Goal: Task Accomplishment & Management: Manage account settings

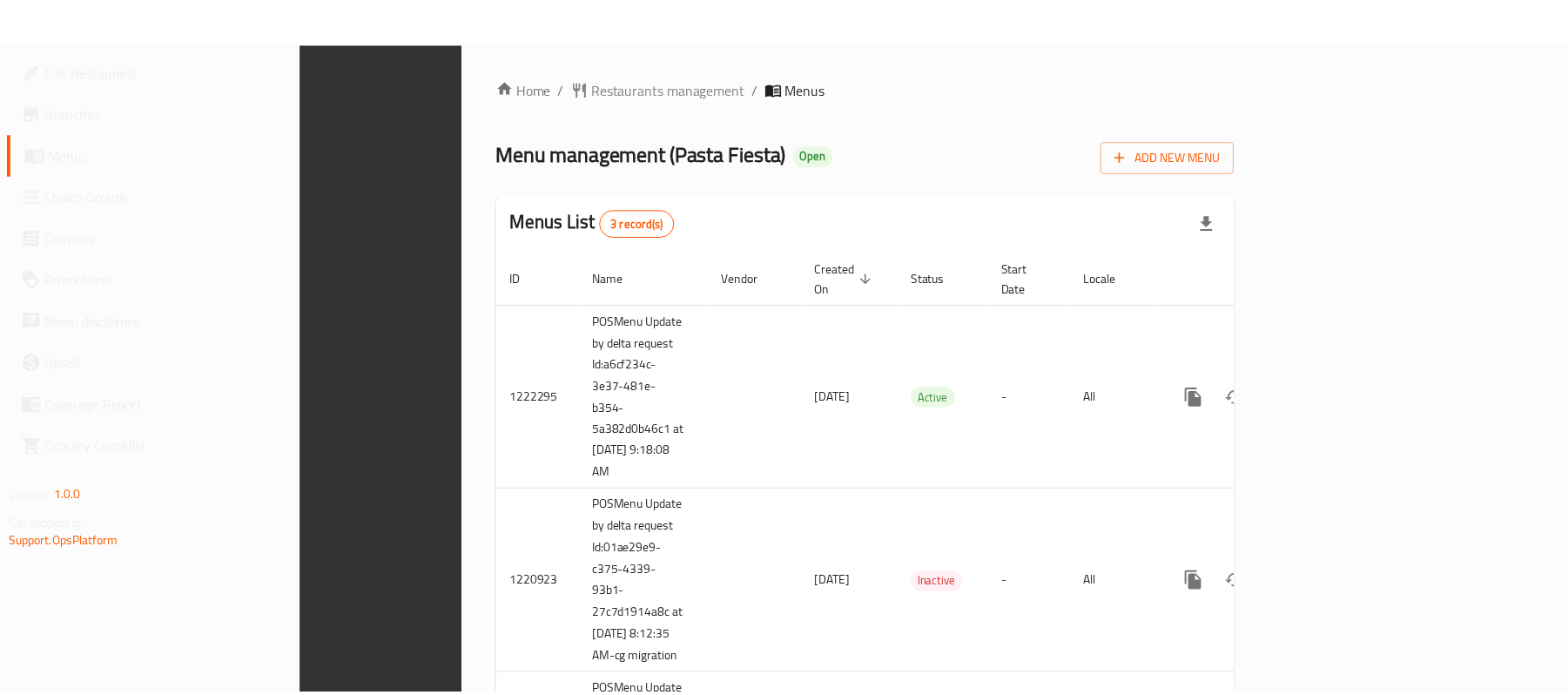
scroll to position [132, 0]
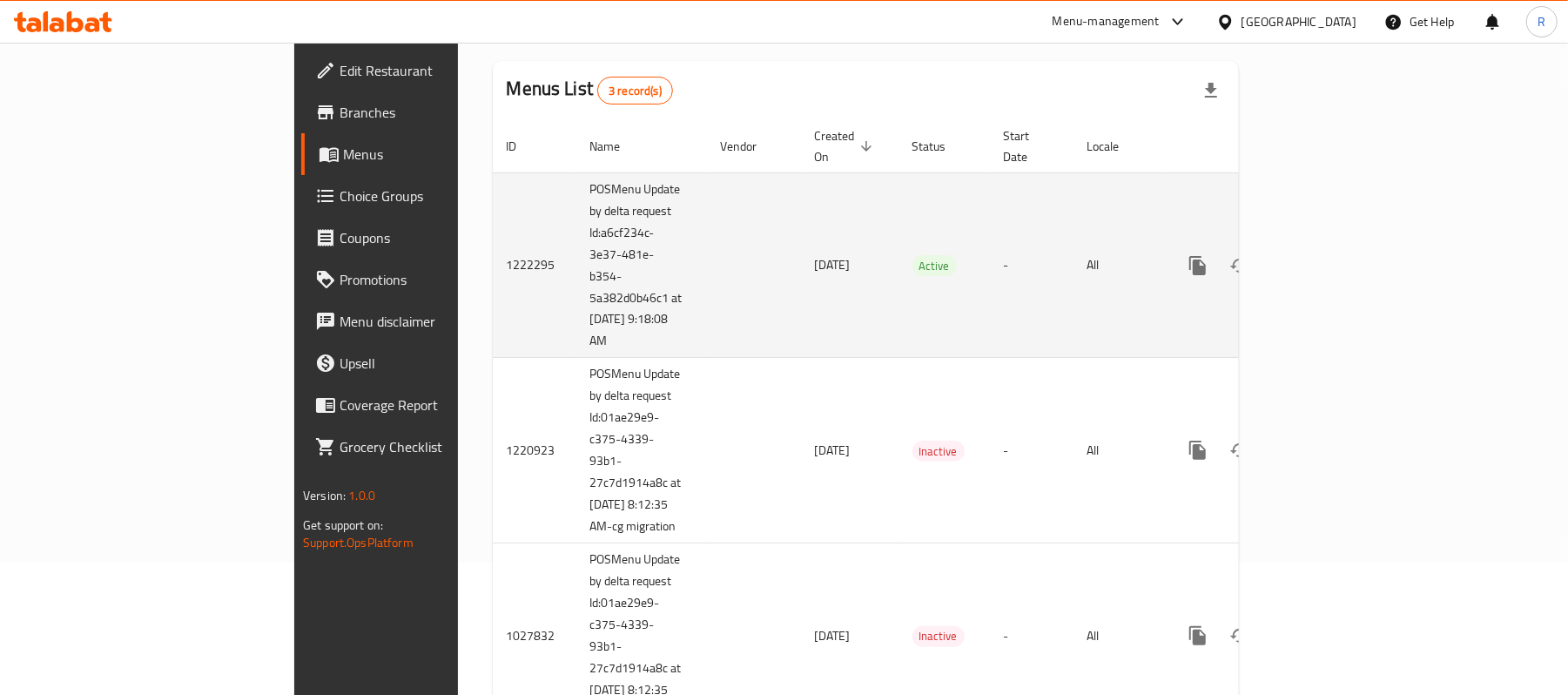
click at [1344, 245] on link "enhanced table" at bounding box center [1323, 265] width 42 height 42
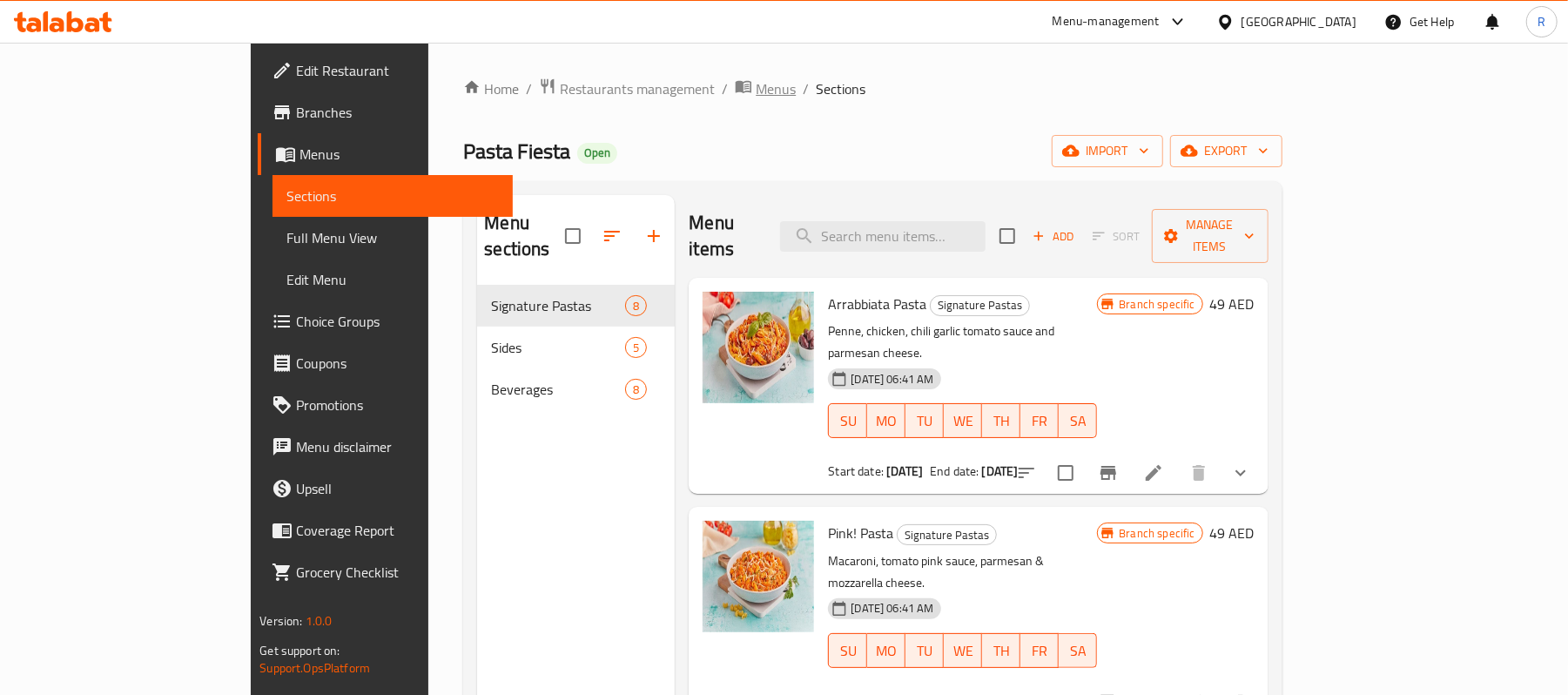
click at [755, 98] on span "Menus" at bounding box center [775, 89] width 40 height 21
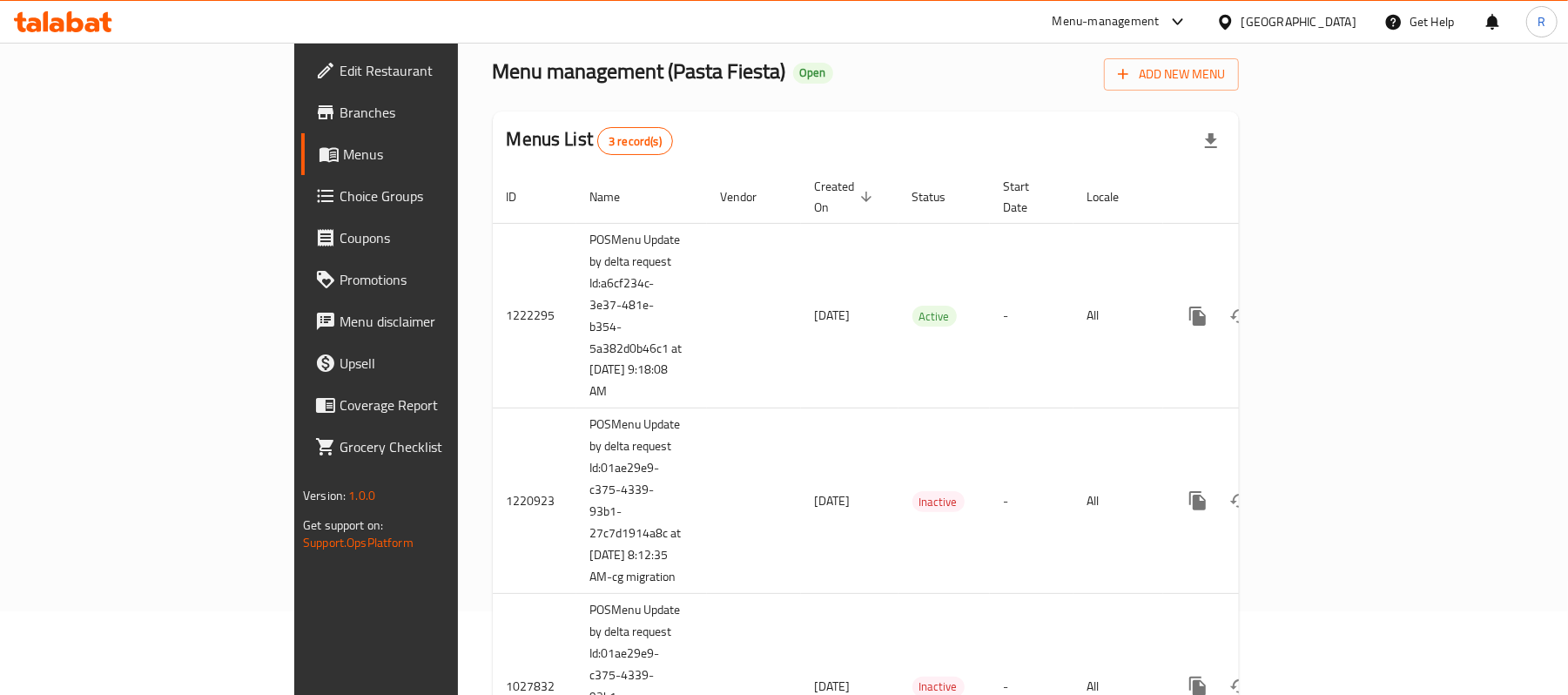
scroll to position [134, 0]
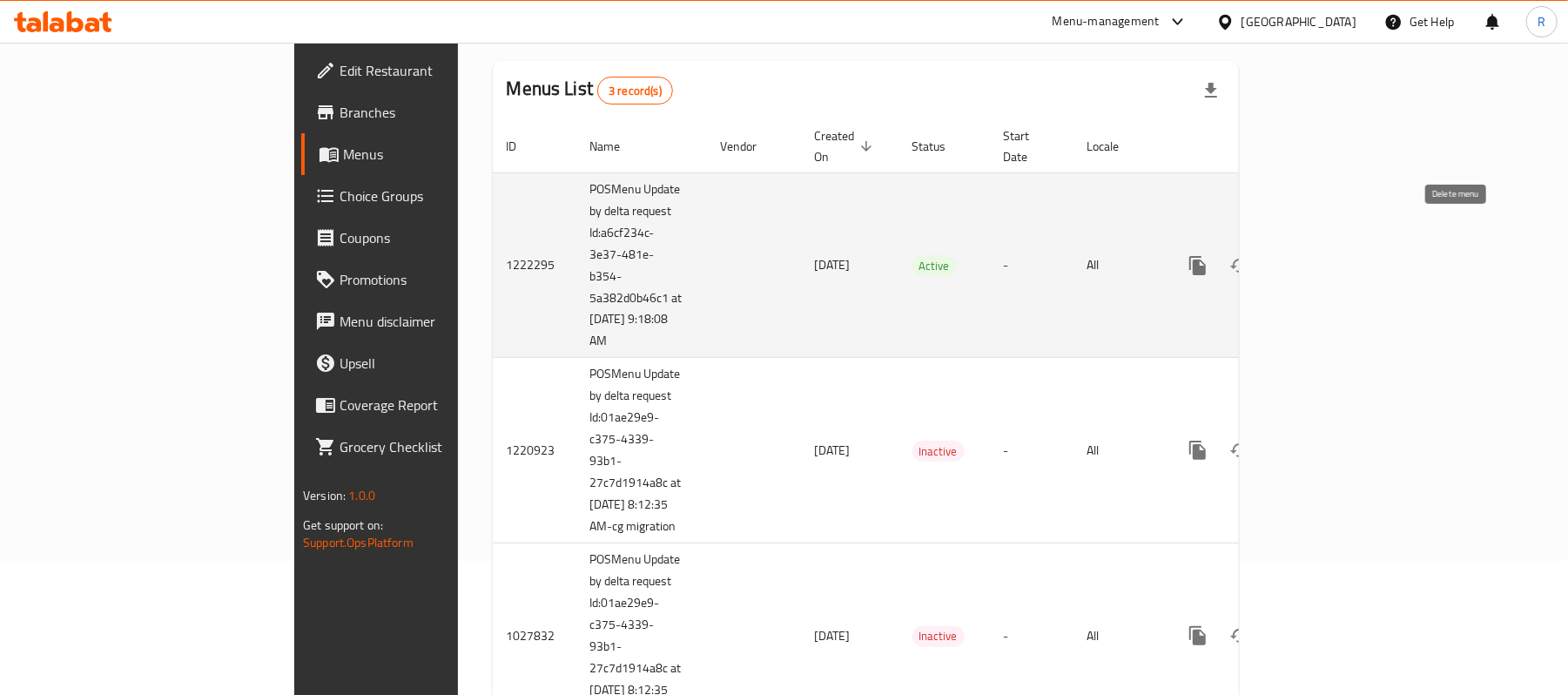
click at [1344, 249] on link "enhanced table" at bounding box center [1323, 265] width 42 height 42
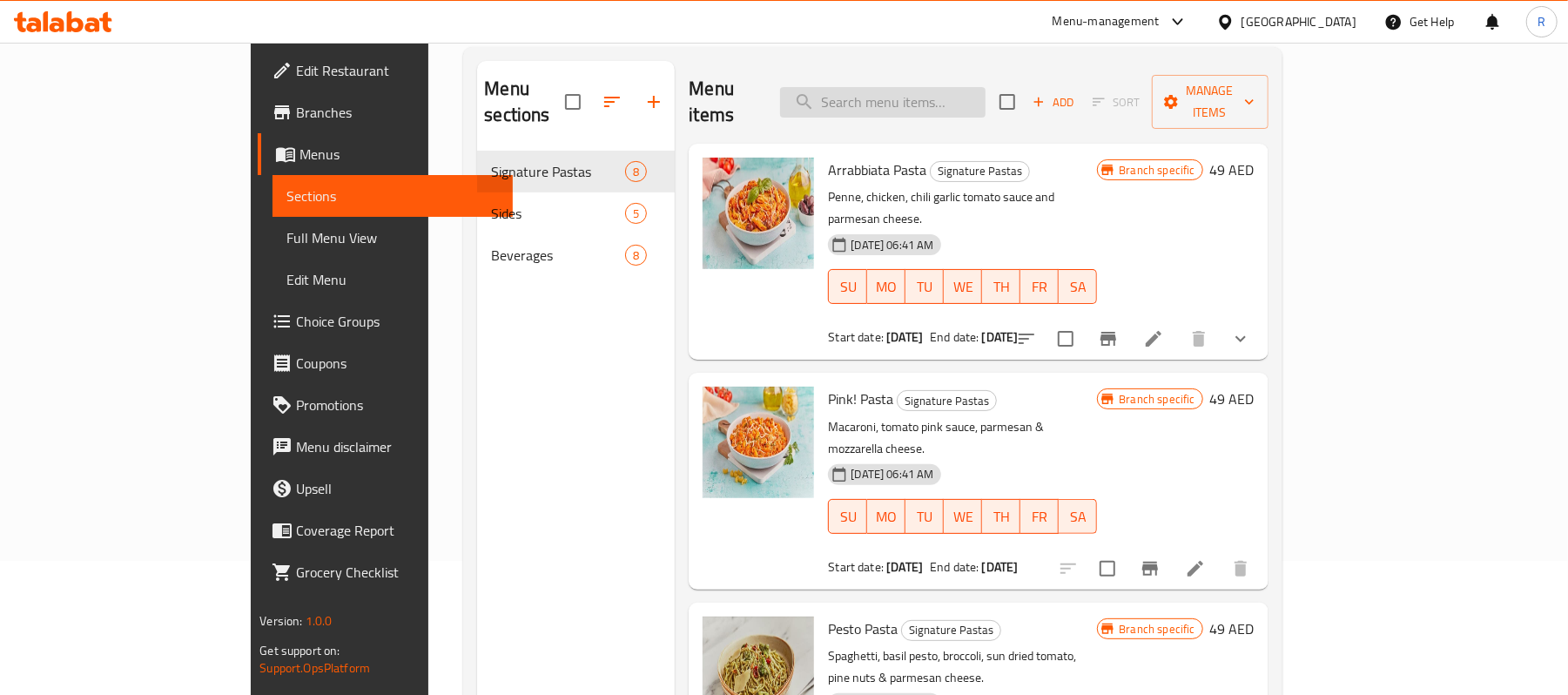
click at [970, 95] on input "search" at bounding box center [882, 102] width 206 height 31
paste input "[PERSON_NAME]"
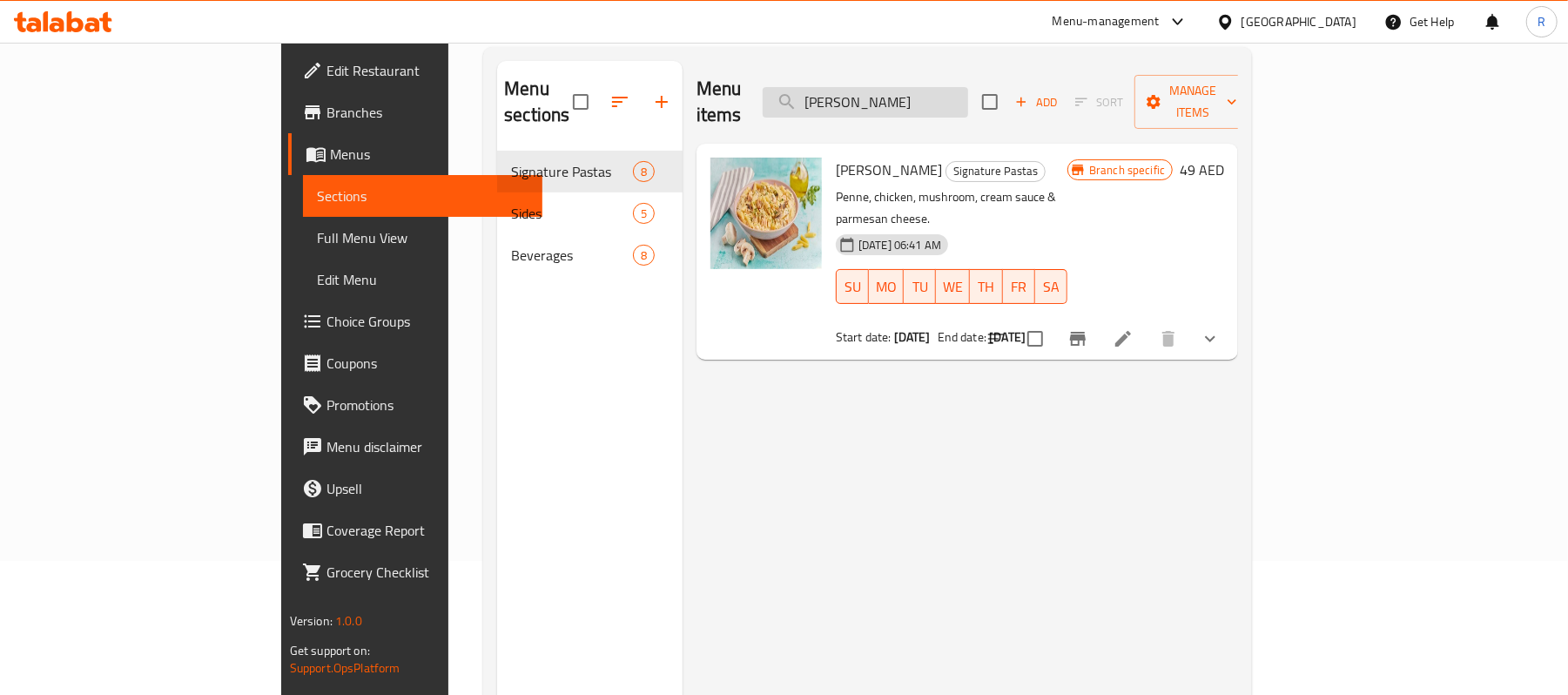
click at [964, 102] on input "[PERSON_NAME]" at bounding box center [865, 102] width 206 height 31
type input "[PERSON_NAME]"
click at [1220, 329] on icon "show more" at bounding box center [1211, 339] width 21 height 21
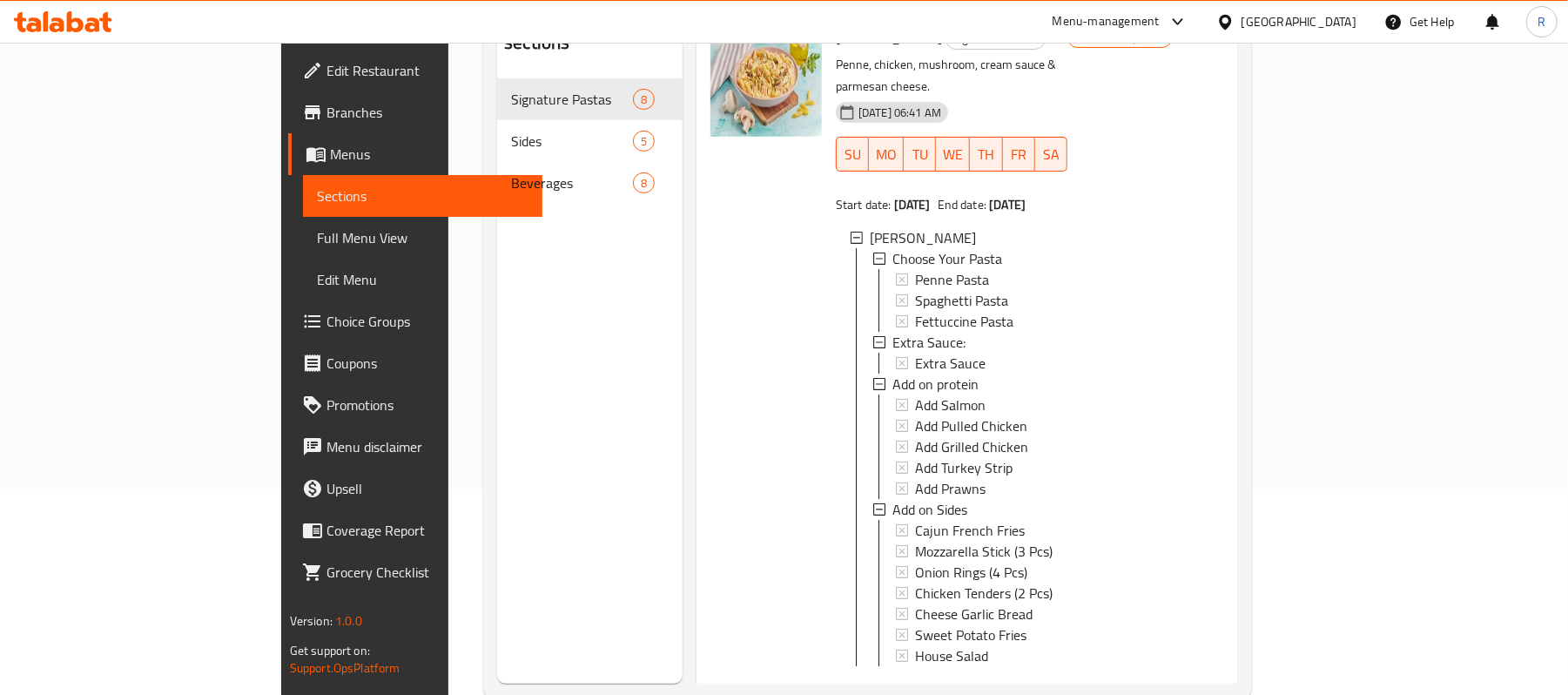
scroll to position [245, 0]
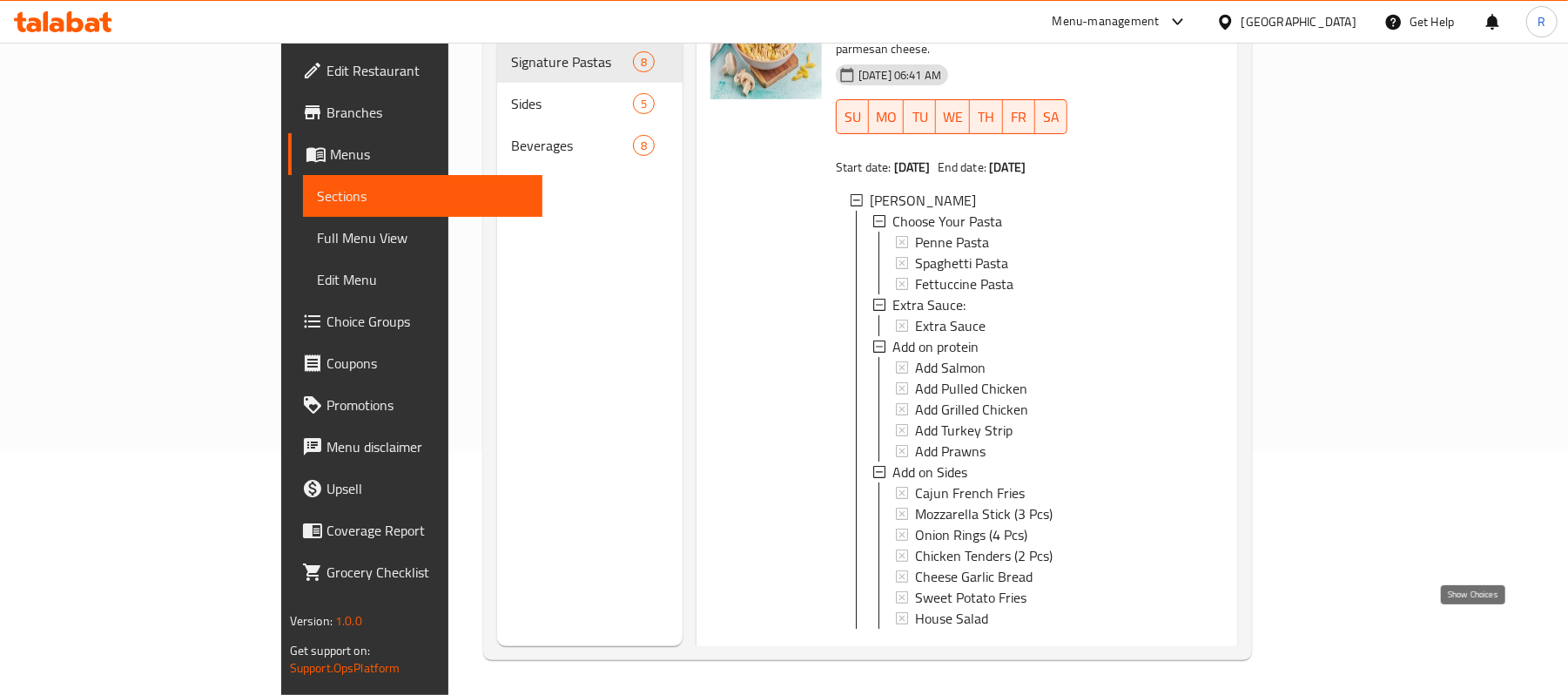
click at [1220, 647] on icon "show more" at bounding box center [1211, 657] width 21 height 21
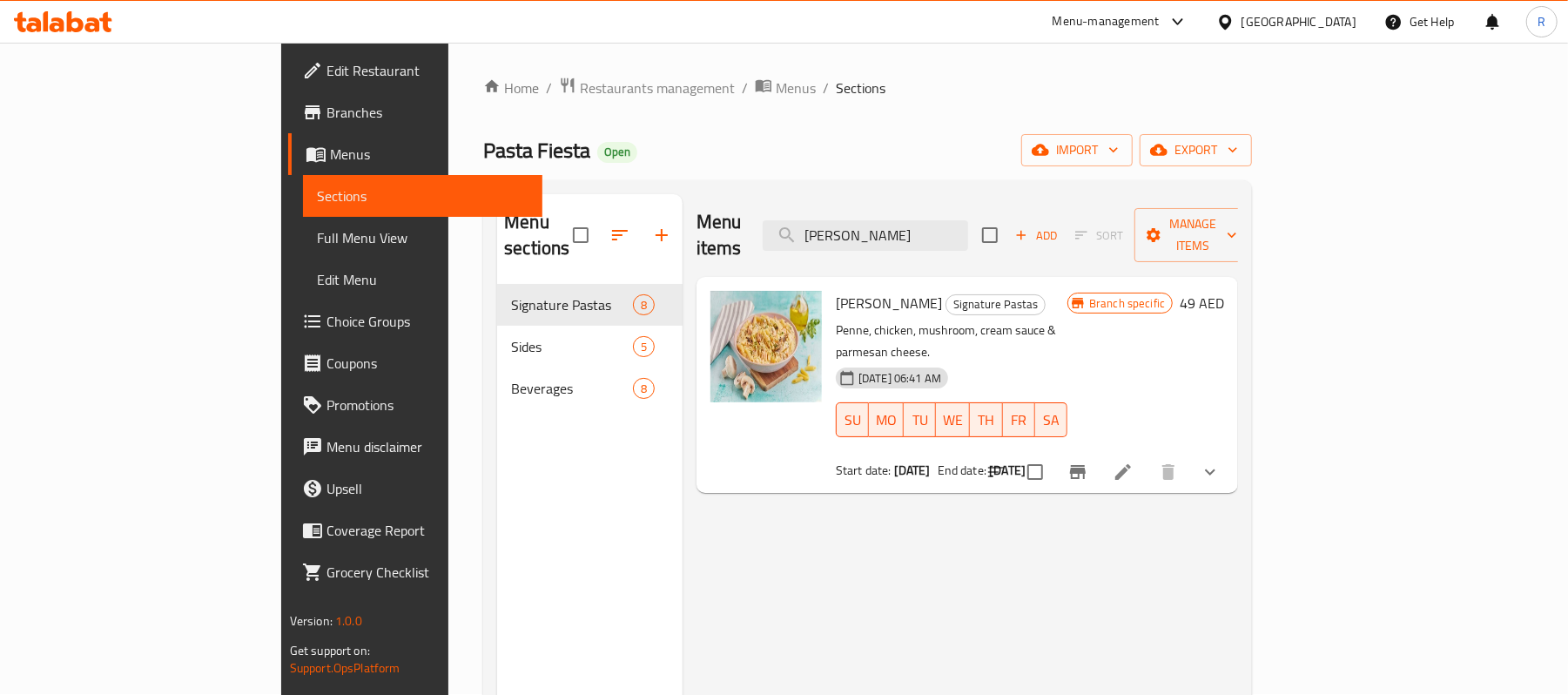
scroll to position [0, 0]
click at [968, 234] on input "[PERSON_NAME]" at bounding box center [865, 237] width 206 height 31
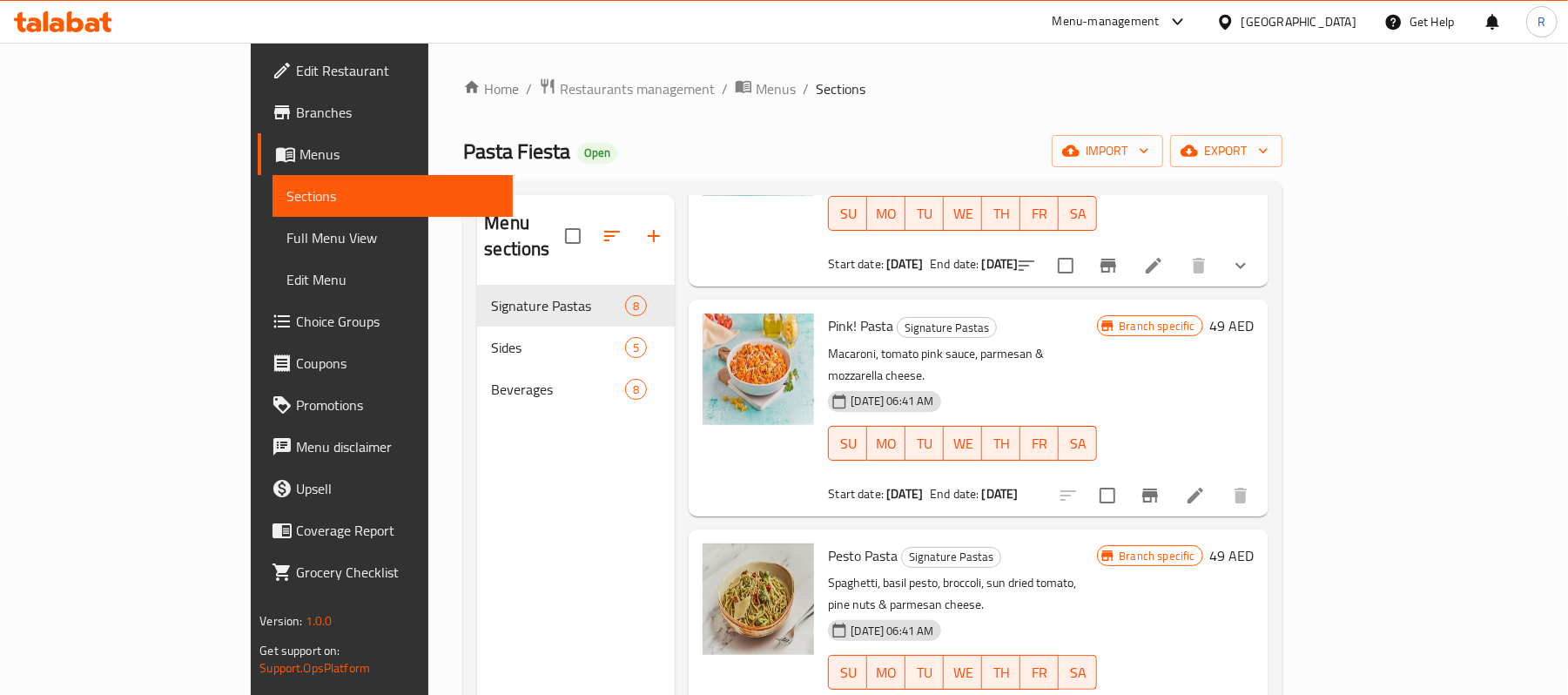
scroll to position [232, 0]
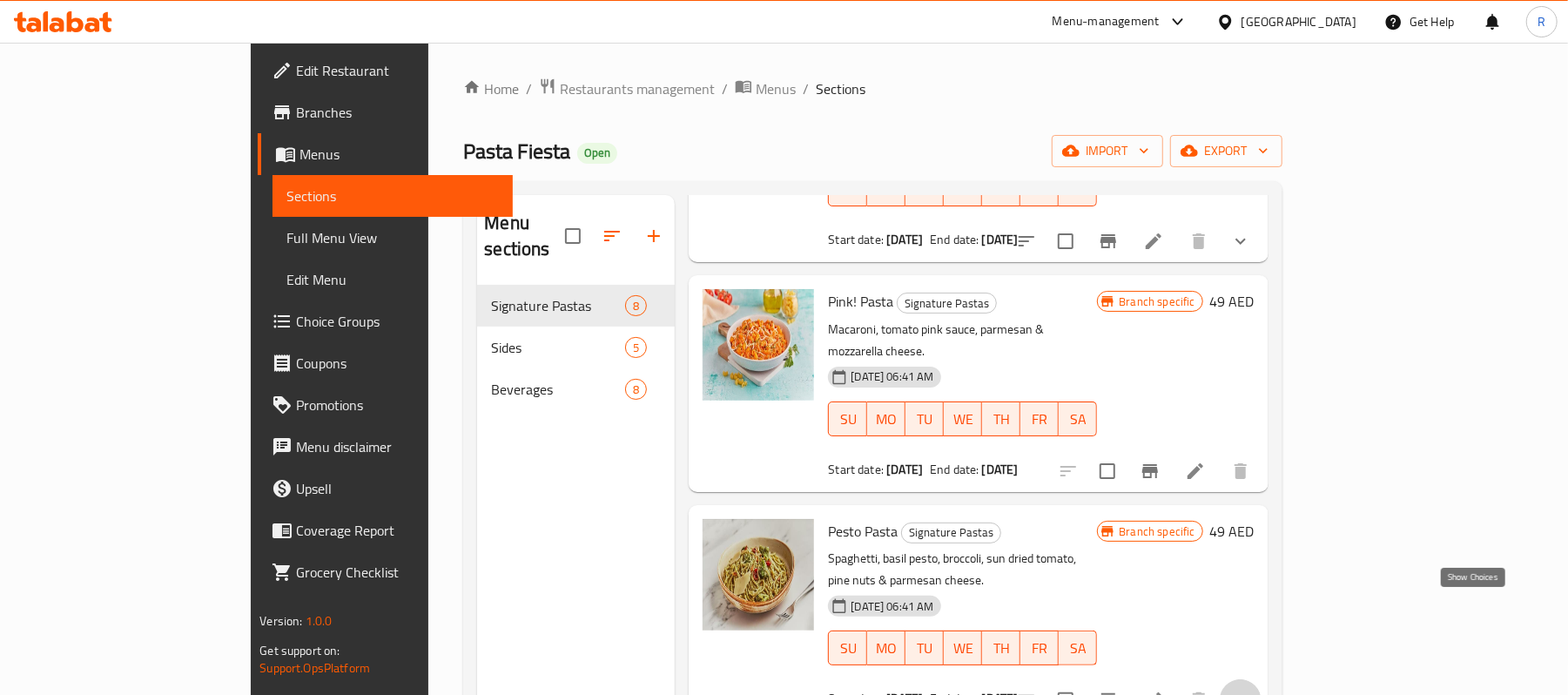
drag, startPoint x: 1469, startPoint y: 608, endPoint x: 1452, endPoint y: 606, distance: 17.1
click at [1251, 690] on icon "show more" at bounding box center [1240, 701] width 21 height 21
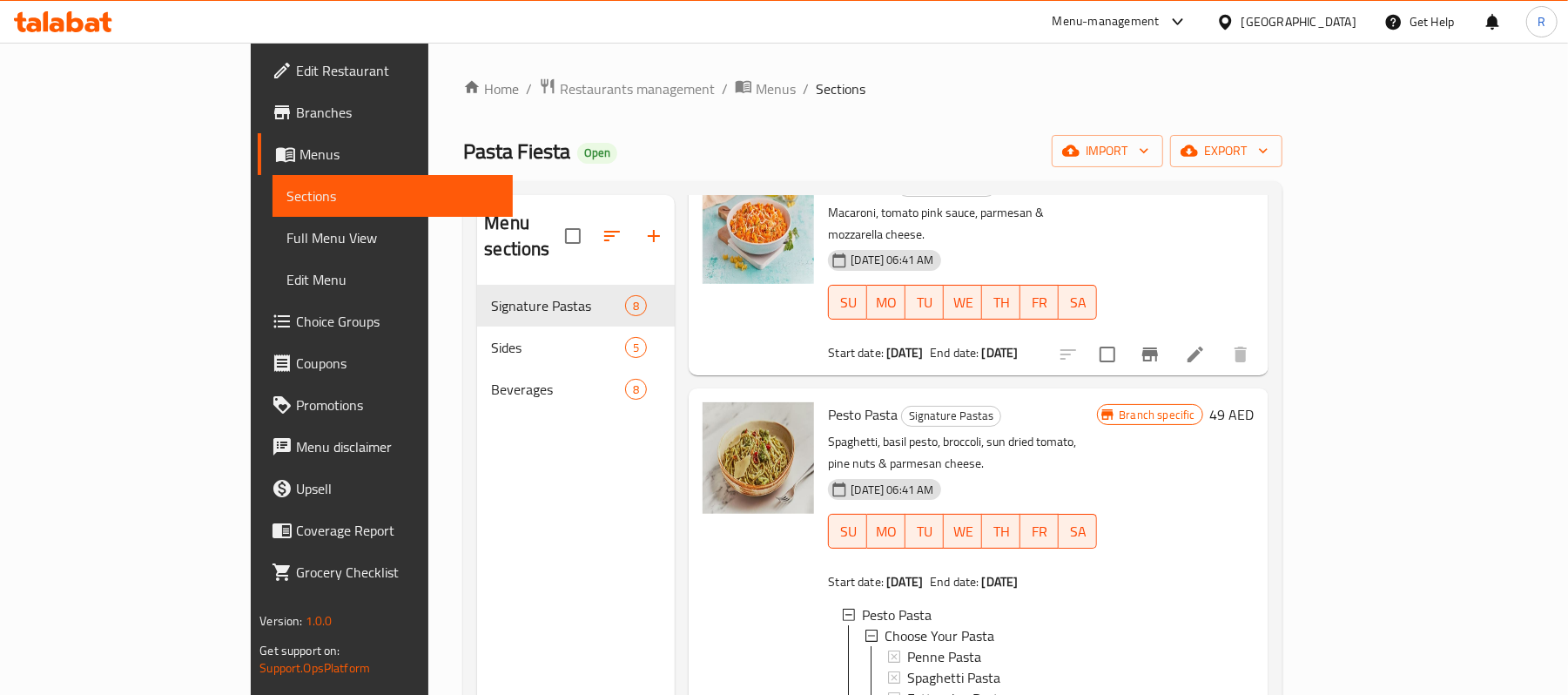
scroll to position [0, 0]
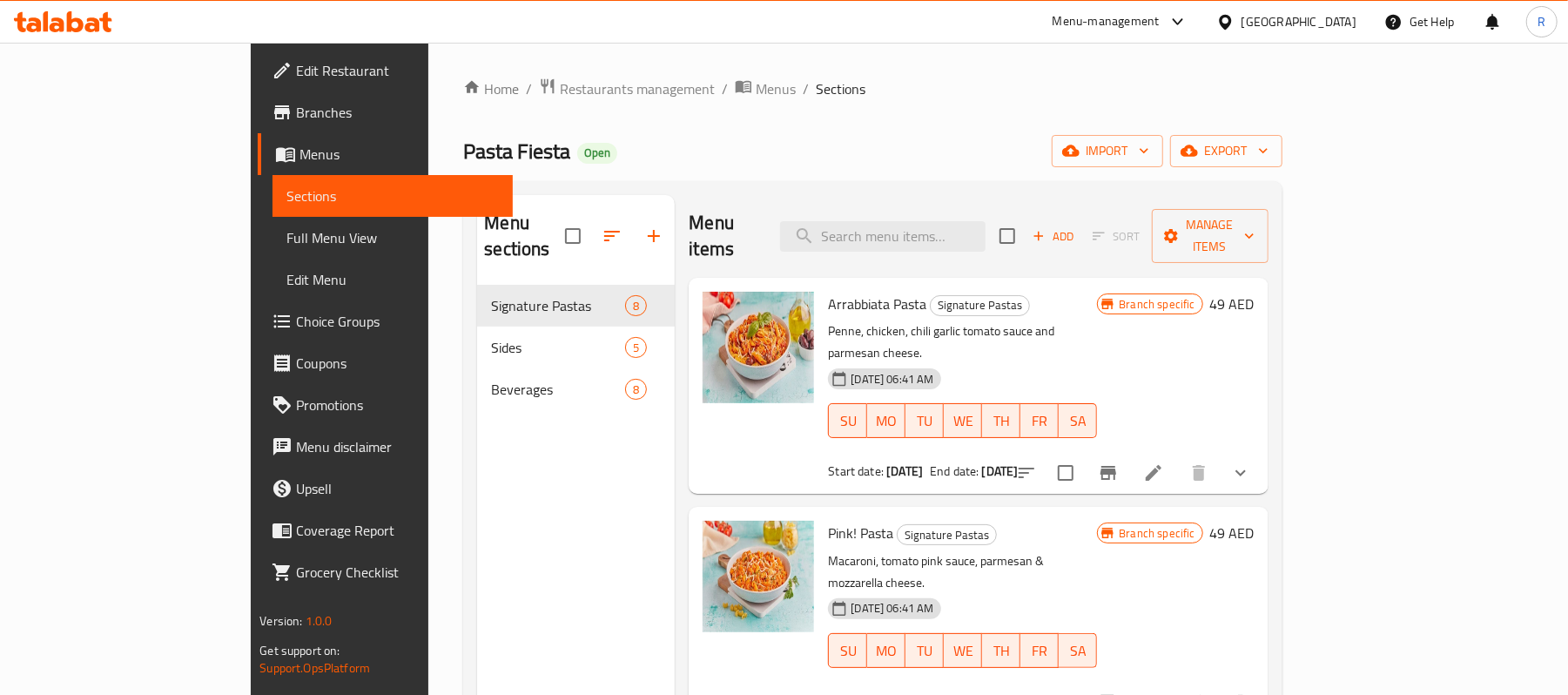
click at [1251, 463] on icon "show more" at bounding box center [1240, 474] width 21 height 21
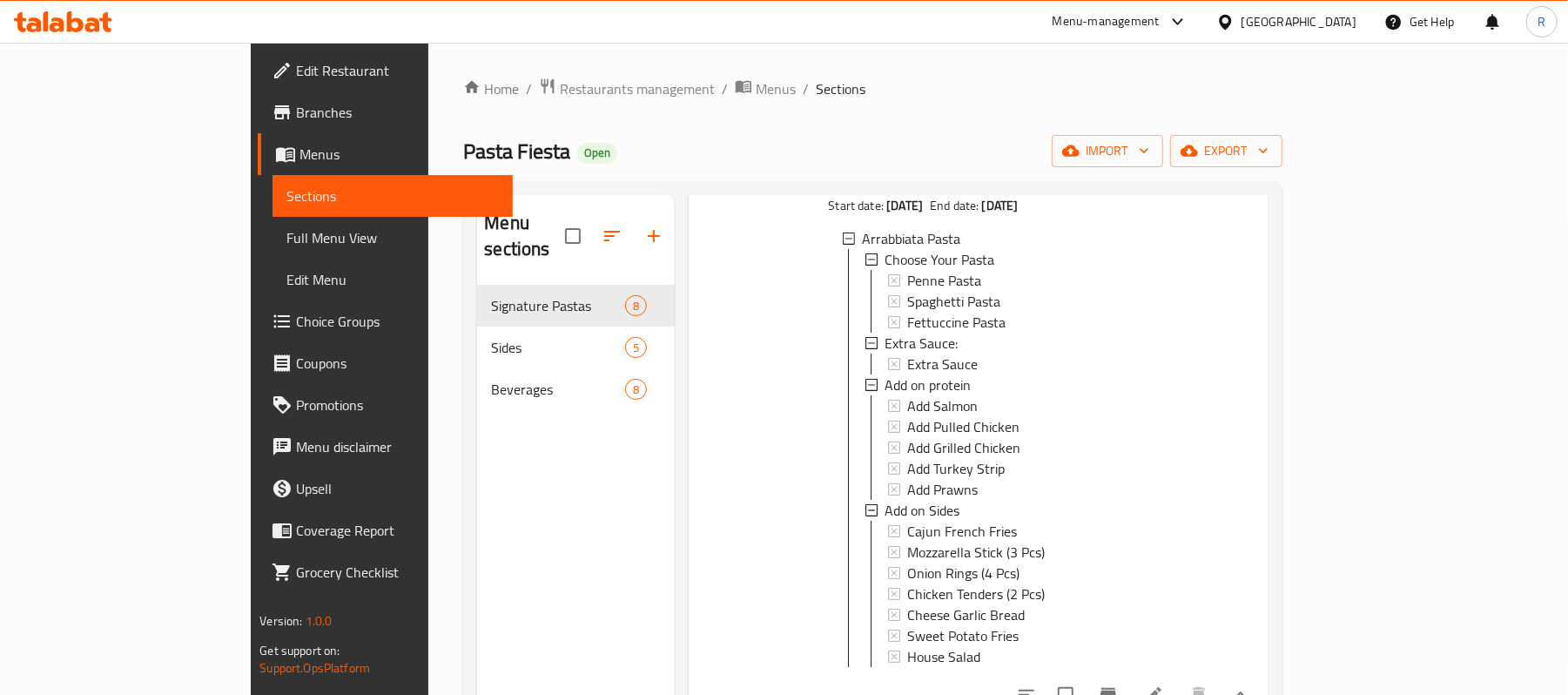
scroll to position [232, 0]
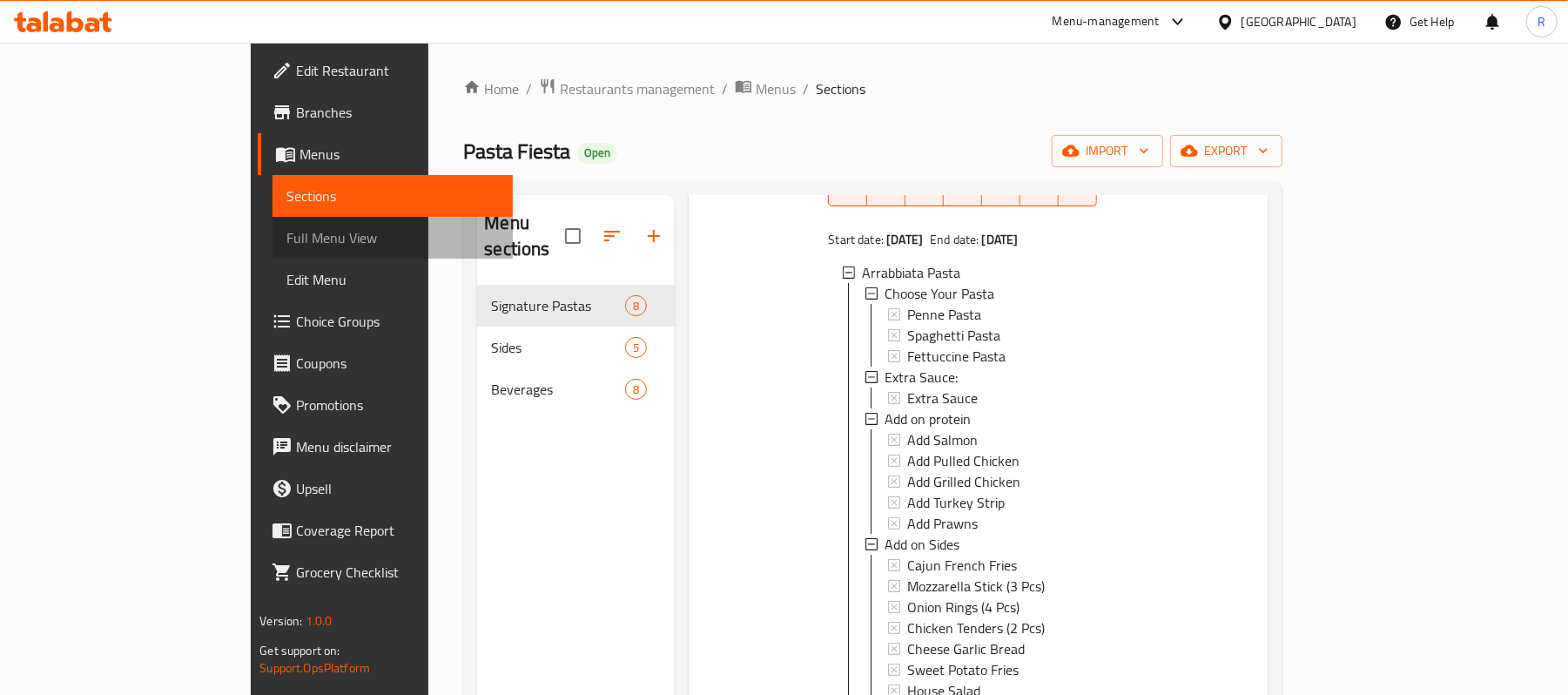
click at [286, 246] on span "Full Menu View" at bounding box center [392, 238] width 213 height 21
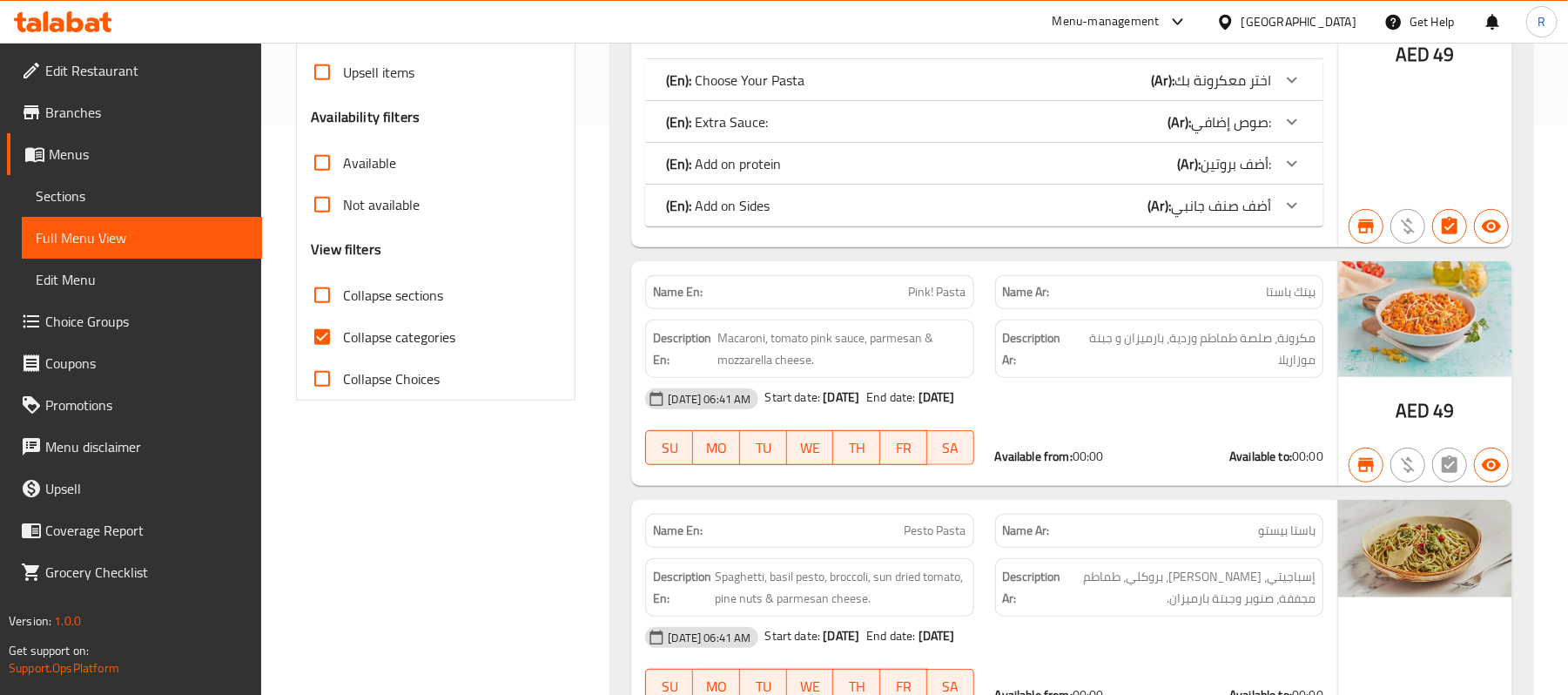
scroll to position [580, 0]
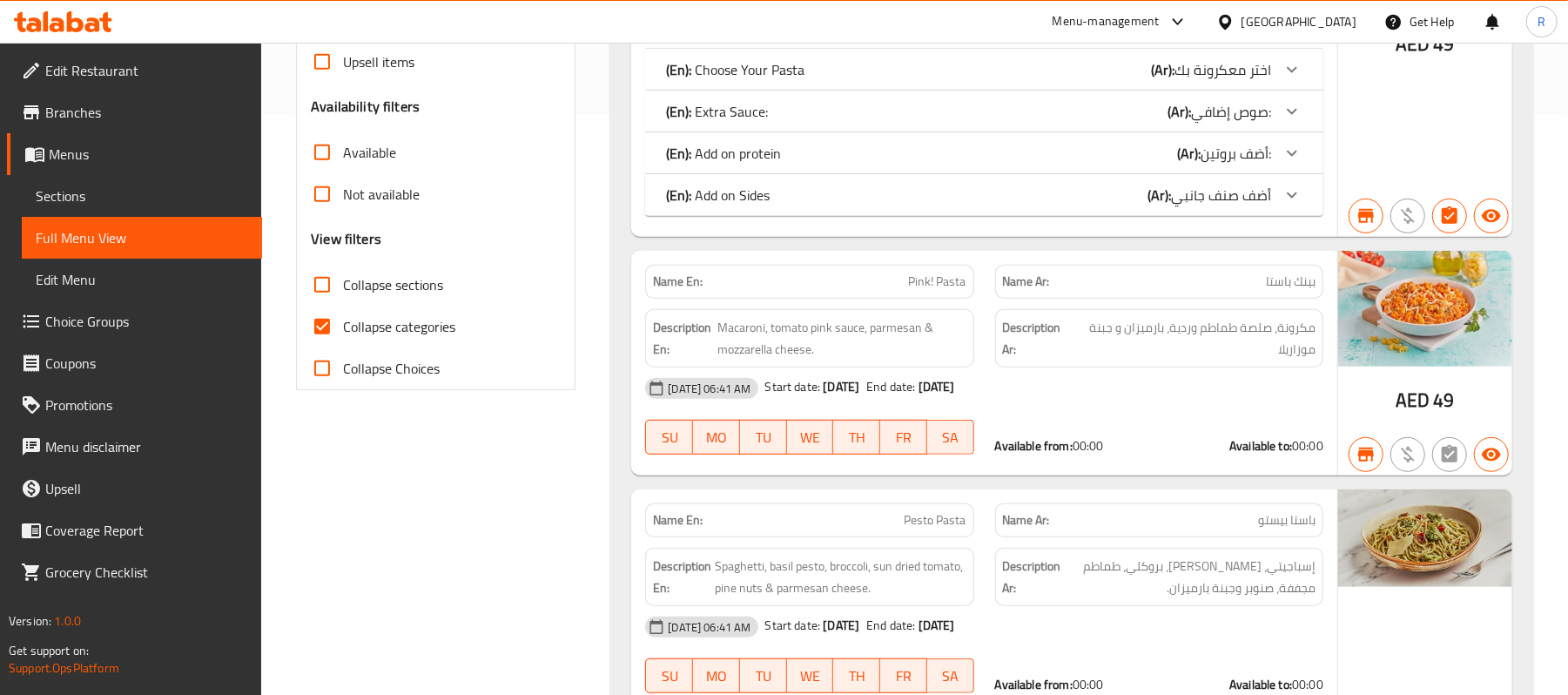
click at [401, 275] on span "Collapse sections" at bounding box center [393, 285] width 100 height 21
click at [343, 275] on input "Collapse sections" at bounding box center [322, 284] width 42 height 42
checkbox input "true"
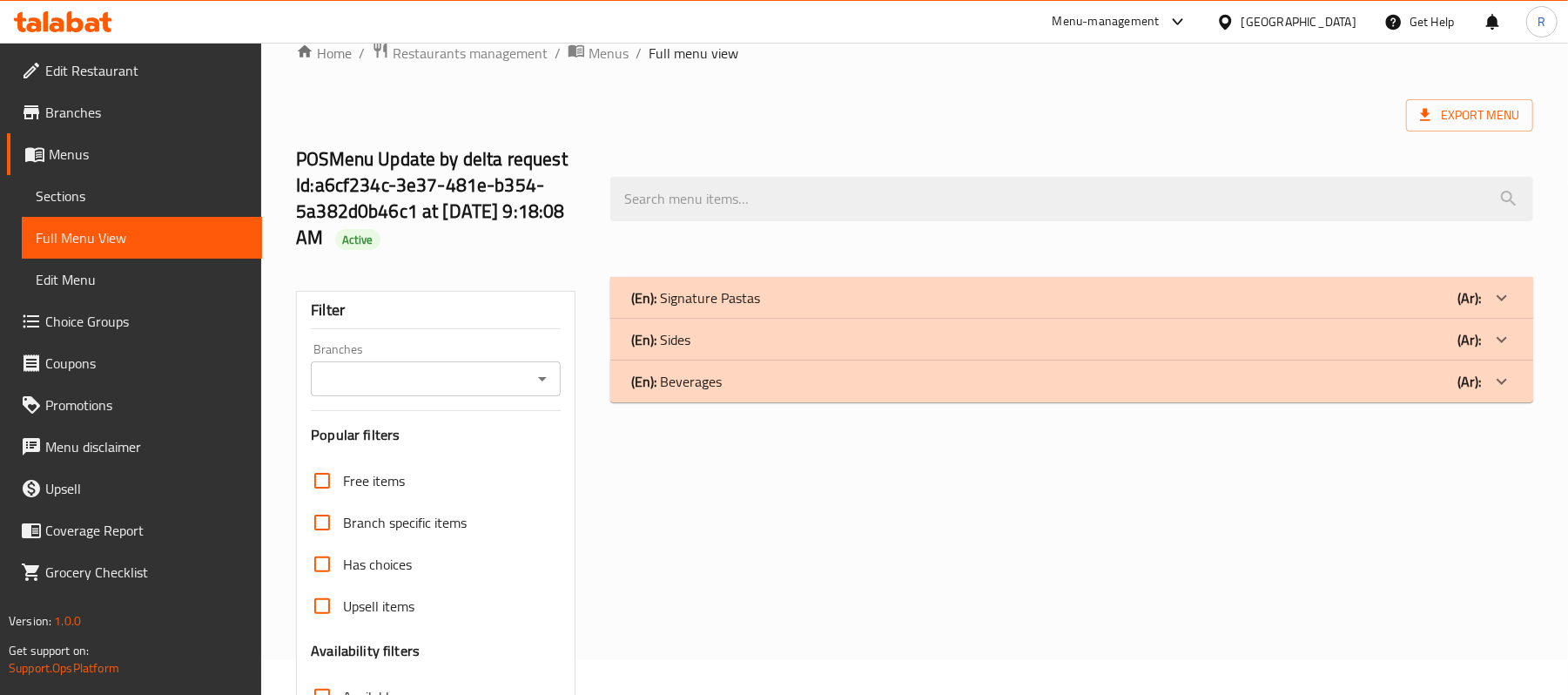
scroll to position [0, 0]
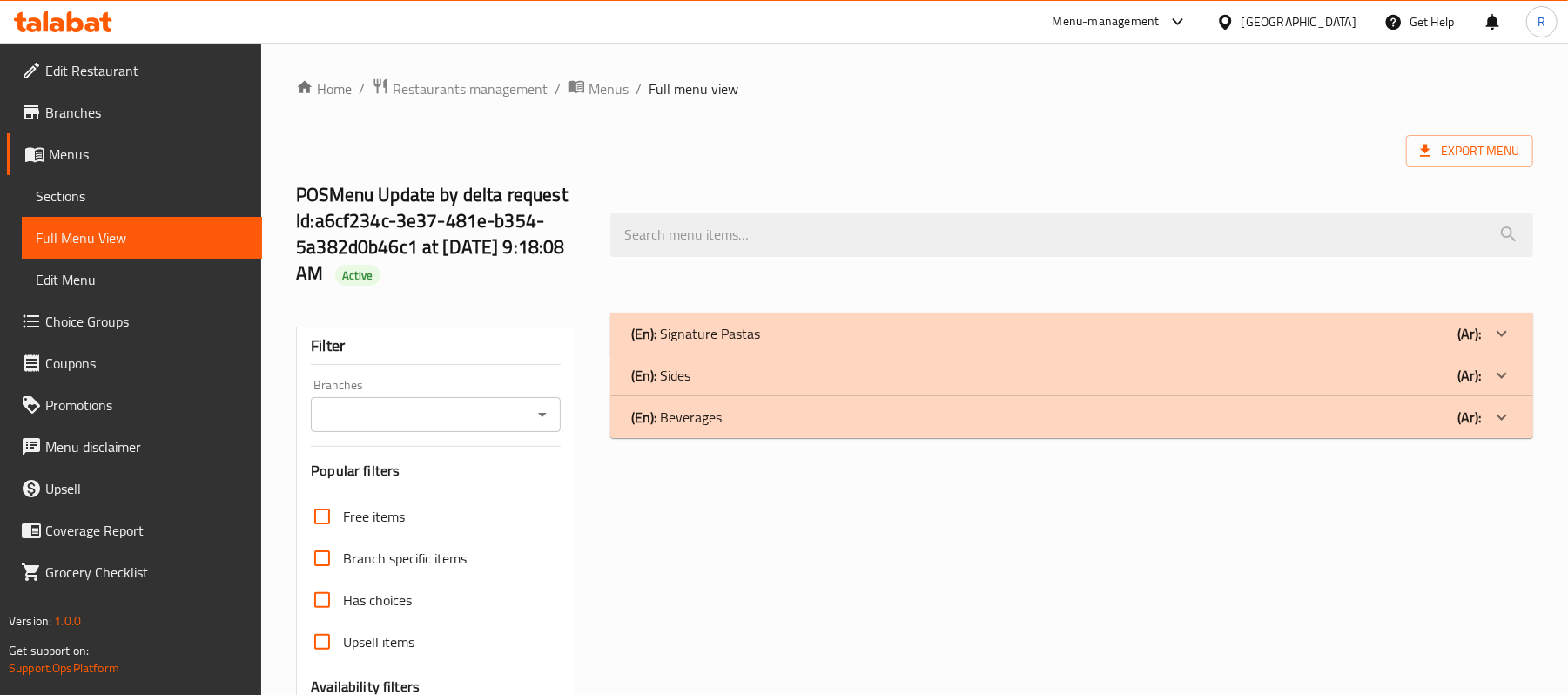
click at [755, 339] on p "(En): Signature Pastas" at bounding box center [695, 333] width 128 height 21
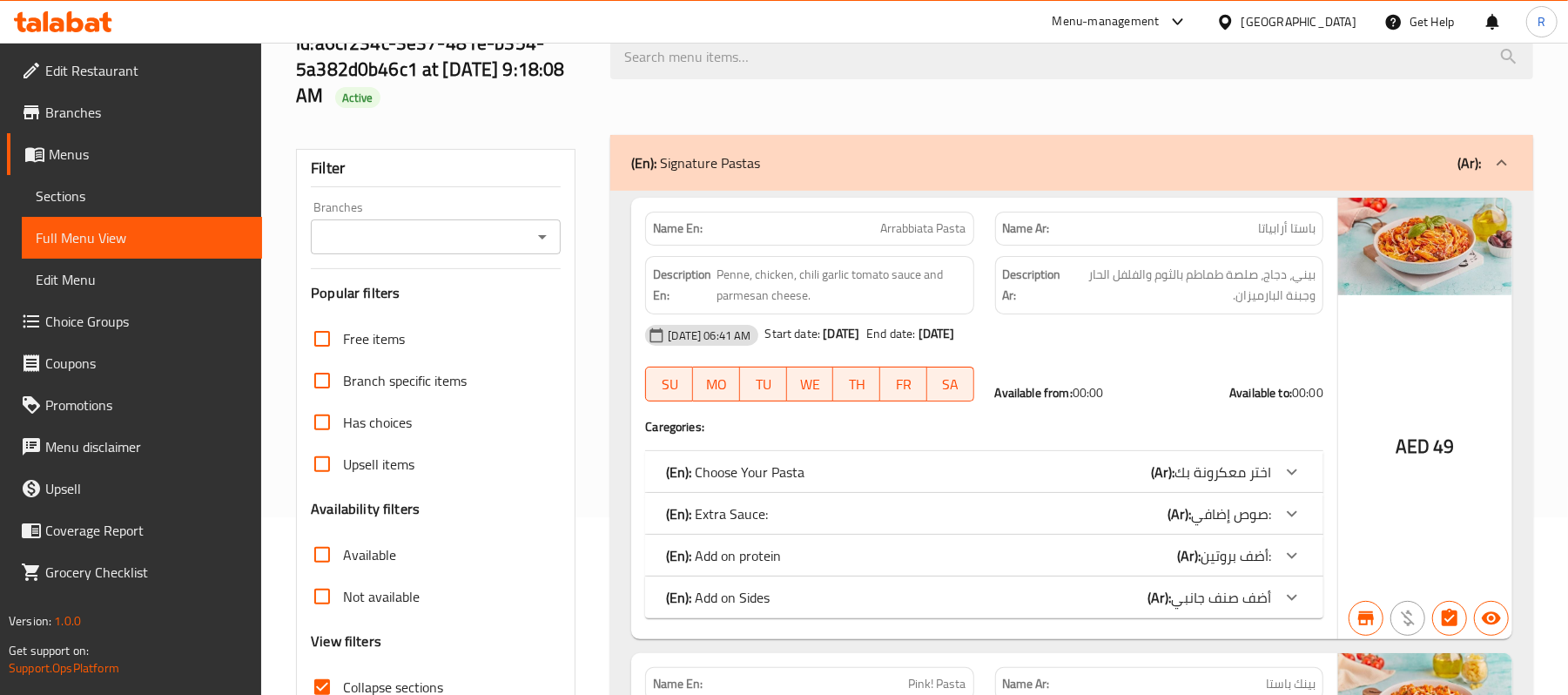
scroll to position [464, 0]
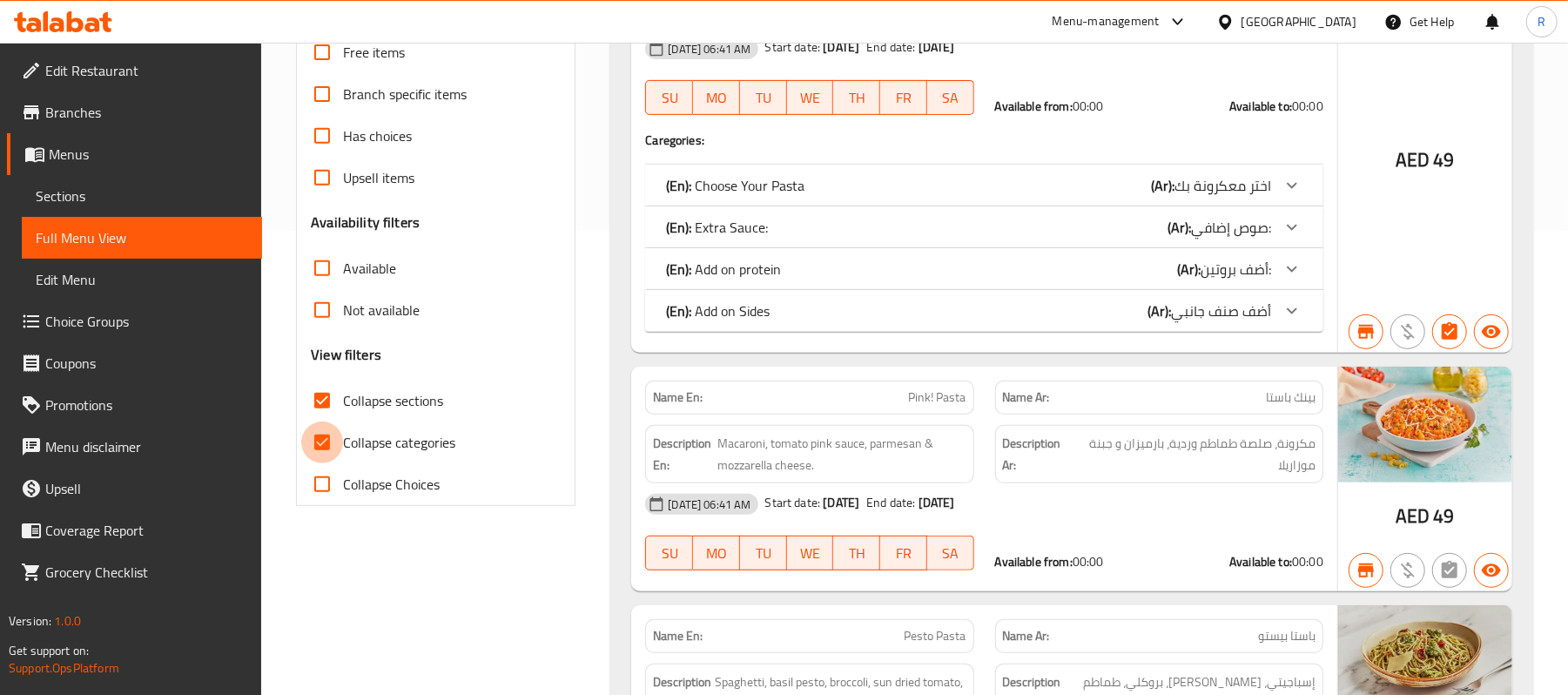
click at [313, 443] on input "Collapse categories" at bounding box center [322, 442] width 42 height 42
checkbox input "false"
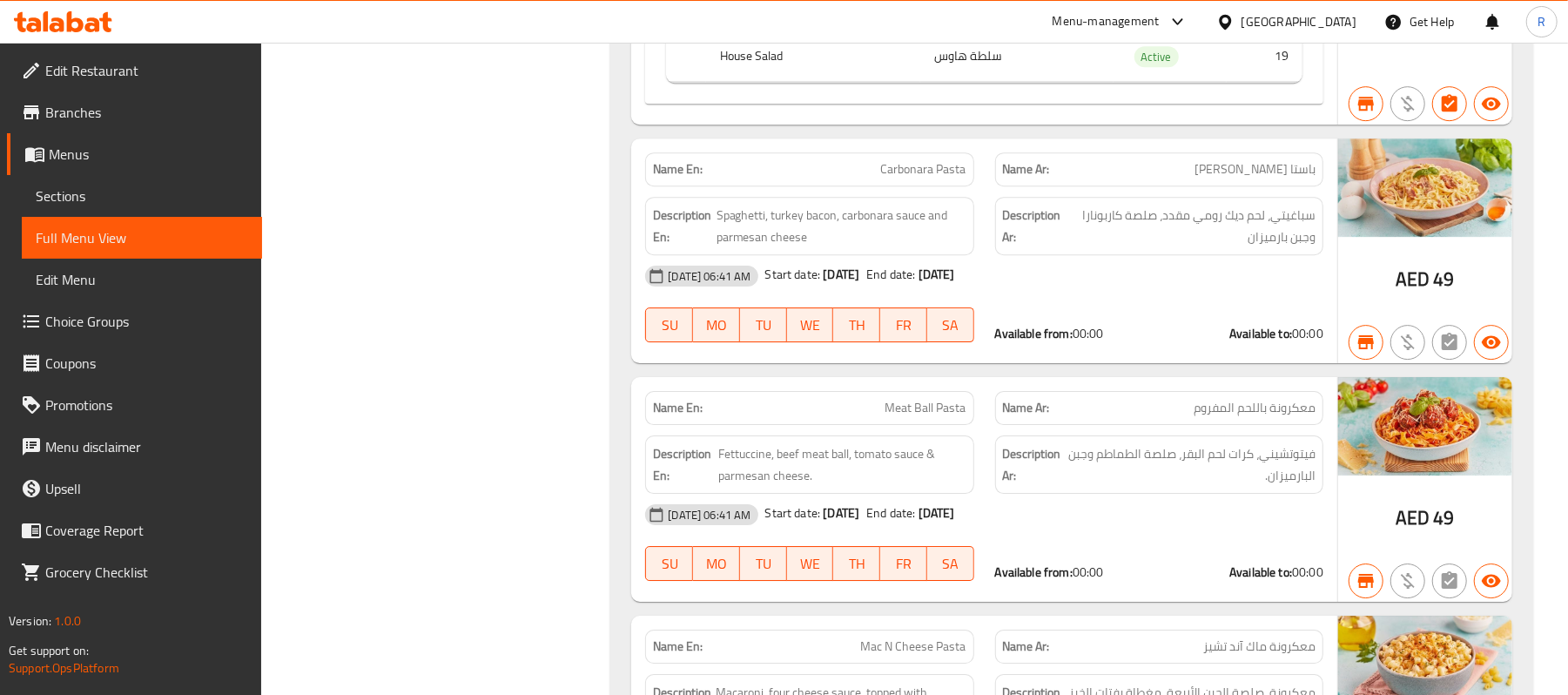
scroll to position [3833, 0]
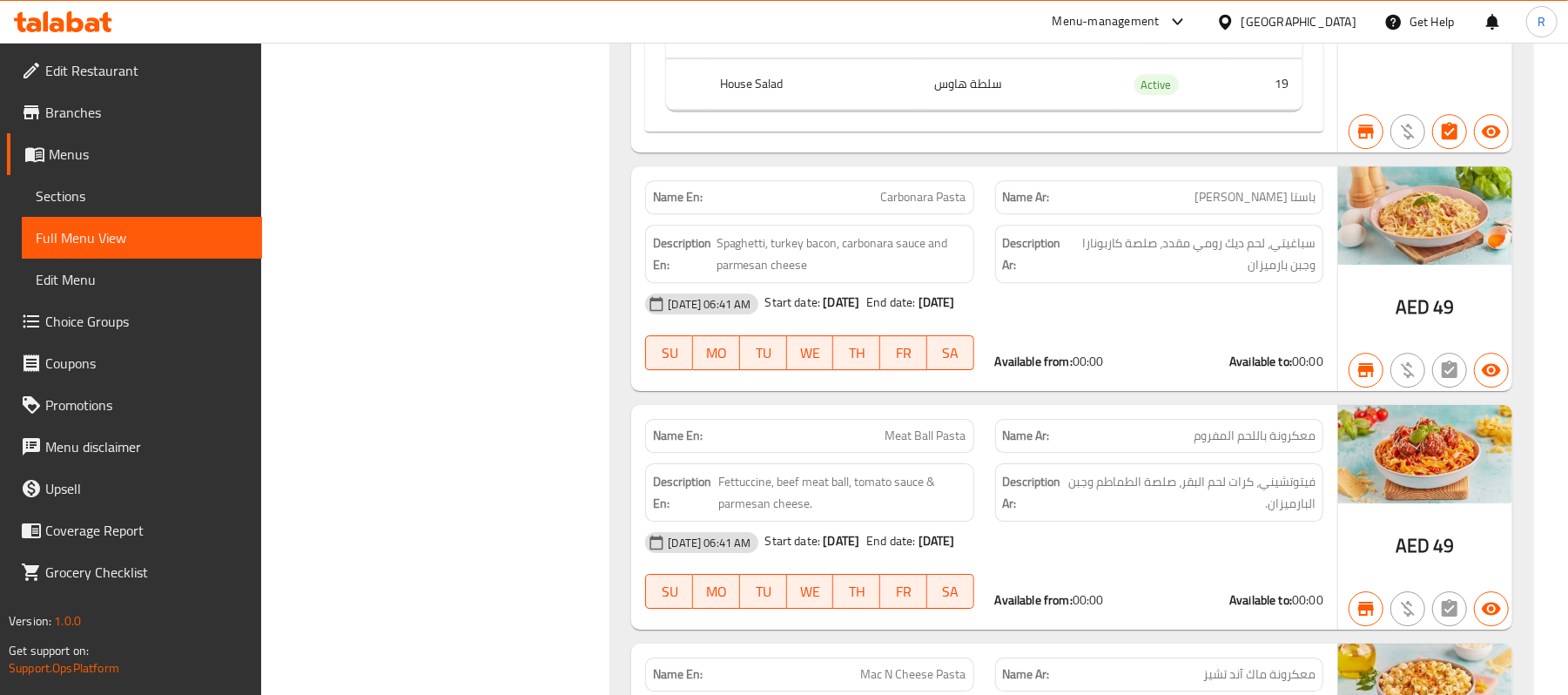
click at [903, 207] on span "Carbonara Pasta" at bounding box center [924, 197] width 85 height 18
click at [905, 207] on span "Carbonara Pasta" at bounding box center [924, 197] width 85 height 18
click at [902, 207] on span "Carbonara Pasta" at bounding box center [924, 197] width 85 height 18
copy span "Carbonara Pasta"
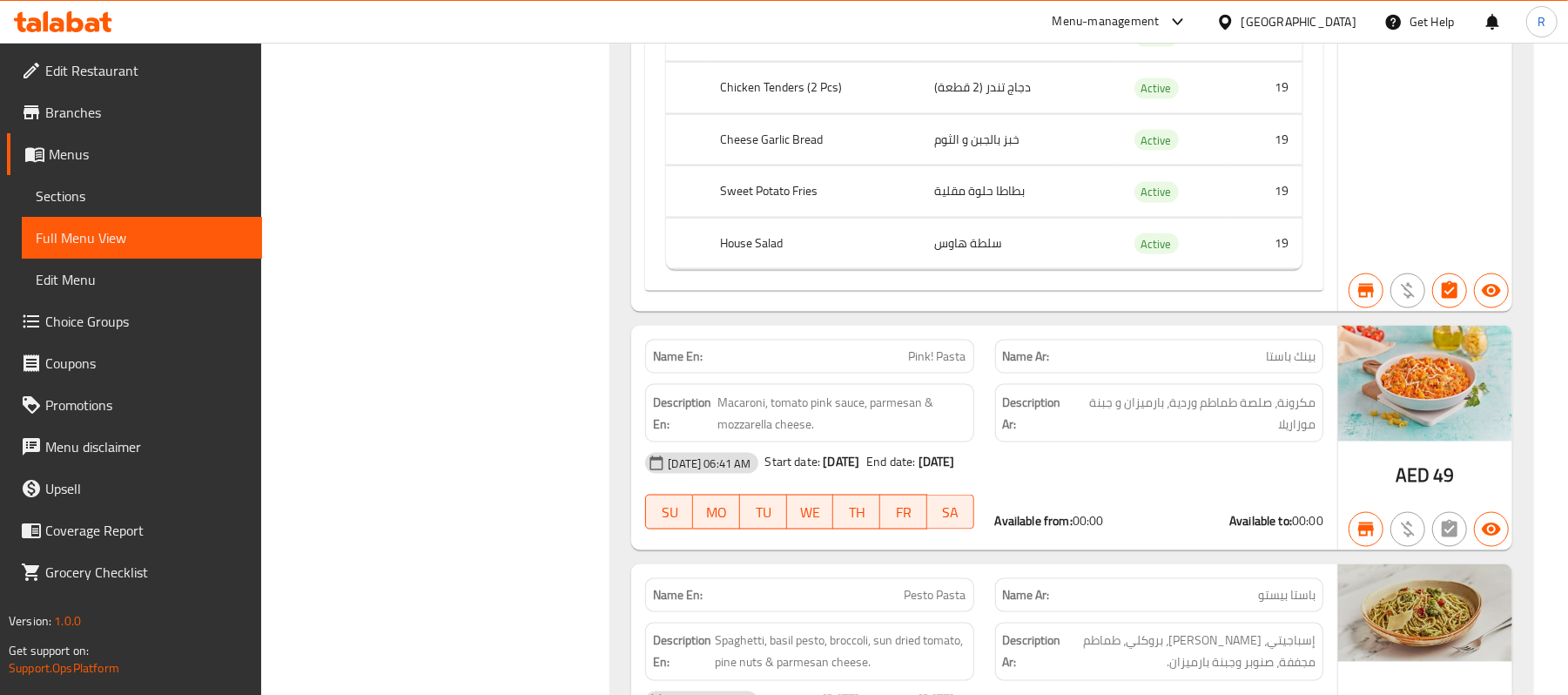
scroll to position [1626, 0]
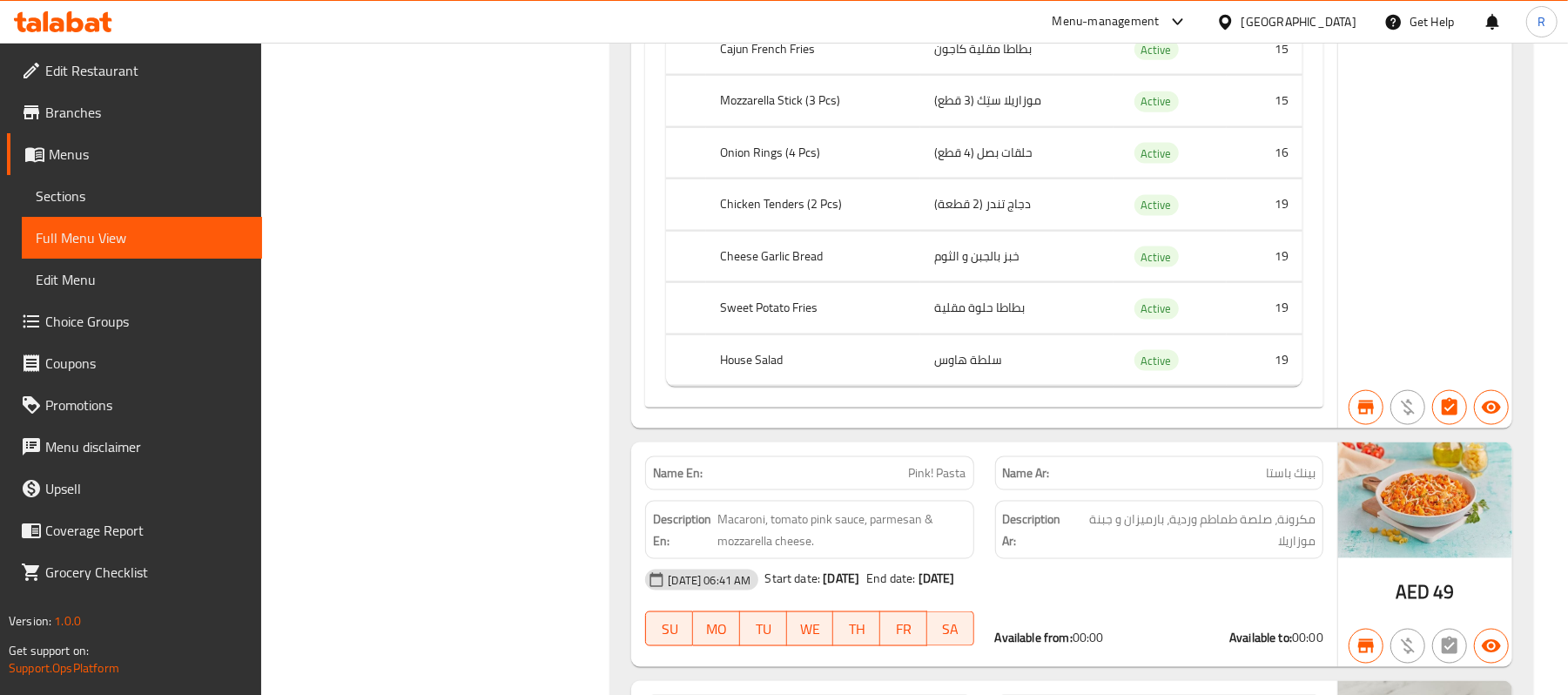
click at [912, 510] on div "Description En: Macaroni, tomato pink sauce, parmesan & mozzarella cheese." at bounding box center [809, 530] width 349 height 79
click at [914, 482] on span "Pink! Pasta" at bounding box center [937, 473] width 57 height 18
click at [916, 482] on span "Pink! Pasta" at bounding box center [937, 473] width 57 height 18
copy span "Pink! Pasta"
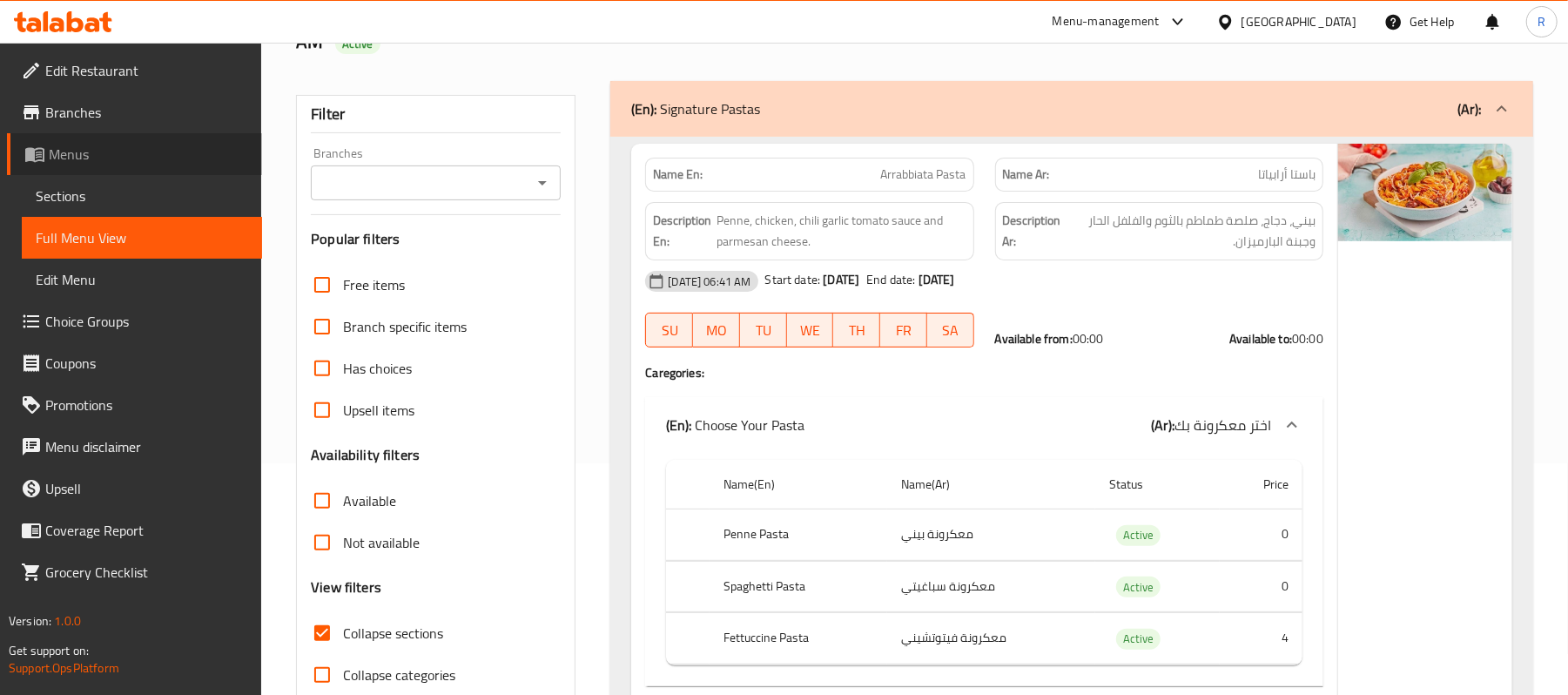
click at [95, 157] on span "Menus" at bounding box center [148, 155] width 199 height 21
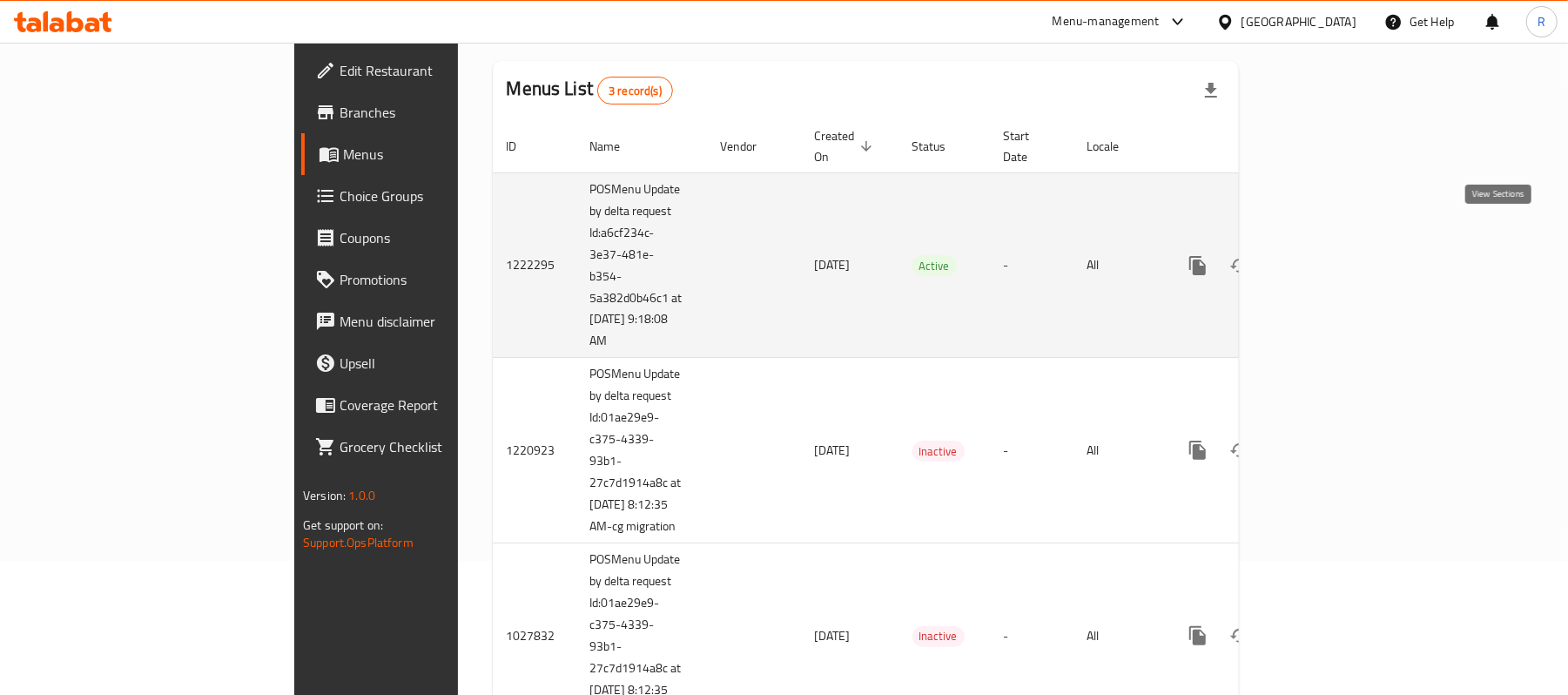
click at [1344, 249] on link "enhanced table" at bounding box center [1323, 265] width 42 height 42
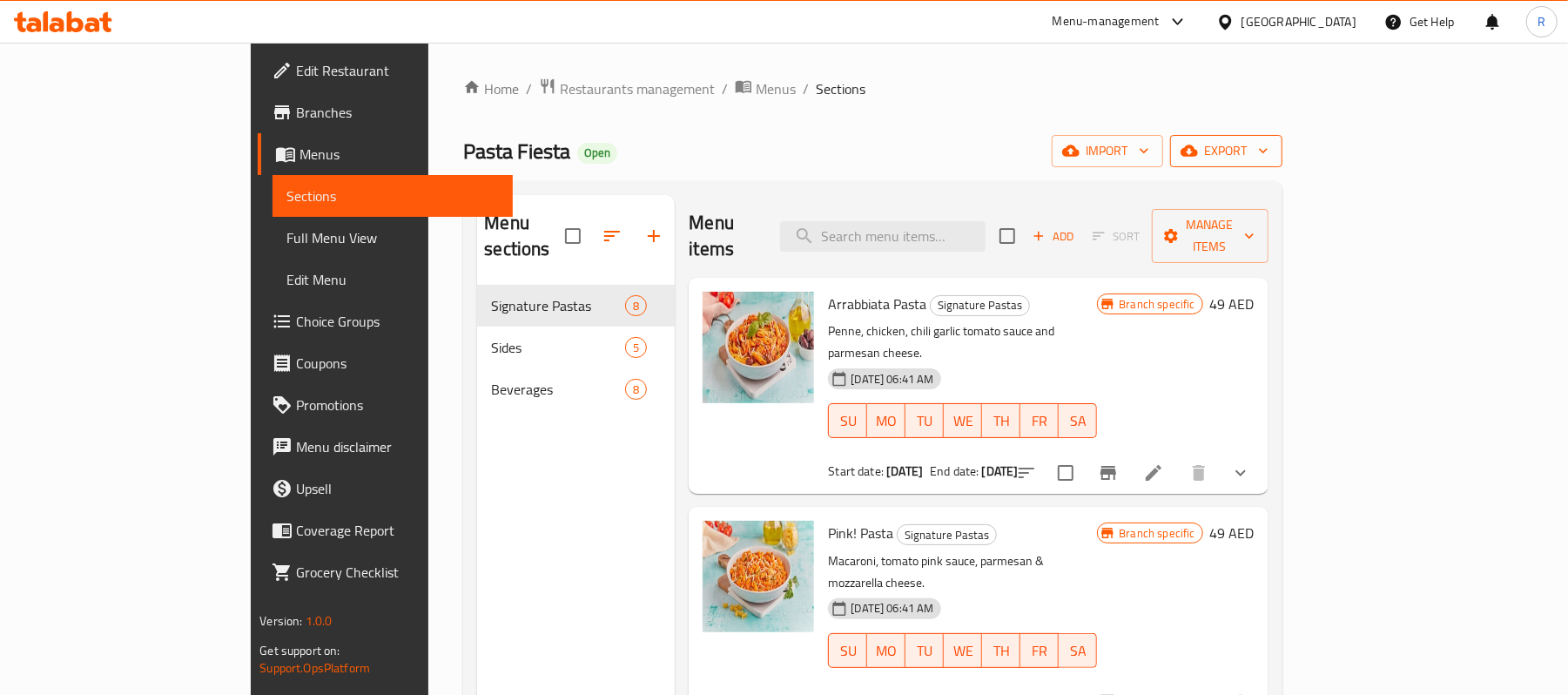
click at [1282, 164] on button "export" at bounding box center [1226, 151] width 112 height 32
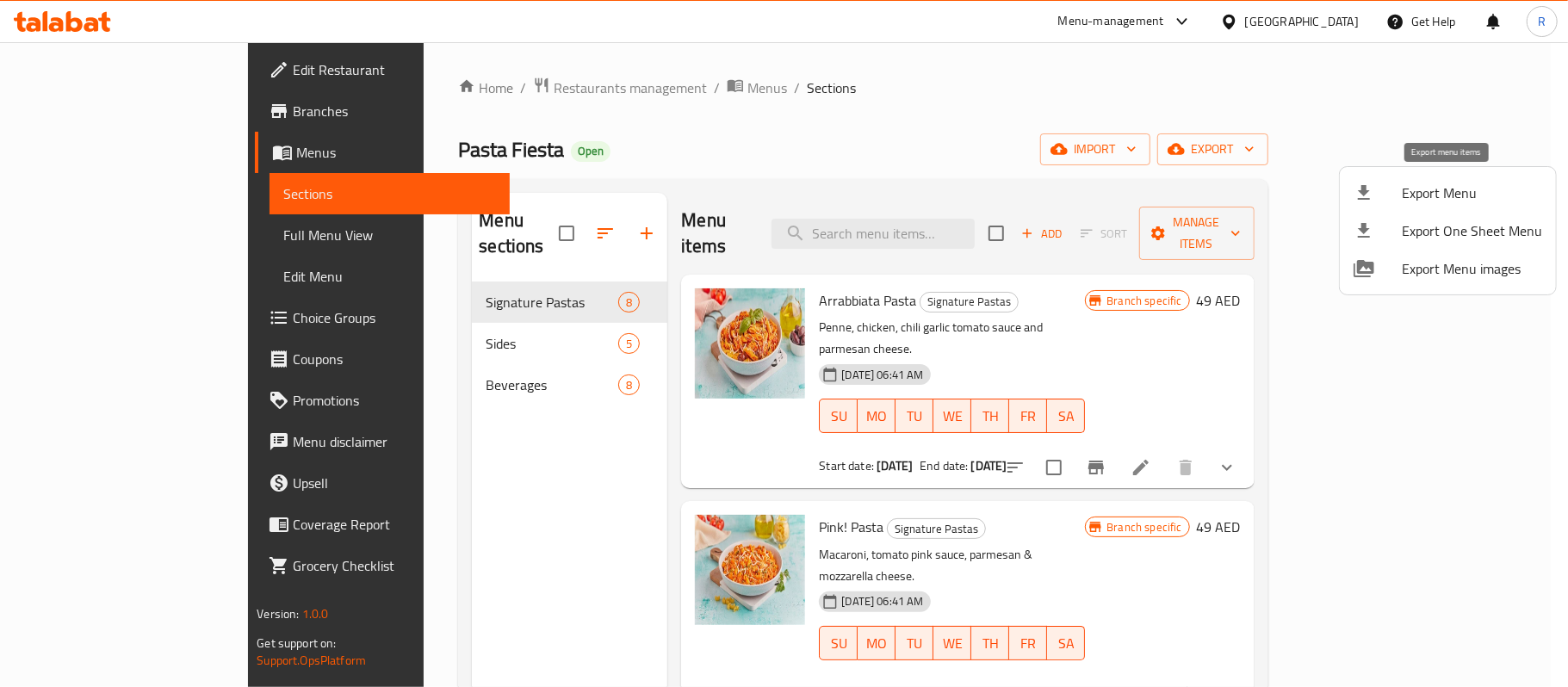
click at [1436, 182] on span "Export Menu" at bounding box center [1471, 193] width 140 height 21
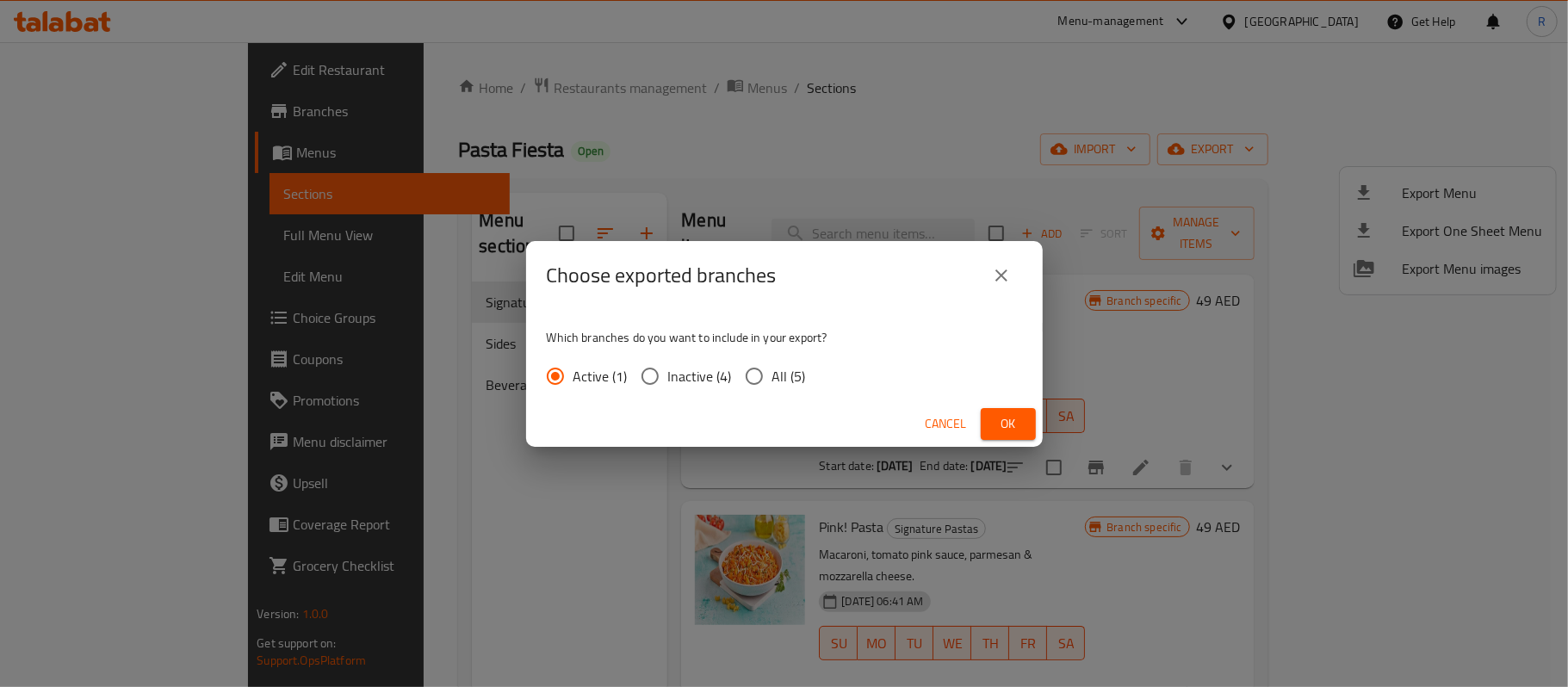
click at [797, 376] on span "All (5)" at bounding box center [788, 376] width 33 height 21
click at [772, 376] on input "All (5)" at bounding box center [754, 376] width 36 height 36
radio input "true"
click at [986, 427] on button "Ok" at bounding box center [1008, 423] width 55 height 32
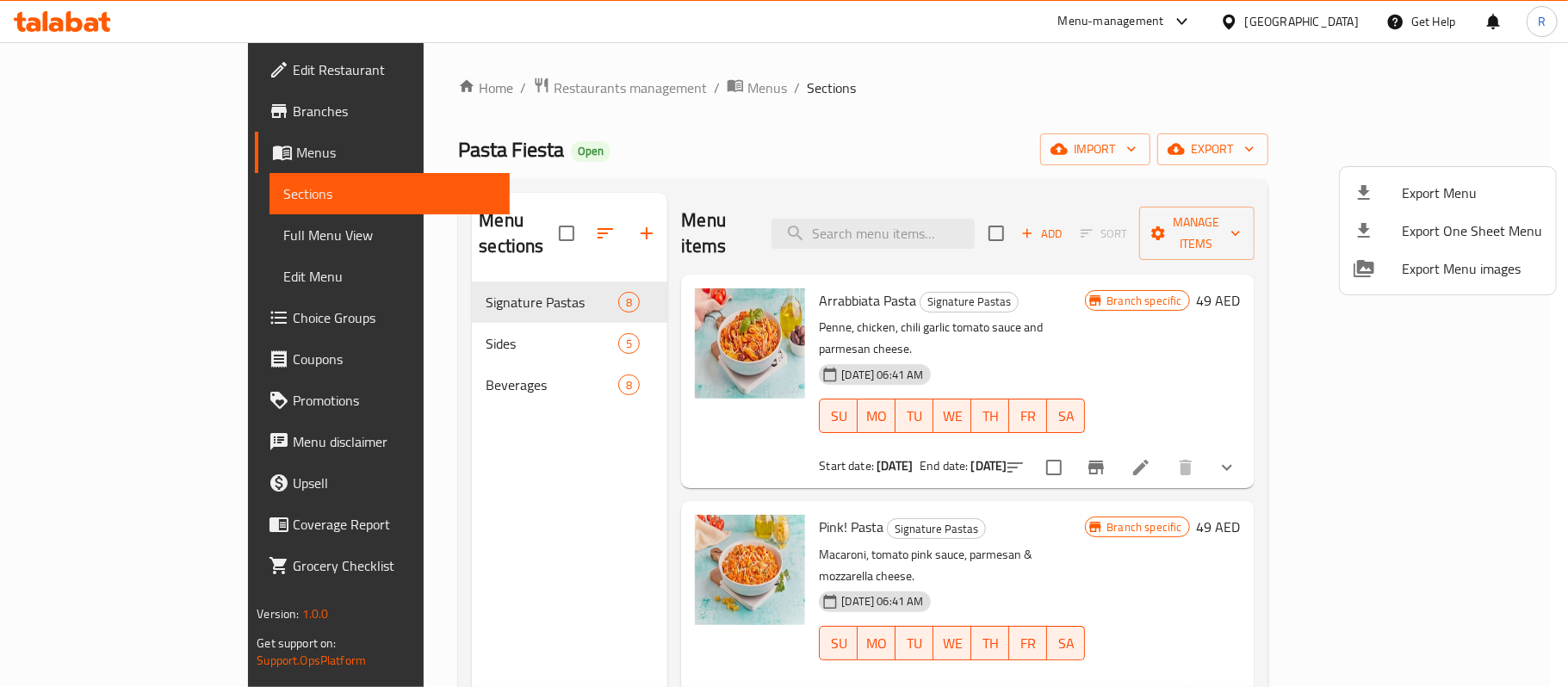
click at [814, 87] on div at bounding box center [784, 343] width 1568 height 687
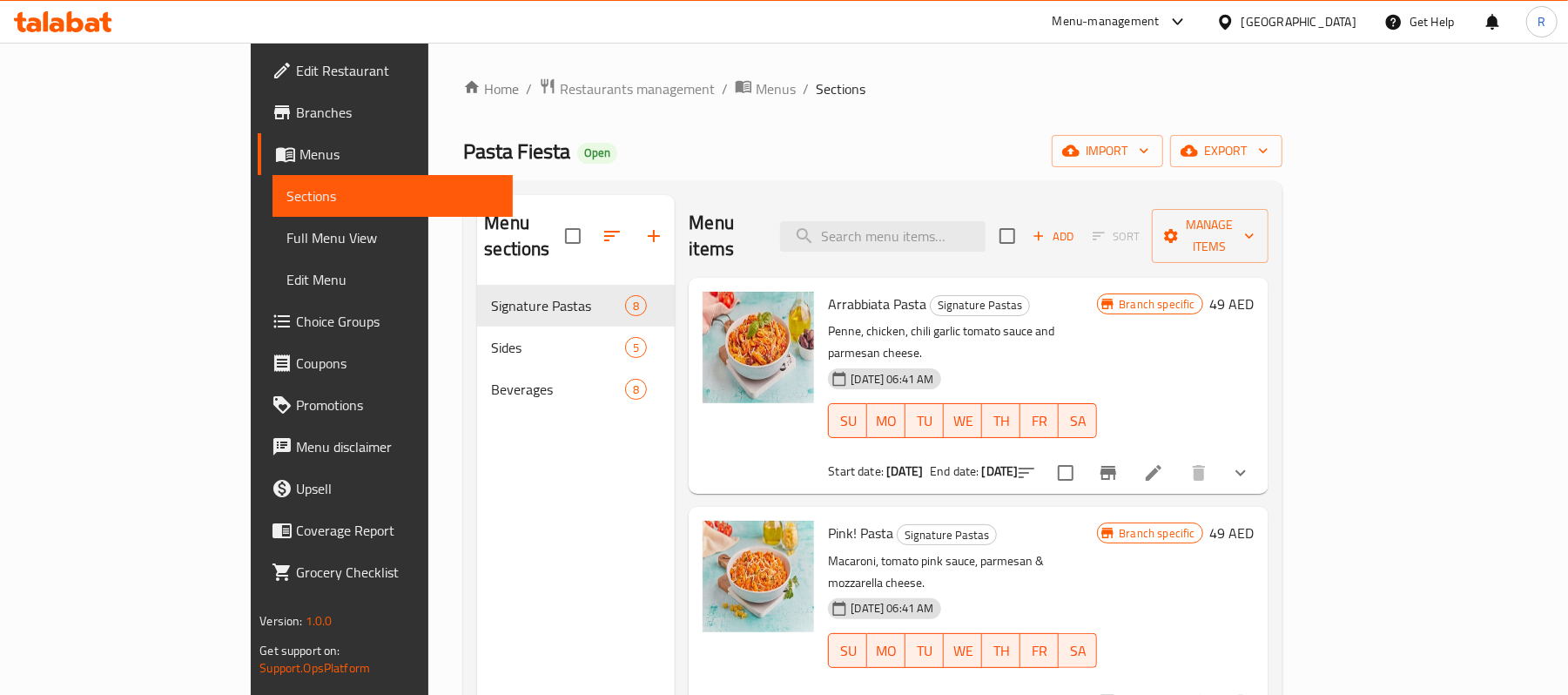
click at [1251, 463] on icon "show more" at bounding box center [1240, 474] width 21 height 21
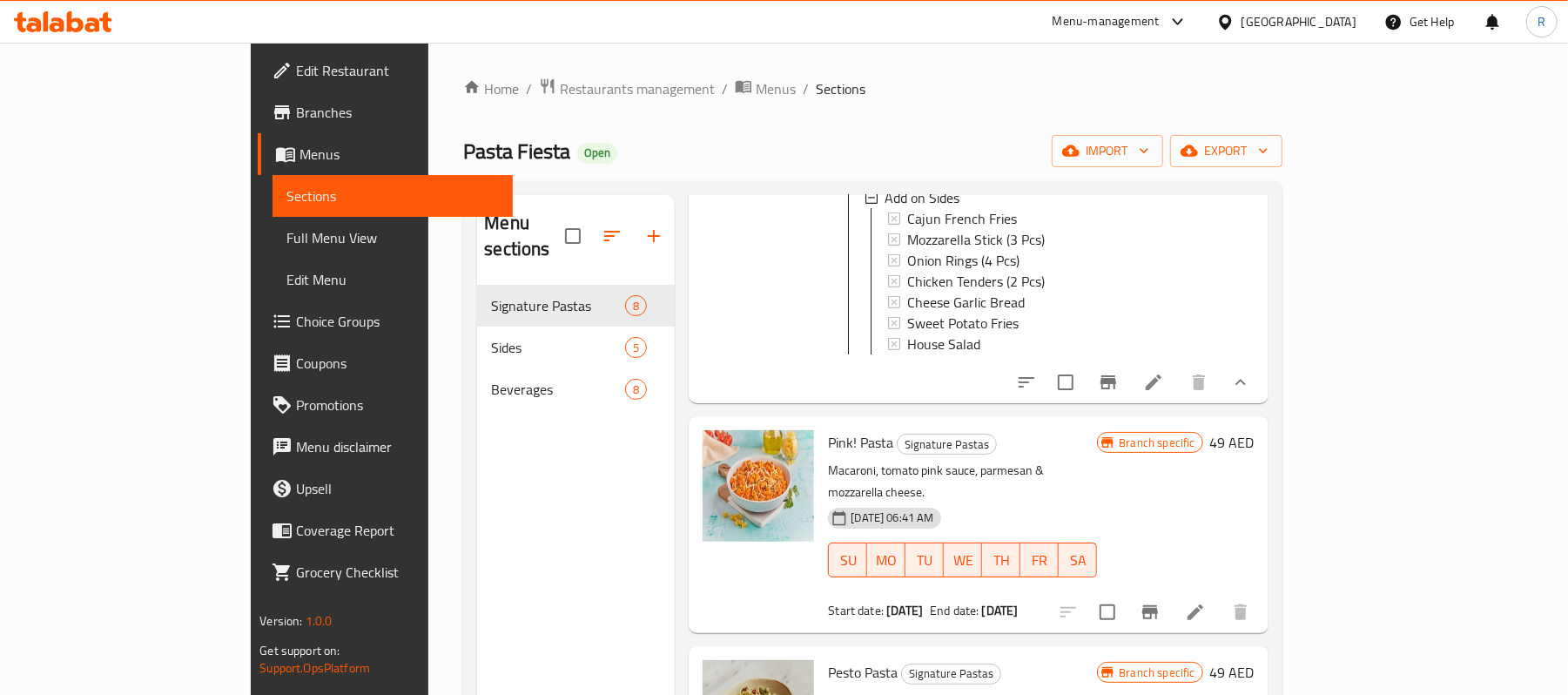
scroll to position [580, 0]
click at [1164, 370] on icon at bounding box center [1154, 381] width 21 height 21
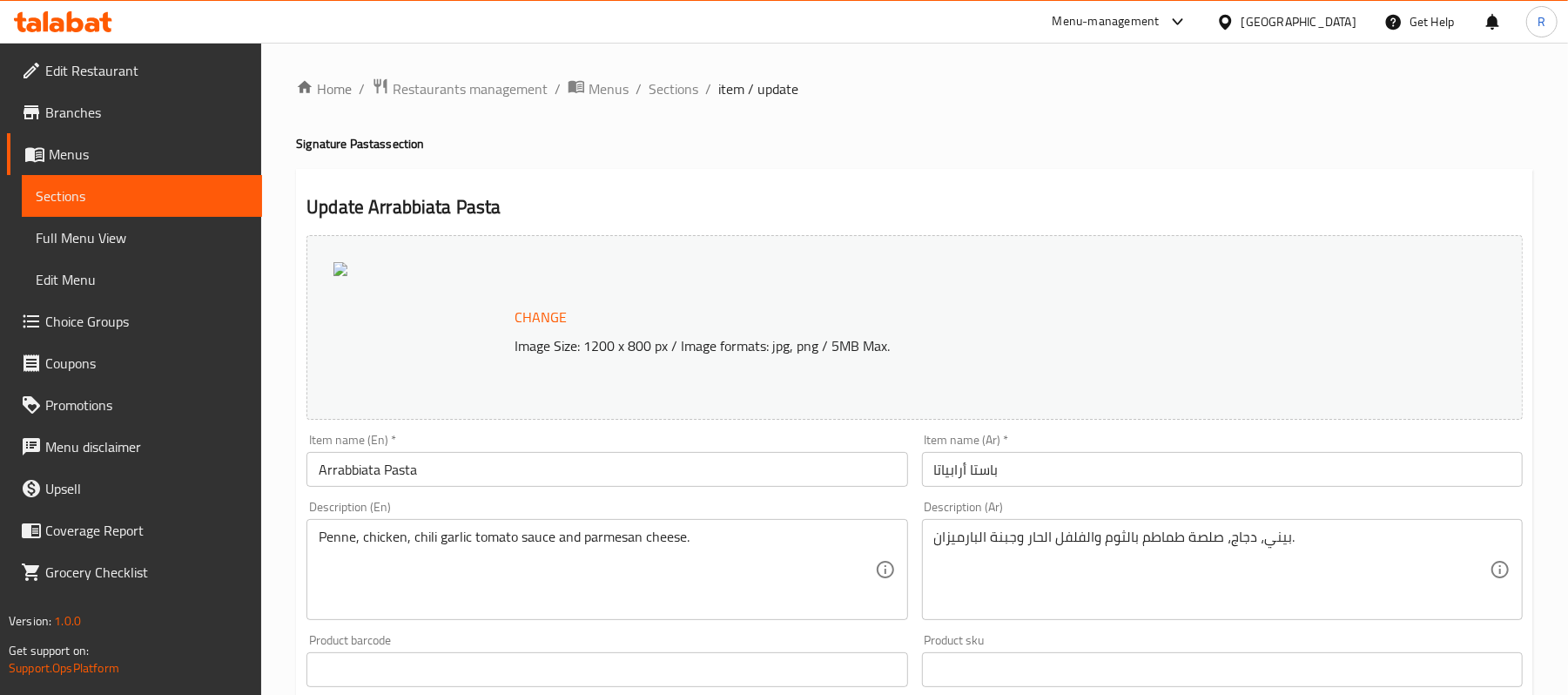
scroll to position [813, 0]
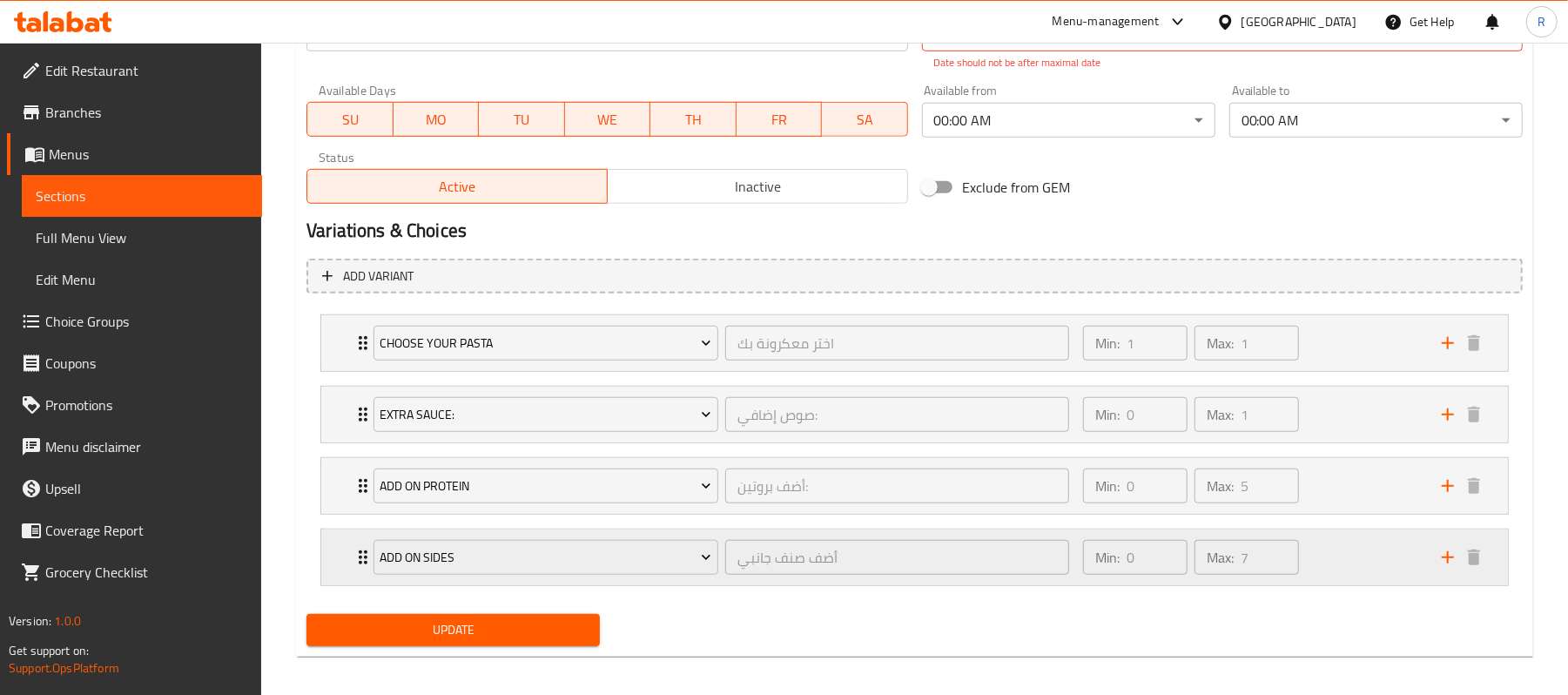
click at [1353, 551] on div "Min: 0 ​ Max: 7 ​" at bounding box center [1251, 558] width 358 height 56
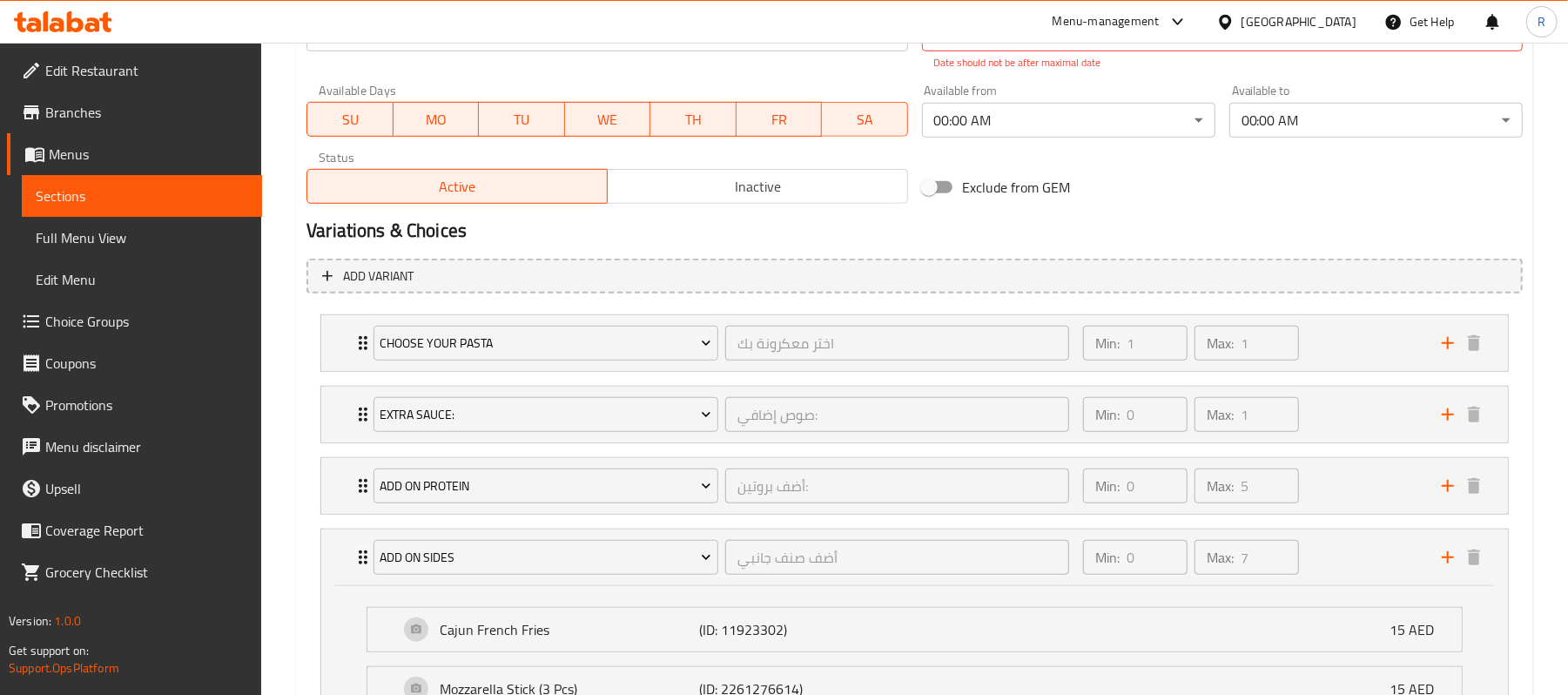
click at [1352, 374] on li "Choose Your Pasta اختر معكرونة بك ​ Min: 1 ​ Max: 1 ​ Penne Pasta (ID: 22612032…" at bounding box center [914, 343] width 1216 height 72
click at [1346, 354] on div "Min: 1 ​ Max: 1 ​" at bounding box center [1251, 343] width 358 height 56
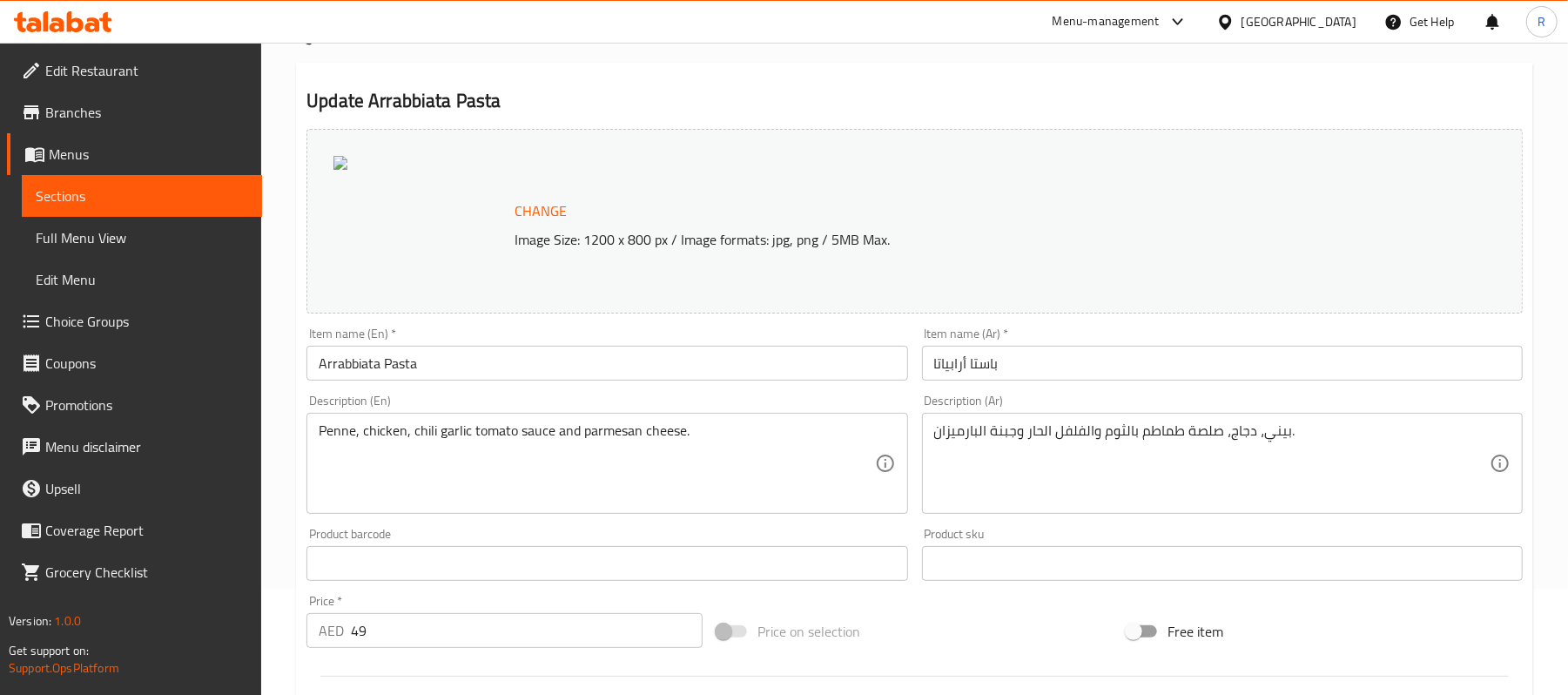
scroll to position [0, 0]
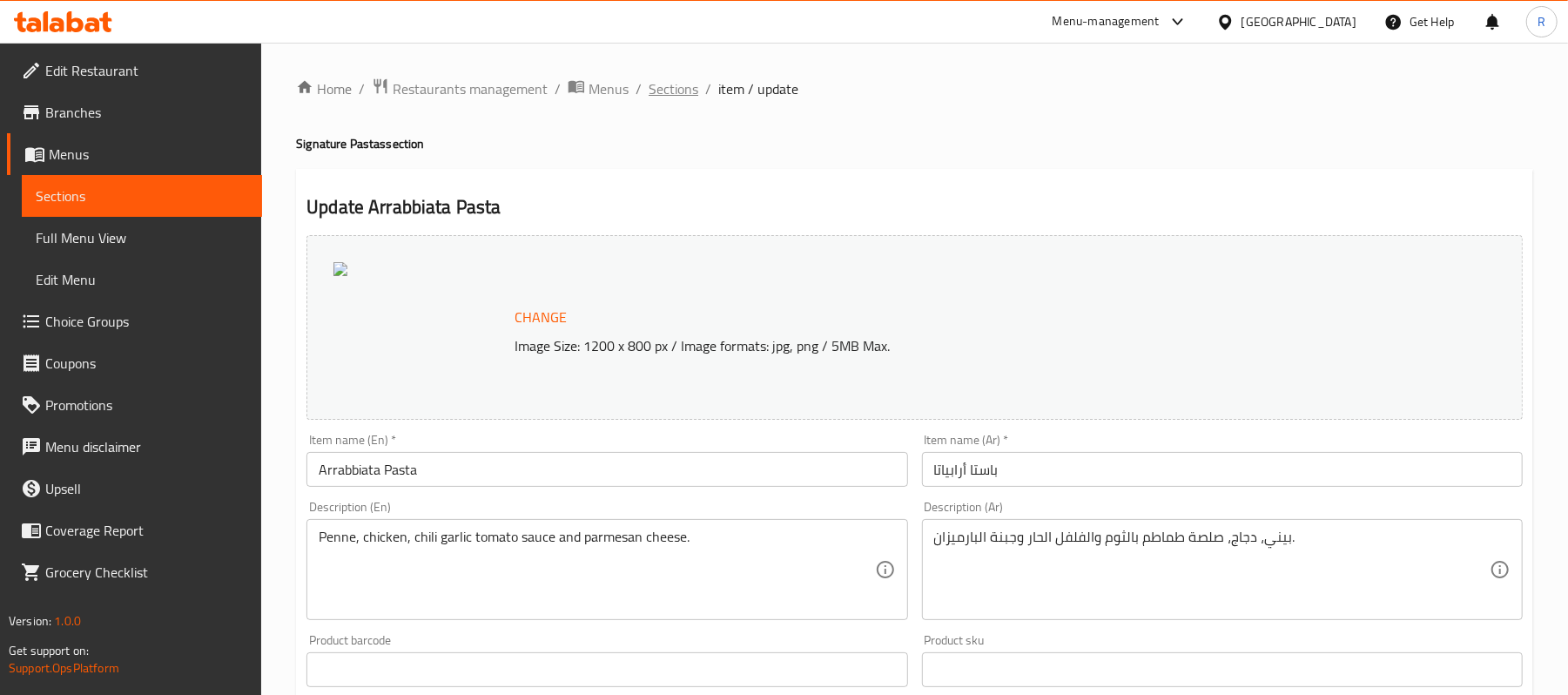
click at [679, 92] on span "Sections" at bounding box center [672, 89] width 49 height 21
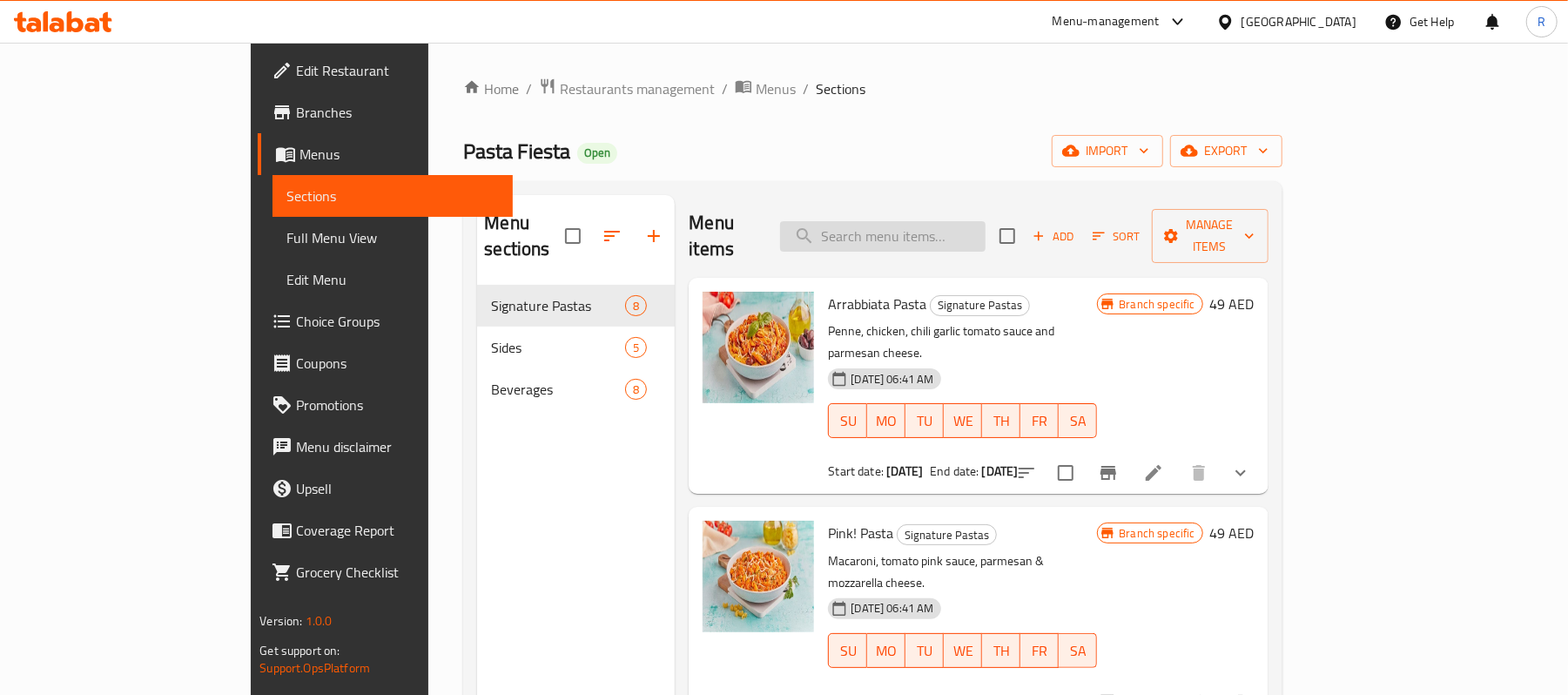
click at [982, 230] on input "search" at bounding box center [882, 237] width 206 height 31
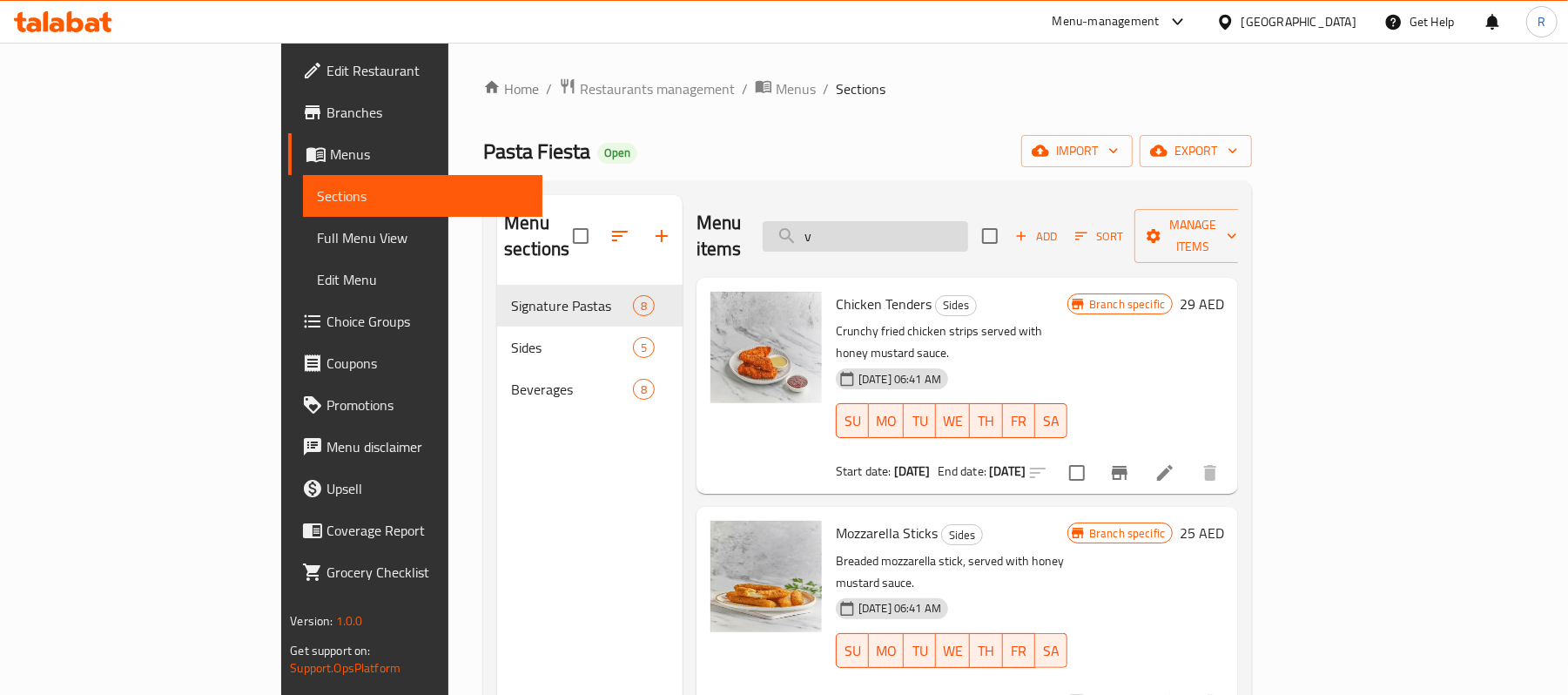
click at [968, 232] on input "v" at bounding box center [865, 237] width 206 height 31
paste input "Alfredo Pasta"
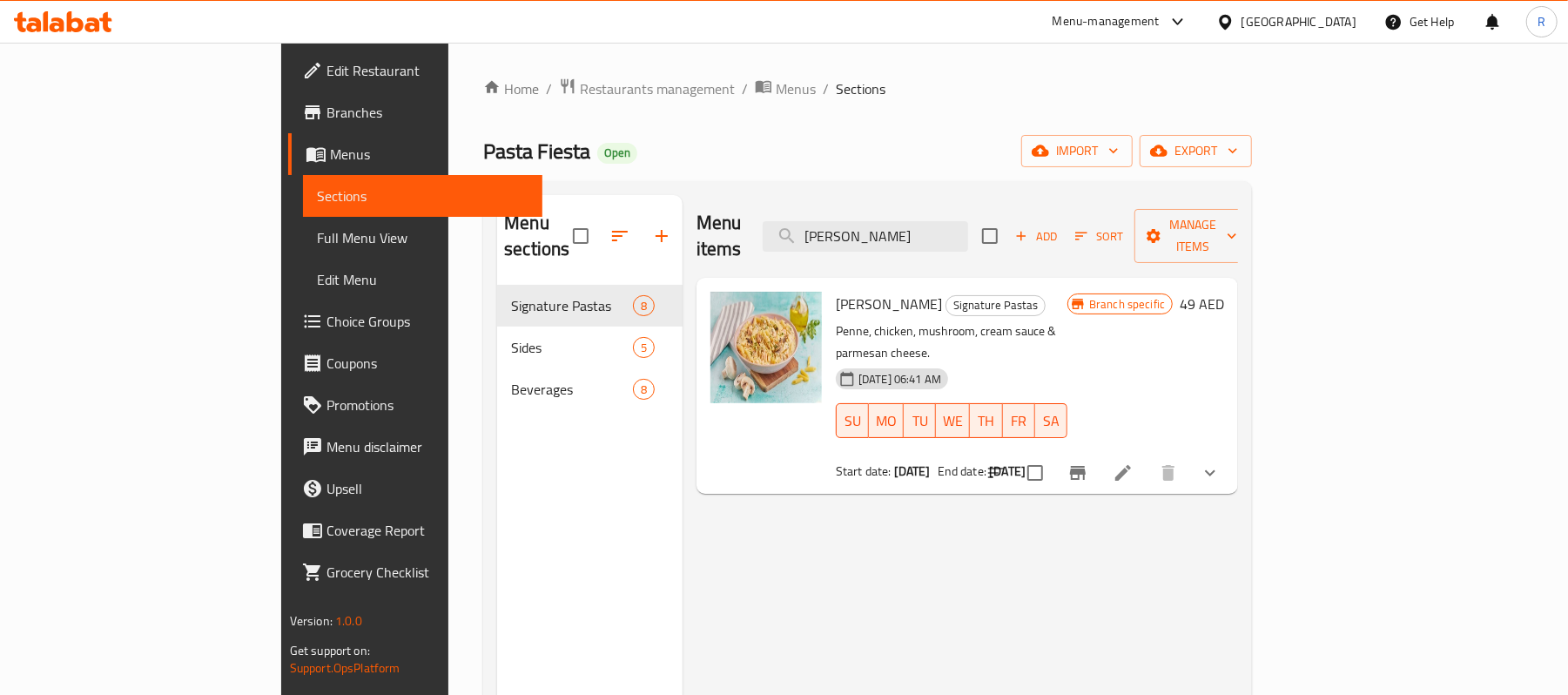
type input "Alfredo Pasta"
click at [1131, 465] on icon at bounding box center [1123, 473] width 15 height 15
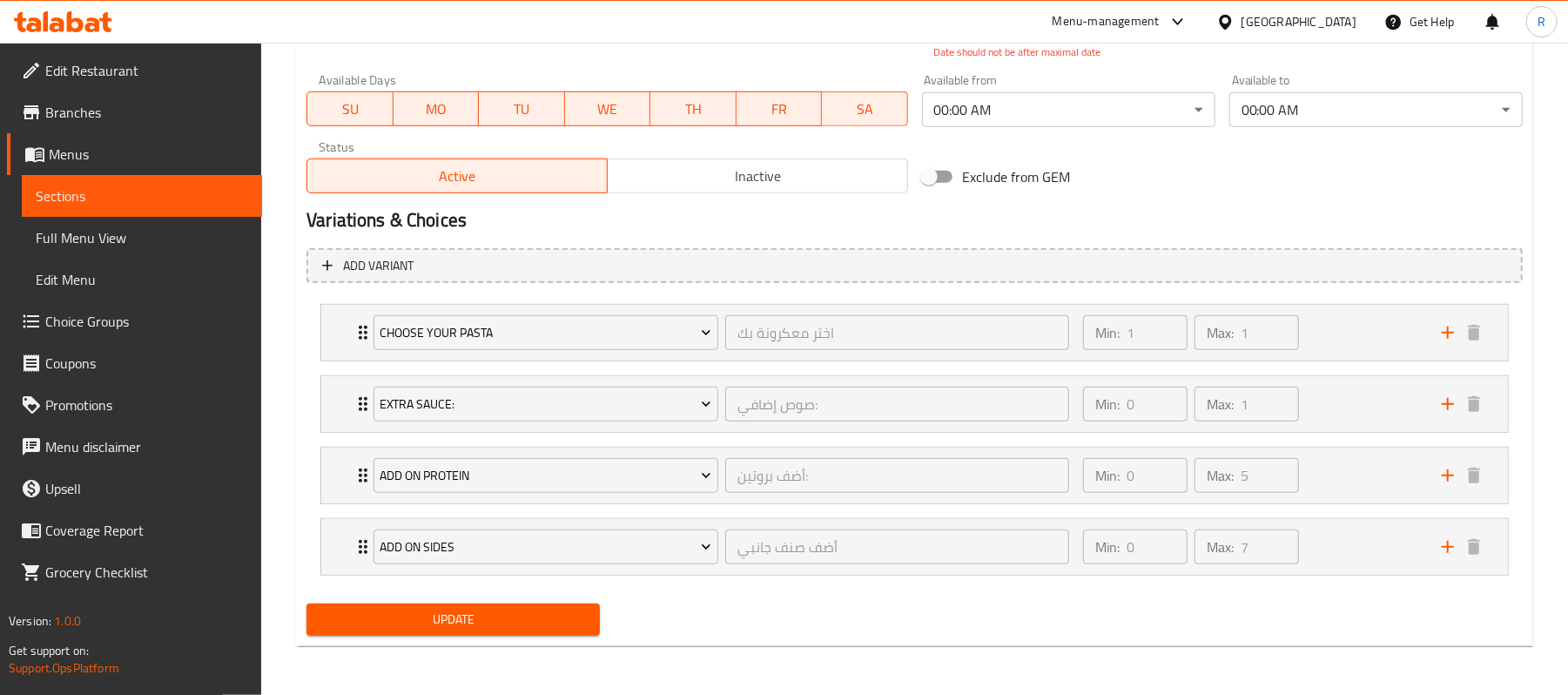
scroll to position [826, 0]
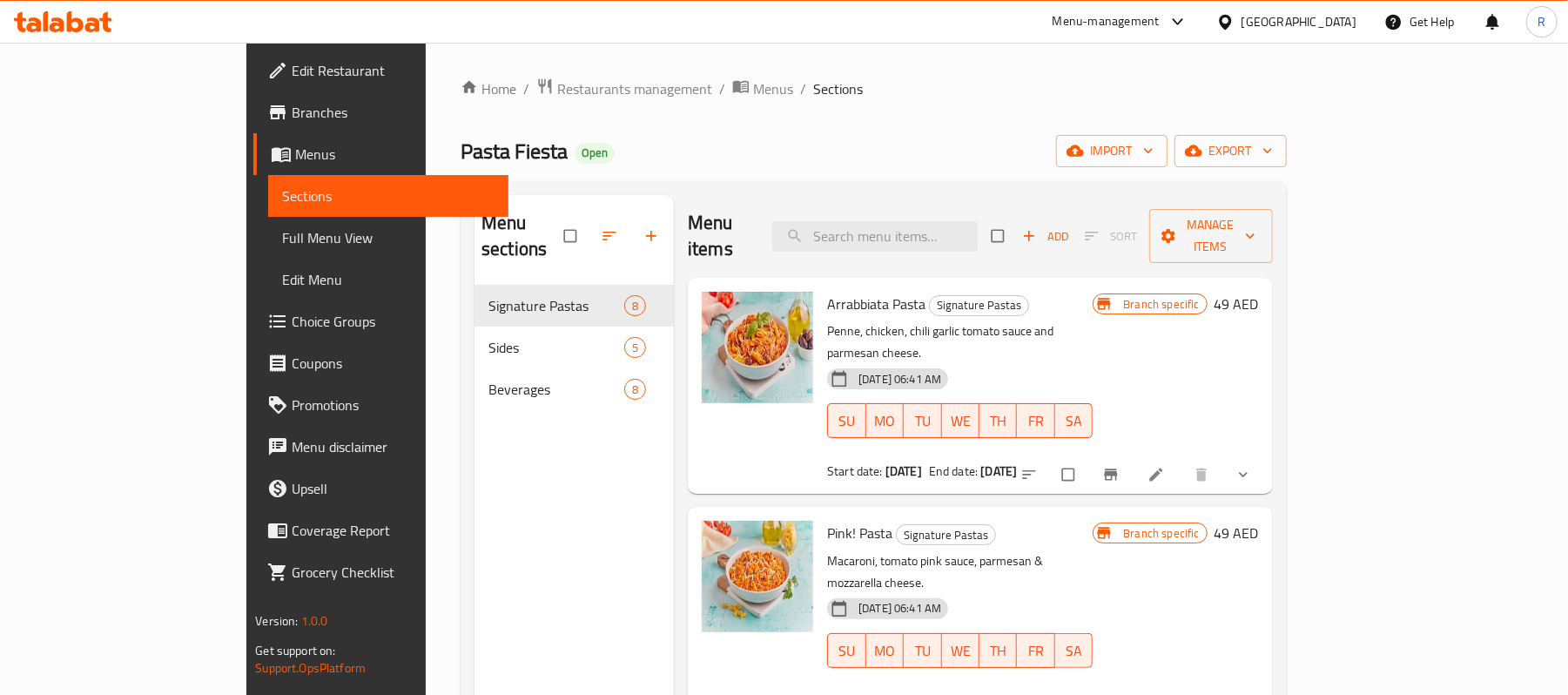
click at [1252, 466] on icon "show more" at bounding box center [1243, 475] width 17 height 17
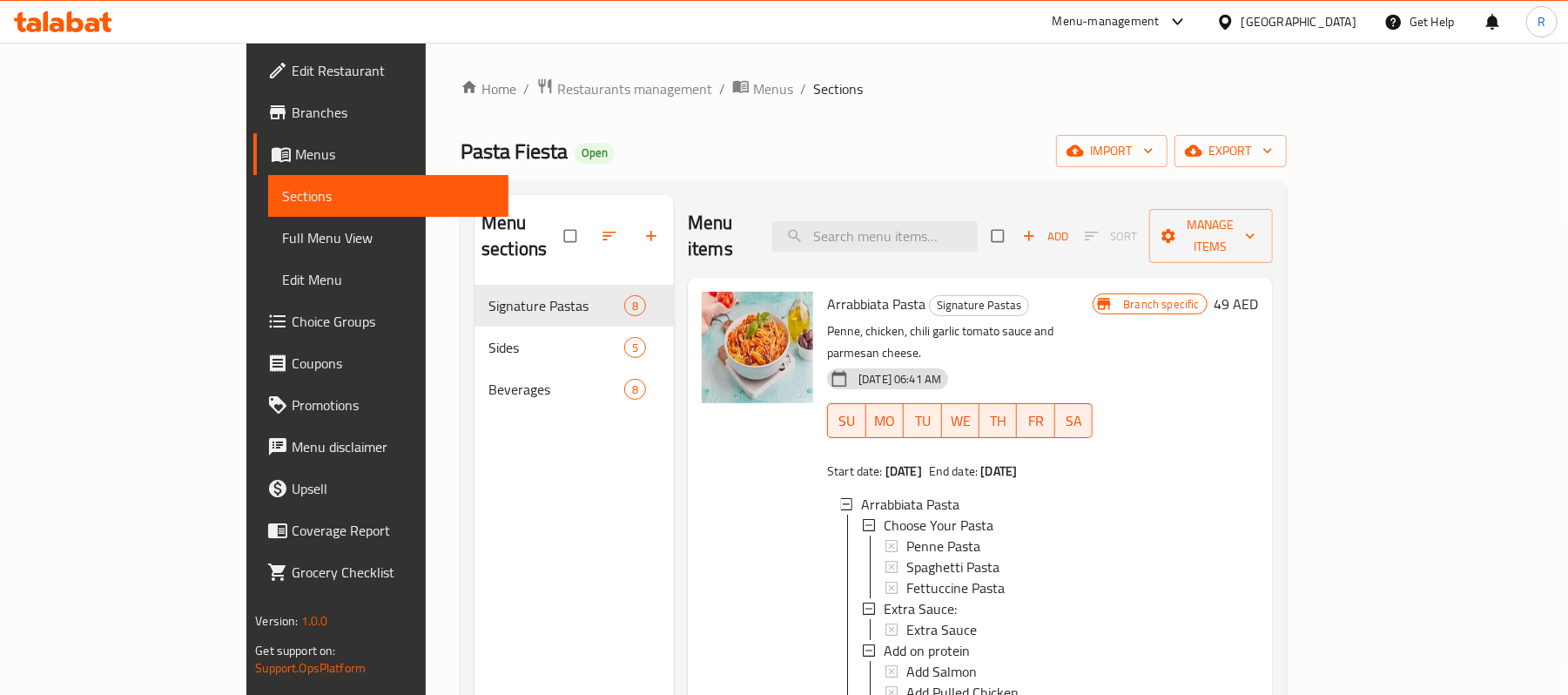
click at [292, 324] on span "Choice Groups" at bounding box center [393, 322] width 203 height 21
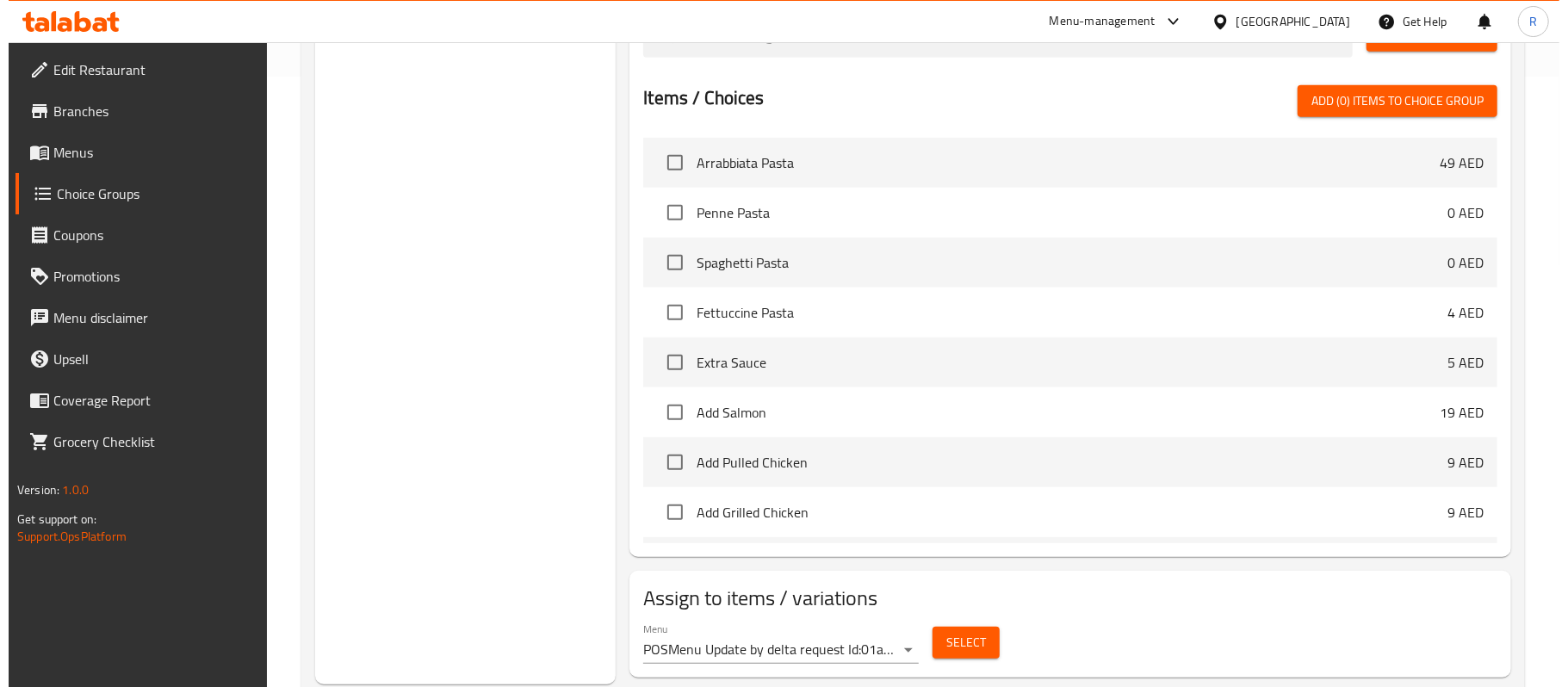
scroll to position [657, 0]
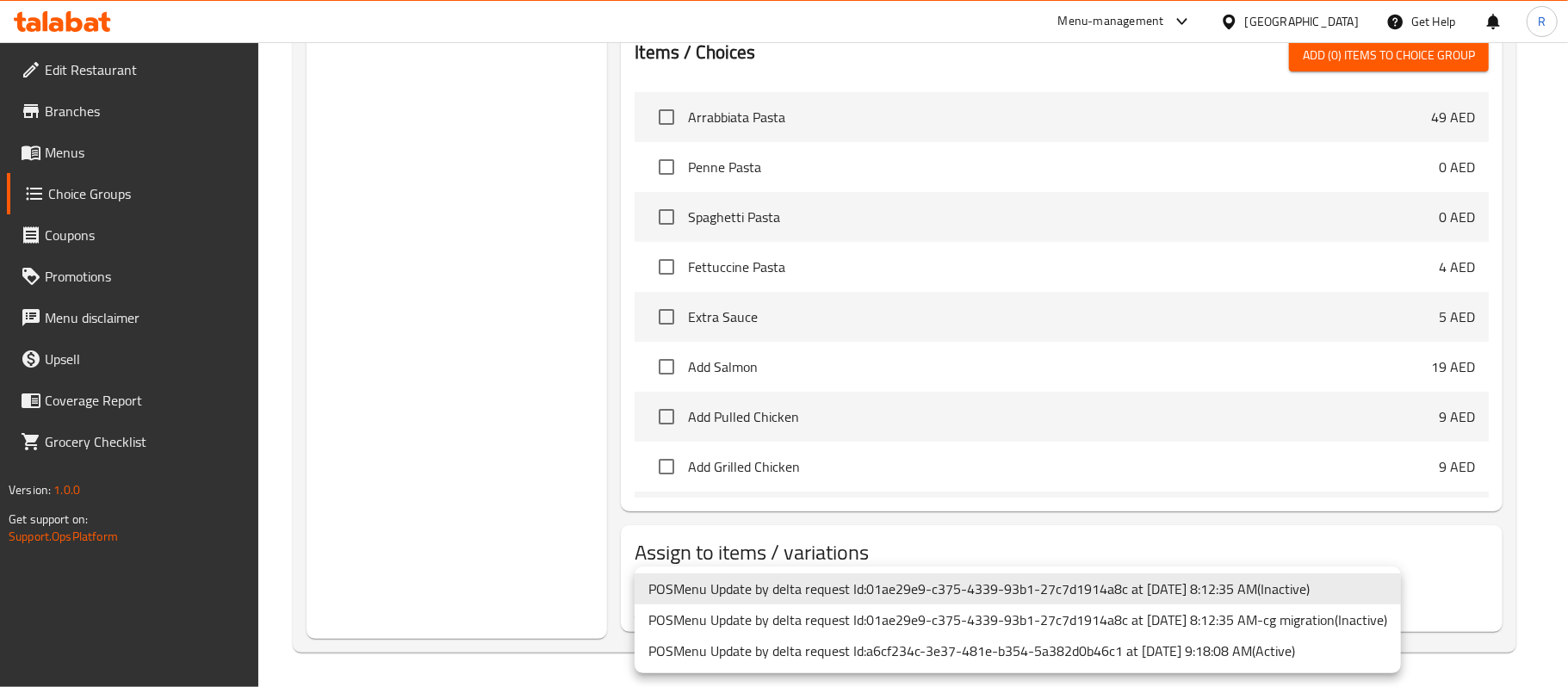
click at [1002, 655] on li "POSMenu Update by delta request Id:a6cf234c-3e37-481e-b354-5a382d0b46c1 at 4/4/…" at bounding box center [1018, 651] width 766 height 31
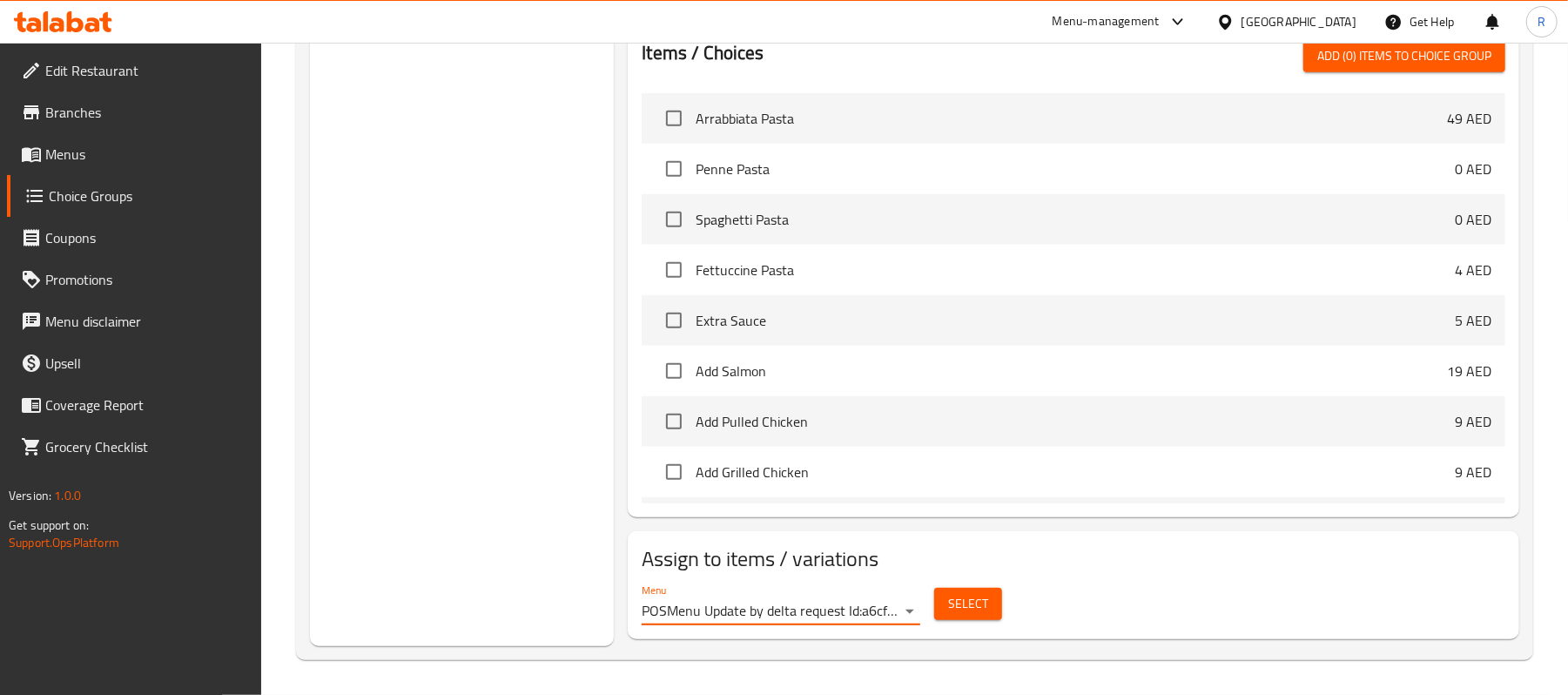
click at [968, 612] on span "Select" at bounding box center [967, 604] width 40 height 22
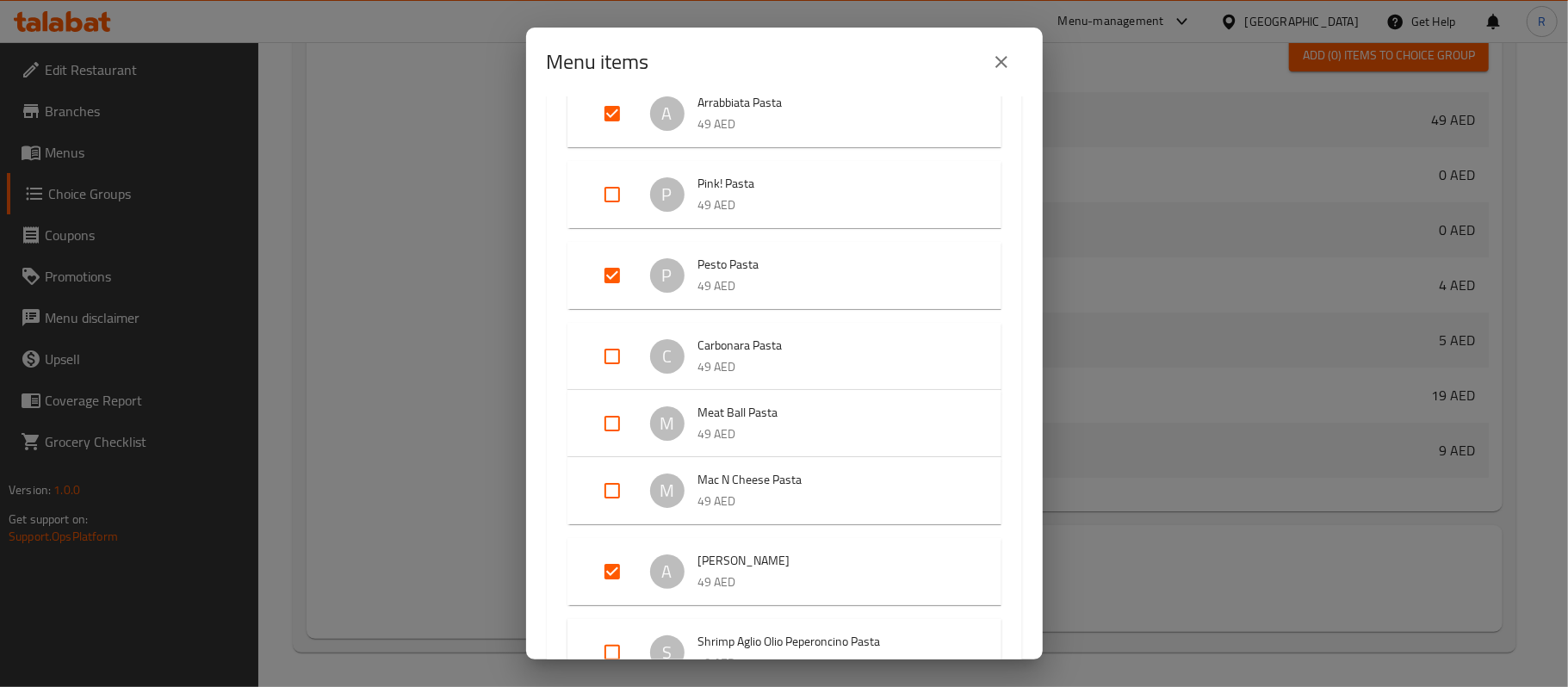
scroll to position [115, 0]
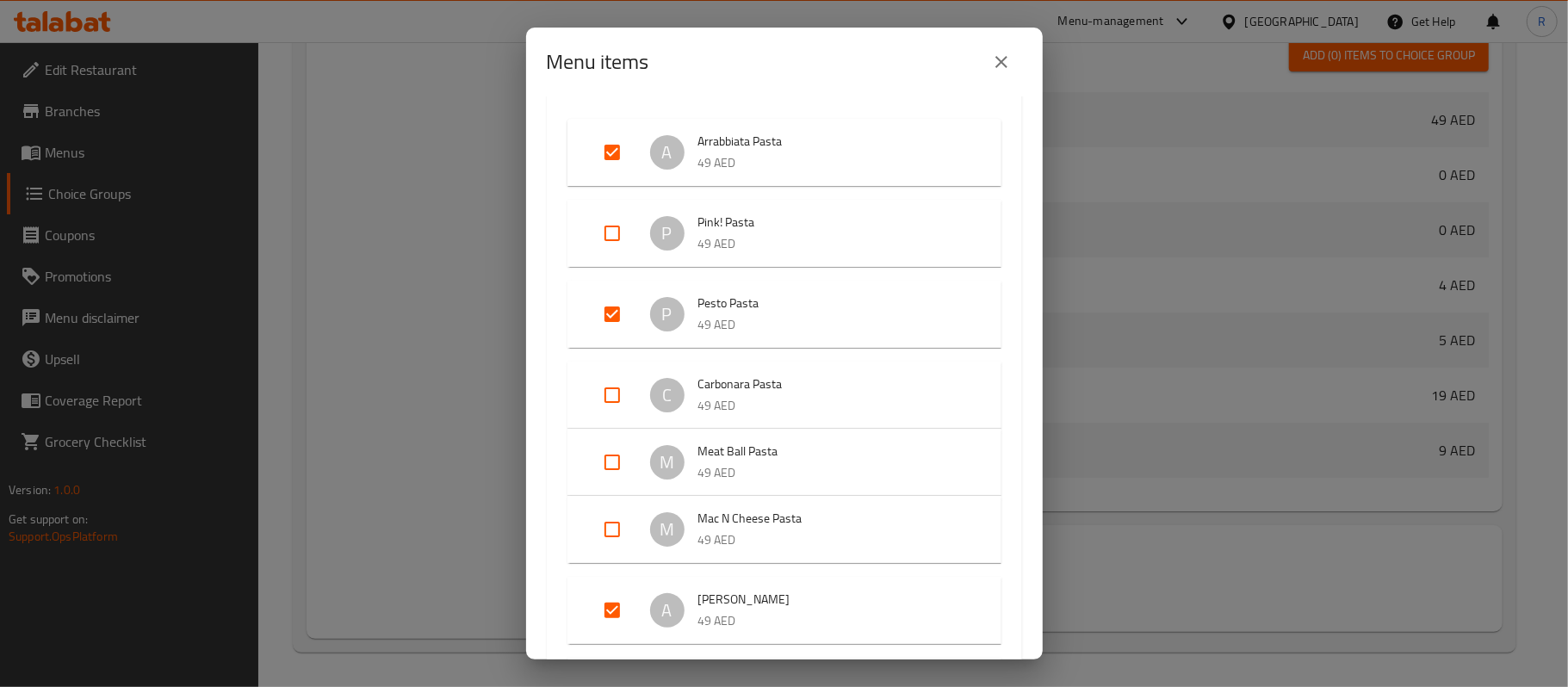
click at [607, 397] on input "Expand" at bounding box center [612, 395] width 41 height 41
checkbox input "true"
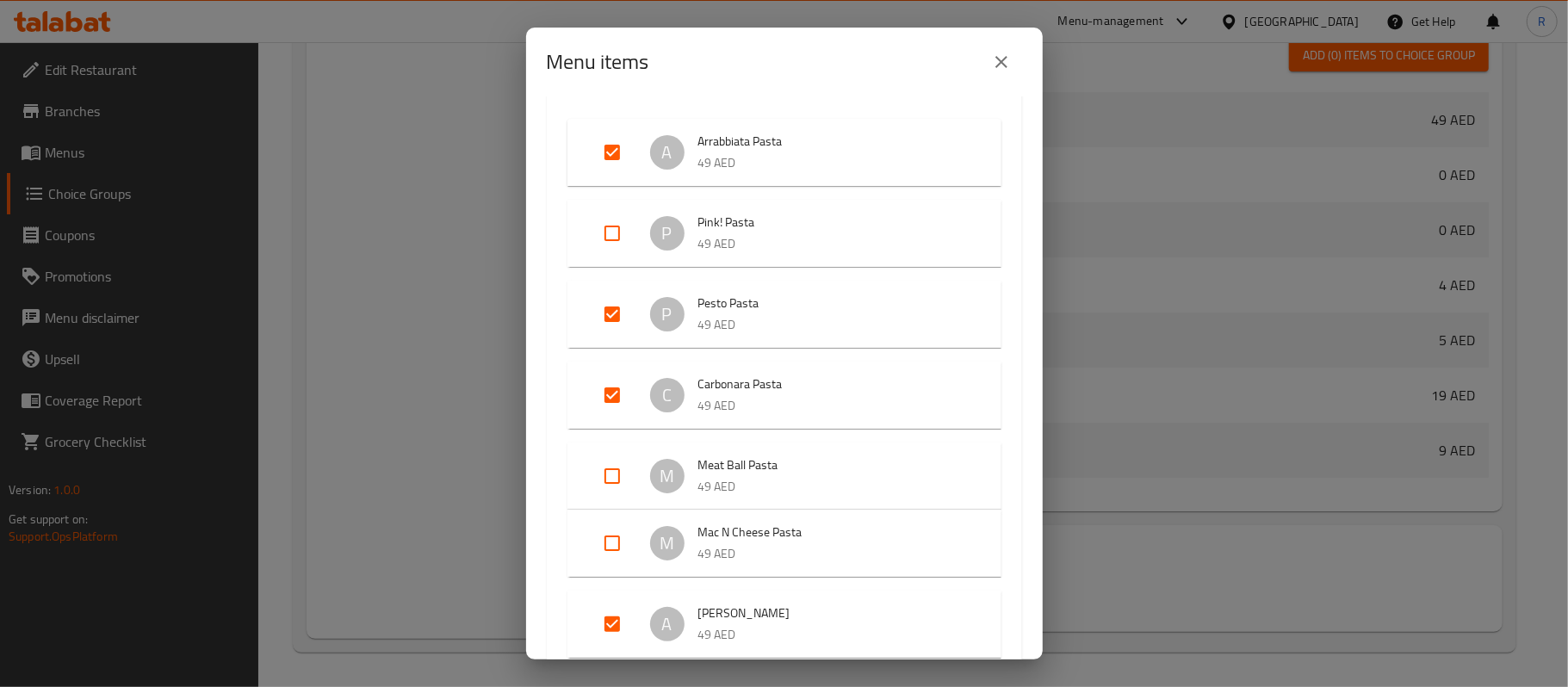
click at [606, 485] on input "Expand" at bounding box center [612, 476] width 41 height 41
checkbox input "true"
click at [603, 555] on input "Expand" at bounding box center [612, 556] width 41 height 41
checkbox input "true"
click at [606, 219] on input "Expand" at bounding box center [612, 233] width 41 height 41
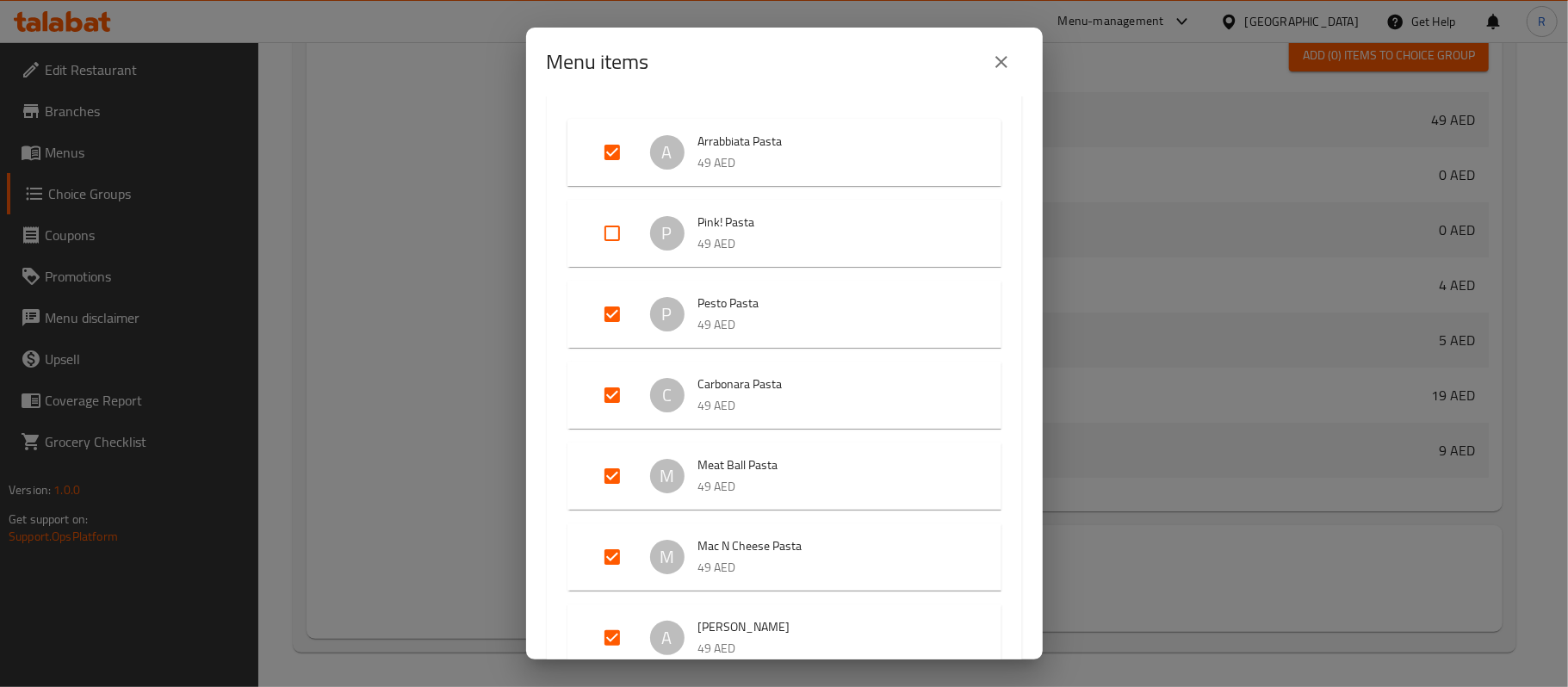
checkbox input "true"
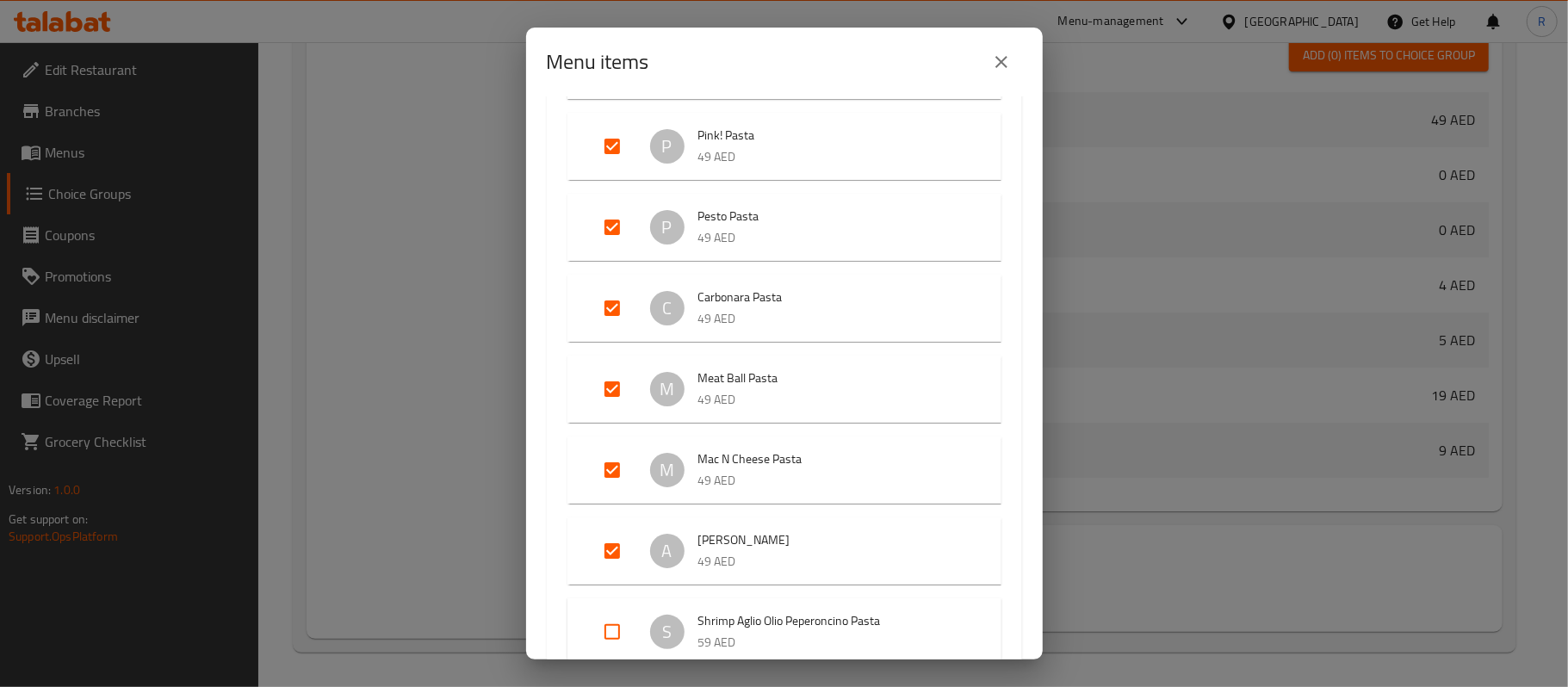
scroll to position [344, 0]
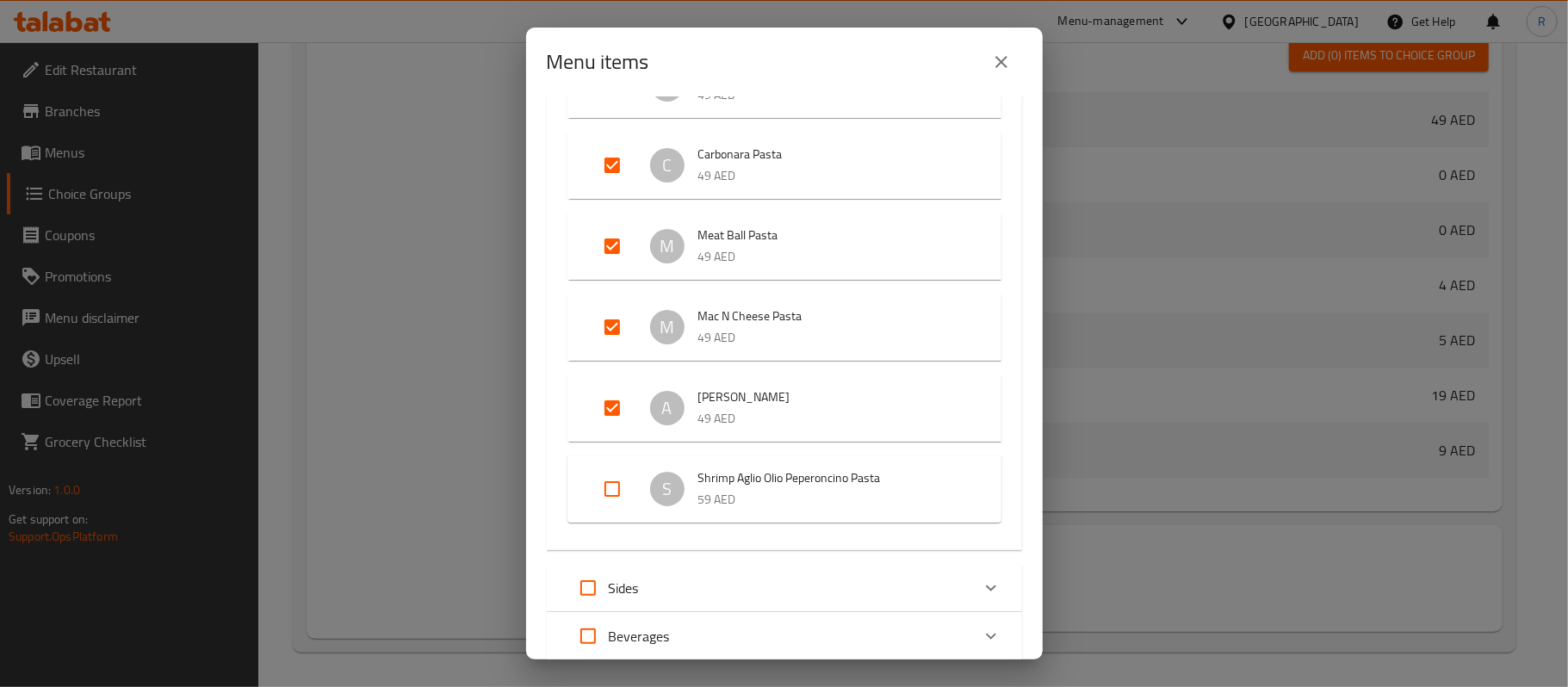
click at [599, 493] on input "Expand" at bounding box center [612, 488] width 41 height 41
checkbox input "true"
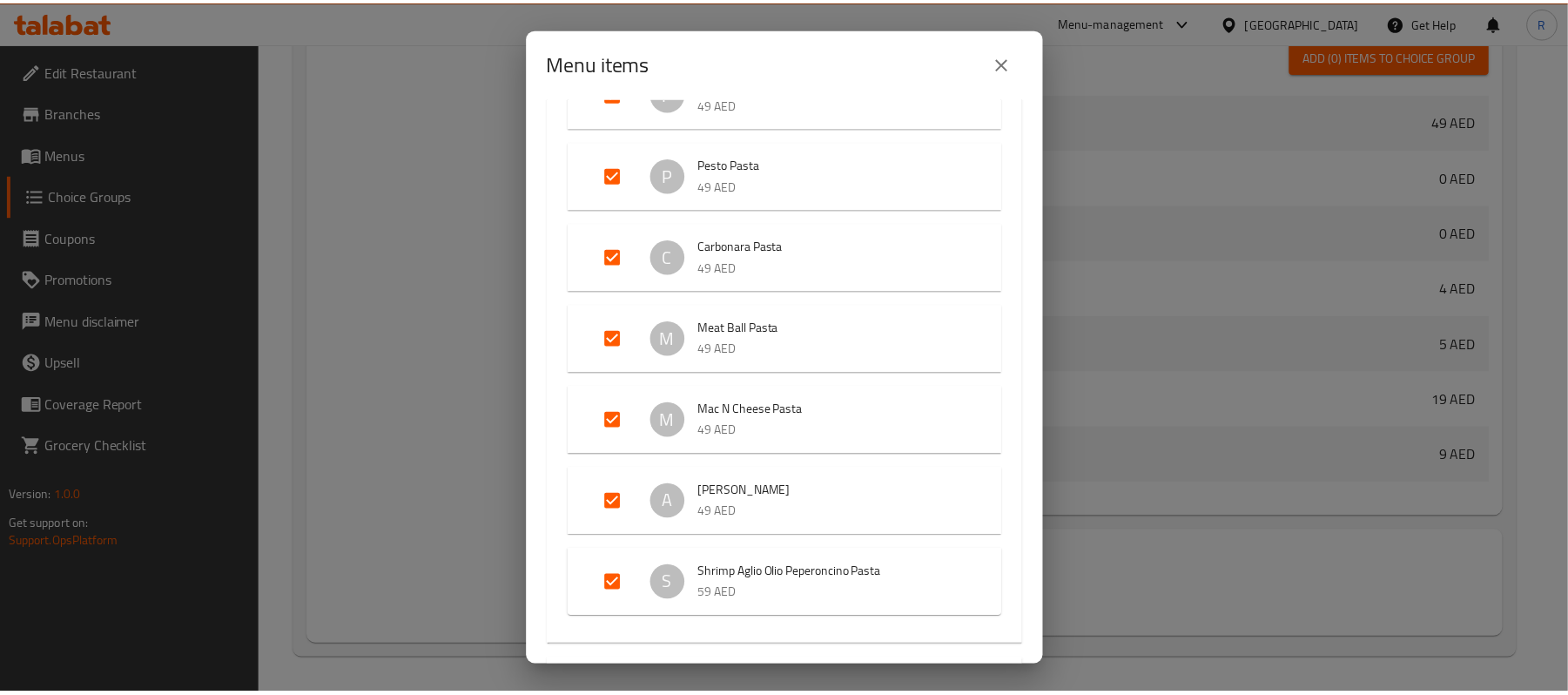
scroll to position [471, 0]
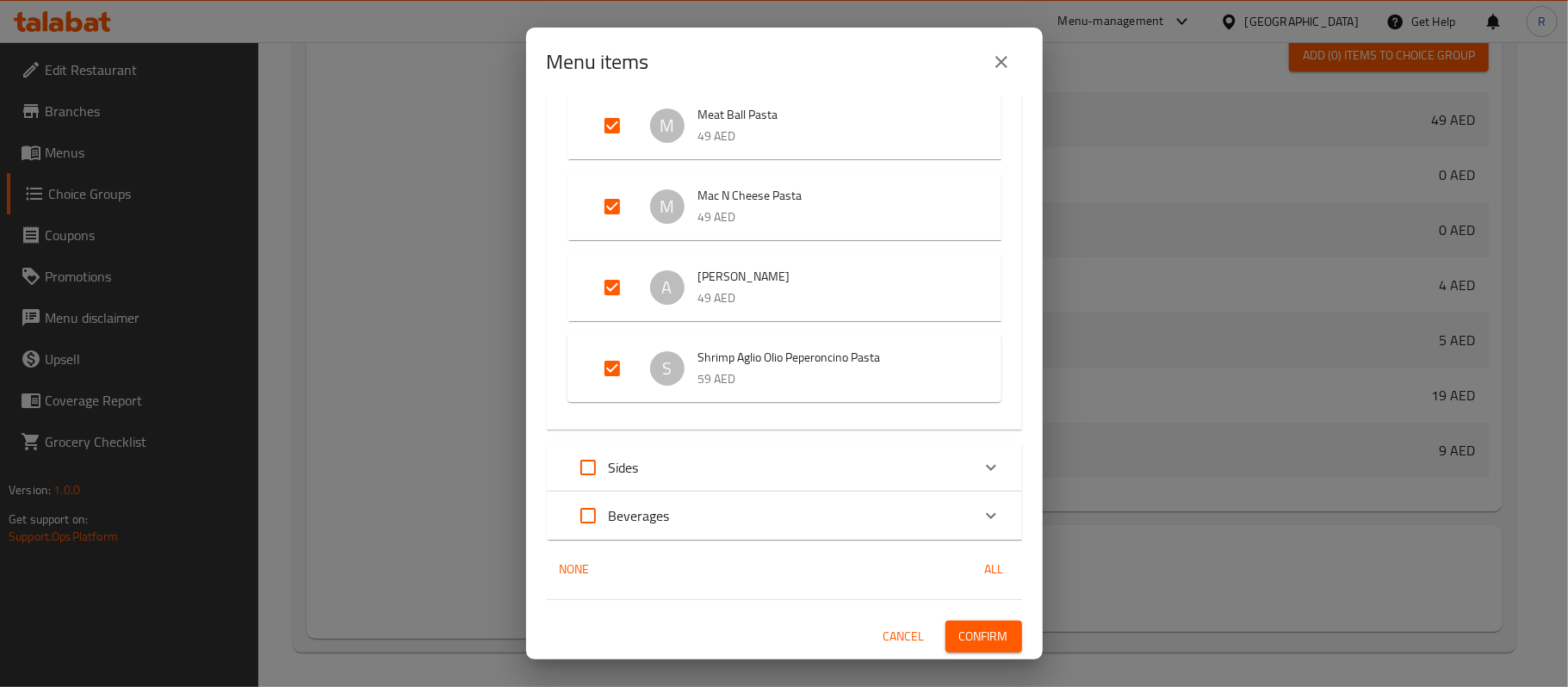
click at [983, 639] on span "Confirm" at bounding box center [983, 636] width 49 height 22
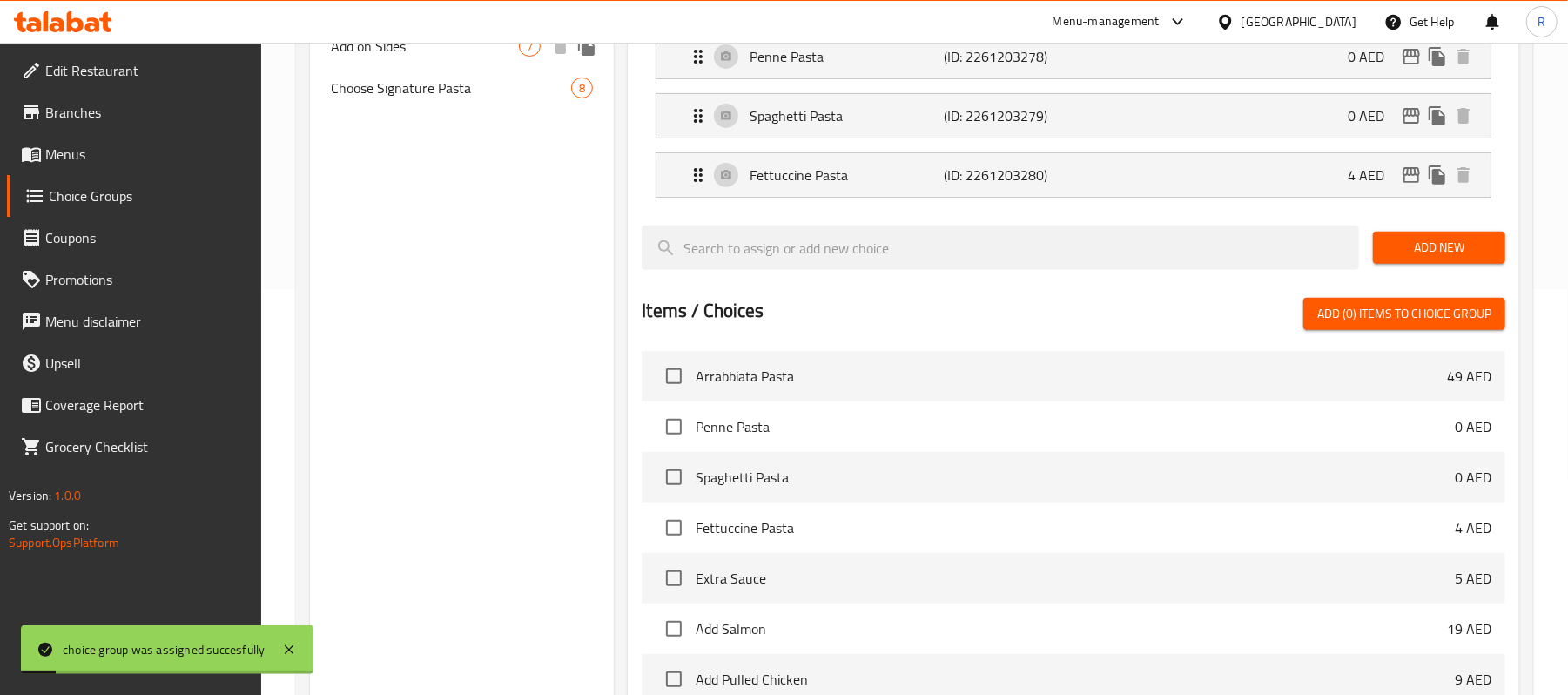
scroll to position [84, 0]
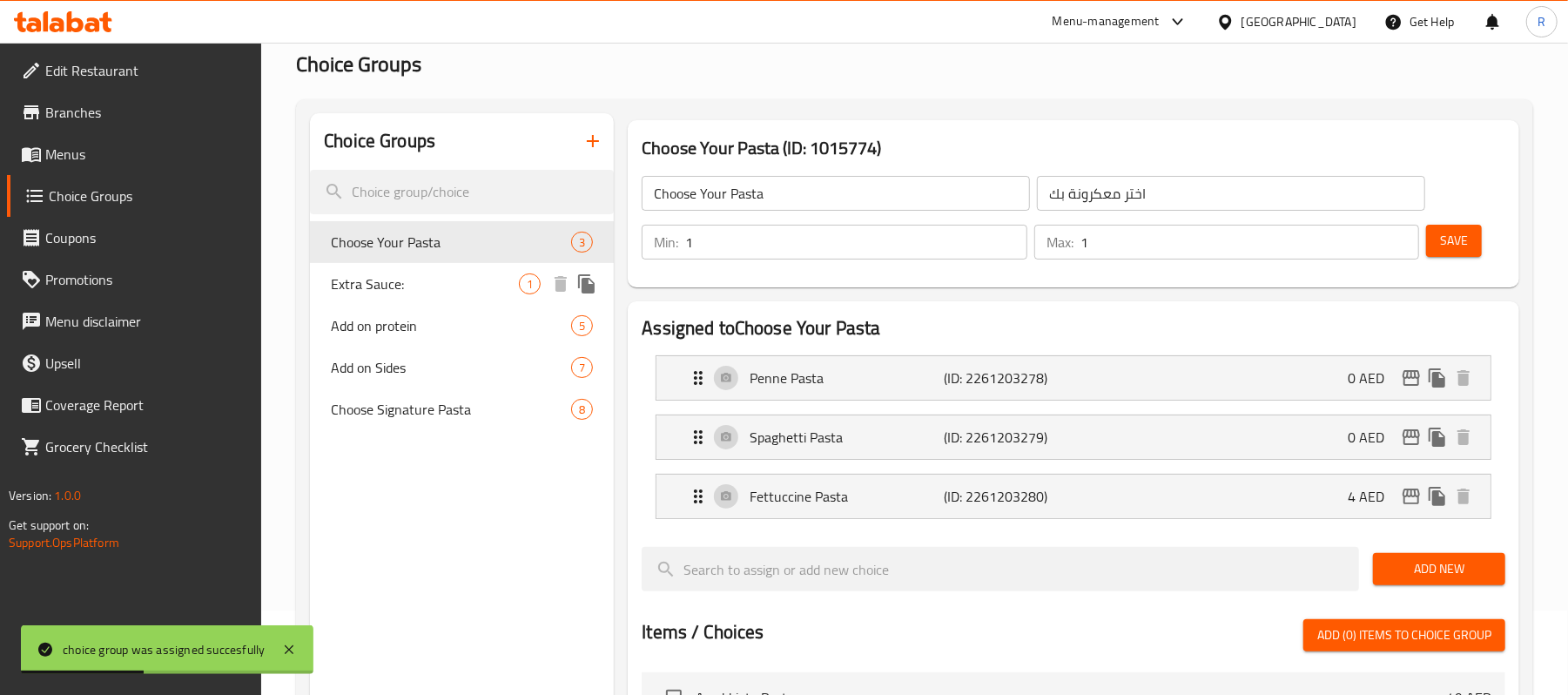
click at [440, 276] on span "Extra Sauce:" at bounding box center [424, 284] width 188 height 21
type input "Extra Sauce:"
type input "صوص إضافي:"
type input "0"
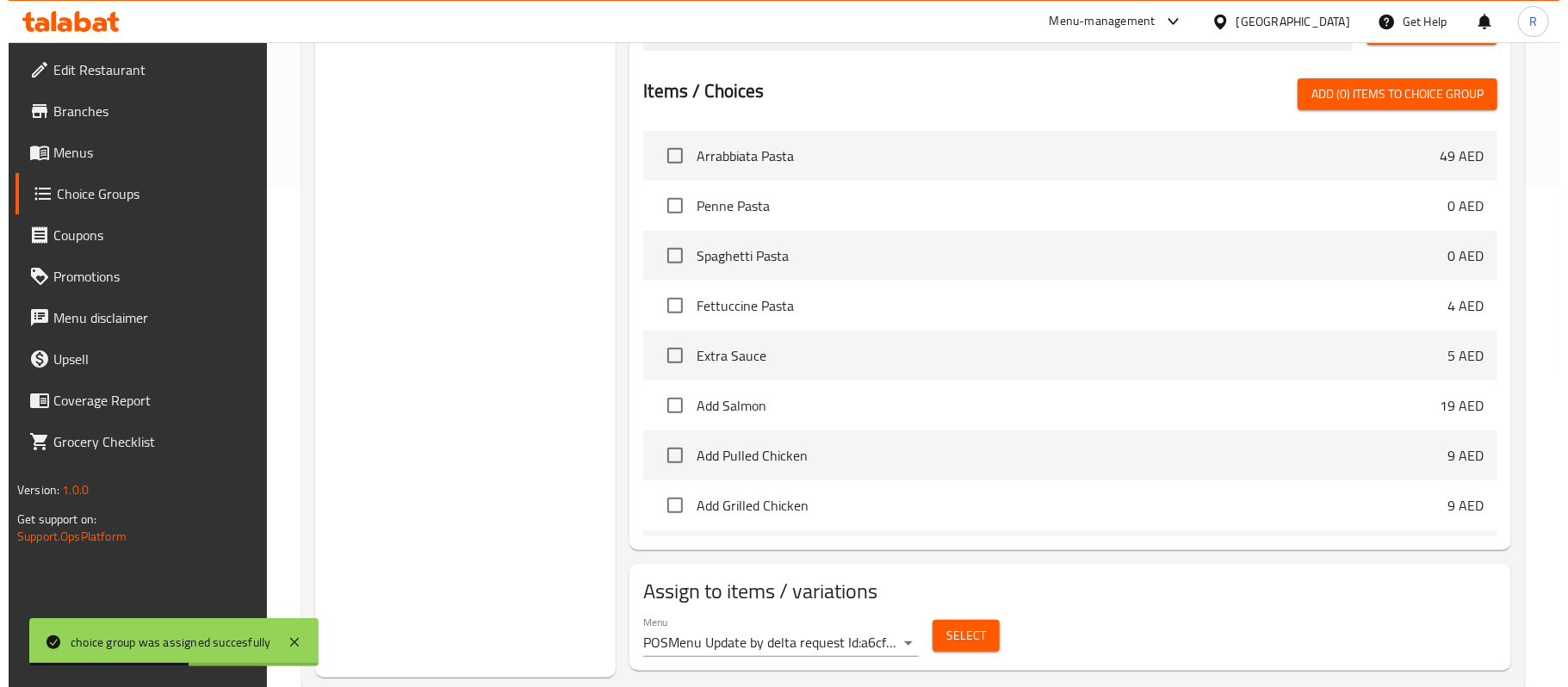
scroll to position [539, 0]
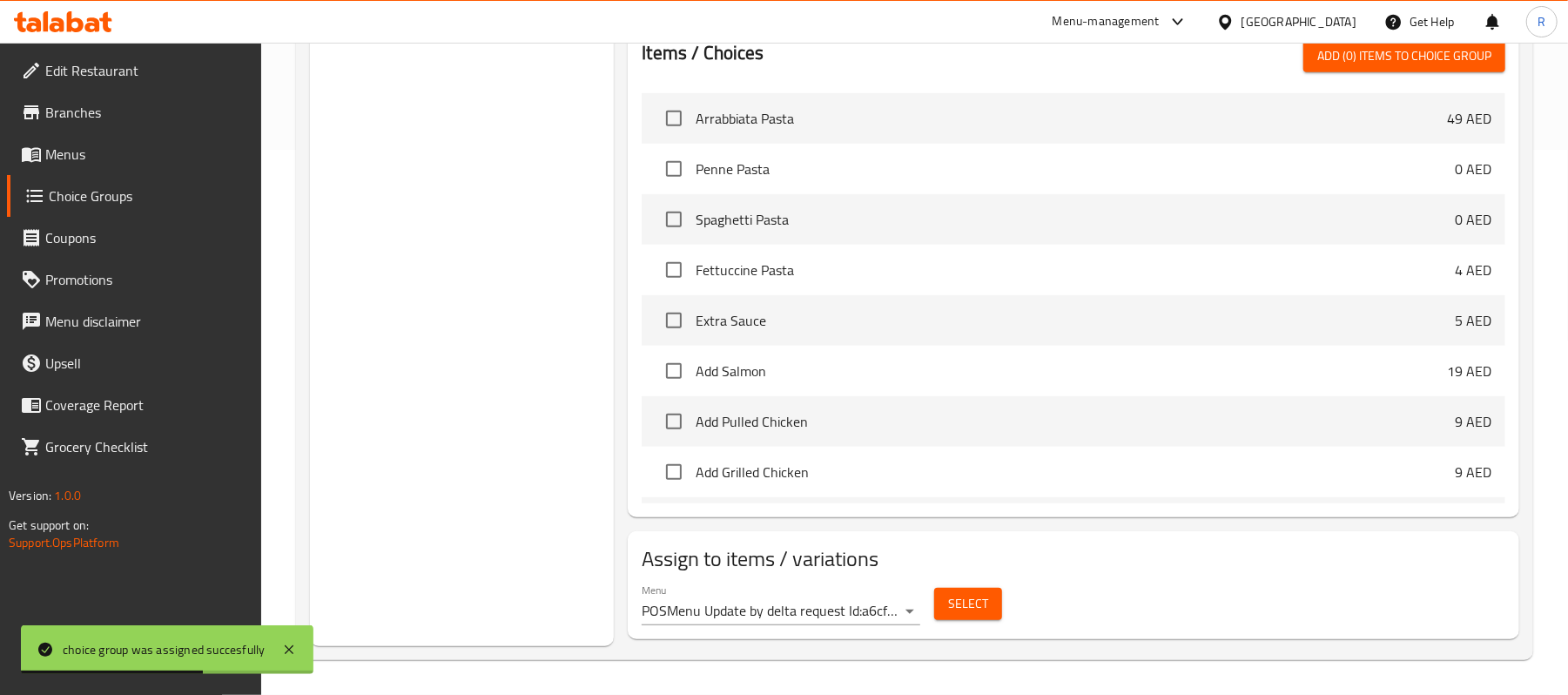
click at [952, 603] on span "Select" at bounding box center [967, 604] width 40 height 22
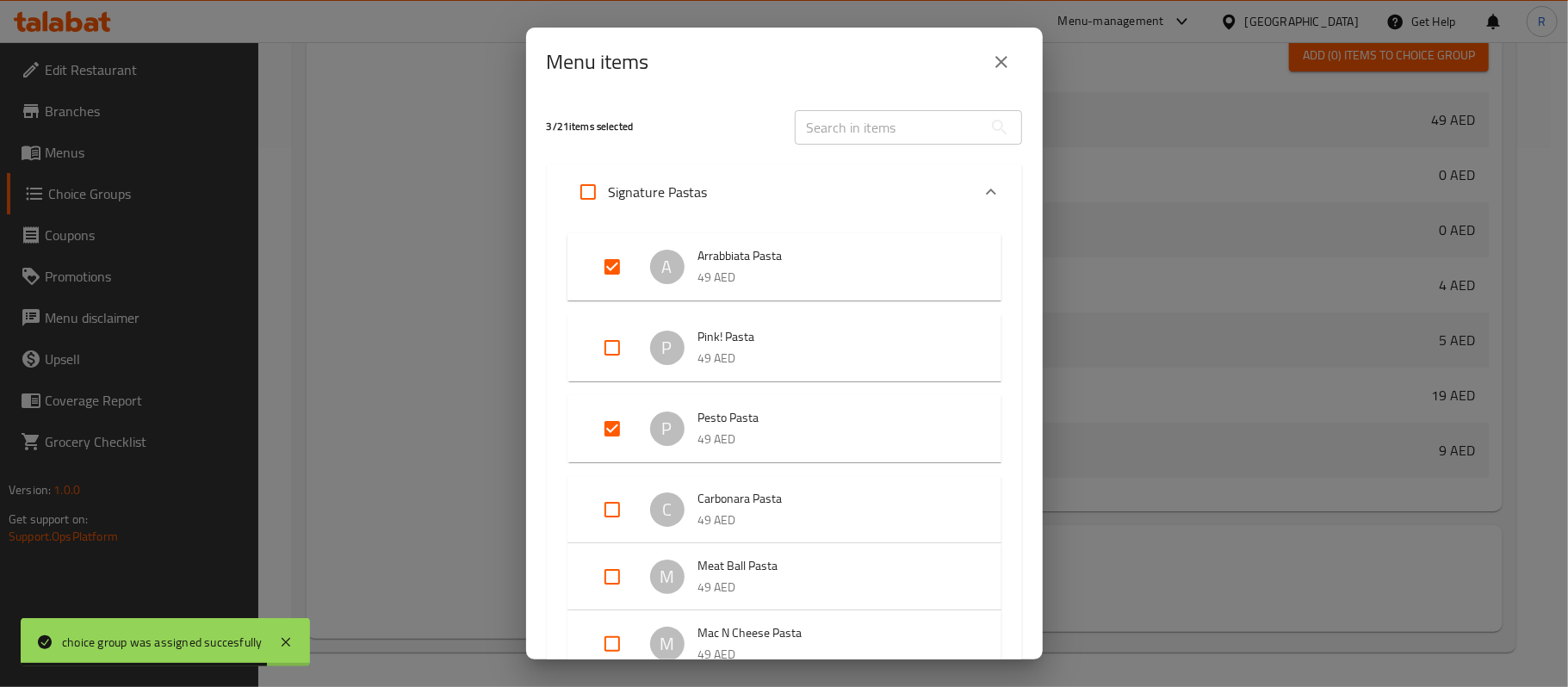
click at [579, 194] on input "Expand" at bounding box center [588, 191] width 41 height 41
checkbox input "true"
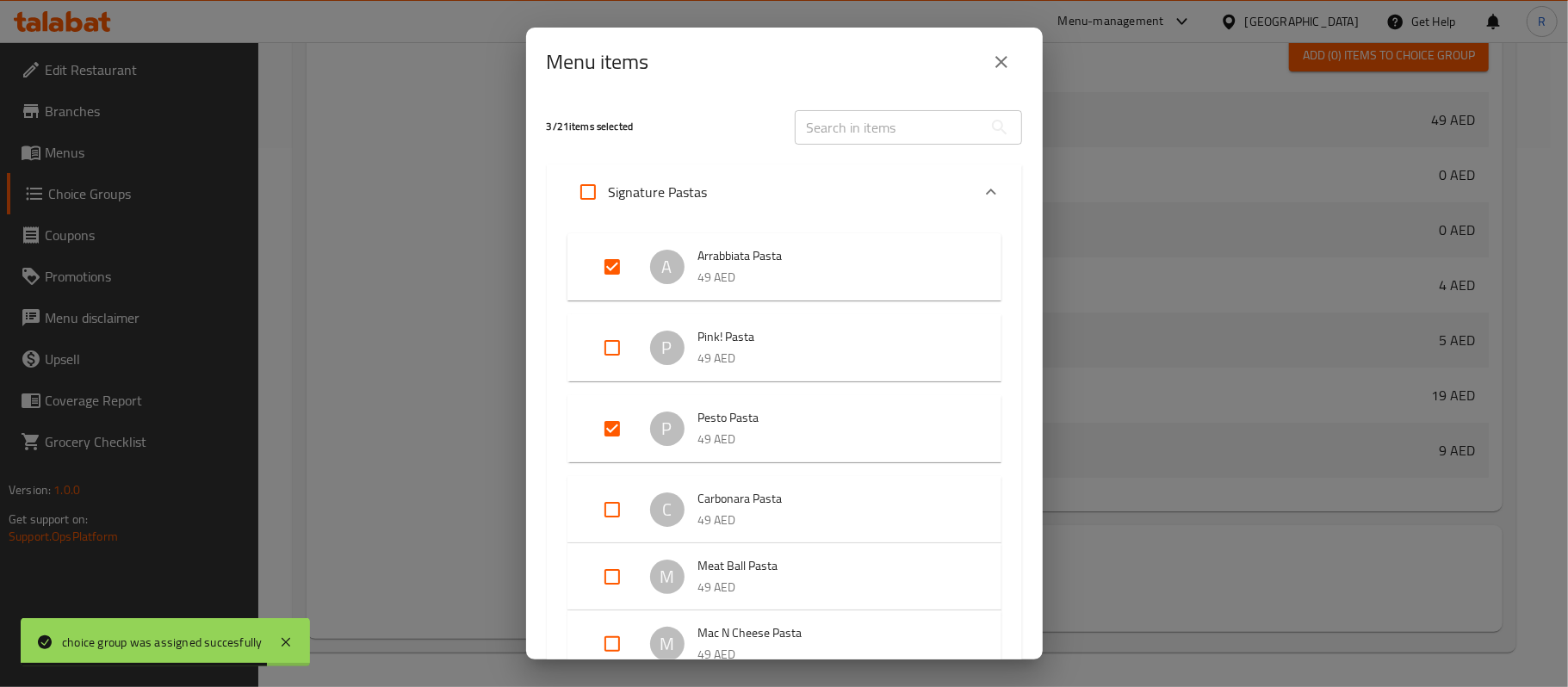
checkbox input "true"
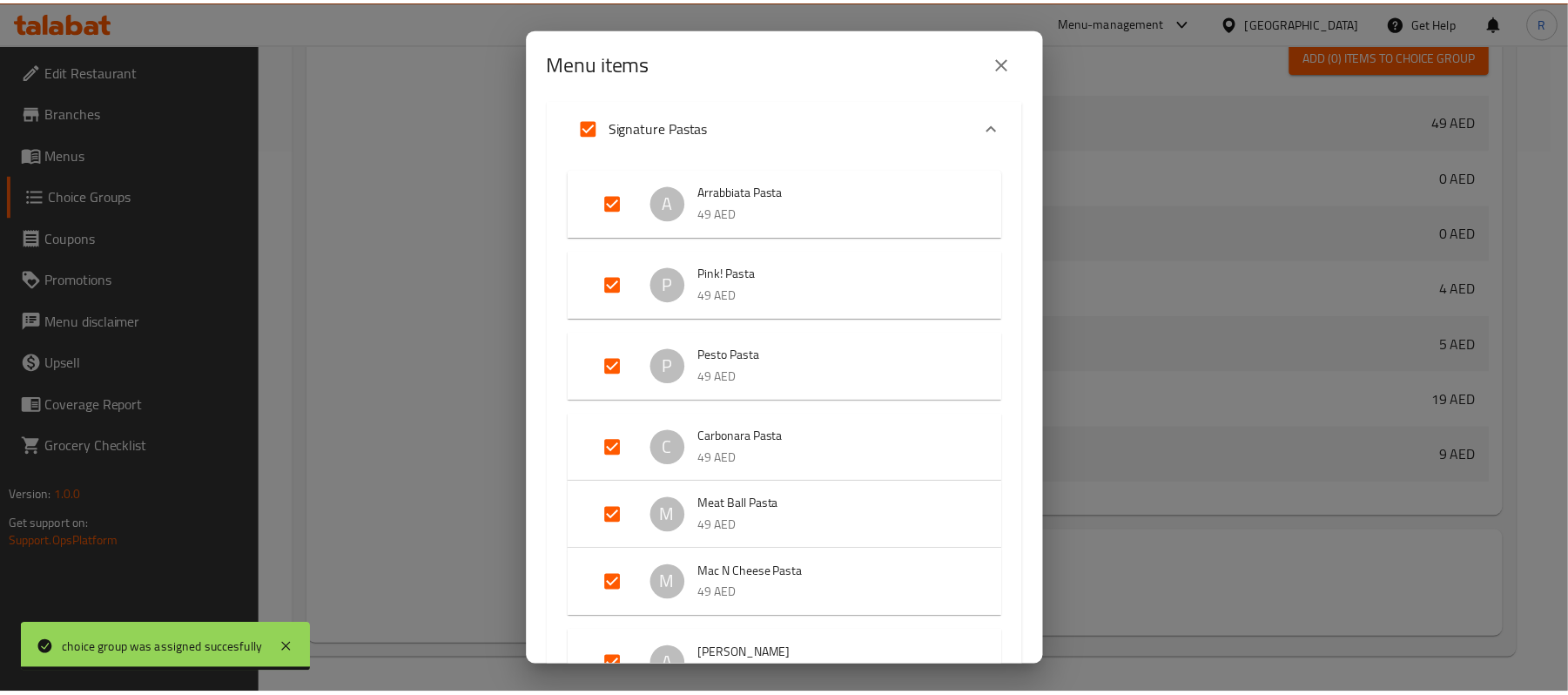
scroll to position [443, 0]
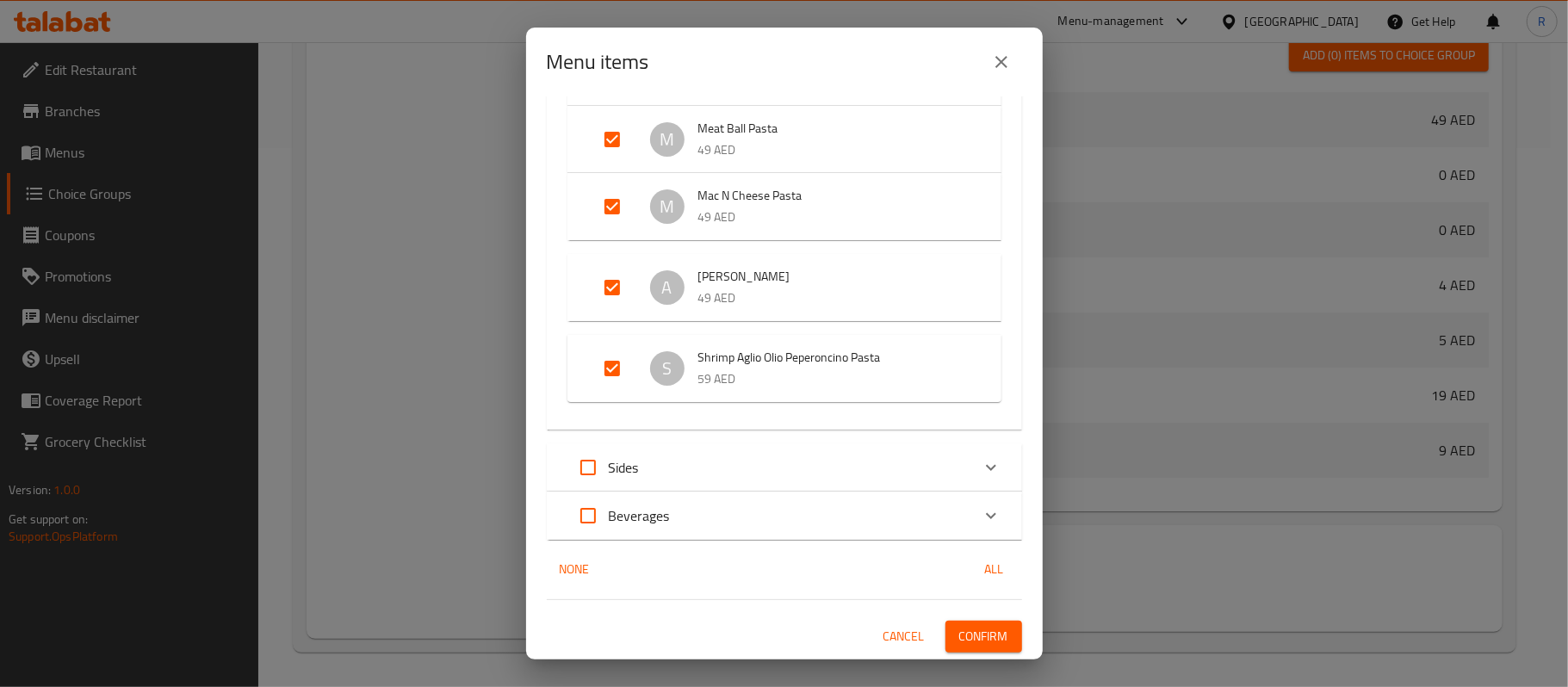
click at [968, 629] on span "Confirm" at bounding box center [983, 636] width 49 height 22
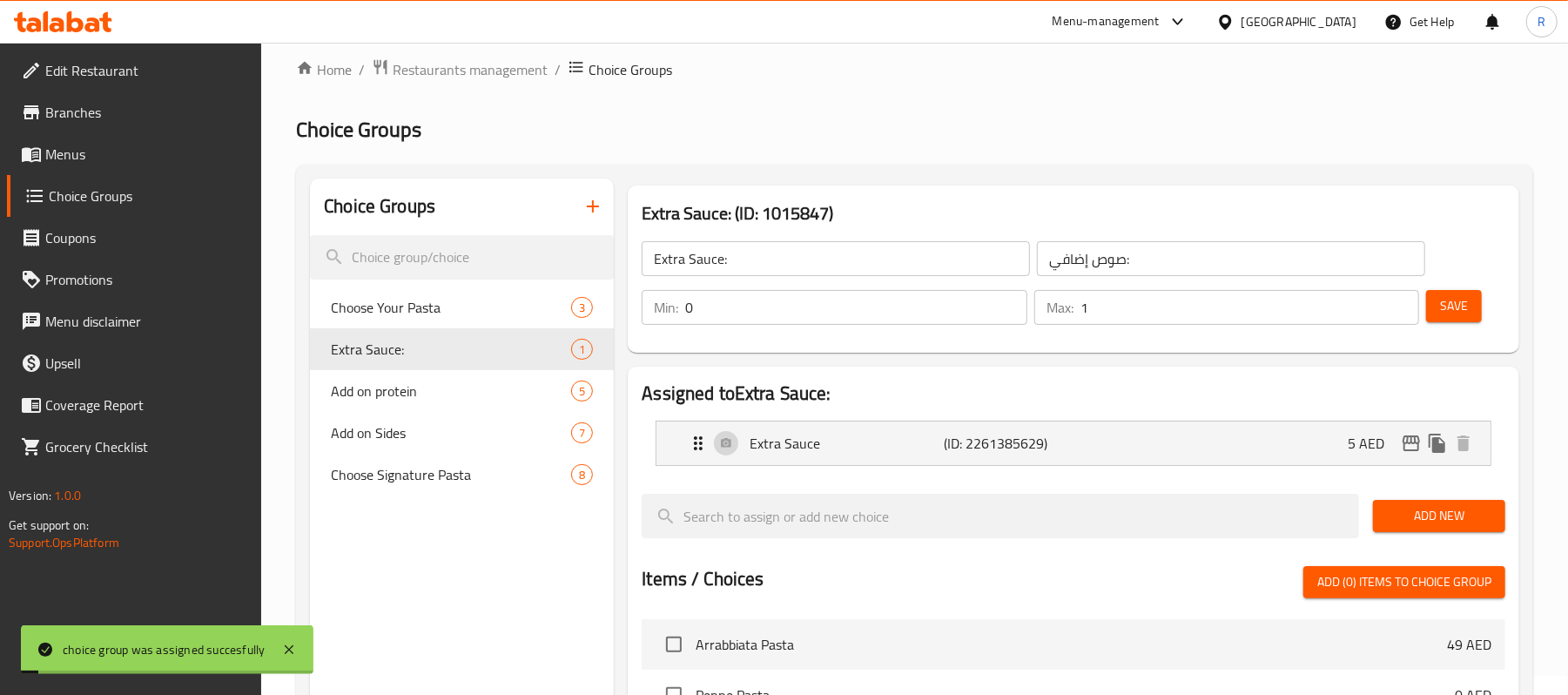
scroll to position [0, 0]
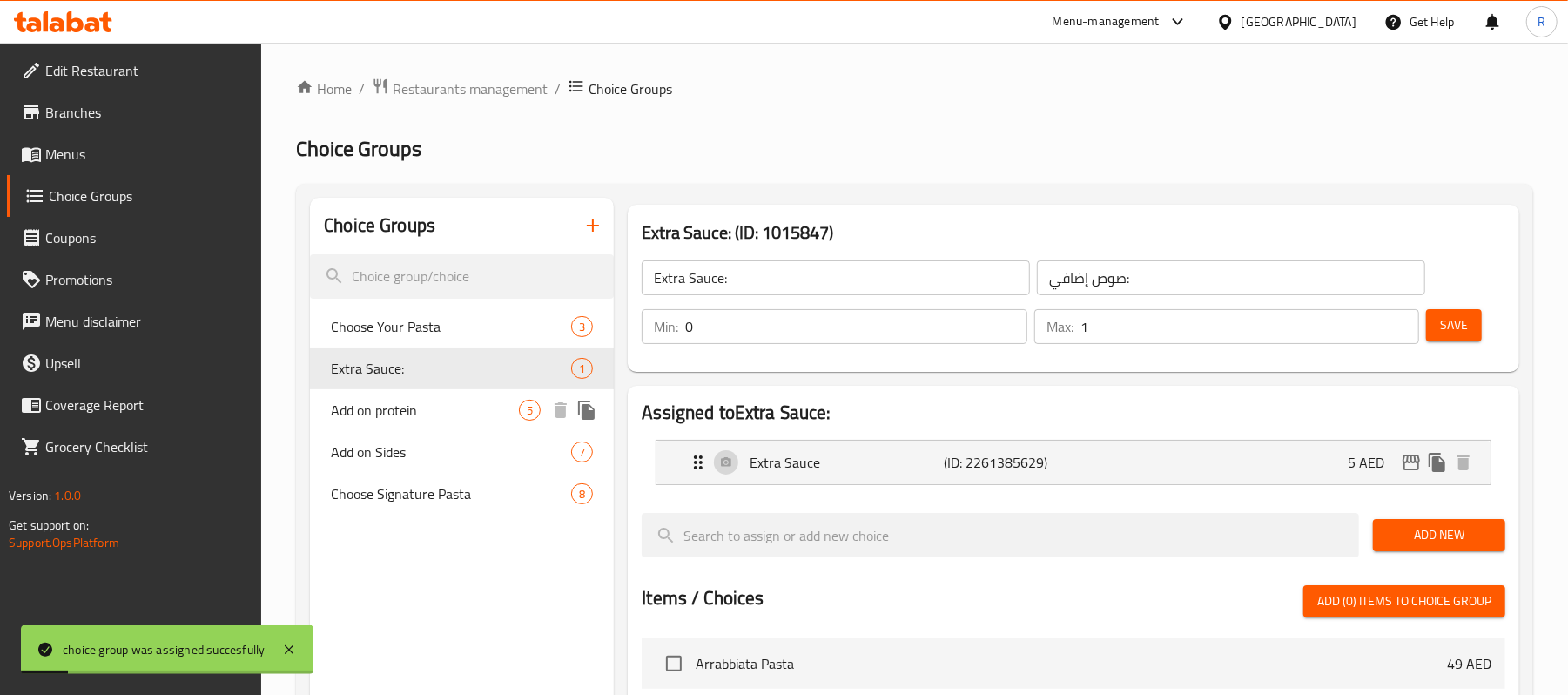
click at [414, 404] on span "Add on protein" at bounding box center [424, 411] width 188 height 21
type input "Add on protein"
type input "أضف بروتين:"
type input "5"
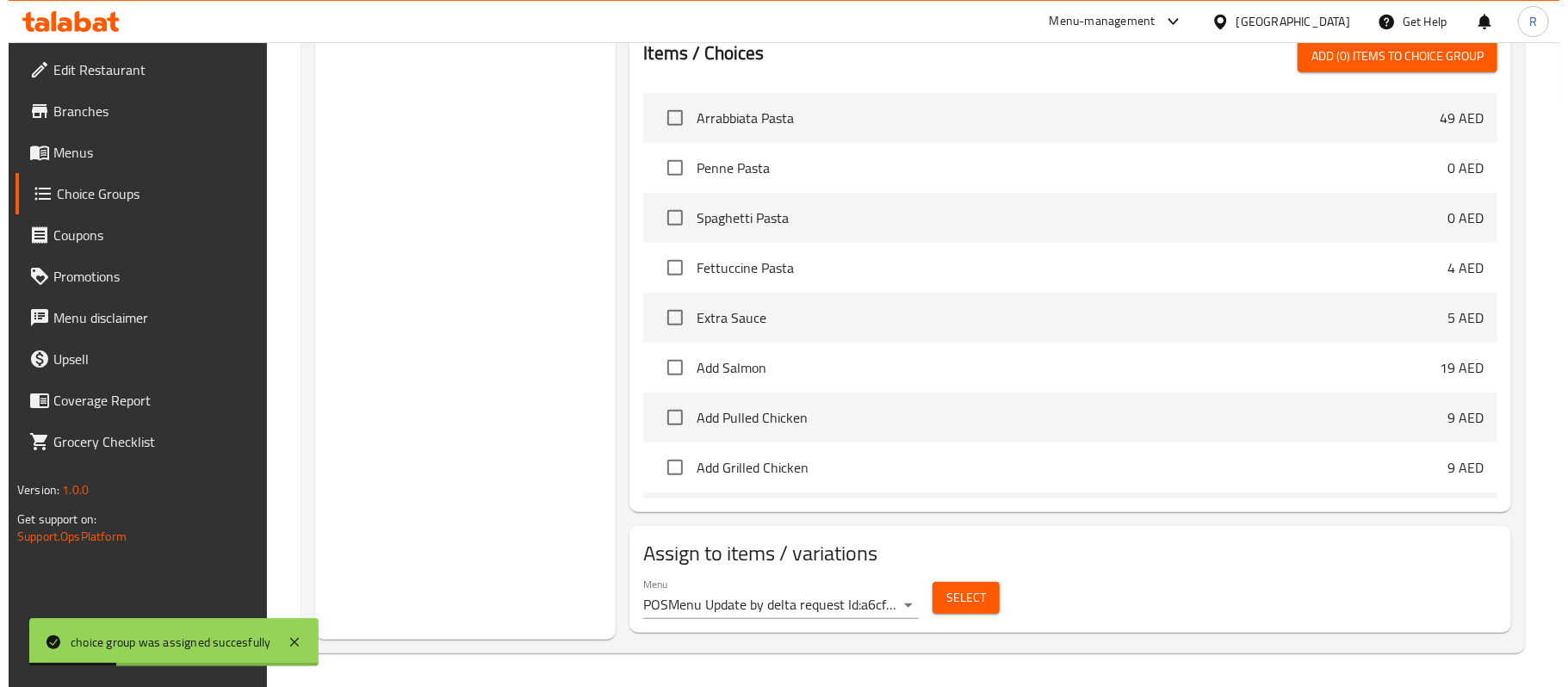
scroll to position [776, 0]
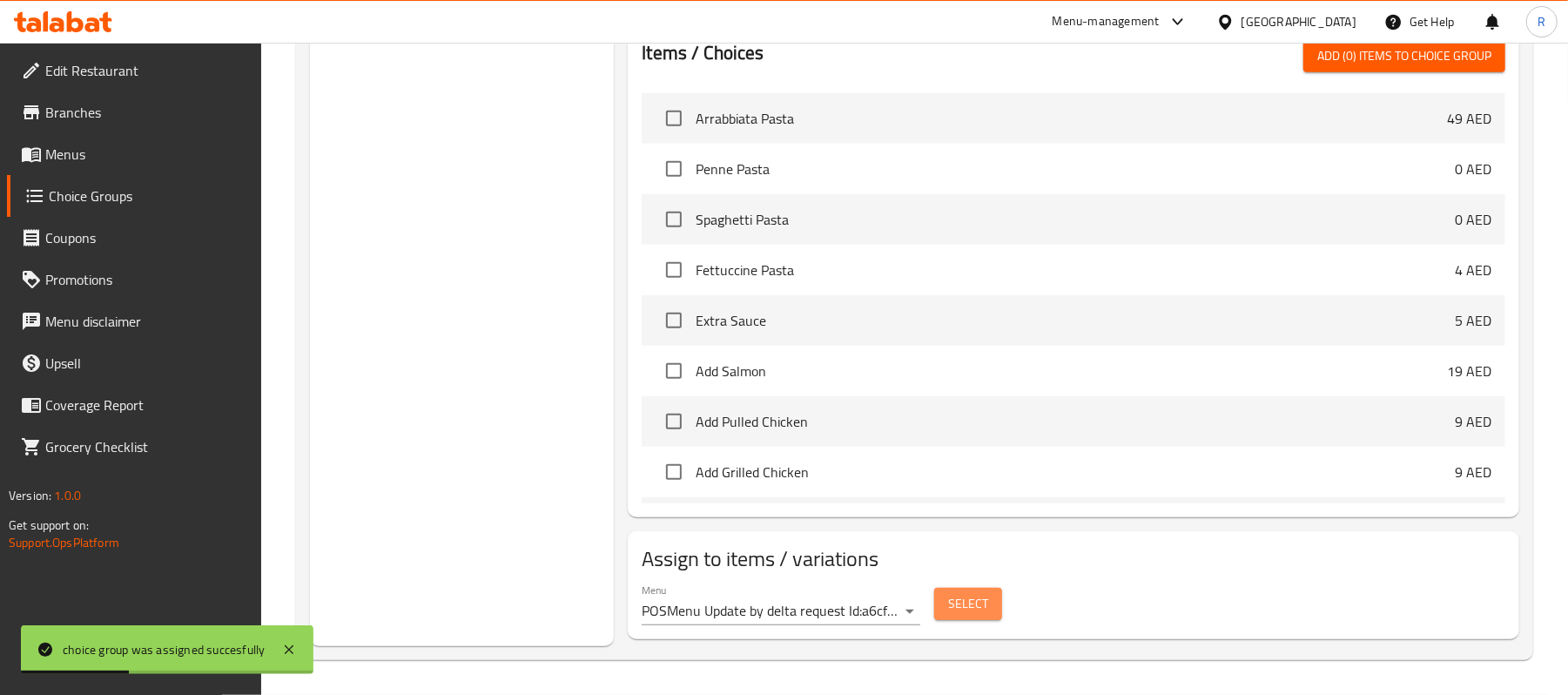
click at [948, 606] on span "Select" at bounding box center [967, 604] width 40 height 22
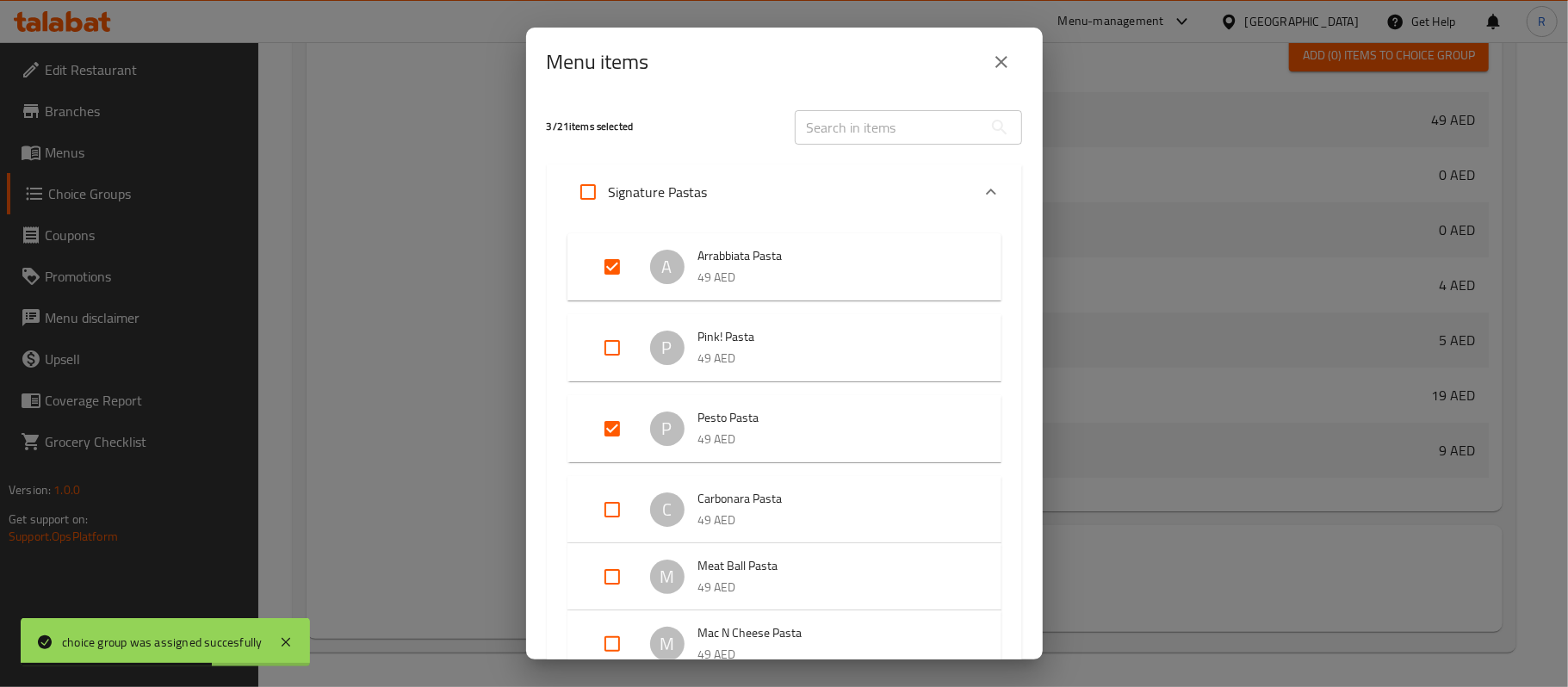
click at [588, 197] on input "Expand" at bounding box center [588, 191] width 41 height 41
checkbox input "true"
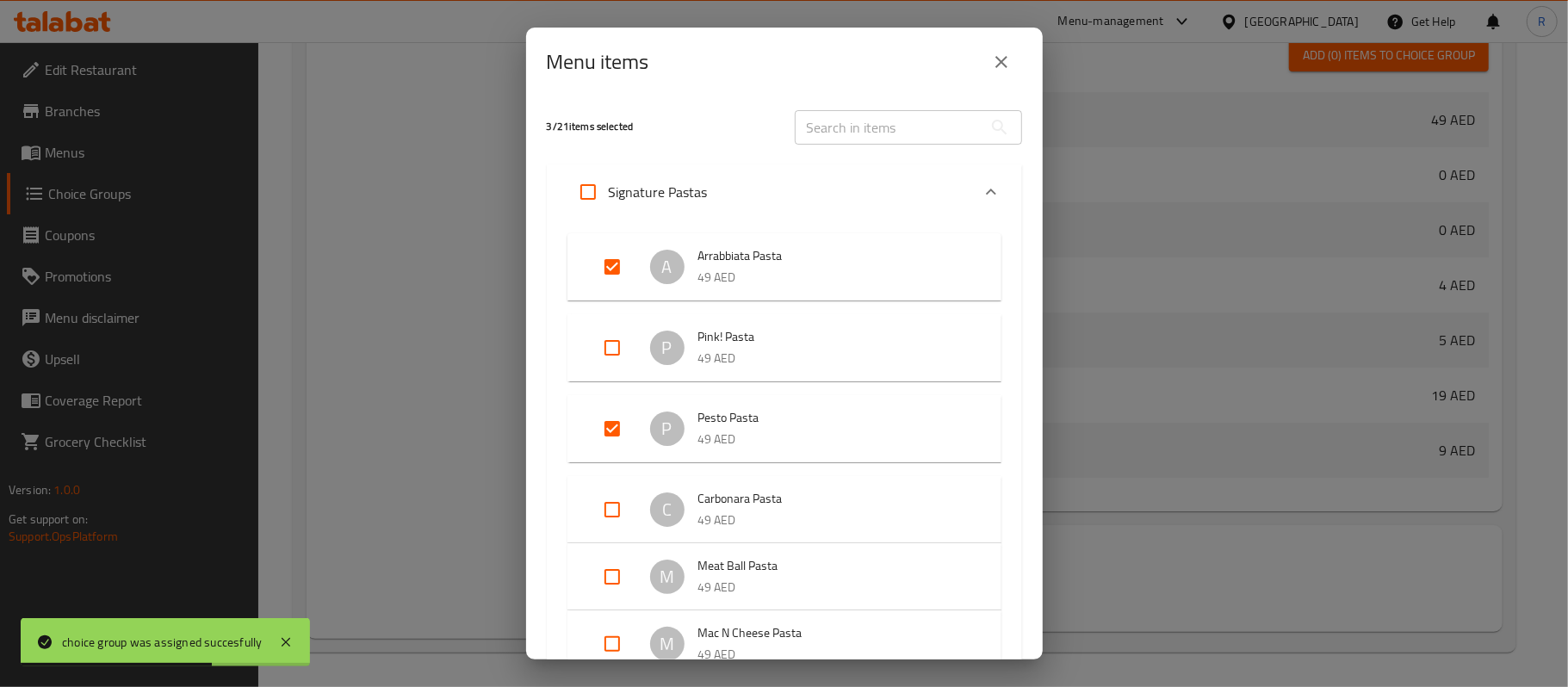
checkbox input "true"
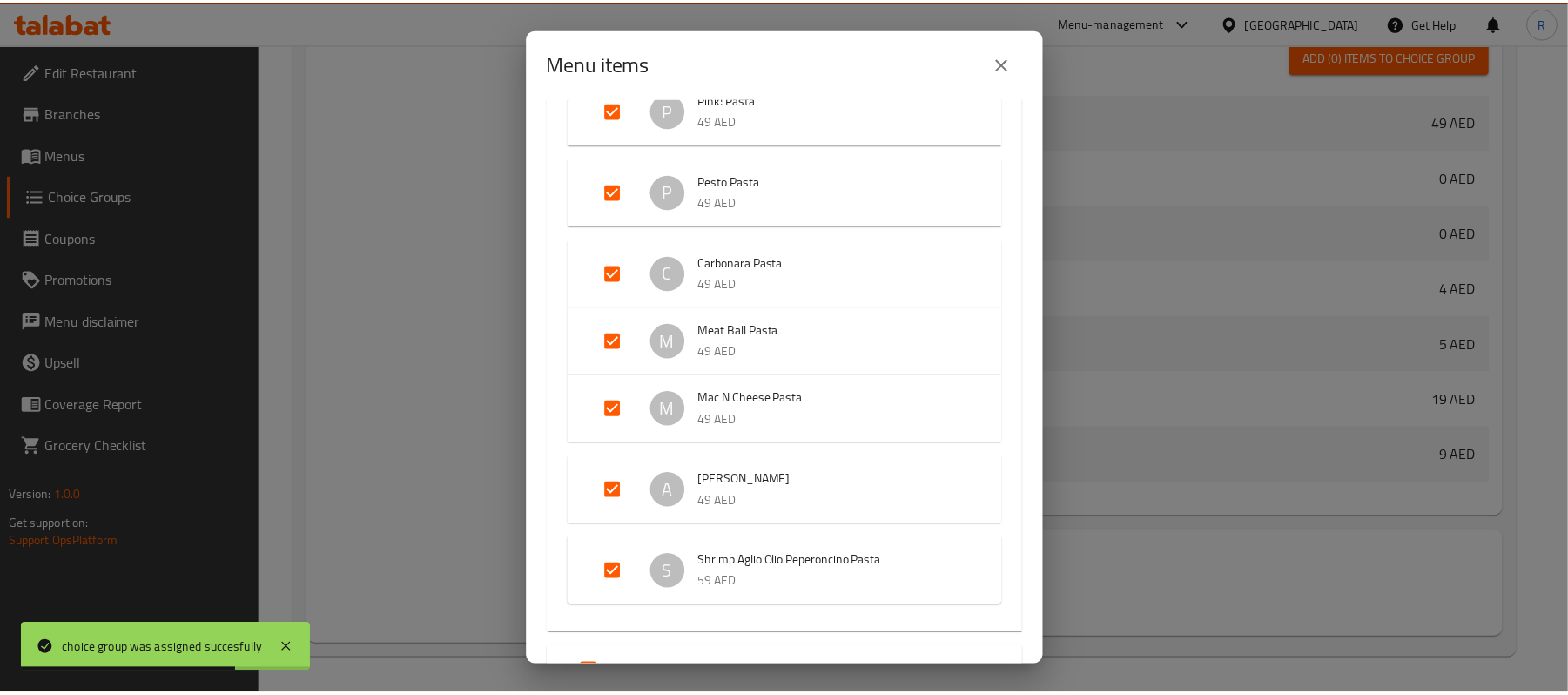
scroll to position [443, 0]
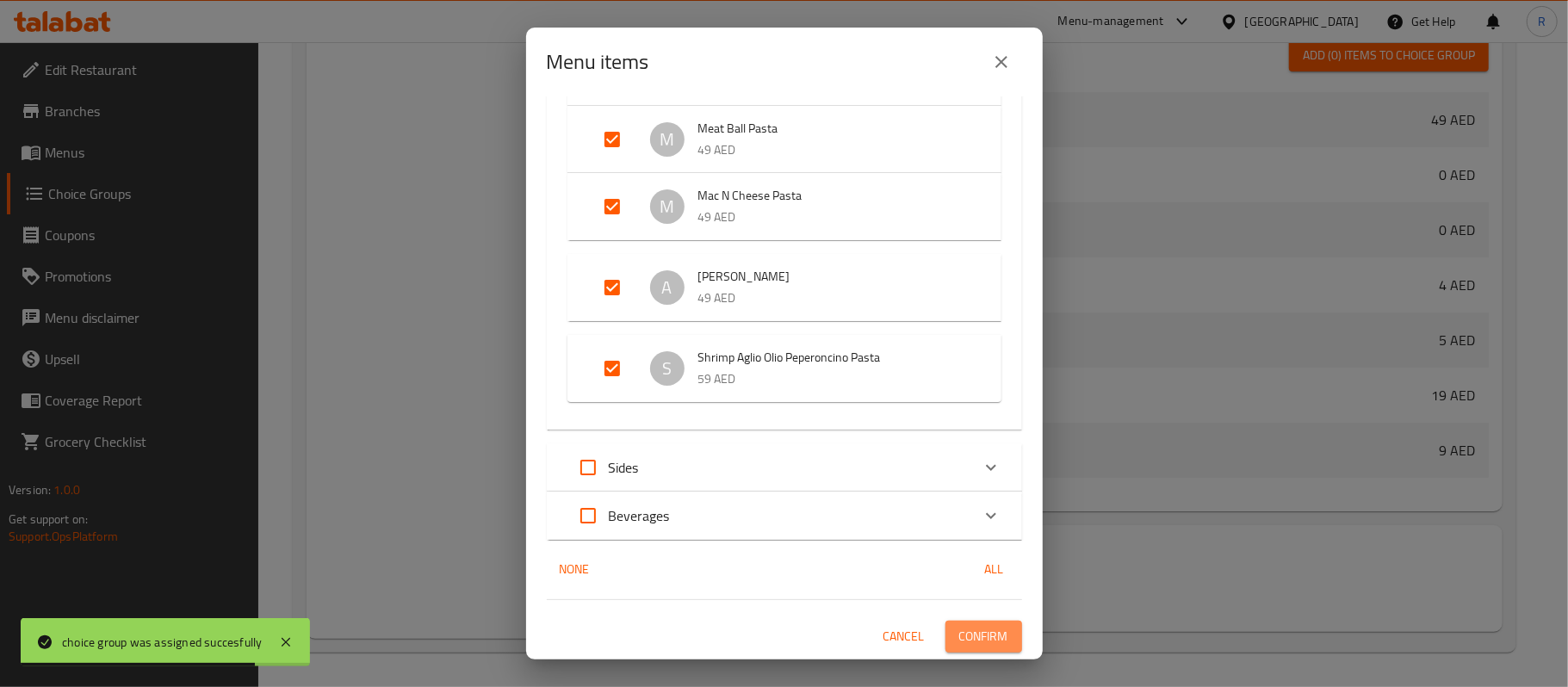
click at [972, 637] on span "Confirm" at bounding box center [983, 636] width 49 height 22
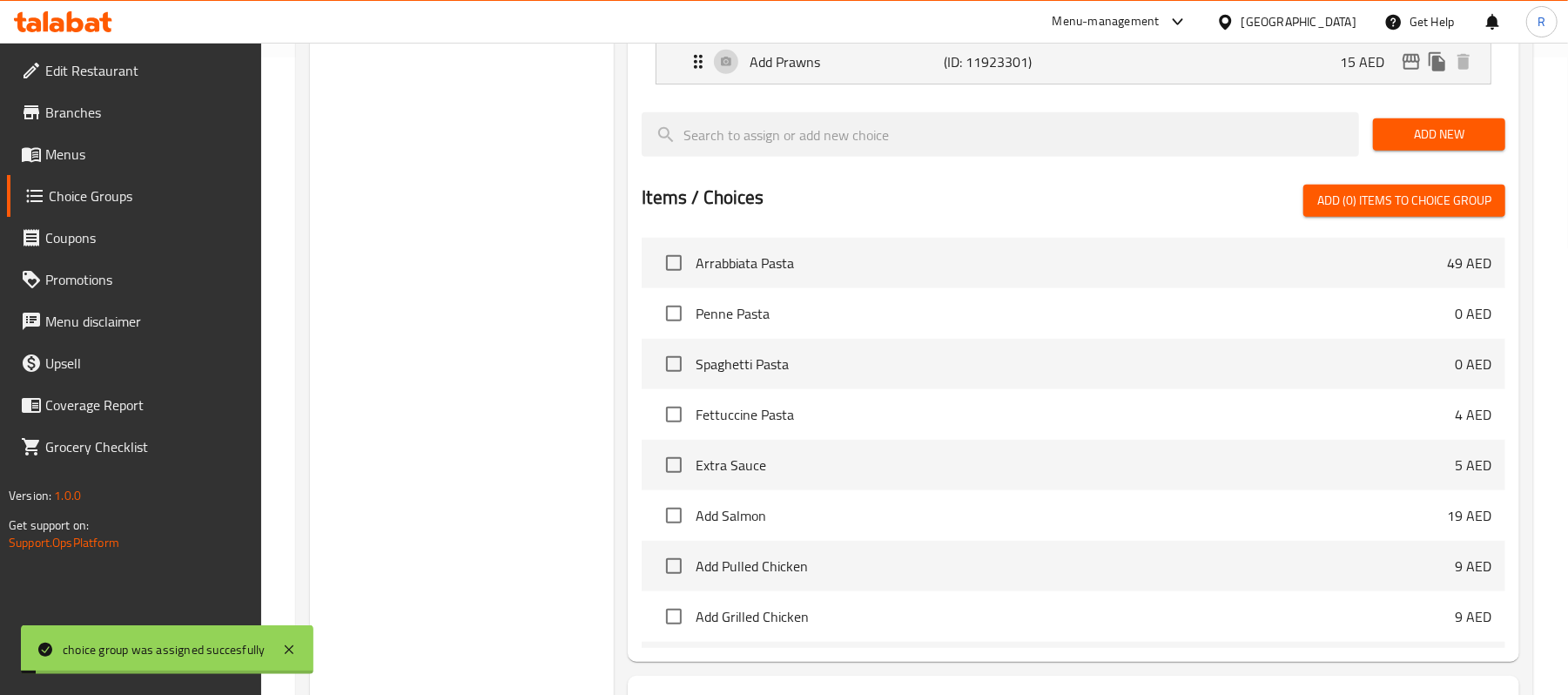
scroll to position [321, 0]
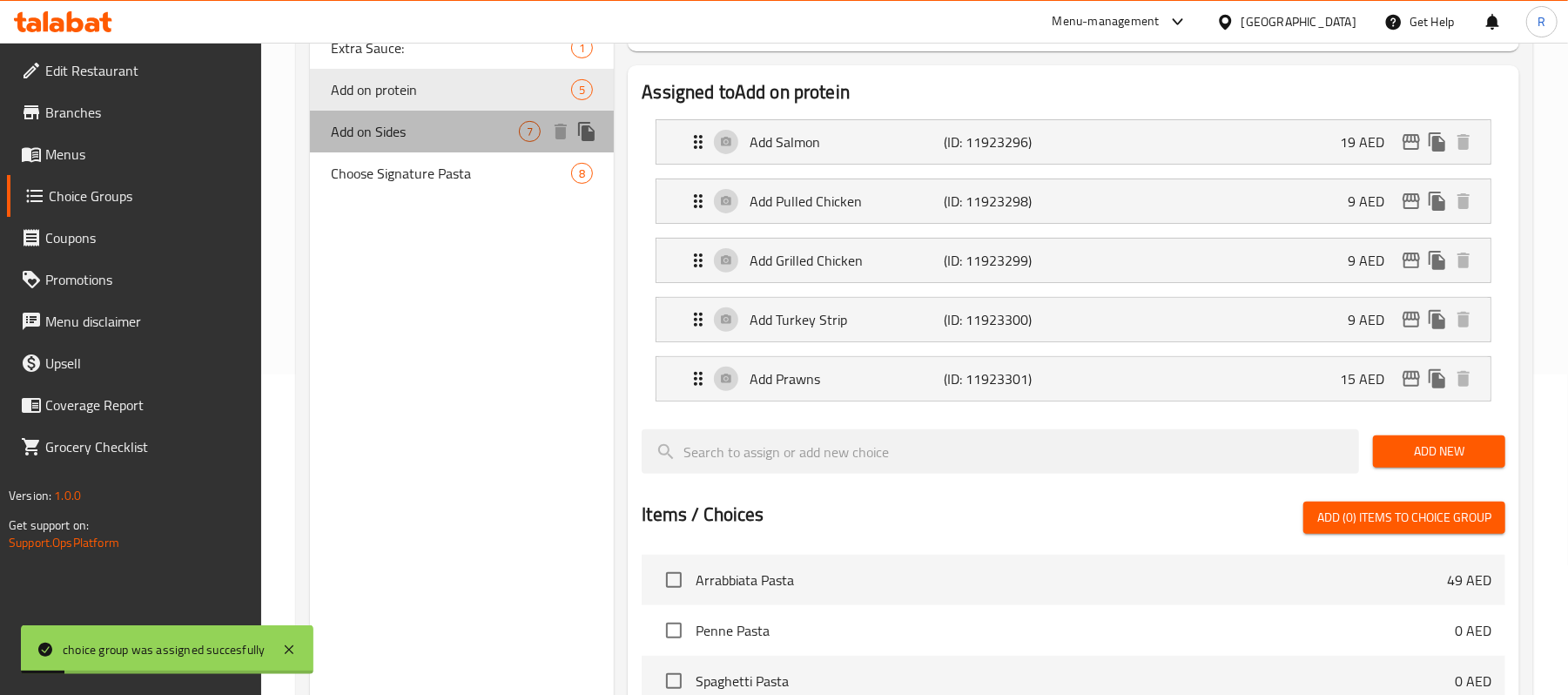
click at [442, 124] on span "Add on Sides" at bounding box center [424, 131] width 188 height 21
type input "Add on Sides"
type input "أضف صنف جانبي"
type input "7"
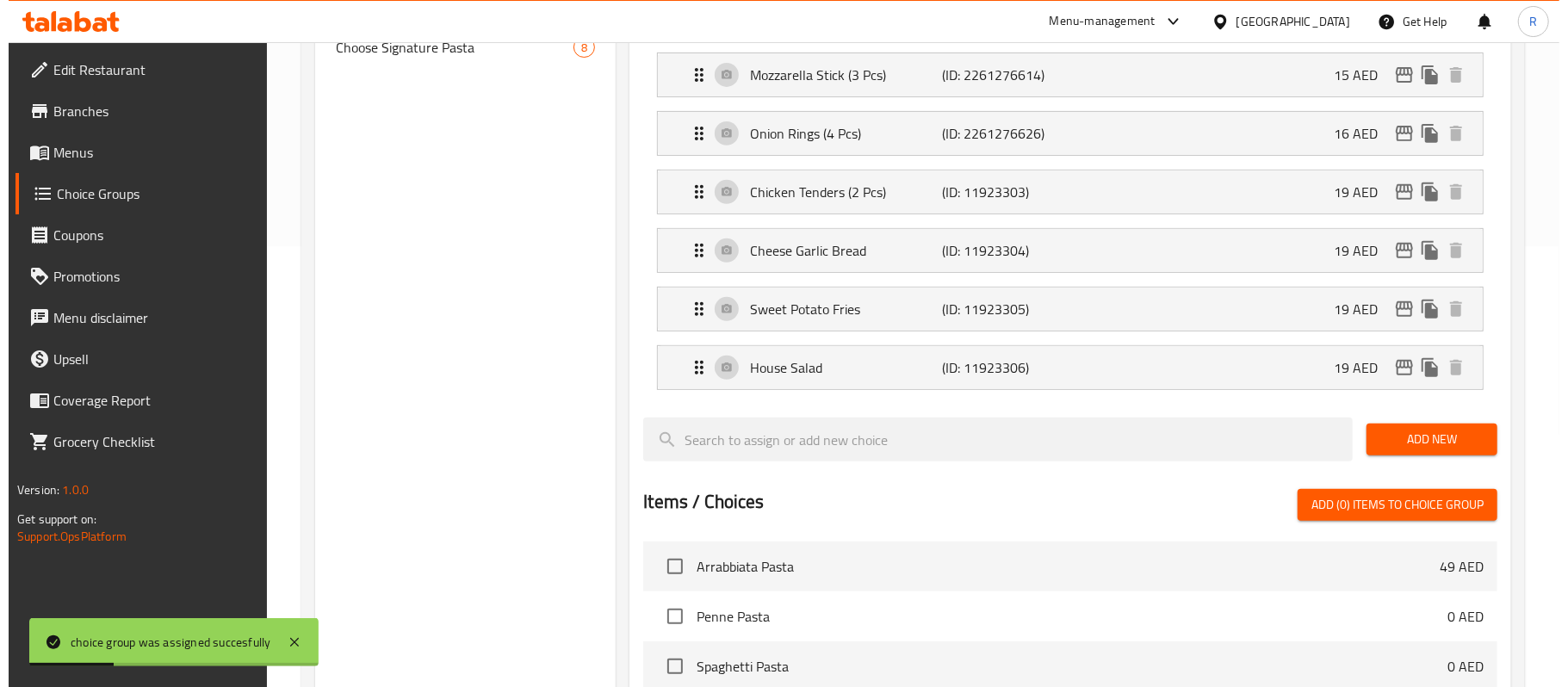
scroll to position [891, 0]
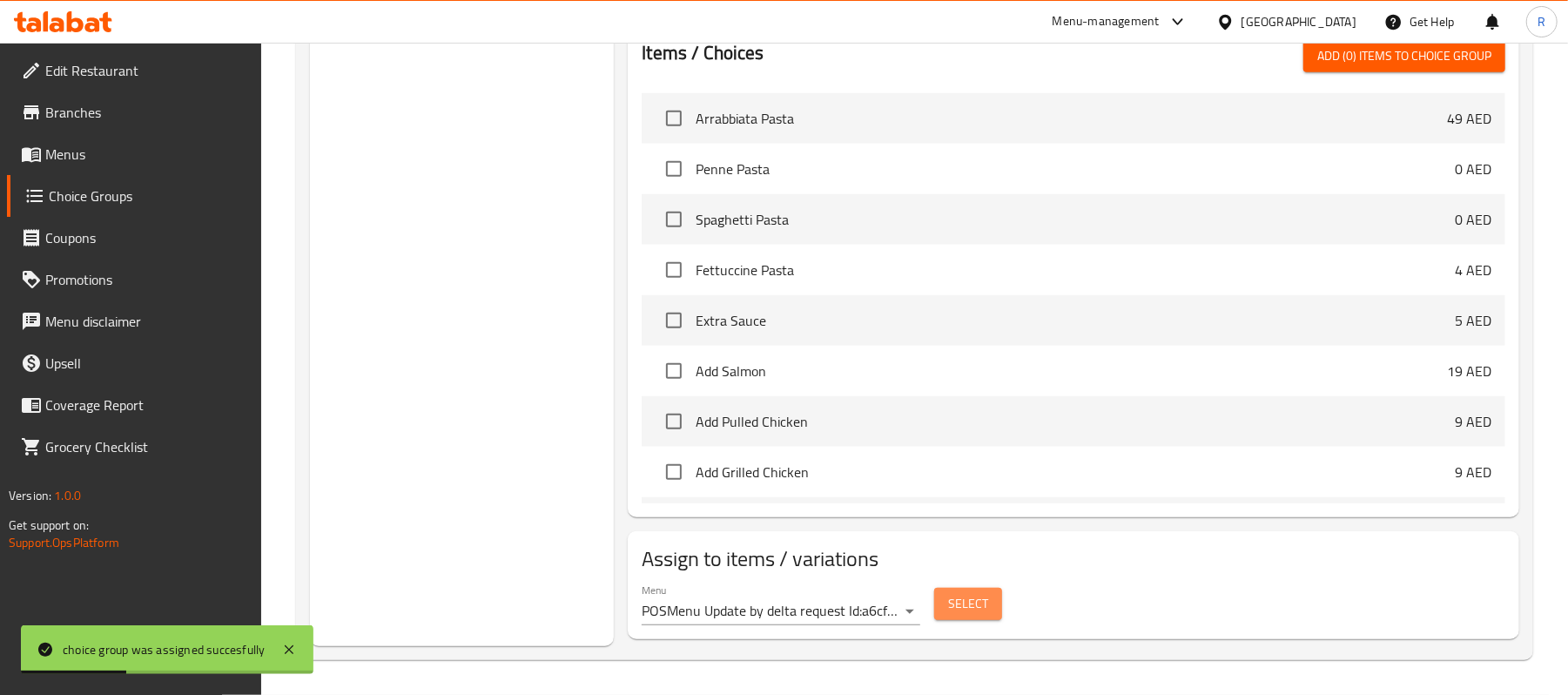
click at [965, 612] on span "Select" at bounding box center [967, 604] width 40 height 22
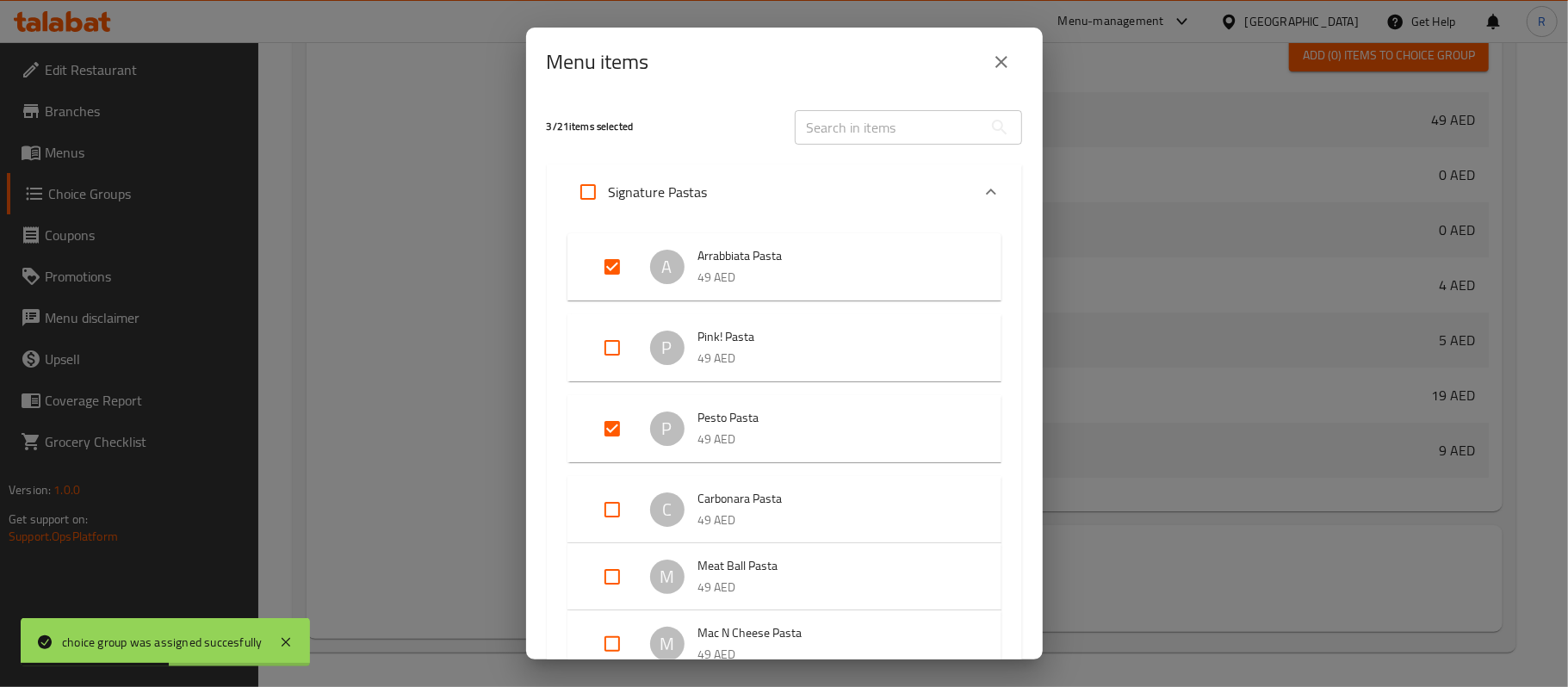
click at [589, 196] on input "Expand" at bounding box center [588, 191] width 41 height 41
checkbox input "true"
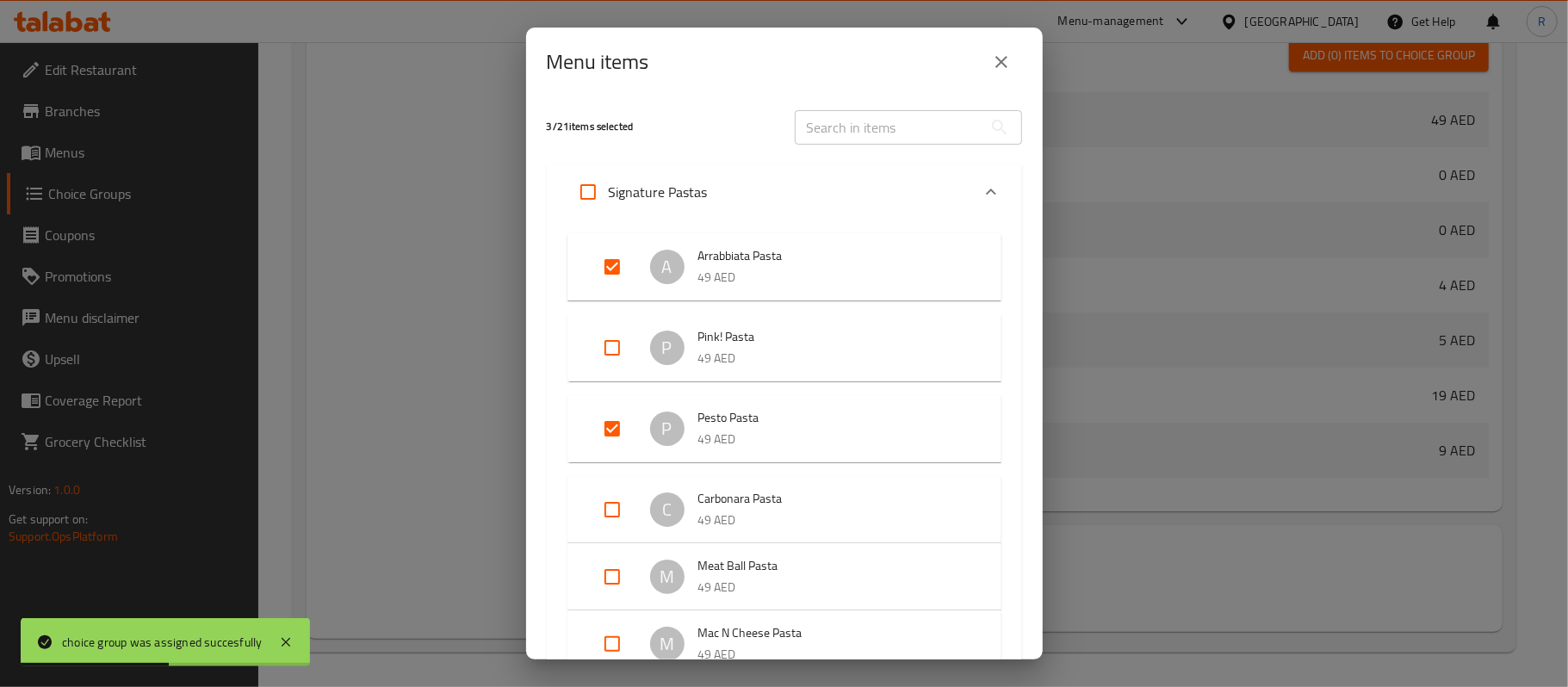
checkbox input "true"
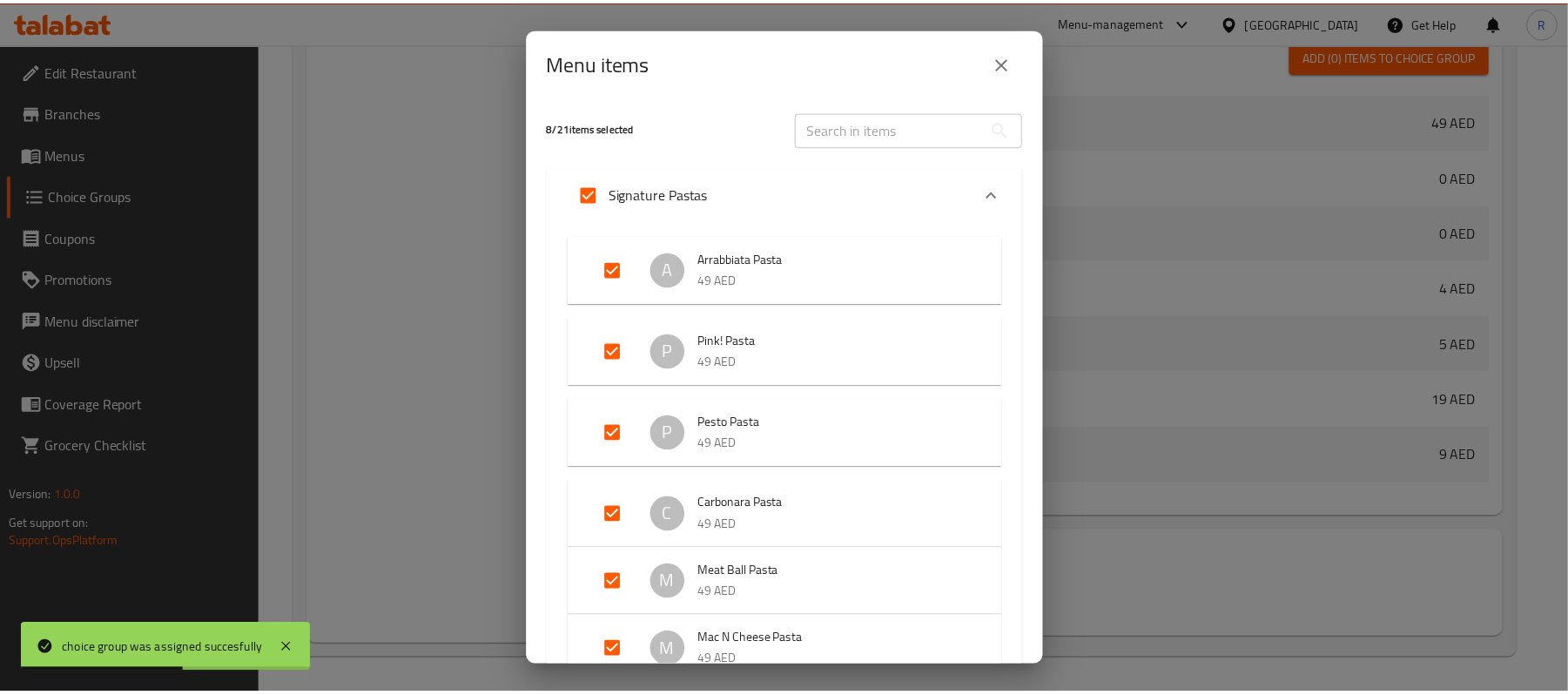
scroll to position [443, 0]
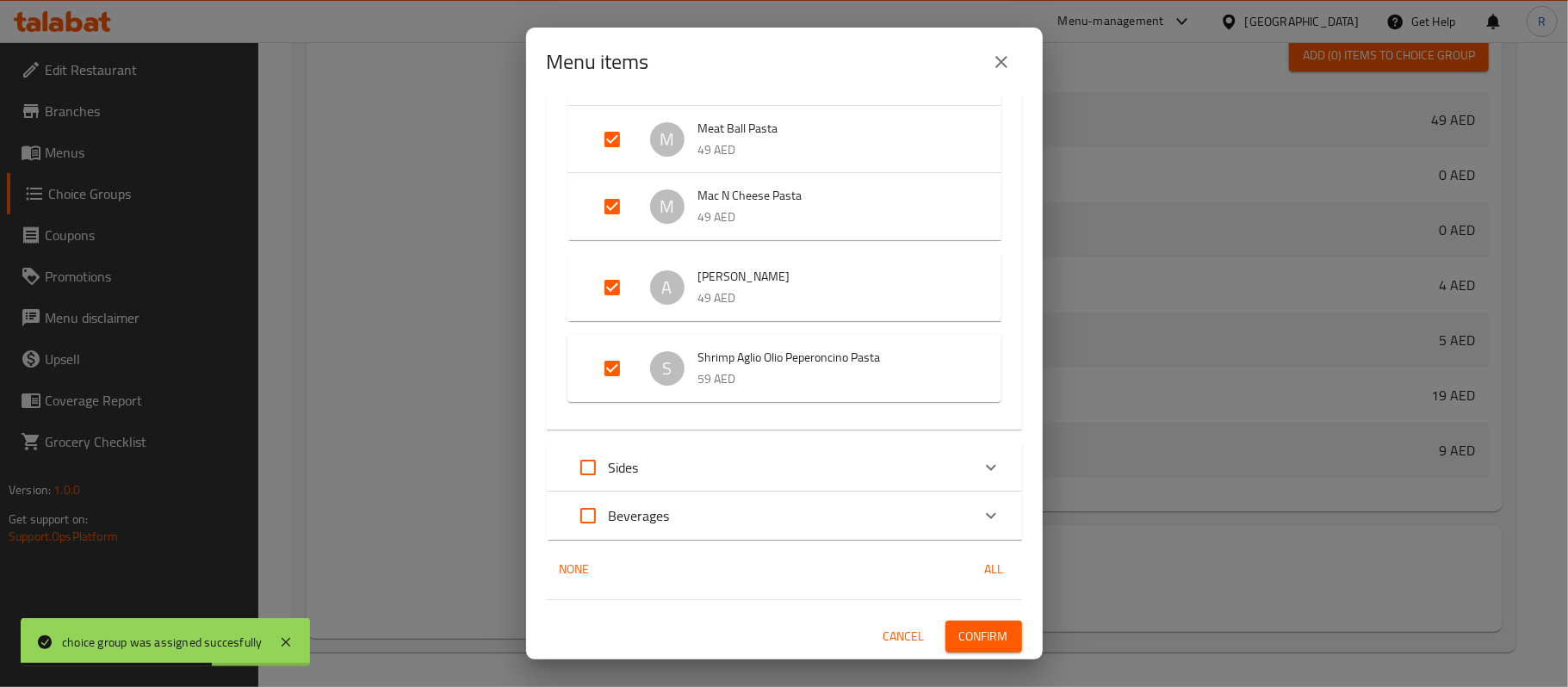
click at [964, 632] on span "Confirm" at bounding box center [983, 636] width 49 height 22
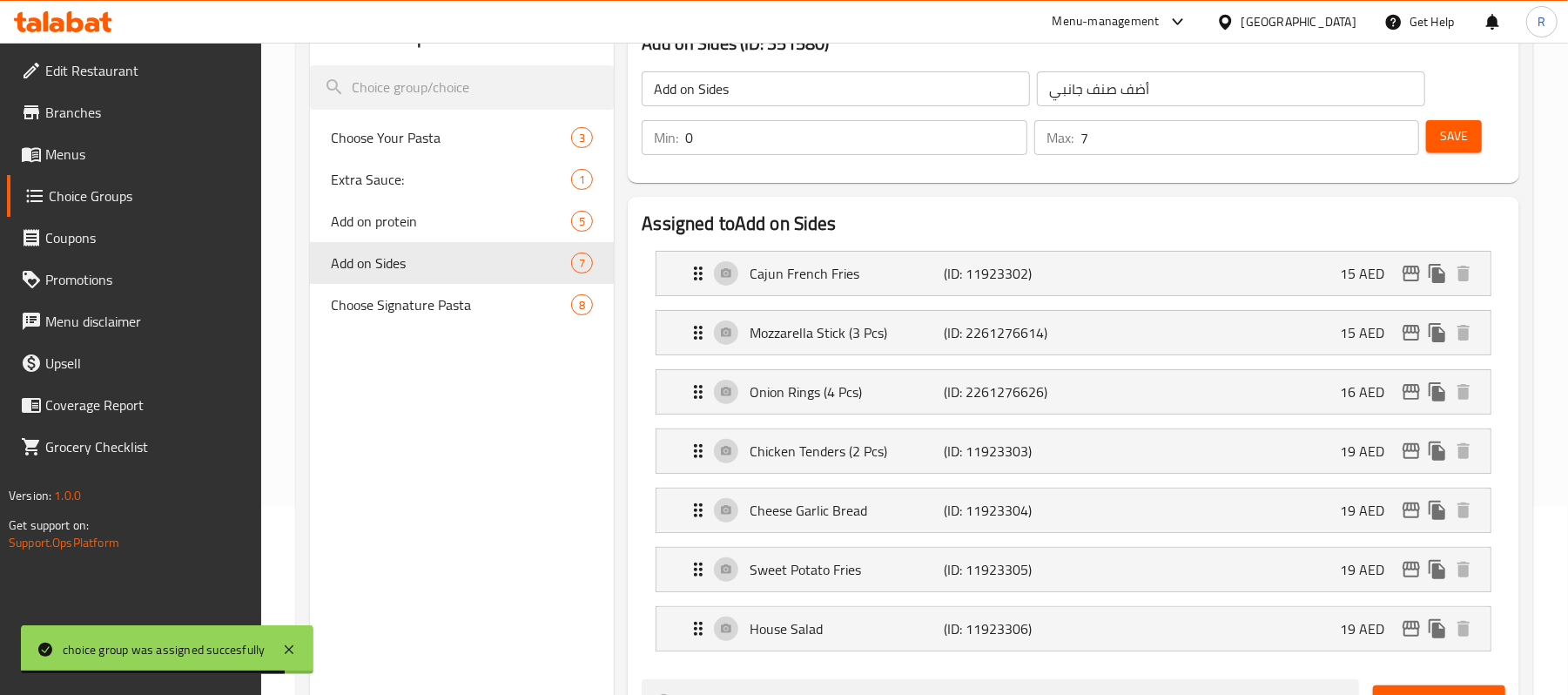
scroll to position [0, 0]
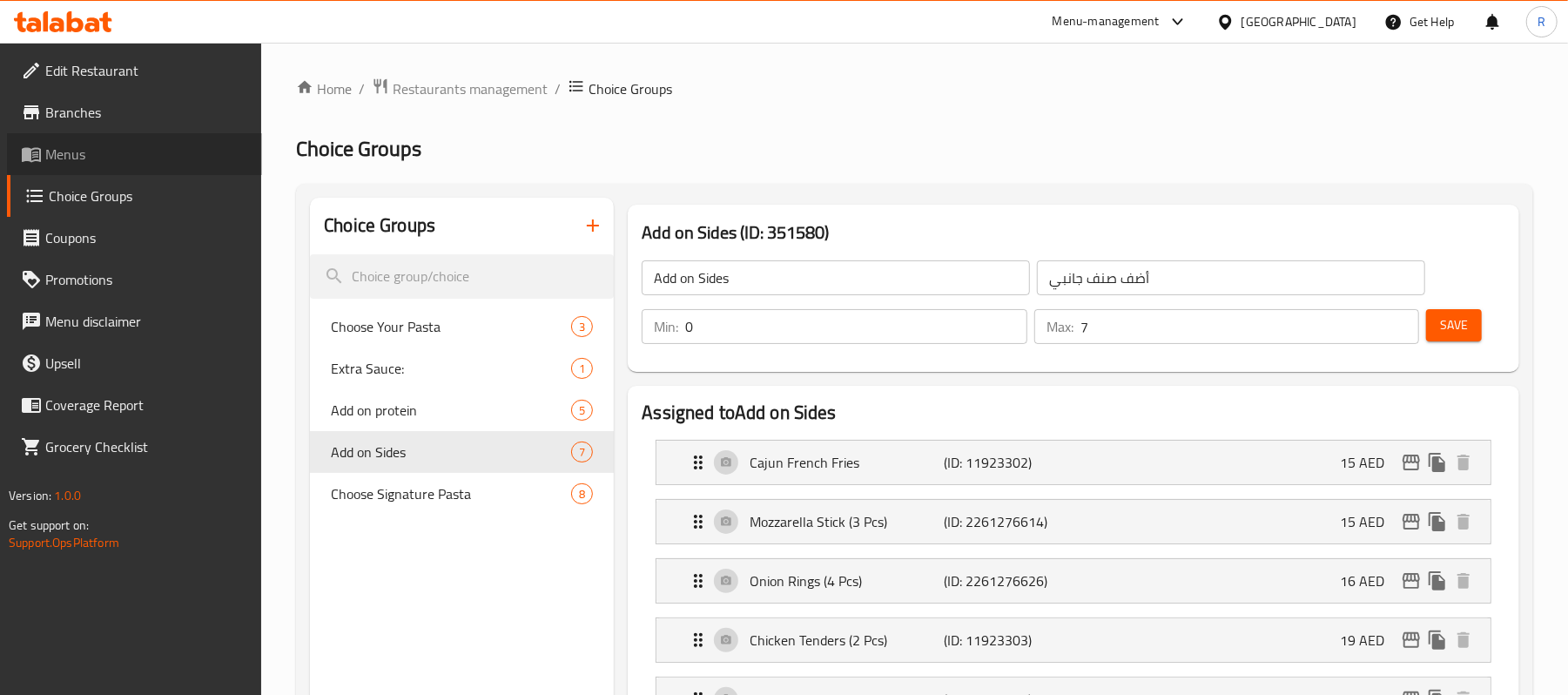
click at [117, 163] on span "Menus" at bounding box center [147, 155] width 203 height 21
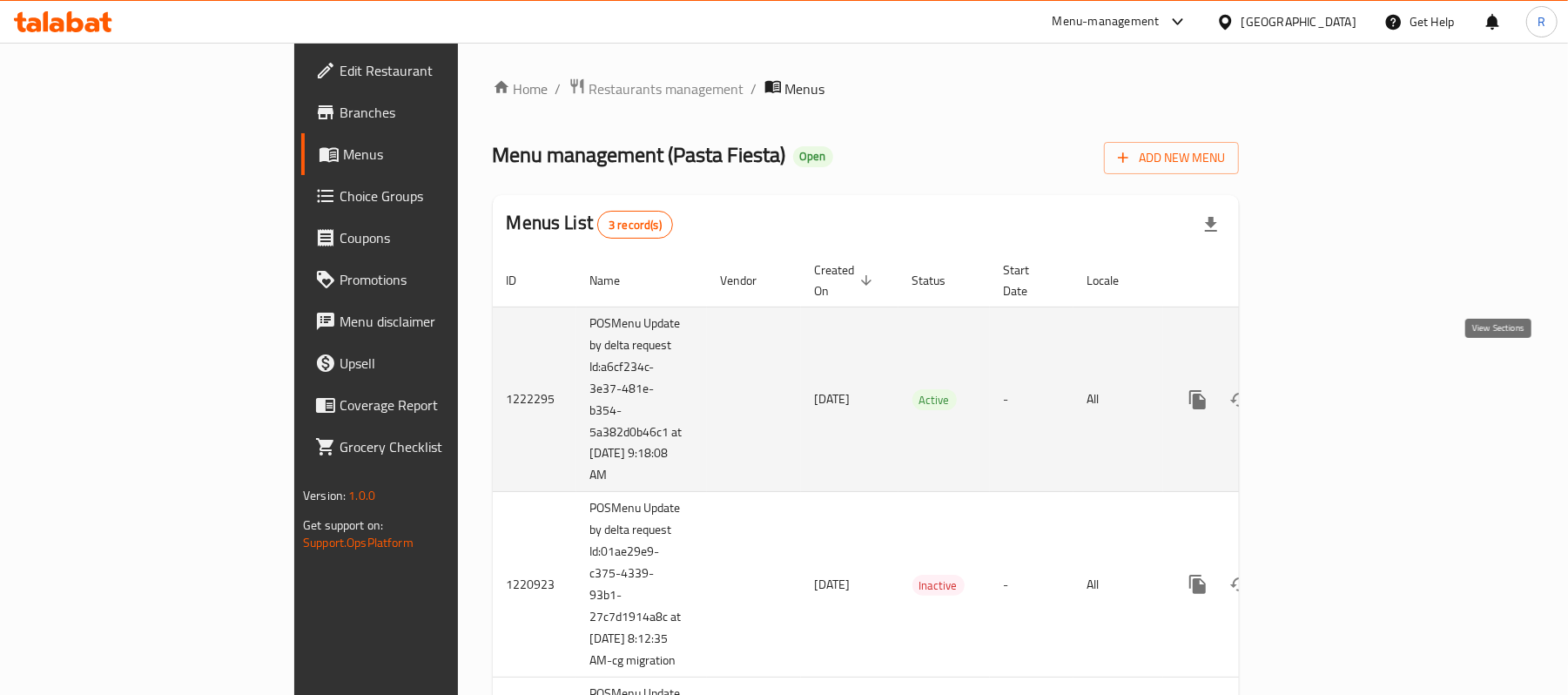
click at [1334, 390] on icon "enhanced table" at bounding box center [1324, 400] width 21 height 21
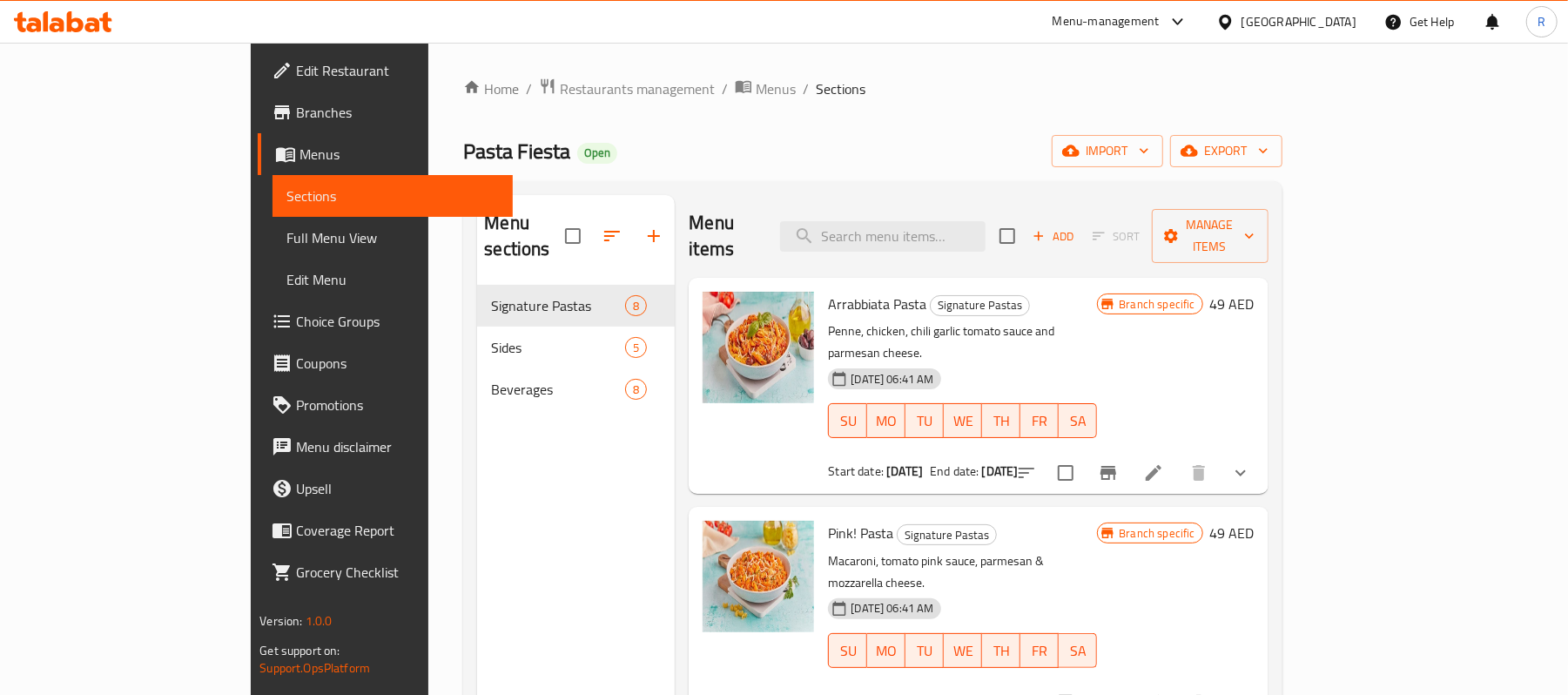
click at [286, 246] on span "Full Menu View" at bounding box center [392, 238] width 213 height 21
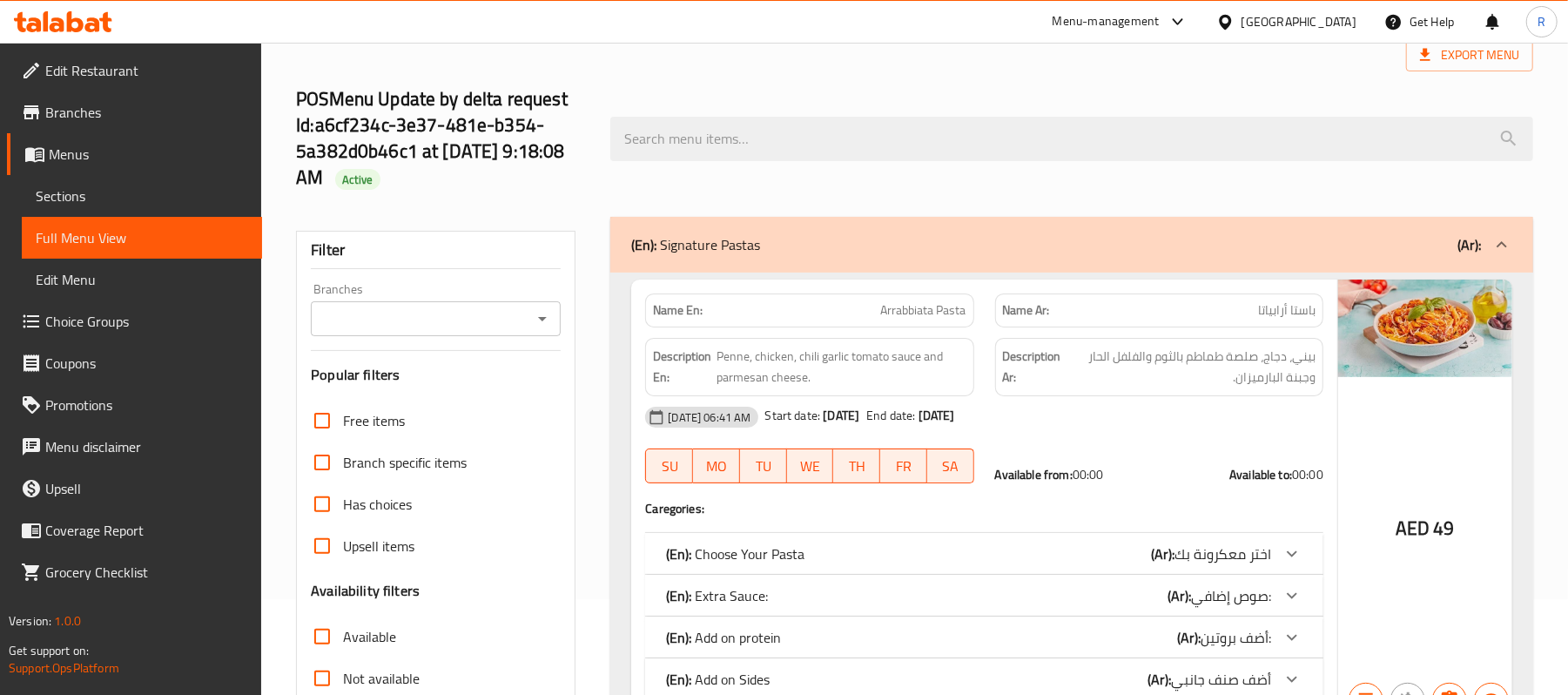
scroll to position [348, 0]
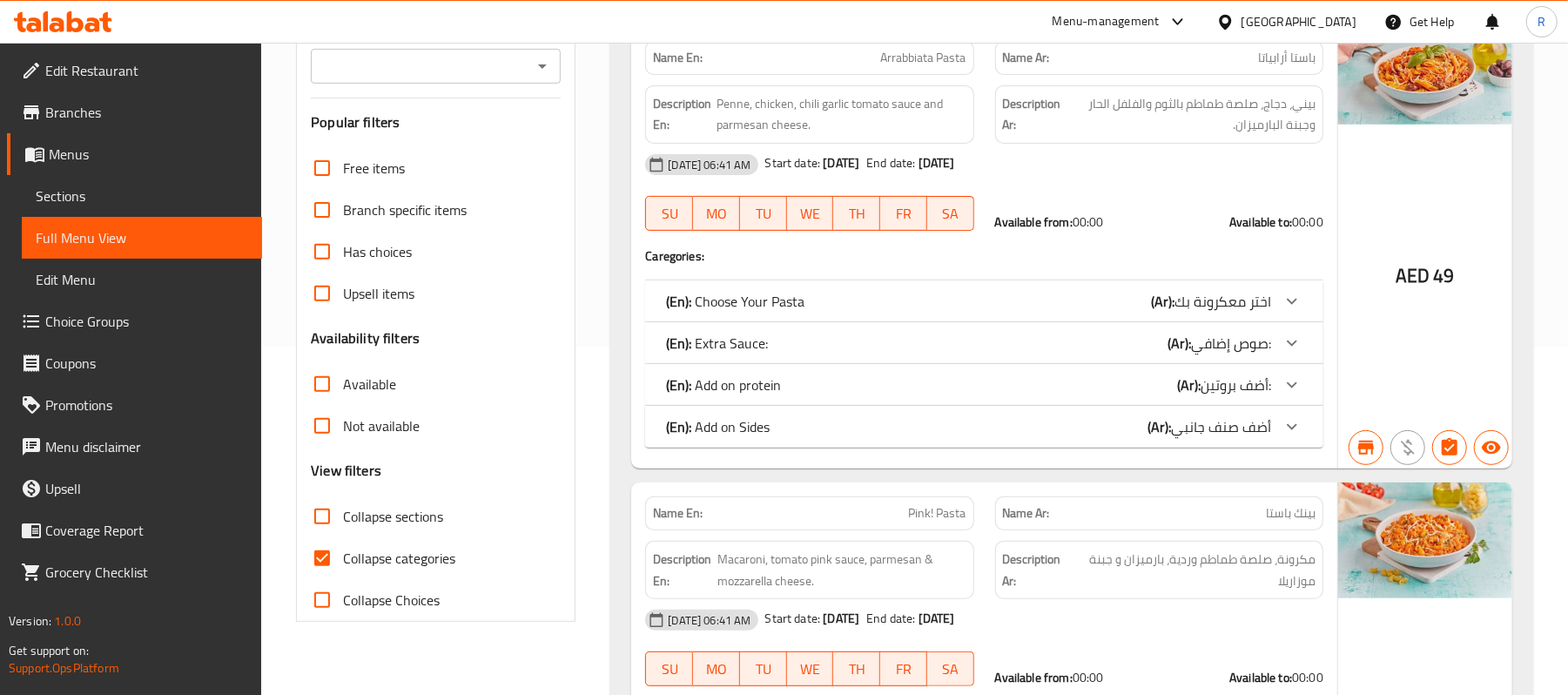
click at [321, 515] on input "Collapse sections" at bounding box center [322, 516] width 42 height 42
checkbox input "true"
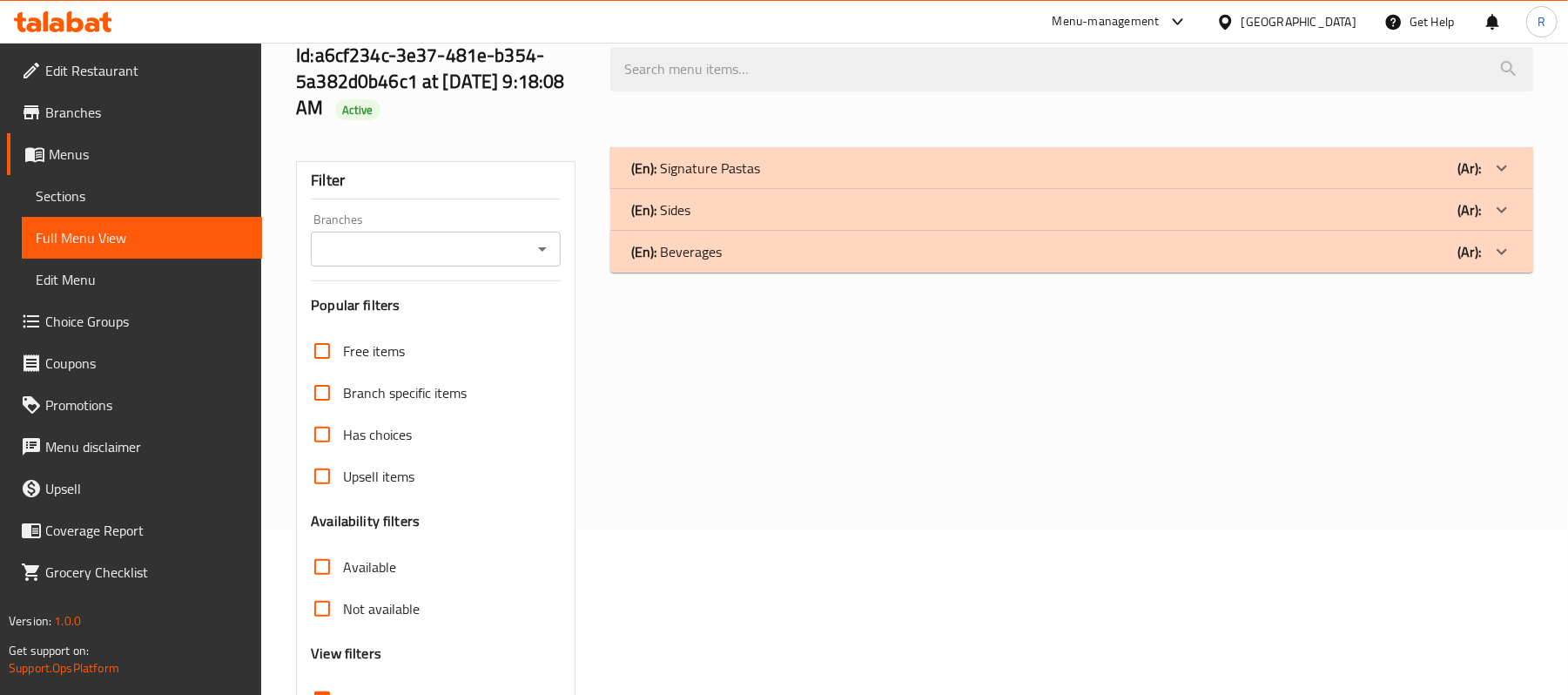
scroll to position [0, 0]
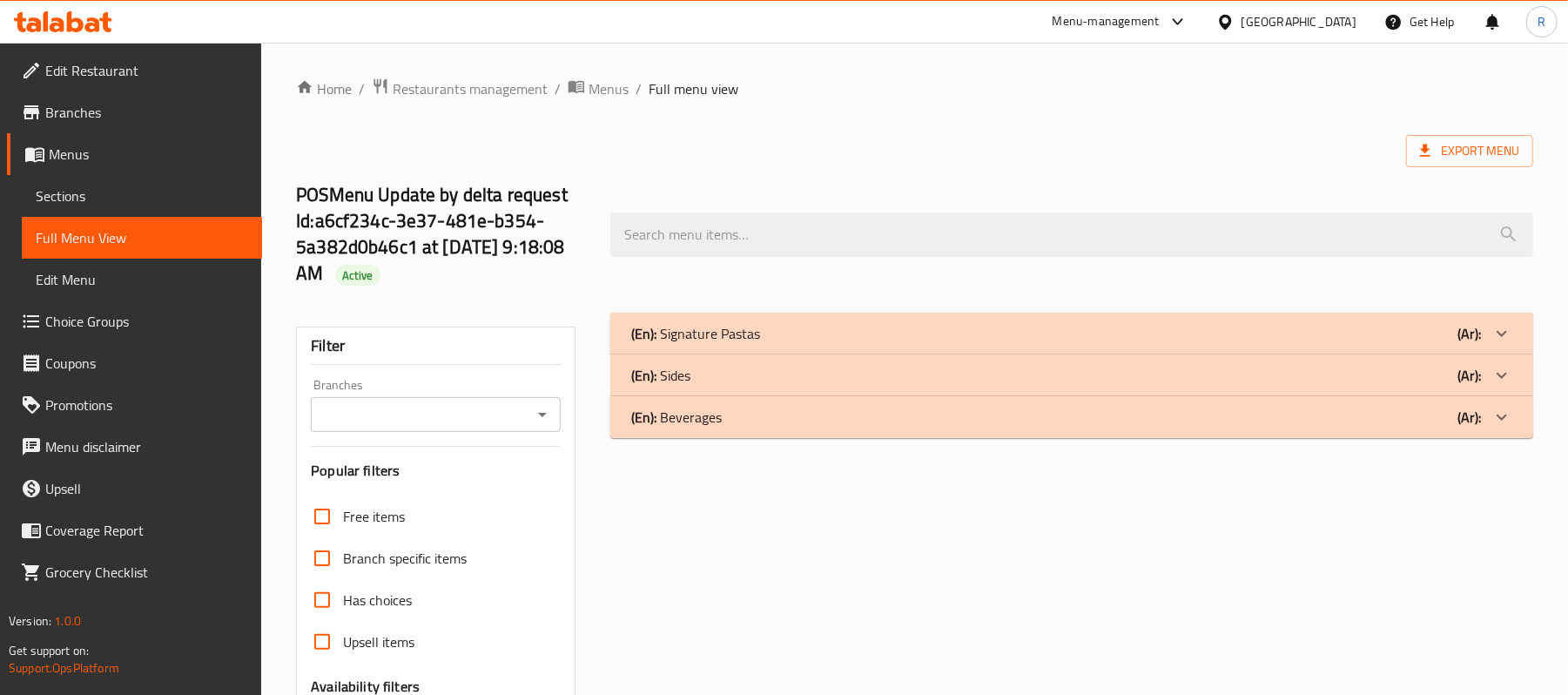
click at [794, 341] on div "(En): Signature Pastas (Ar):" at bounding box center [1056, 333] width 850 height 21
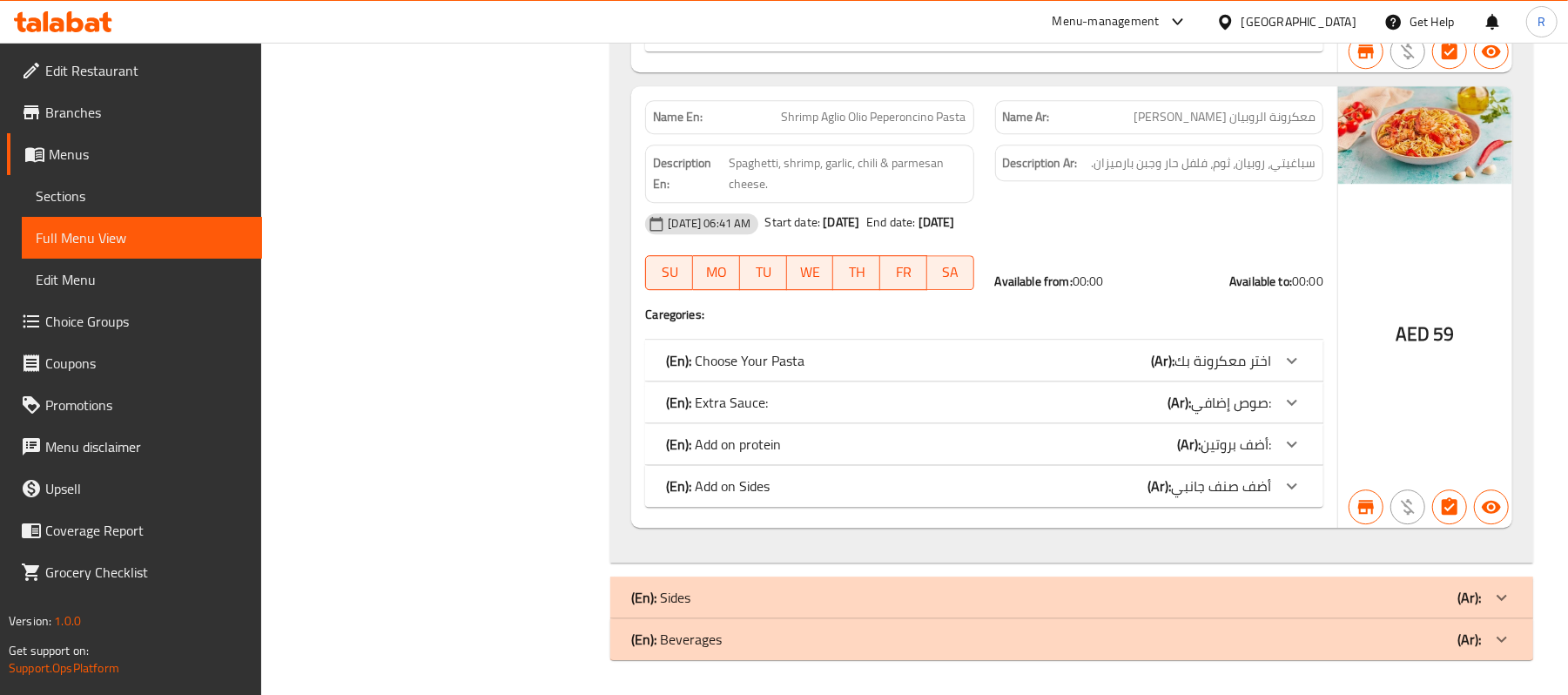
scroll to position [3489, 0]
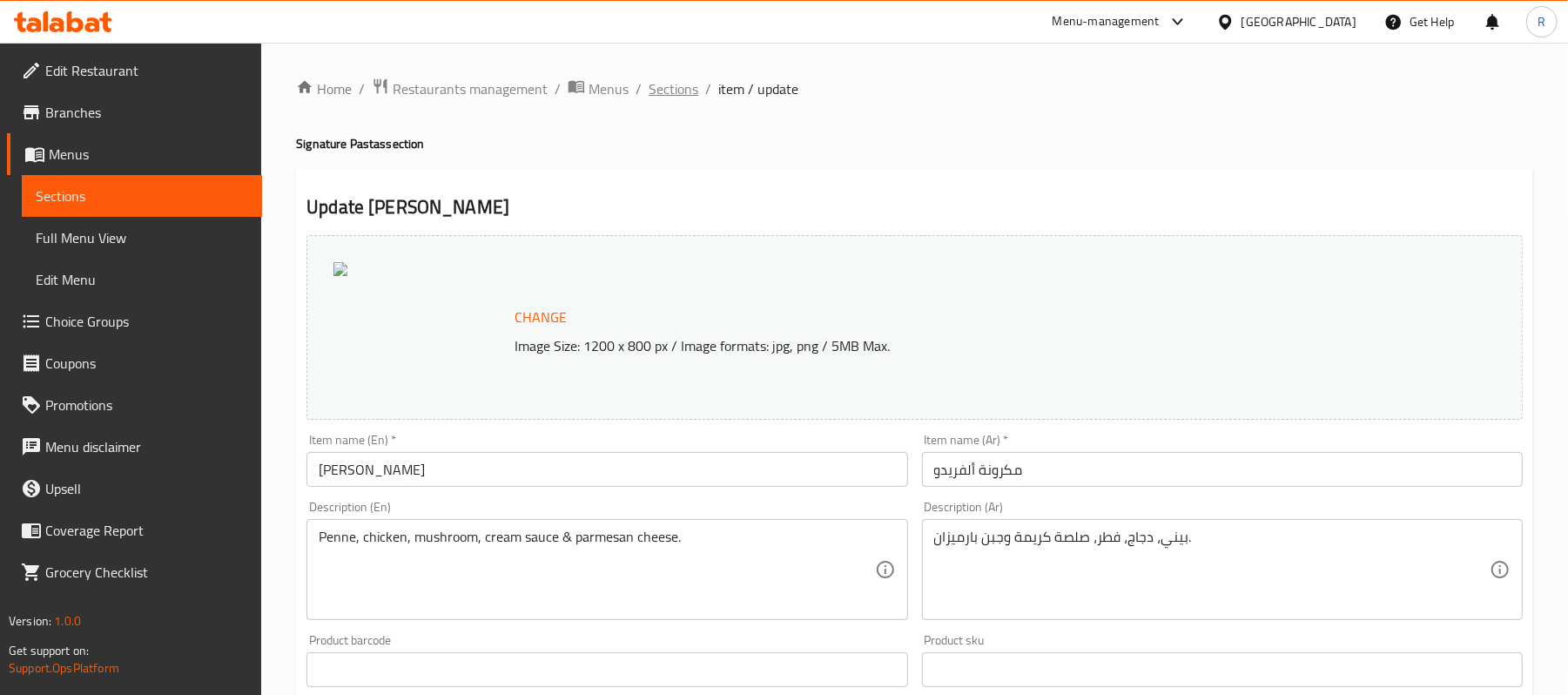
click at [680, 95] on span "Sections" at bounding box center [672, 89] width 49 height 21
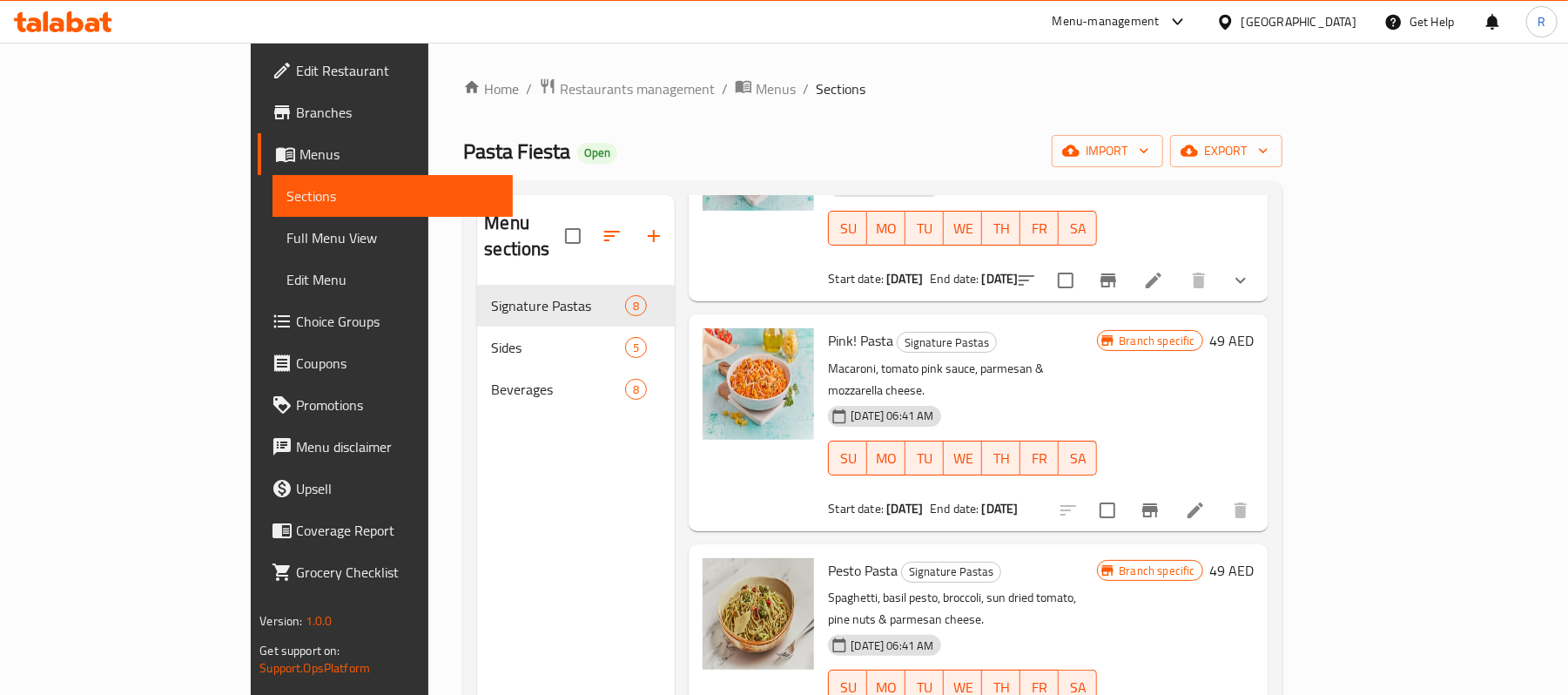
scroll to position [348, 0]
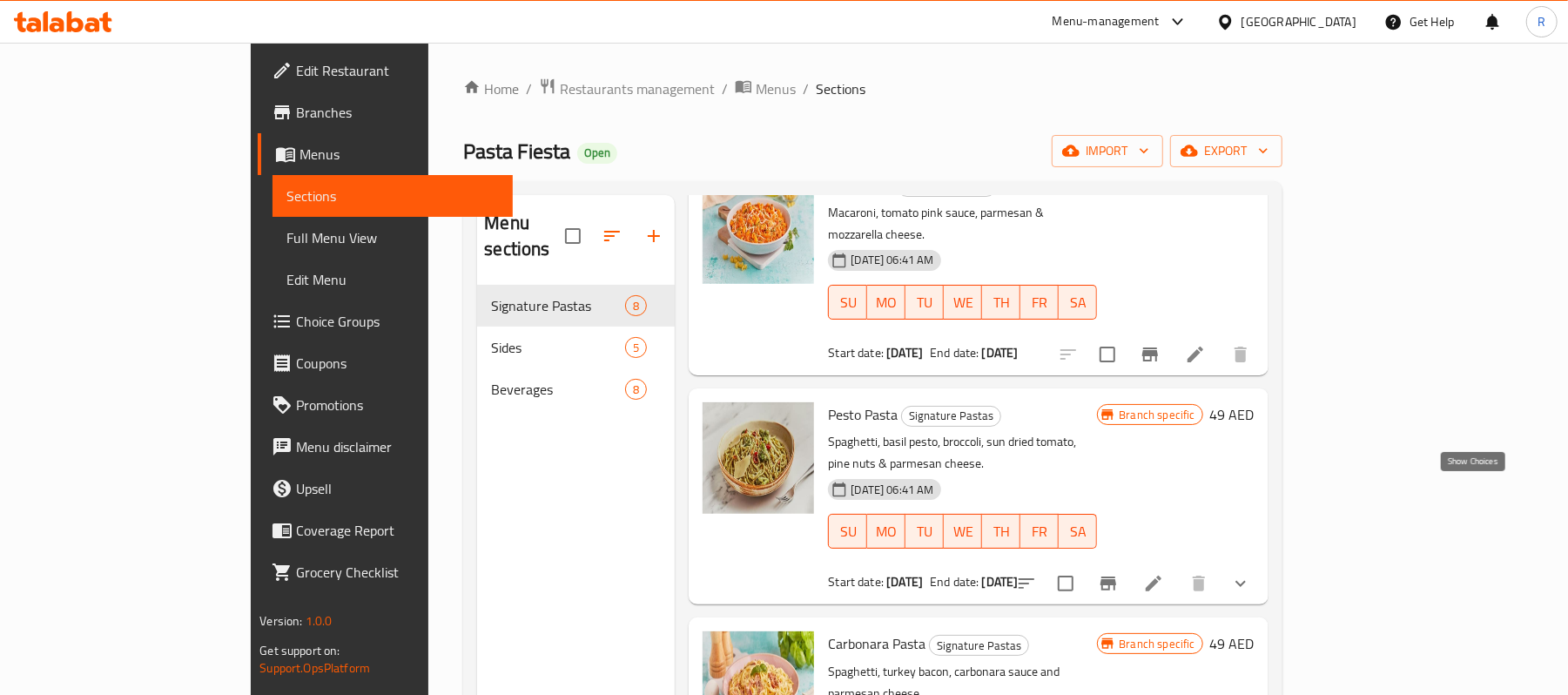
click at [1251, 573] on icon "show more" at bounding box center [1240, 584] width 21 height 21
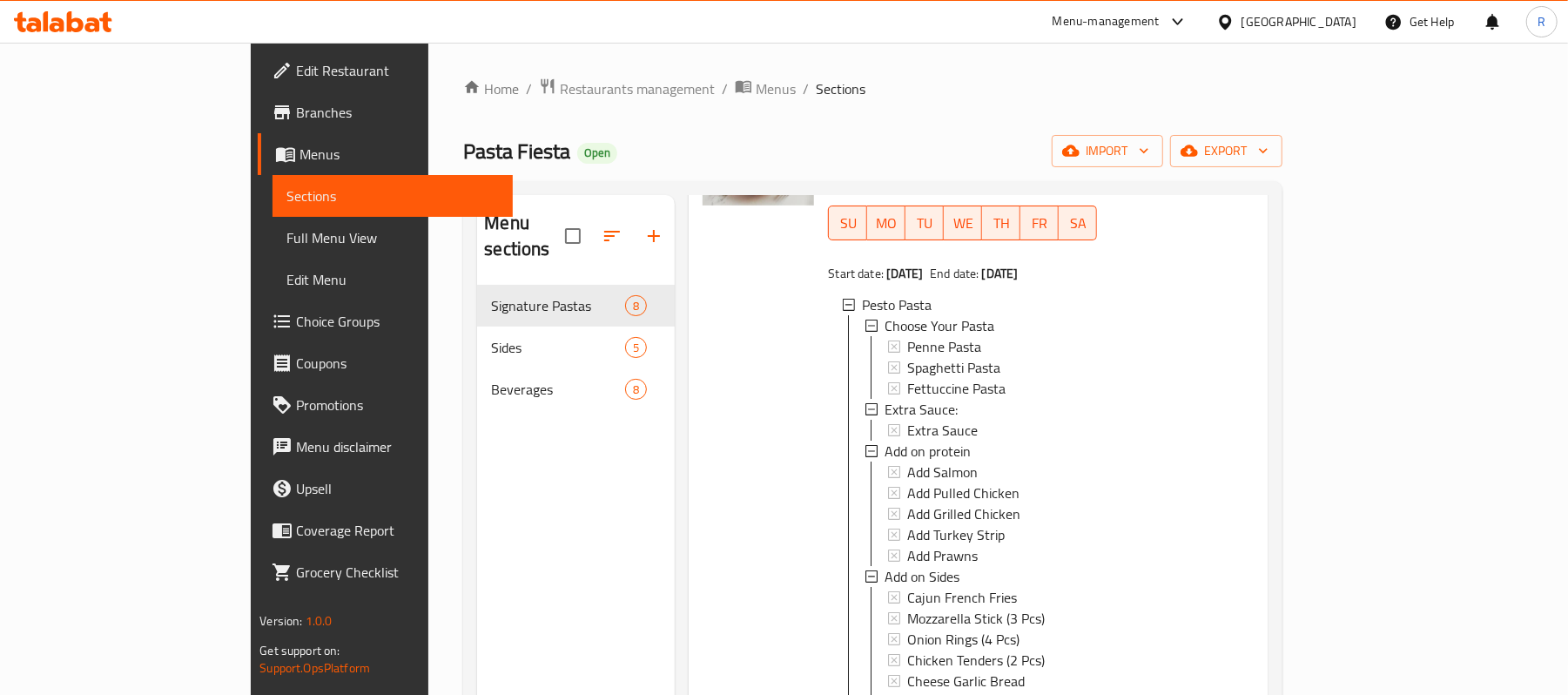
scroll to position [697, 0]
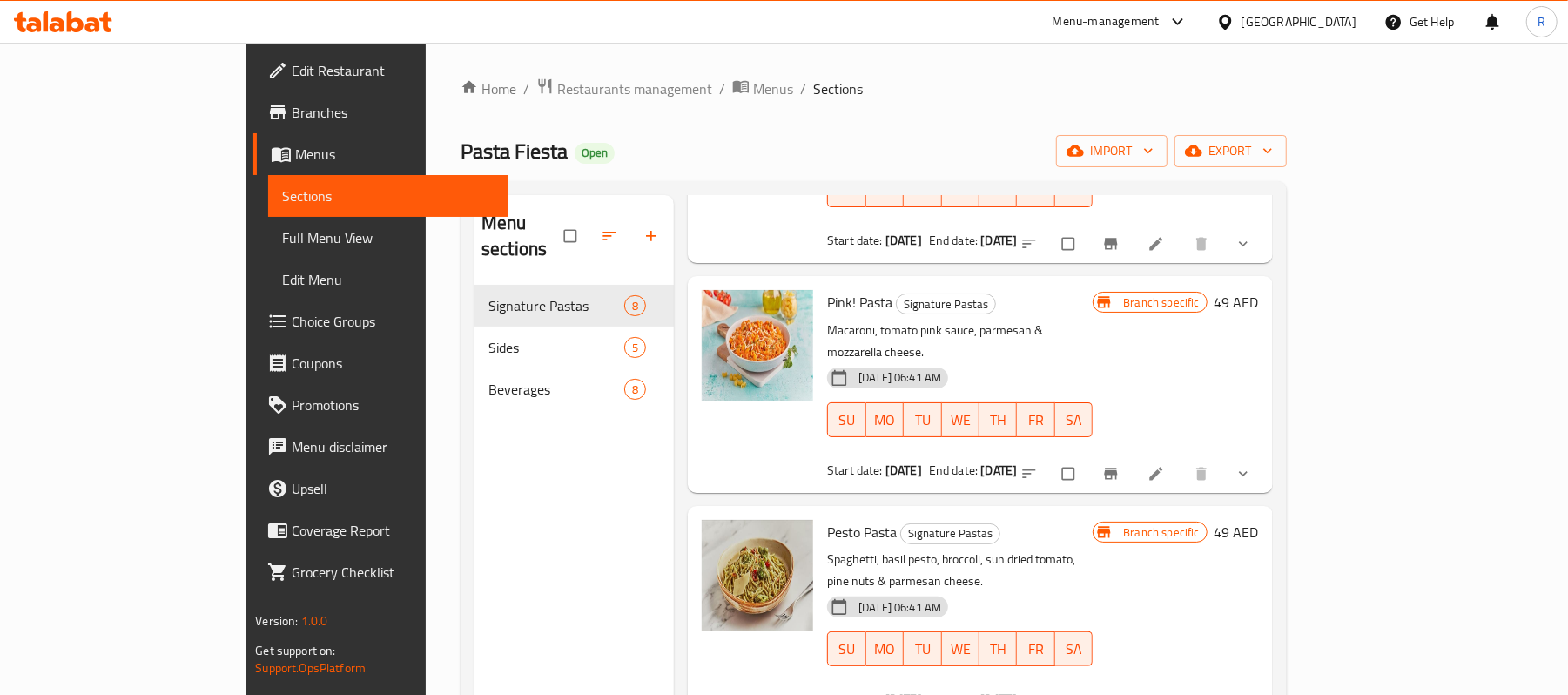
scroll to position [232, 0]
click at [1266, 453] on button "show more" at bounding box center [1244, 473] width 42 height 39
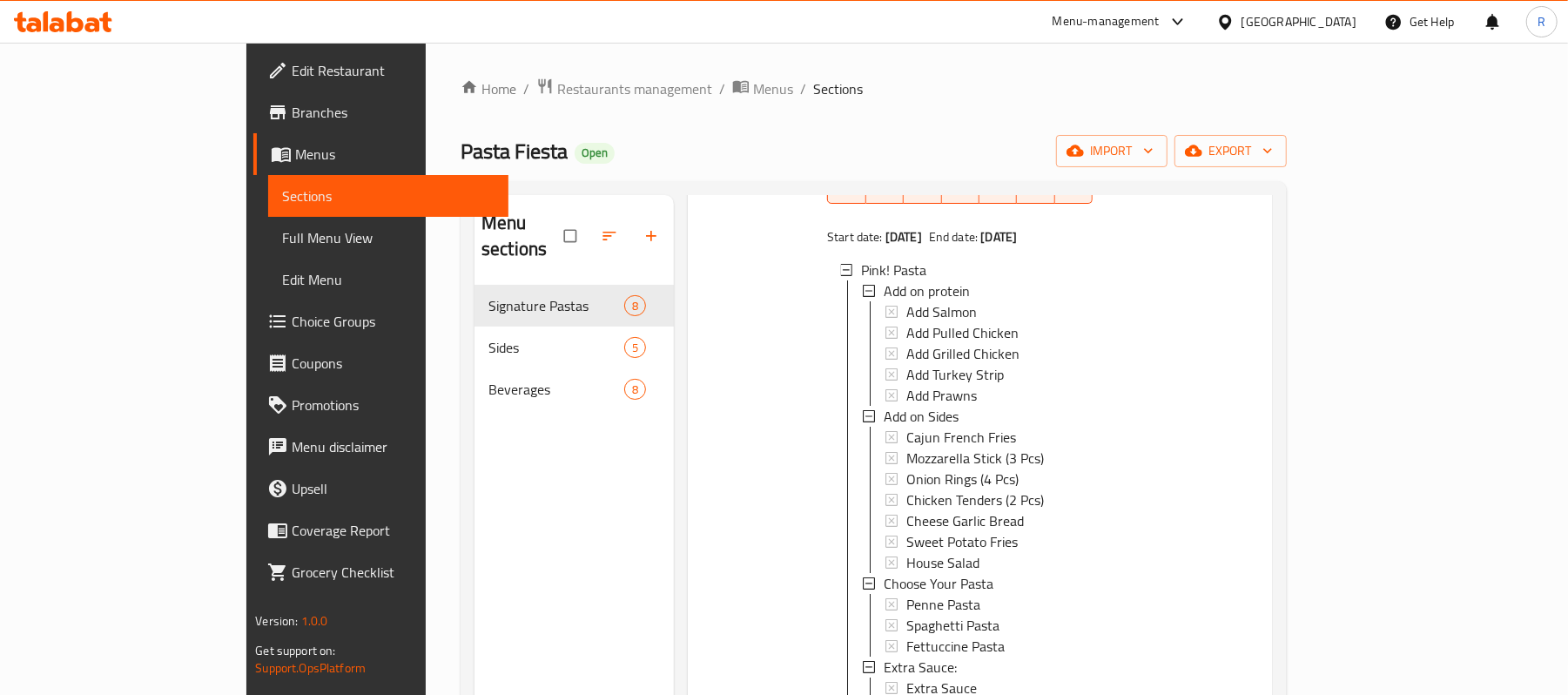
scroll to position [0, 0]
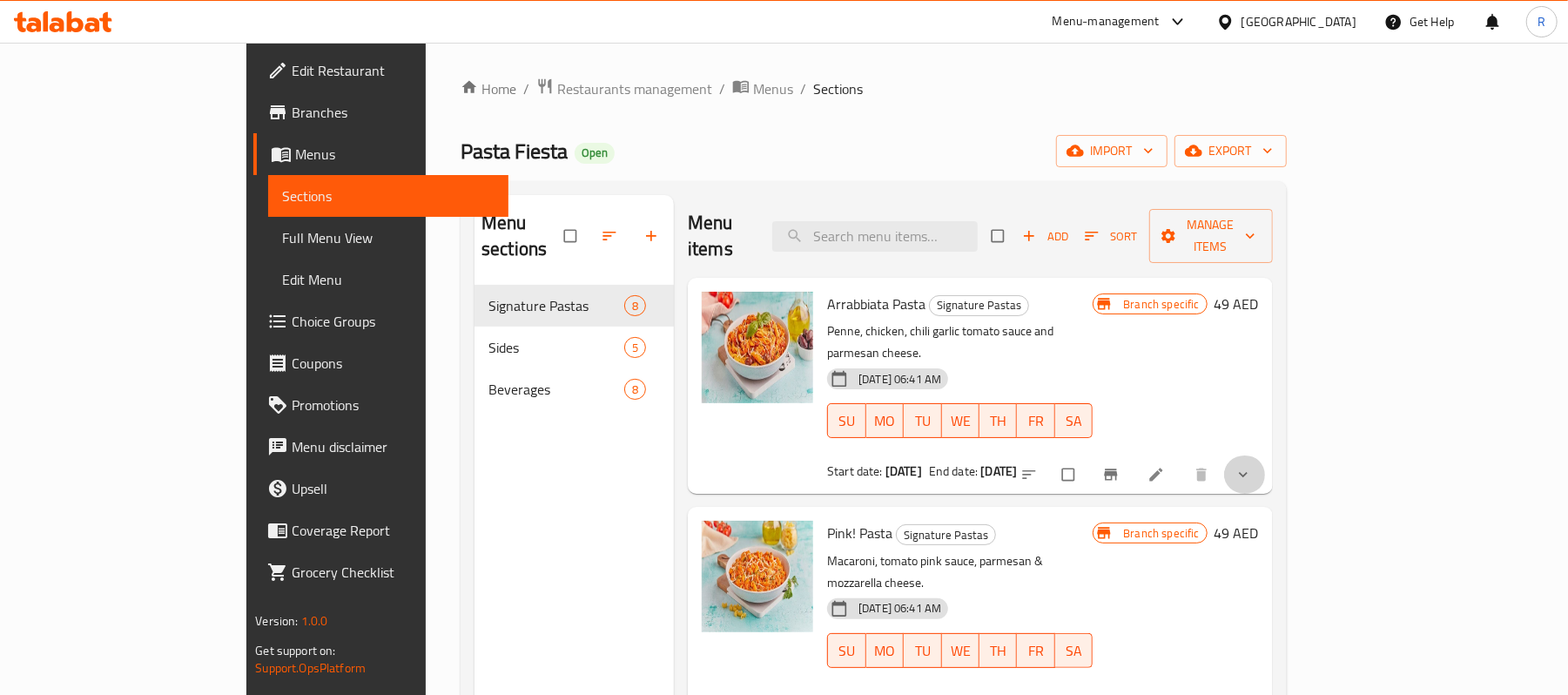
click at [1266, 455] on button "show more" at bounding box center [1244, 475] width 42 height 39
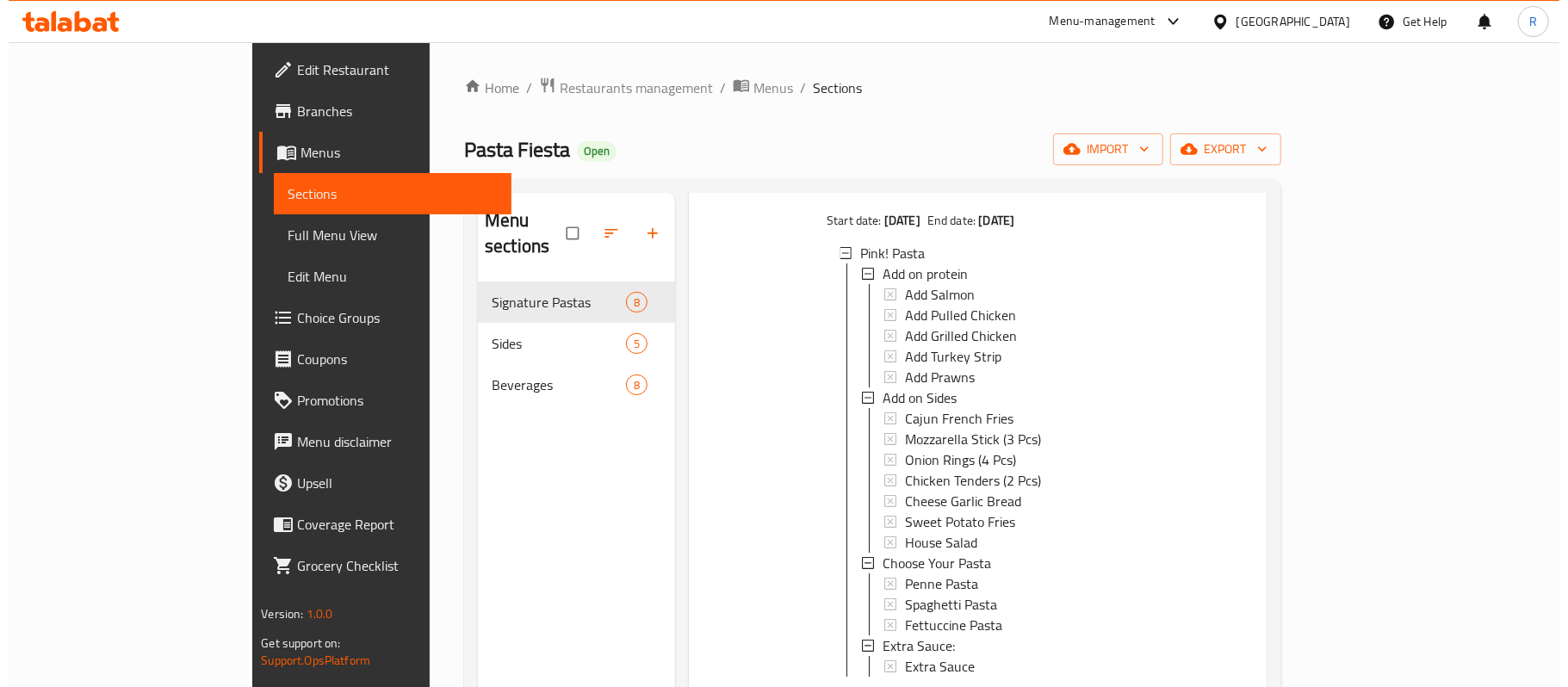
scroll to position [1033, 0]
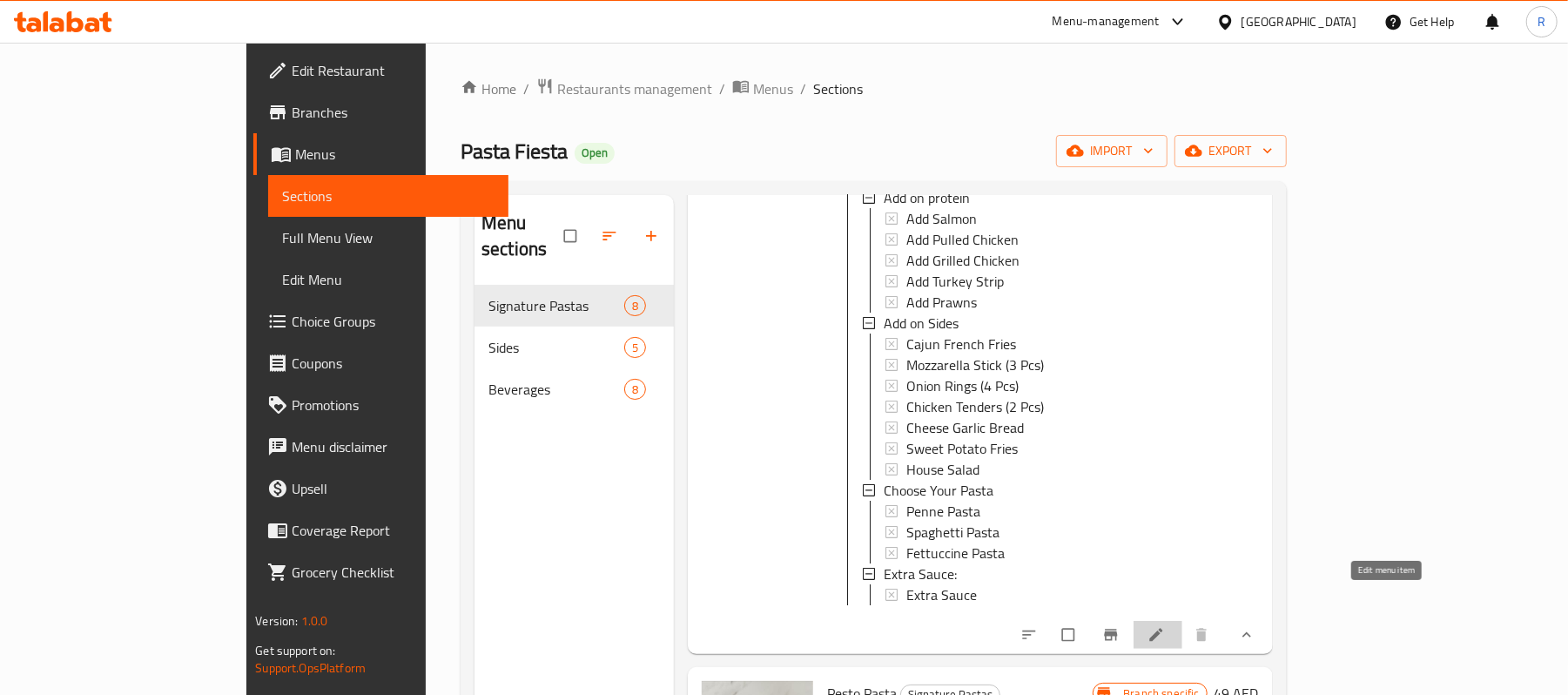
click at [1168, 626] on link at bounding box center [1158, 635] width 21 height 17
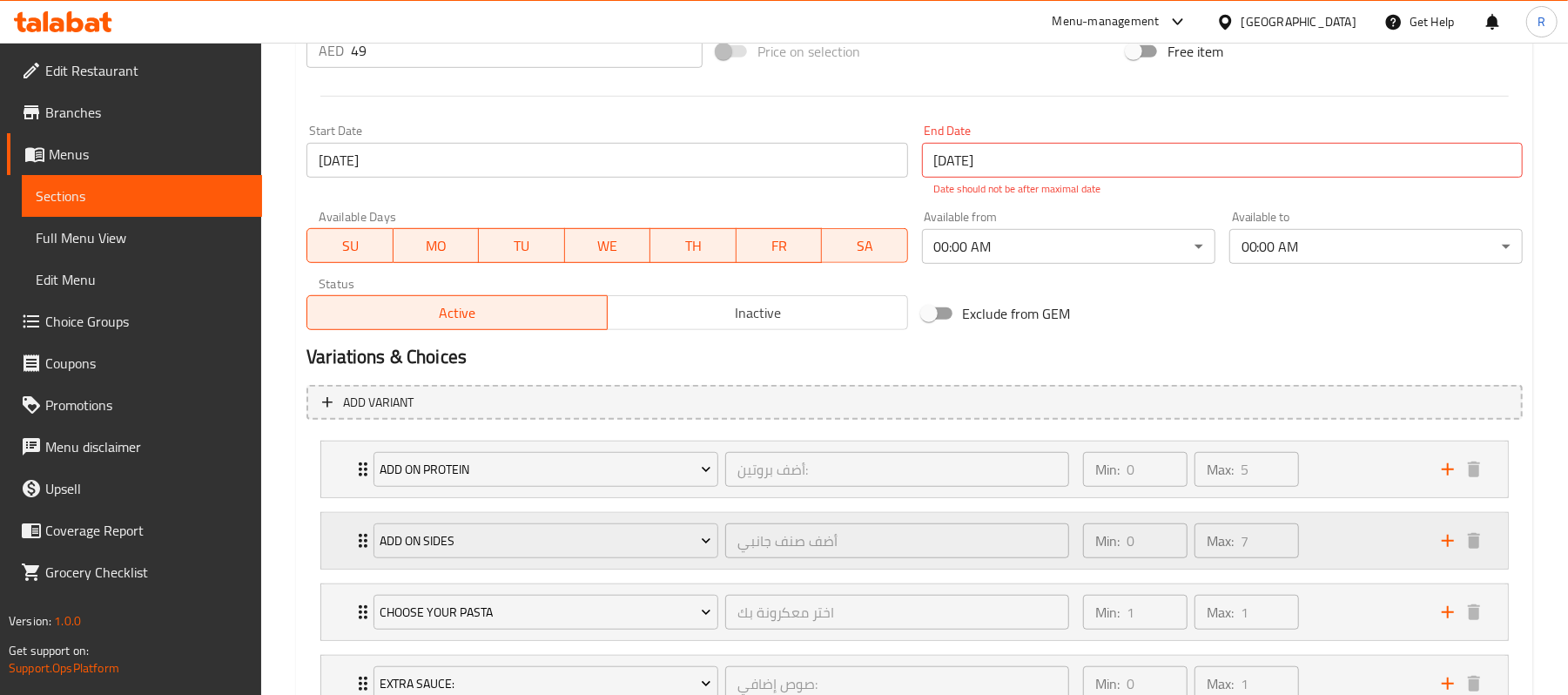
scroll to position [826, 0]
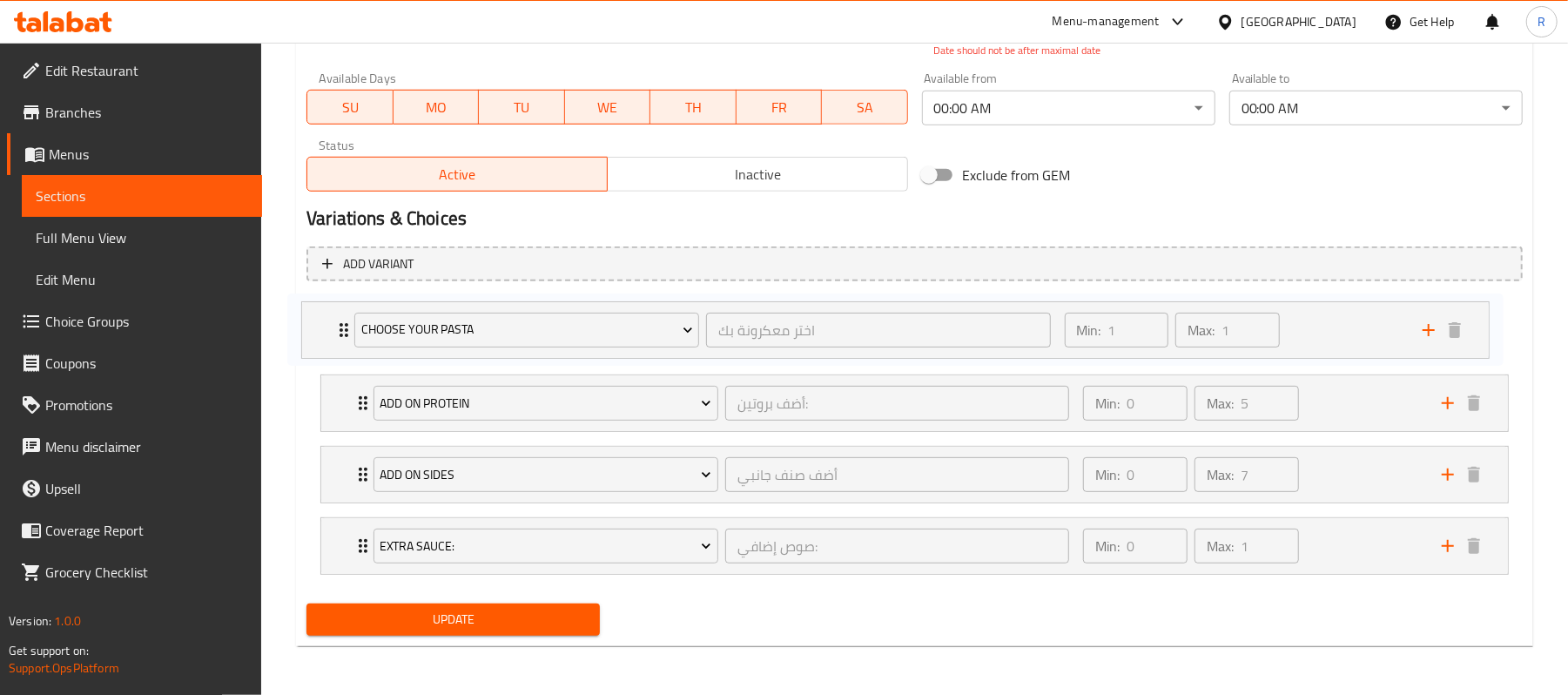
drag, startPoint x: 362, startPoint y: 472, endPoint x: 343, endPoint y: 322, distance: 151.2
click at [343, 322] on div "Add on protein أضف بروتين: ​ Min: 0 ​ Max: 5 ​ Add Salmon (ID: 11923296) 19 AED…" at bounding box center [914, 438] width 1216 height 286
drag, startPoint x: 342, startPoint y: 548, endPoint x: 345, endPoint y: 405, distance: 143.0
click at [345, 405] on div "Choose Your Pasta اختر معكرونة بك ​ Min: 1 ​ Max: 1 ​ Penne Pasta (ID: 22612032…" at bounding box center [914, 438] width 1216 height 286
click at [446, 621] on span "Update" at bounding box center [453, 620] width 266 height 22
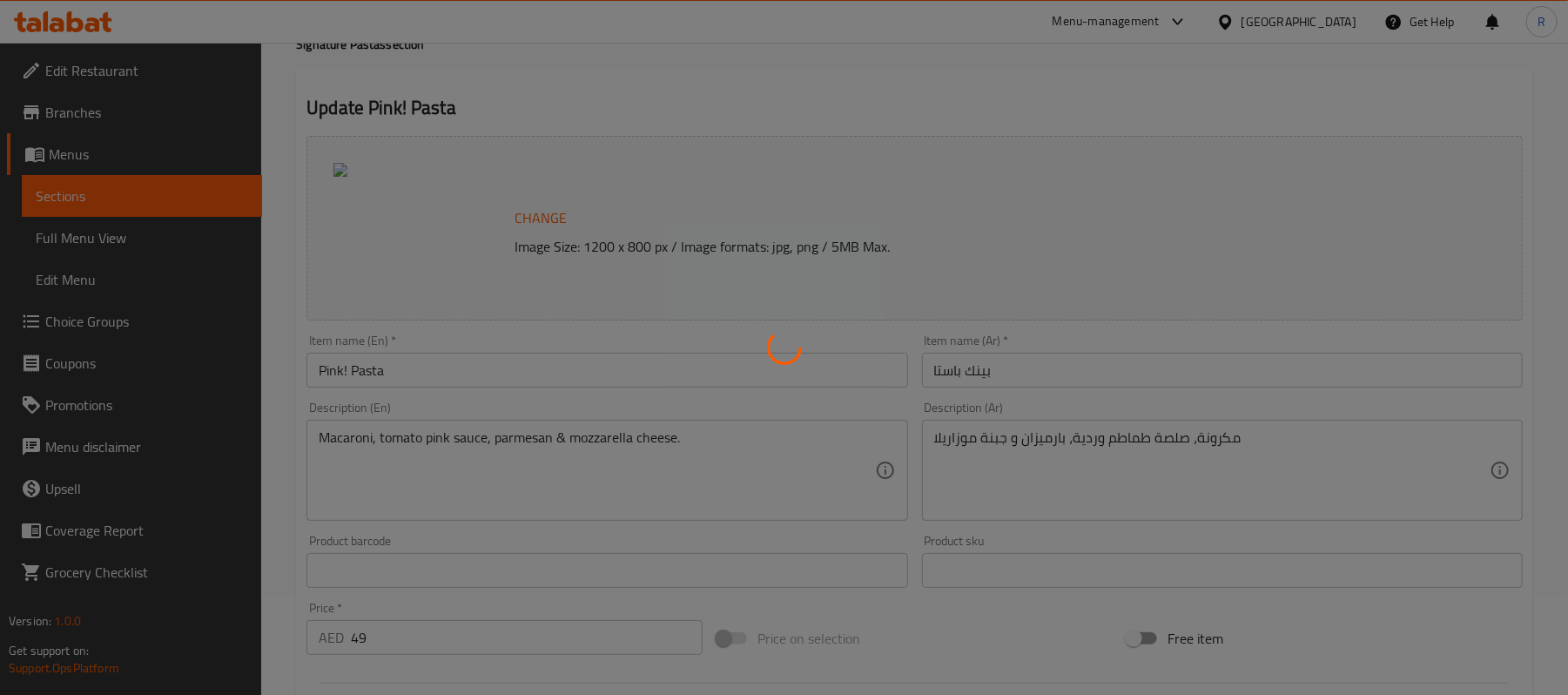
scroll to position [0, 0]
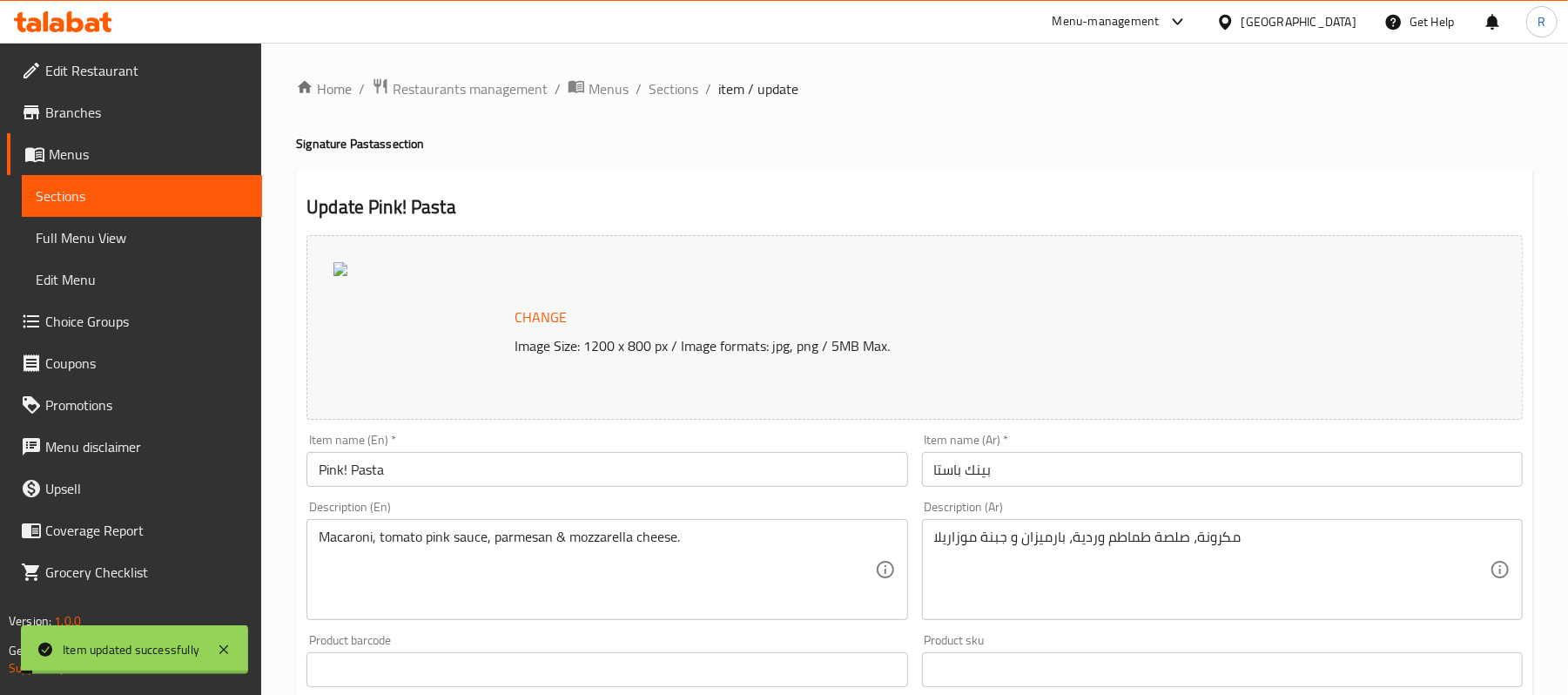
drag, startPoint x: 679, startPoint y: 92, endPoint x: 733, endPoint y: 174, distance: 98.2
click at [679, 92] on span "Sections" at bounding box center [672, 89] width 49 height 21
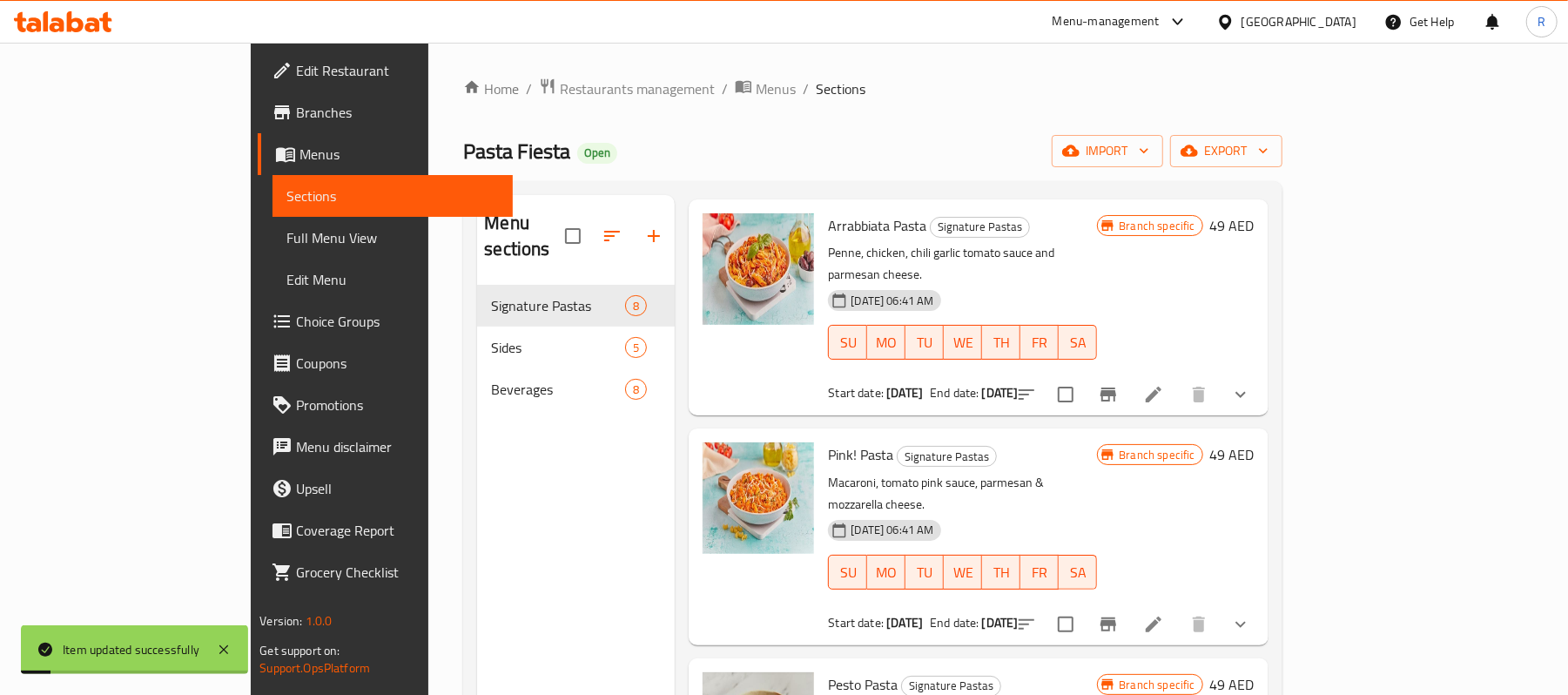
scroll to position [232, 0]
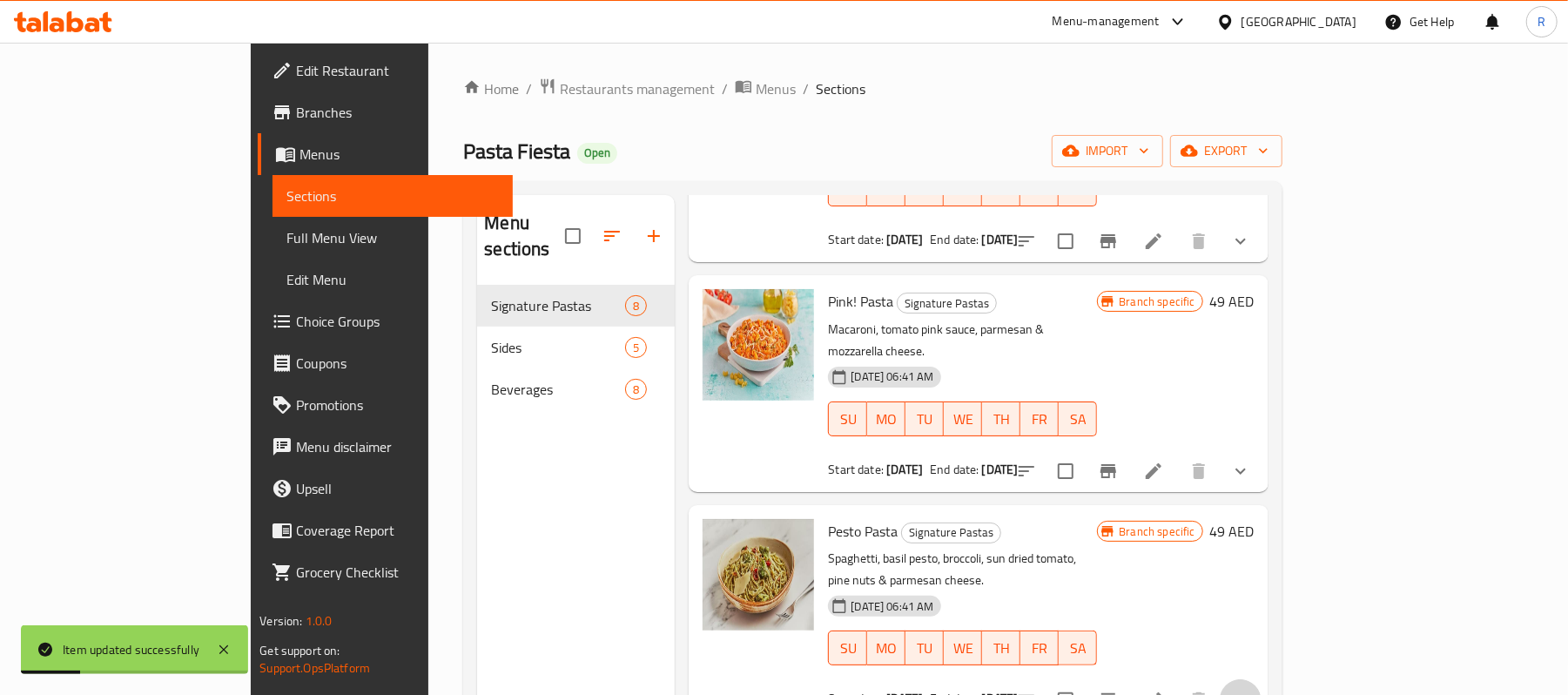
click at [1262, 680] on button "show more" at bounding box center [1240, 700] width 42 height 42
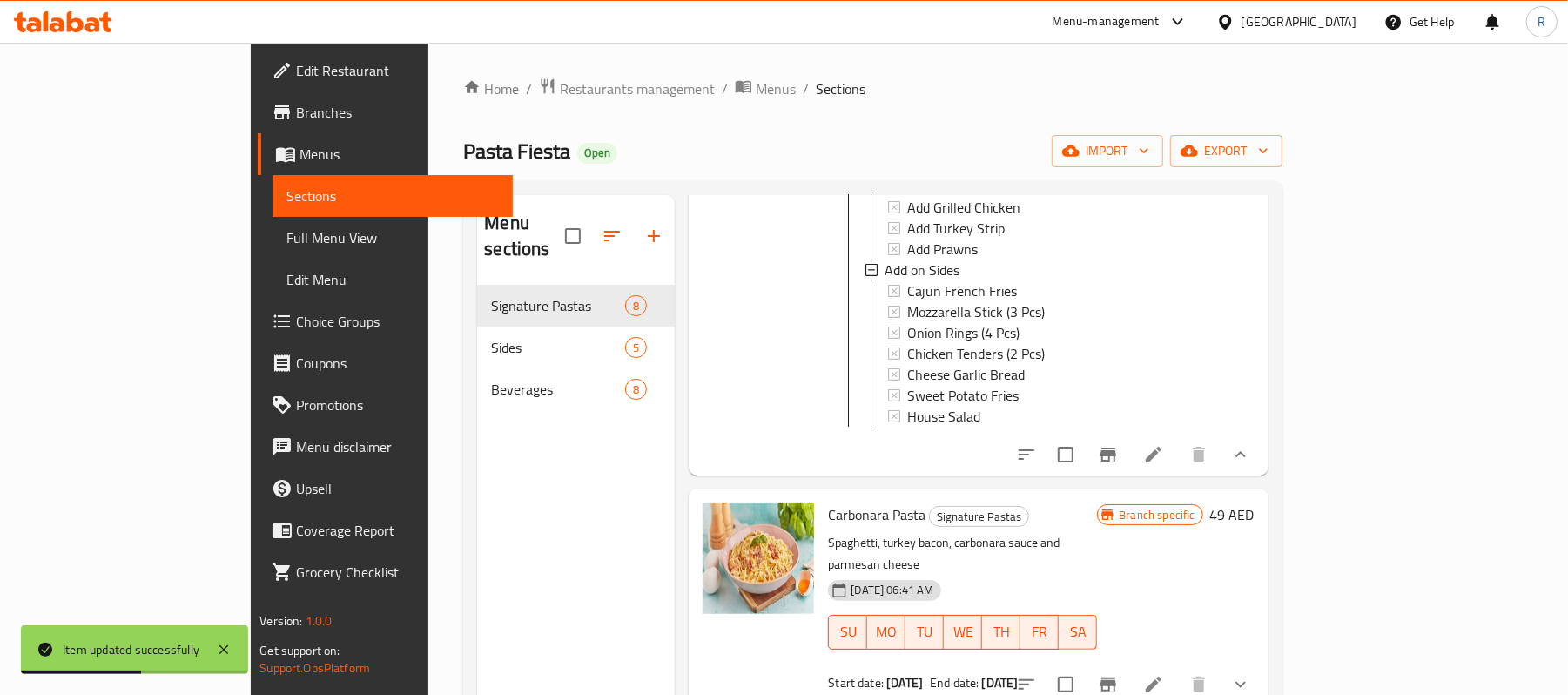
scroll to position [1045, 0]
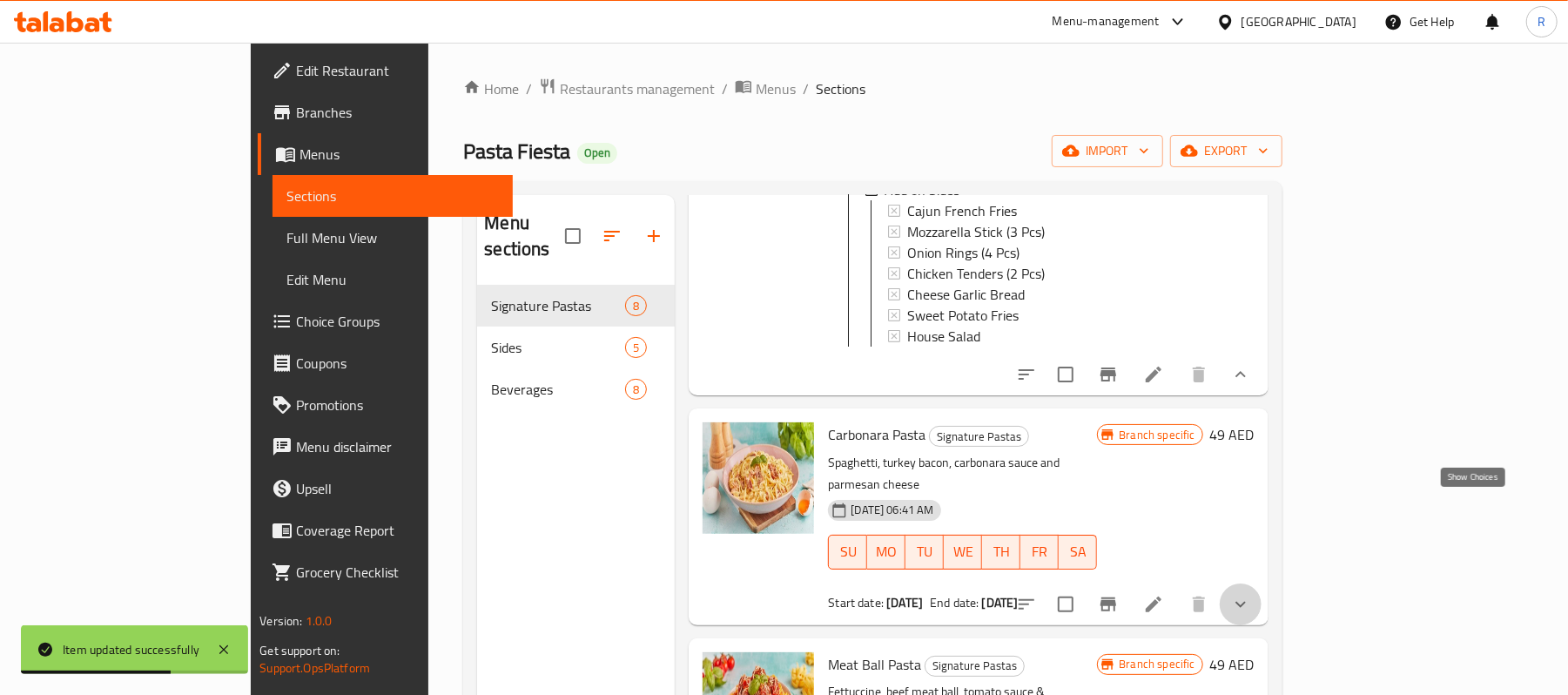
click at [1251, 594] on icon "show more" at bounding box center [1240, 605] width 21 height 21
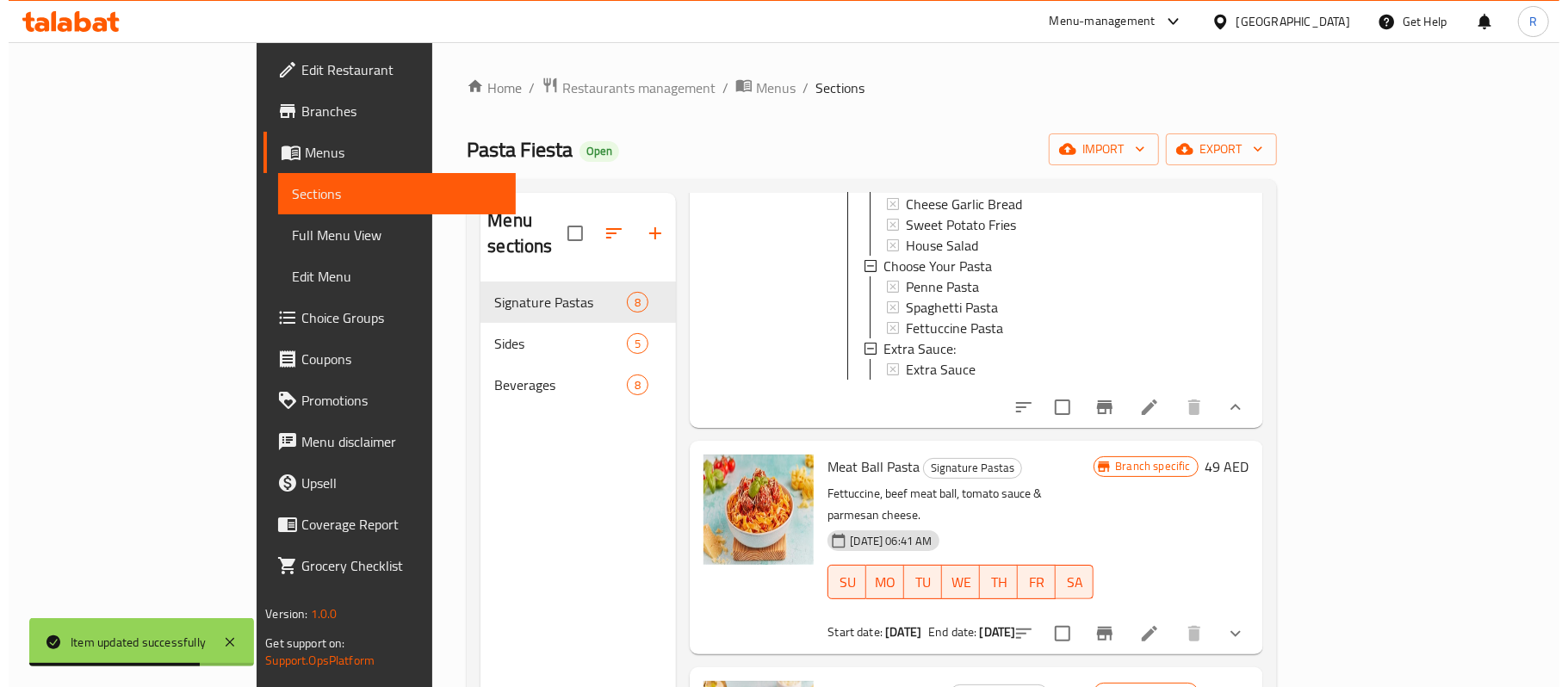
scroll to position [1722, 0]
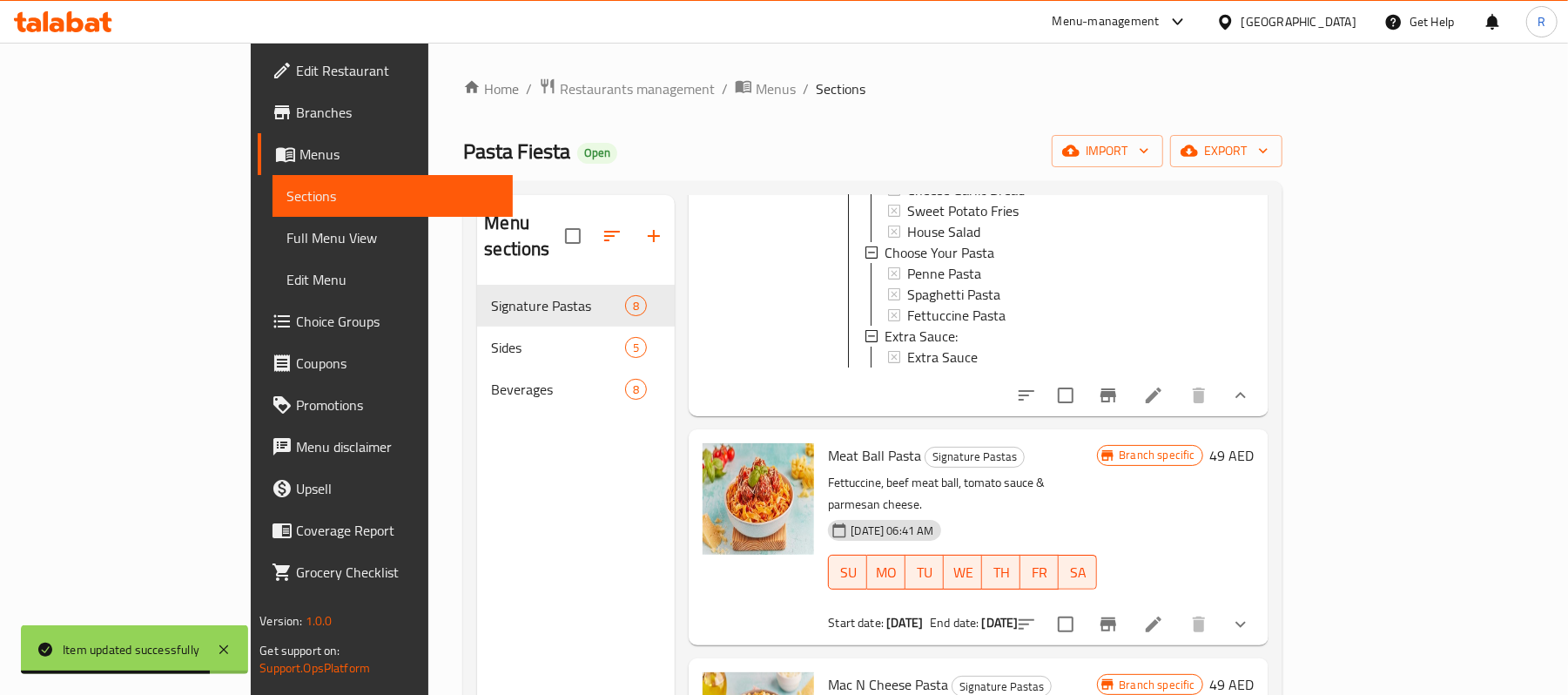
click at [1178, 380] on li at bounding box center [1154, 395] width 48 height 31
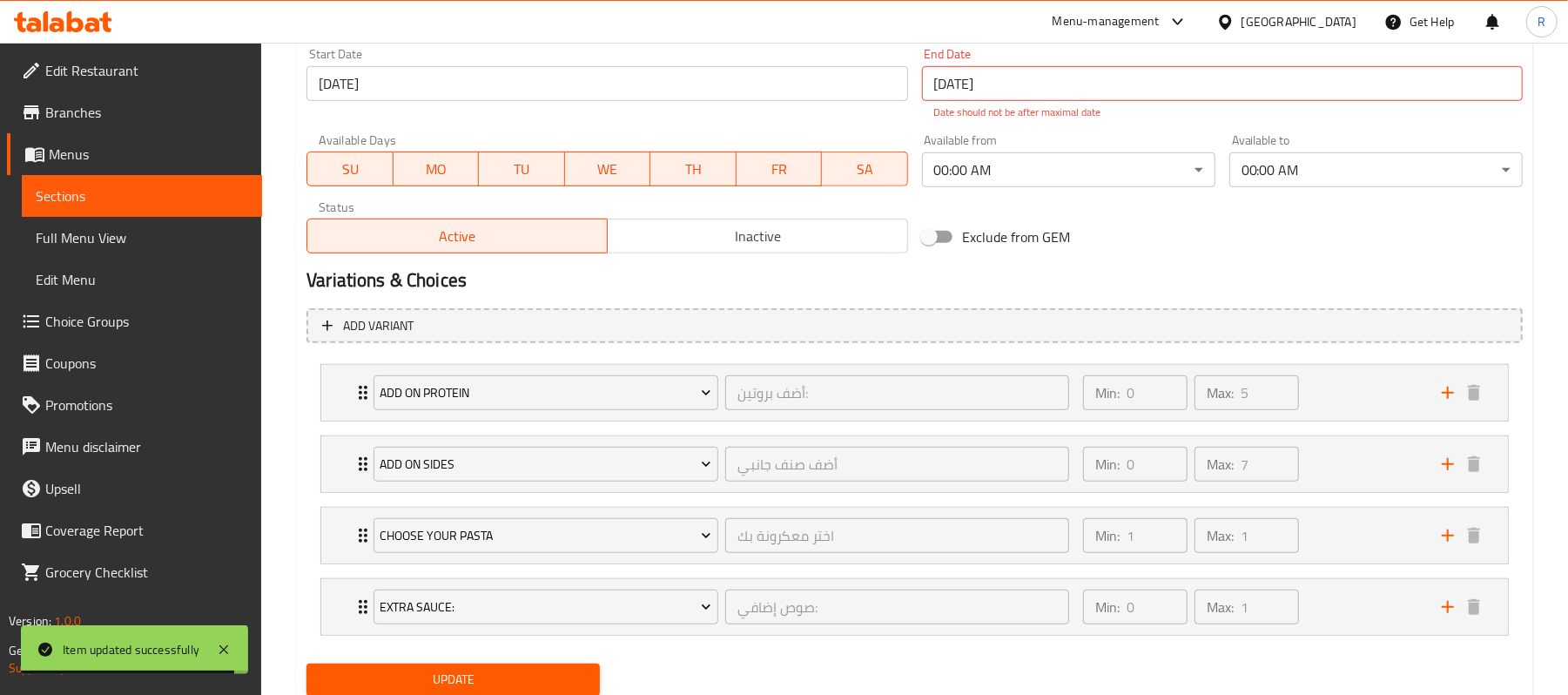
scroll to position [826, 0]
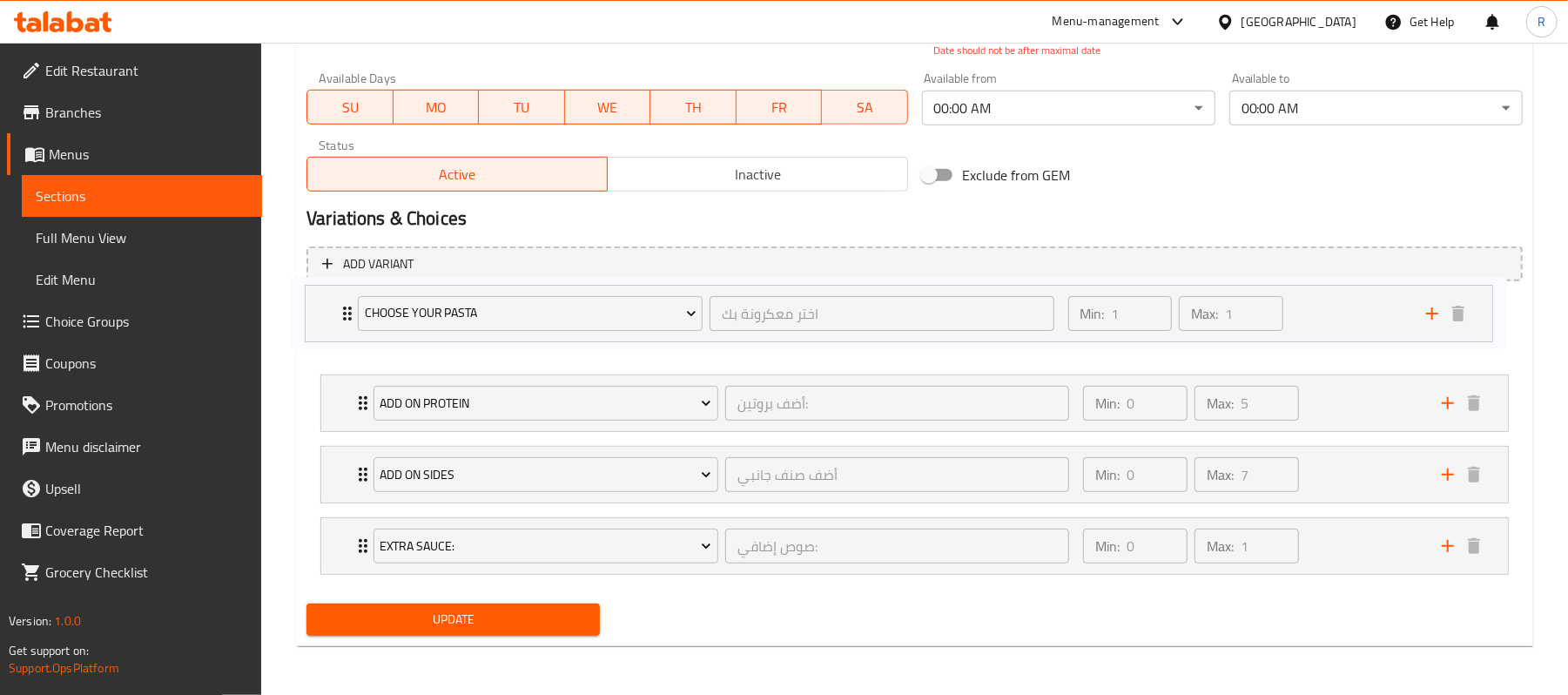
drag, startPoint x: 359, startPoint y: 481, endPoint x: 343, endPoint y: 314, distance: 167.8
click at [343, 314] on div "Add on protein أضف بروتين: ​ Min: 0 ​ Max: 5 ​ Add Salmon (ID: 11923296) 19 AED…" at bounding box center [914, 438] width 1216 height 286
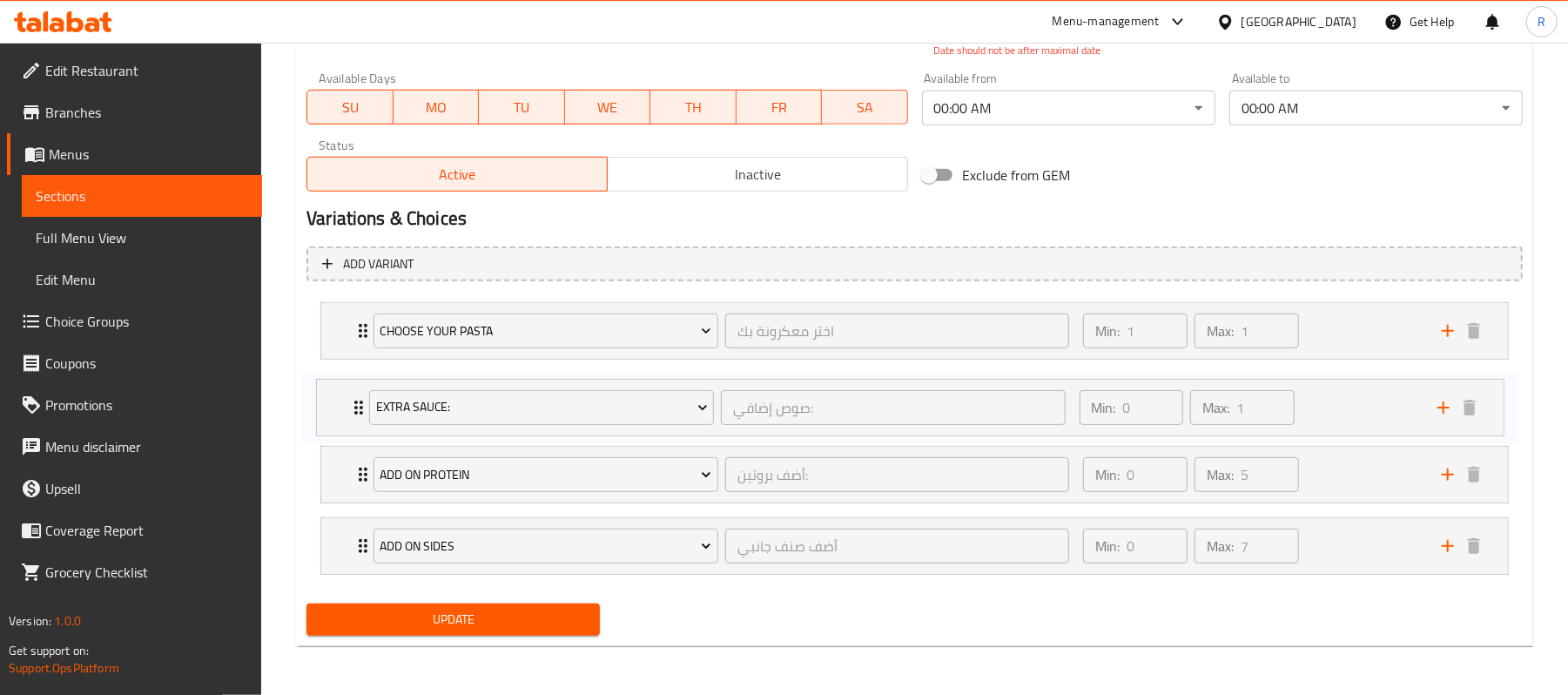
drag, startPoint x: 353, startPoint y: 540, endPoint x: 345, endPoint y: 394, distance: 146.2
click at [345, 394] on div "Choose Your Pasta اختر معكرونة بك ​ Min: 1 ​ Max: 1 ​ Penne Pasta (ID: 22612032…" at bounding box center [914, 438] width 1216 height 286
click at [486, 623] on span "Update" at bounding box center [453, 620] width 266 height 22
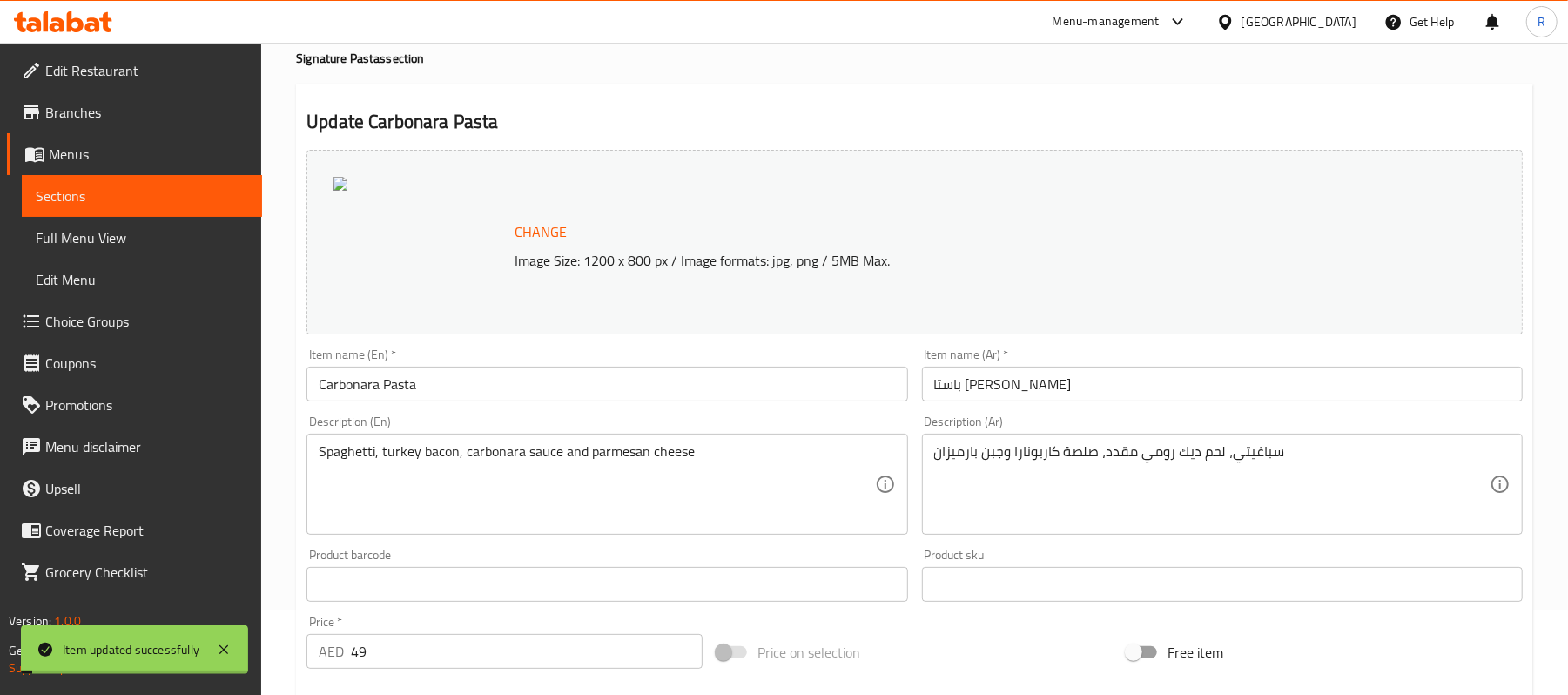
scroll to position [0, 0]
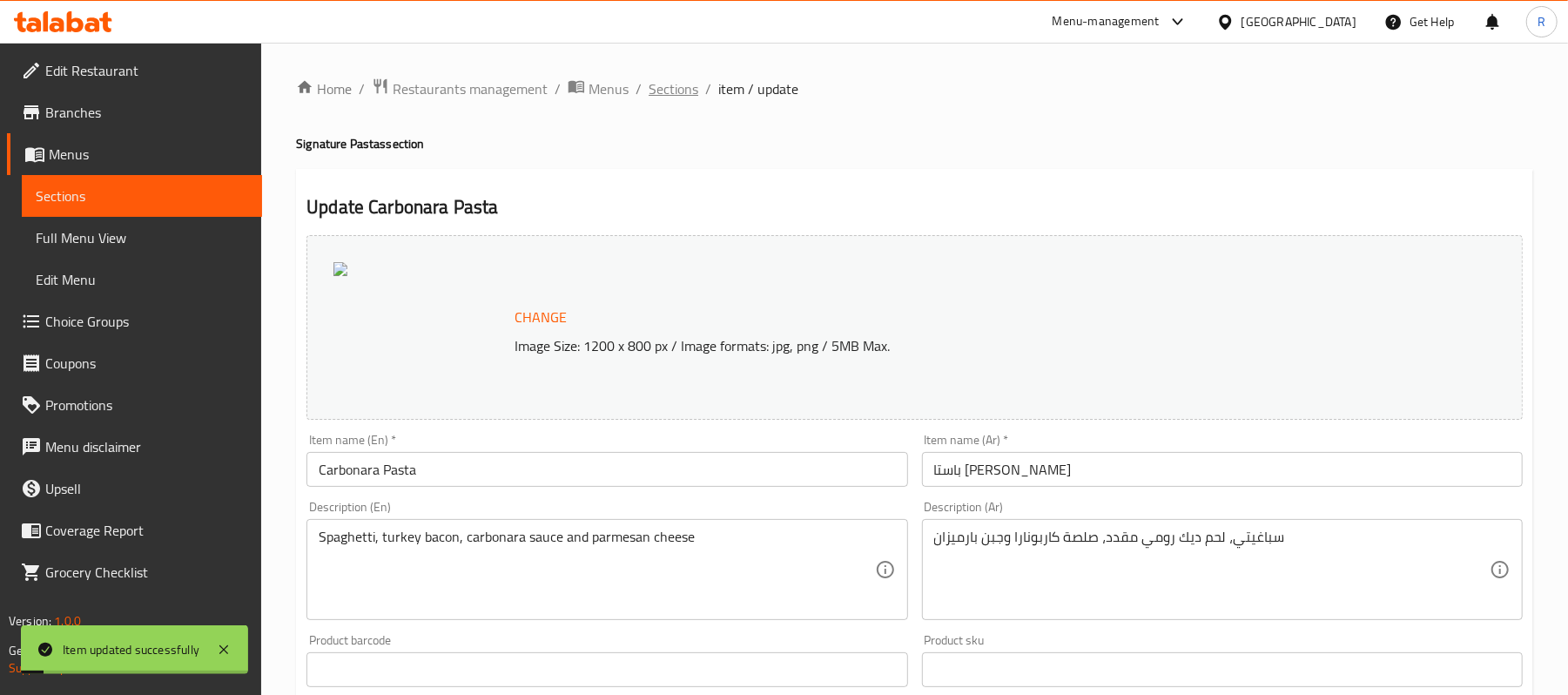
click at [670, 94] on span "Sections" at bounding box center [672, 89] width 49 height 21
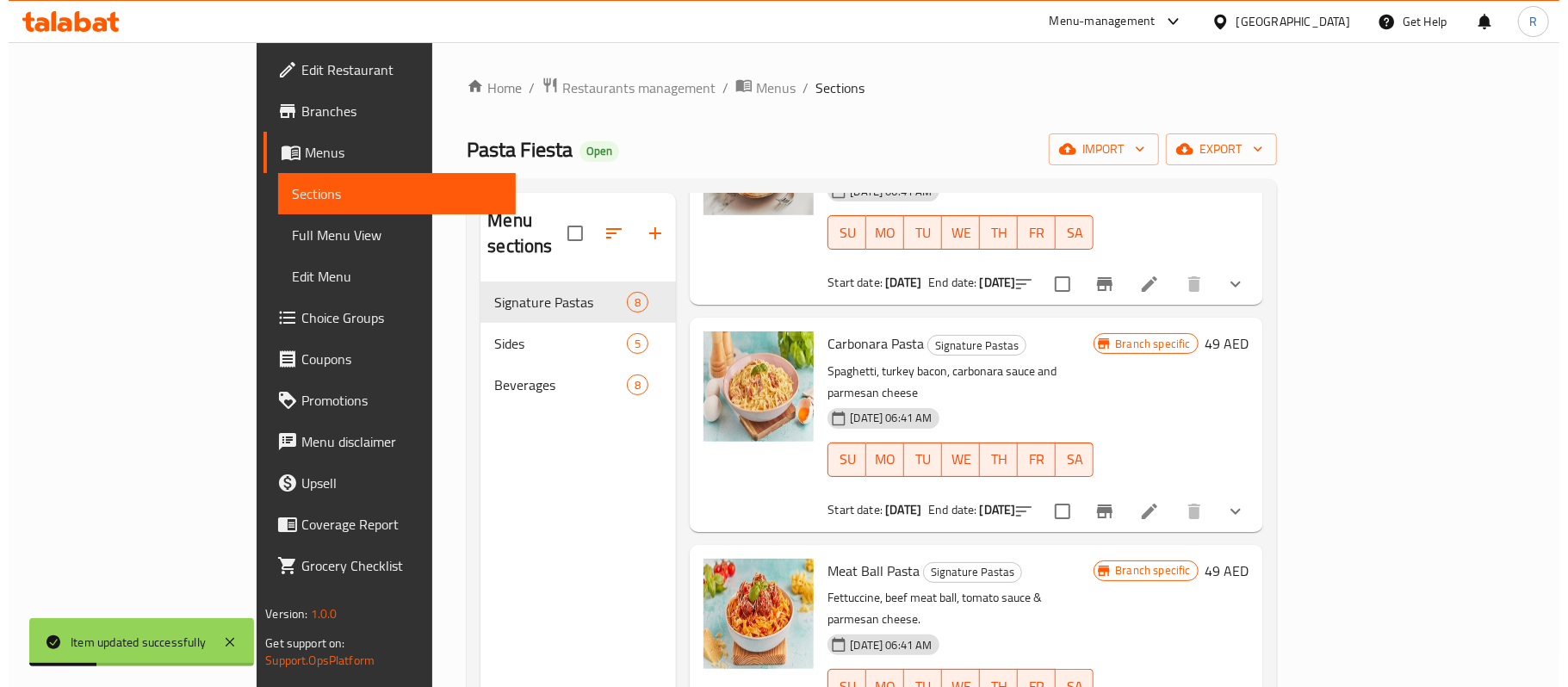
scroll to position [689, 0]
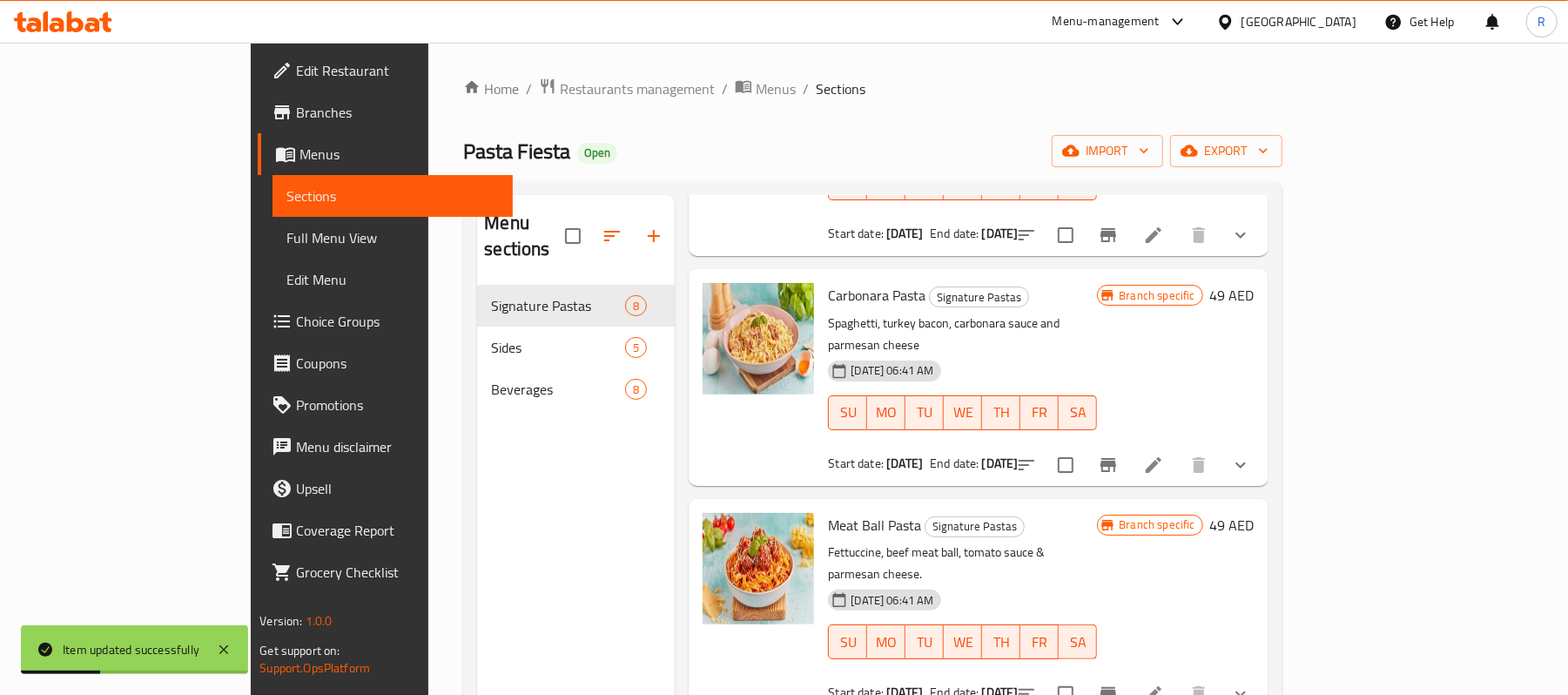
click at [1164, 683] on icon at bounding box center [1154, 694] width 21 height 21
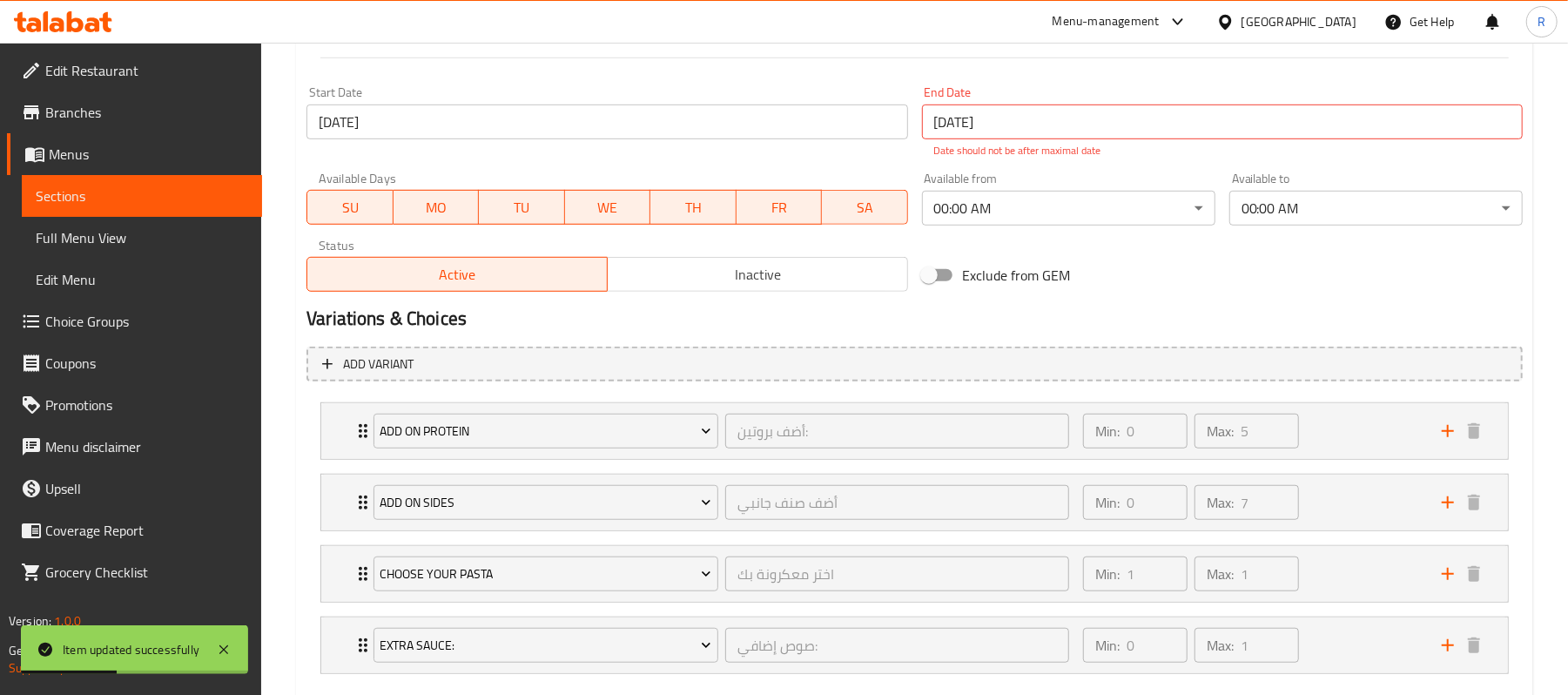
scroll to position [826, 0]
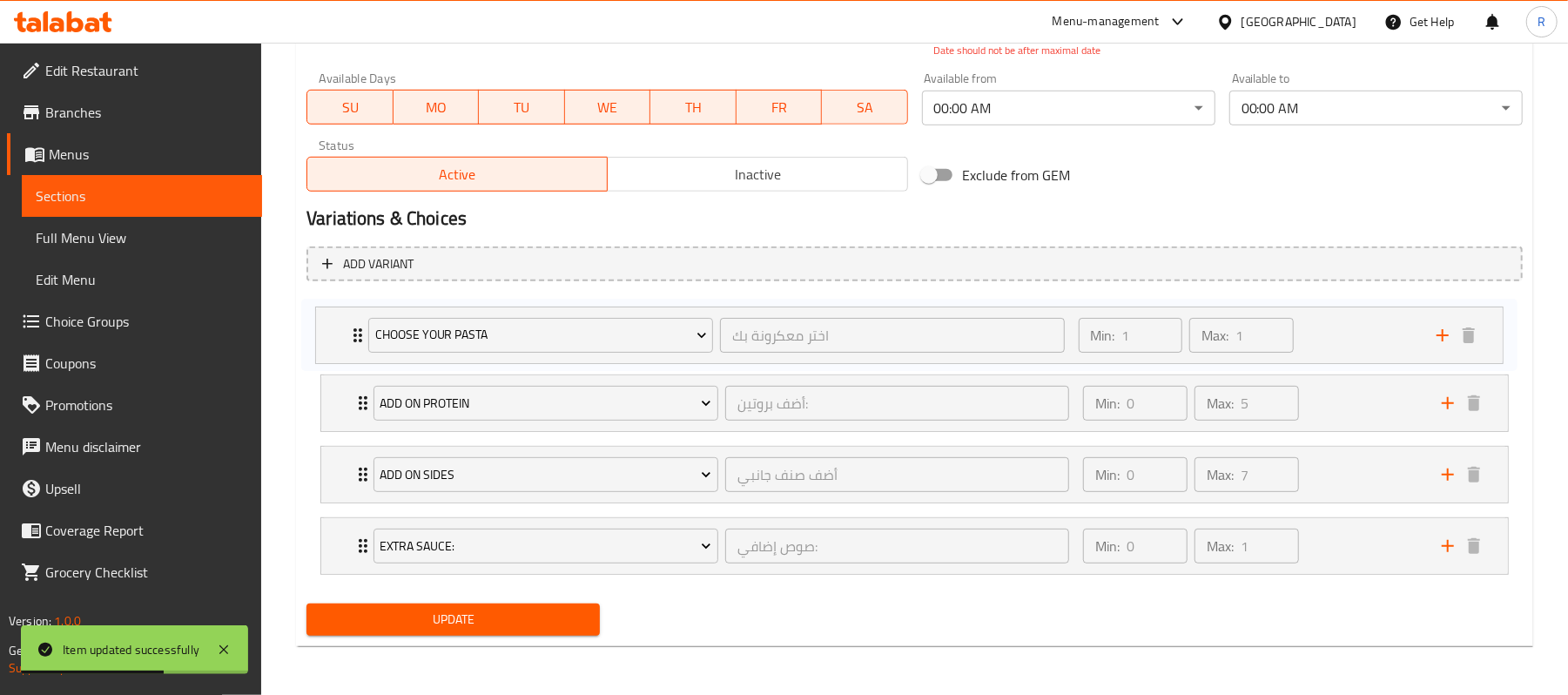
drag, startPoint x: 354, startPoint y: 474, endPoint x: 348, endPoint y: 329, distance: 145.1
click at [348, 329] on div "Add on protein أضف بروتين: ​ Min: 0 ​ Max: 5 ​ Add Salmon (ID: 11923296) 19 AED…" at bounding box center [914, 438] width 1216 height 286
drag, startPoint x: 352, startPoint y: 544, endPoint x: 350, endPoint y: 399, distance: 145.0
click at [350, 399] on div "Choose Your Pasta اختر معكرونة بك ​ Min: 1 ​ Max: 1 ​ Penne Pasta (ID: 22612032…" at bounding box center [914, 438] width 1216 height 286
click at [432, 612] on span "Update" at bounding box center [453, 620] width 266 height 22
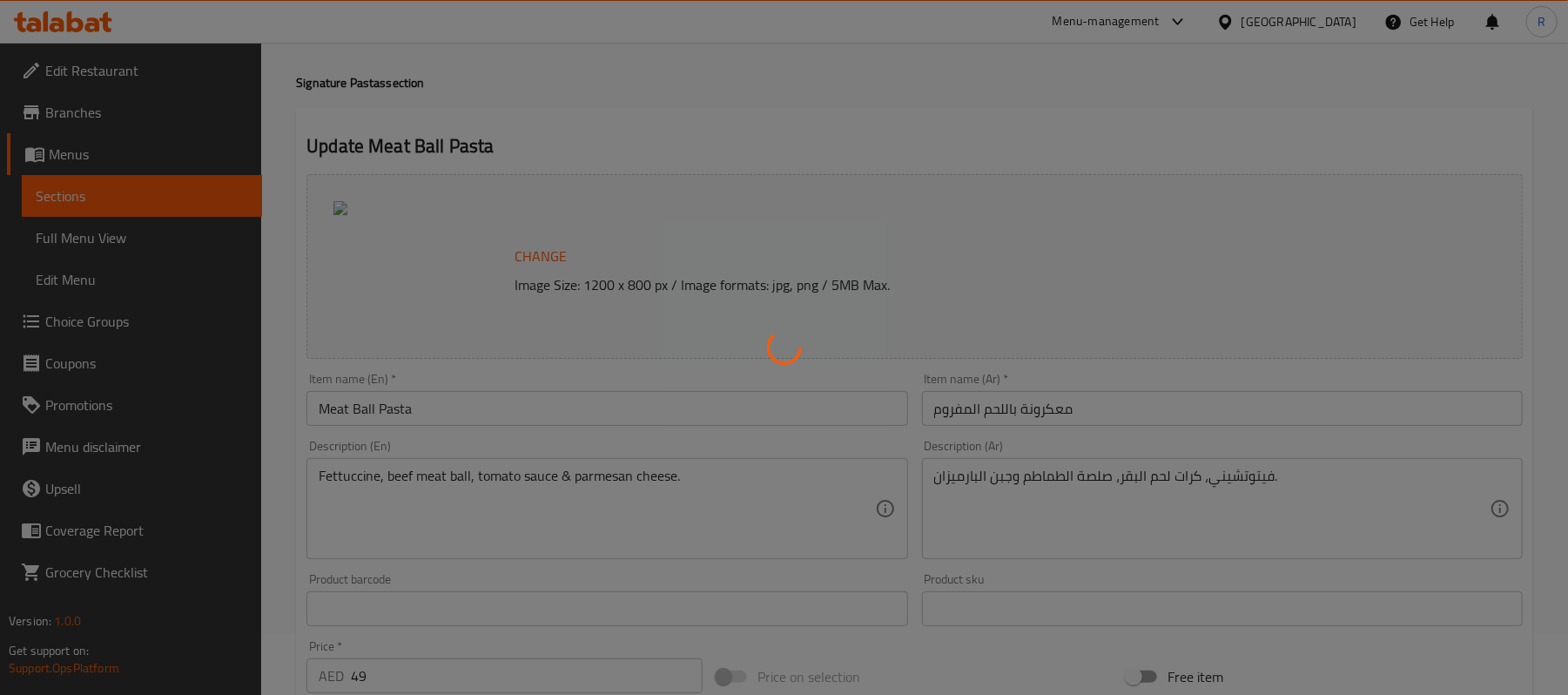
scroll to position [0, 0]
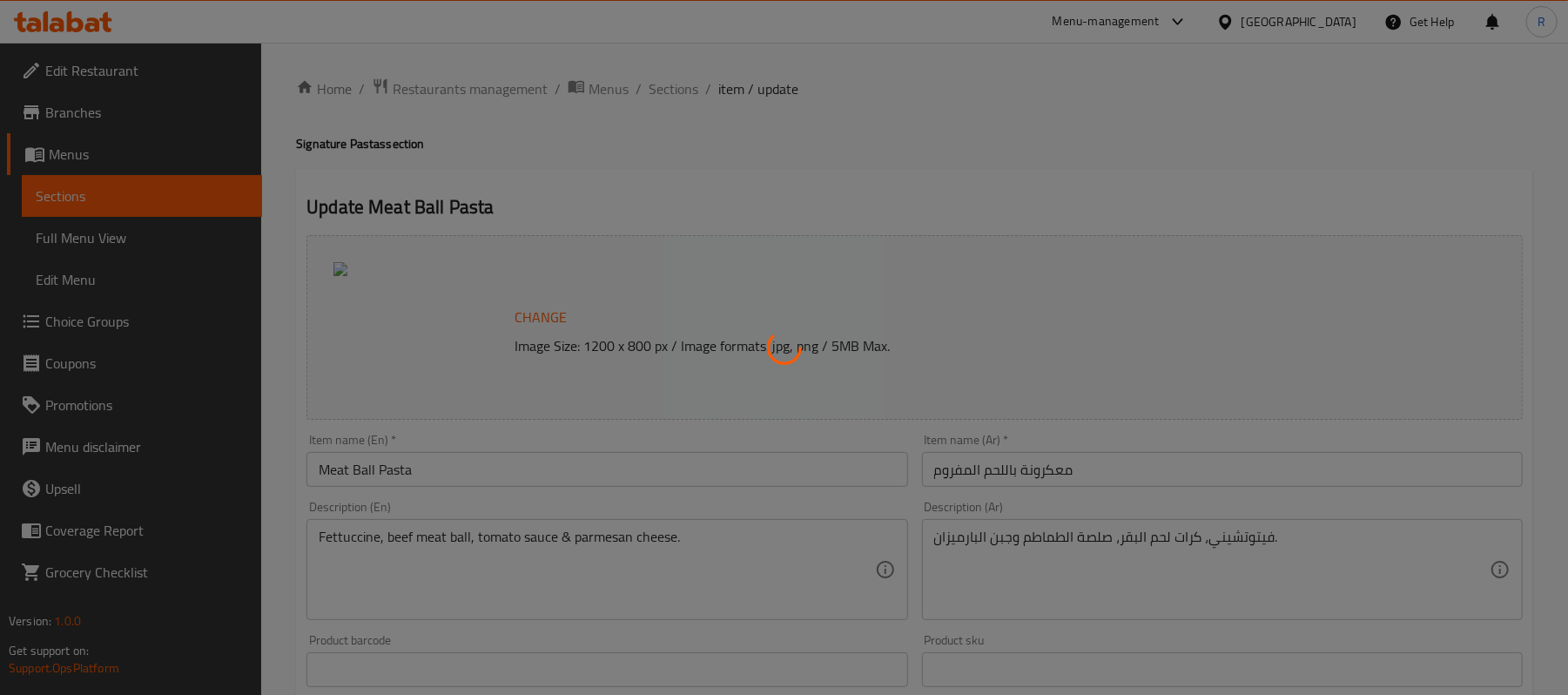
click at [470, 469] on div at bounding box center [784, 347] width 1568 height 695
click at [451, 476] on div at bounding box center [784, 347] width 1568 height 695
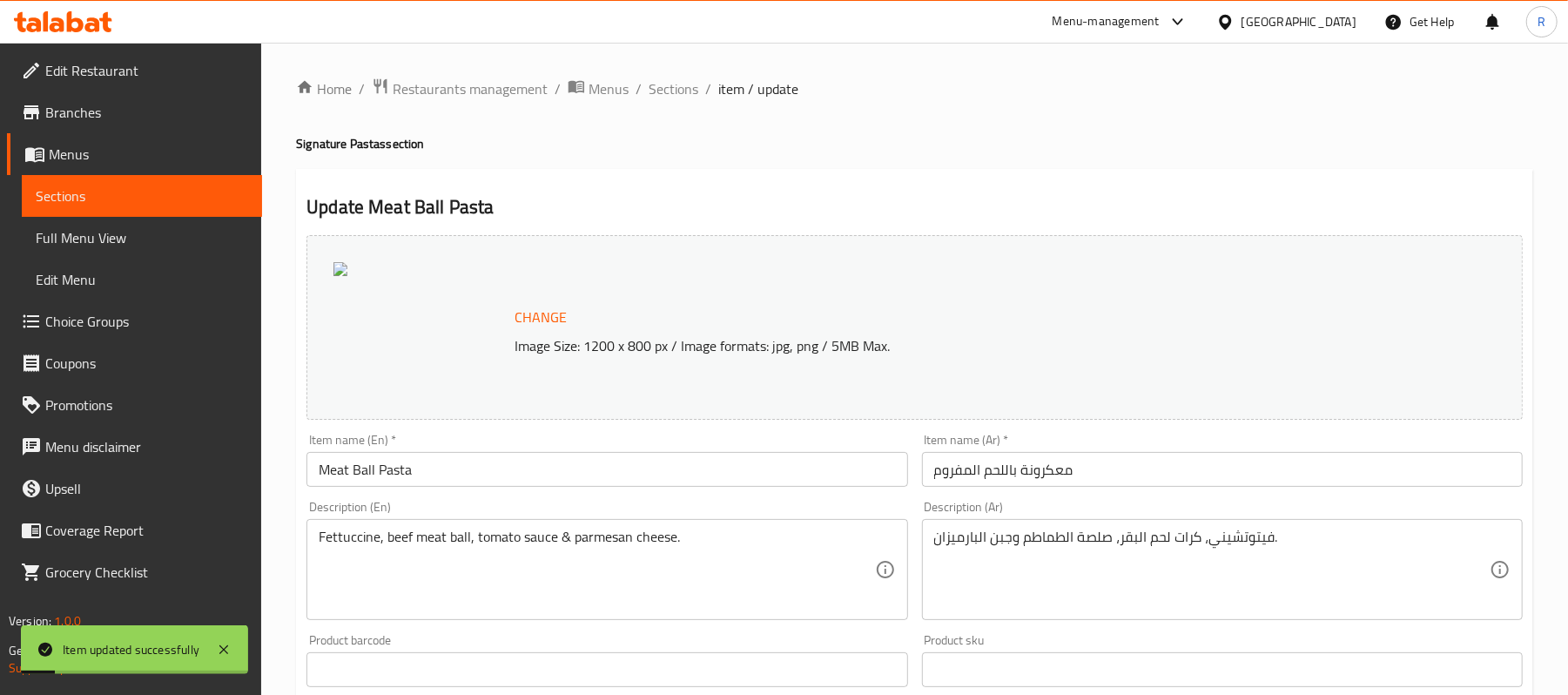
click at [460, 456] on input "Meat Ball Pasta" at bounding box center [607, 470] width 601 height 35
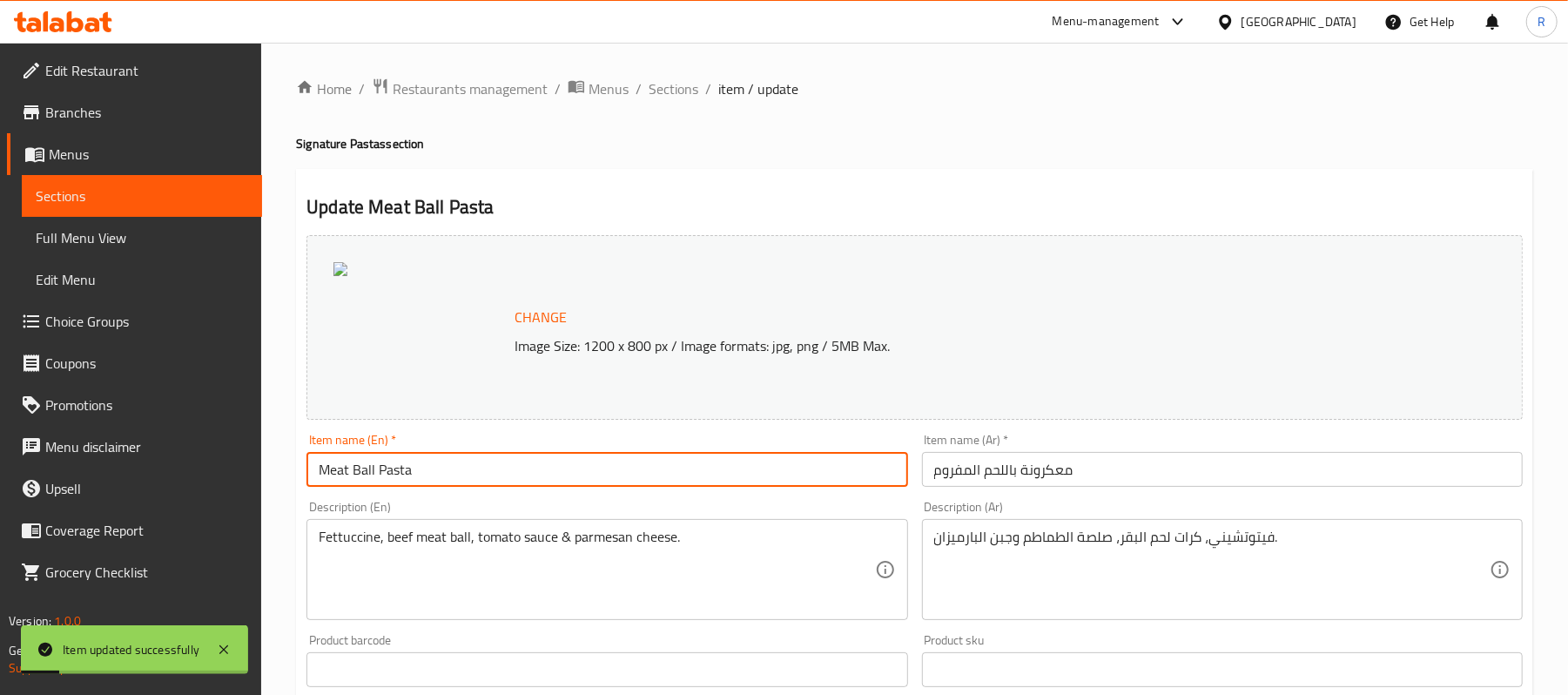
click at [460, 456] on input "Meat Ball Pasta" at bounding box center [607, 470] width 601 height 35
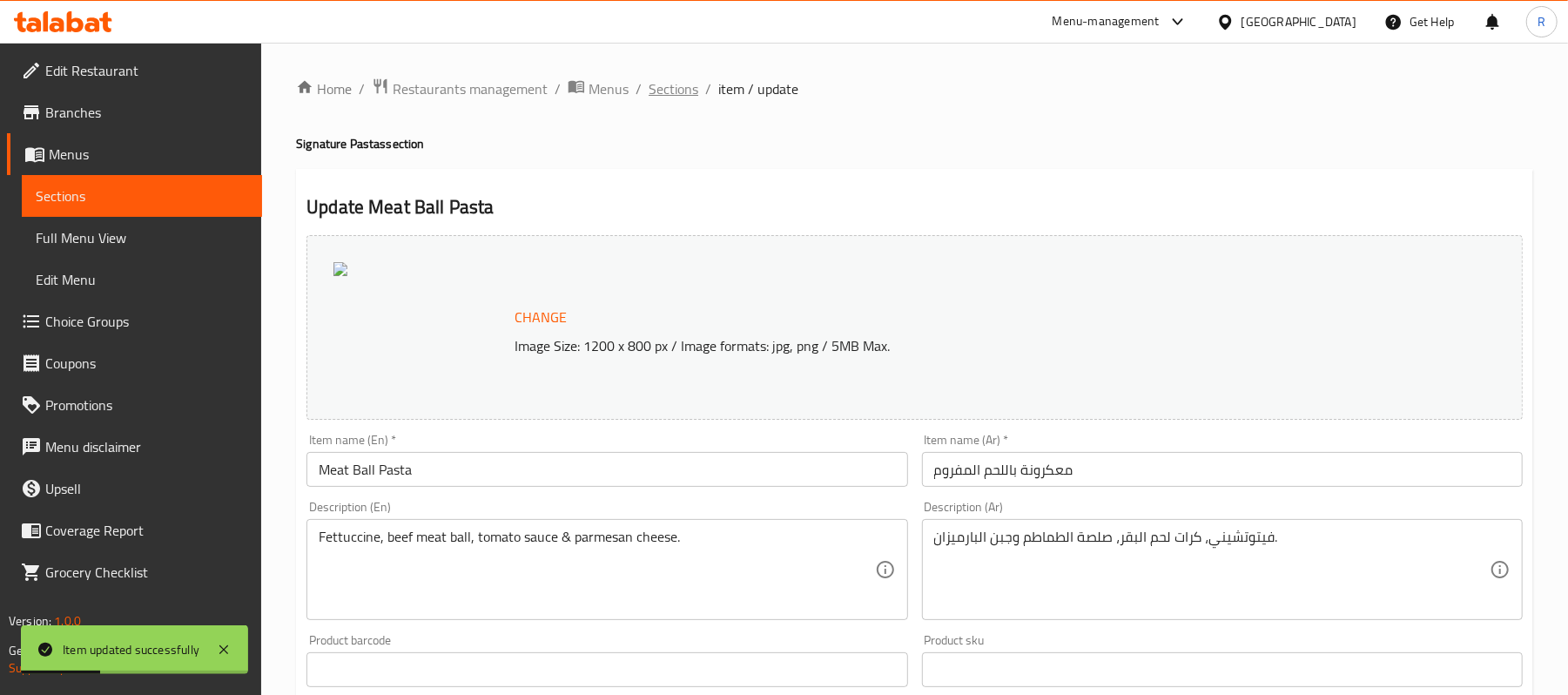
click at [680, 92] on span "Sections" at bounding box center [672, 89] width 49 height 21
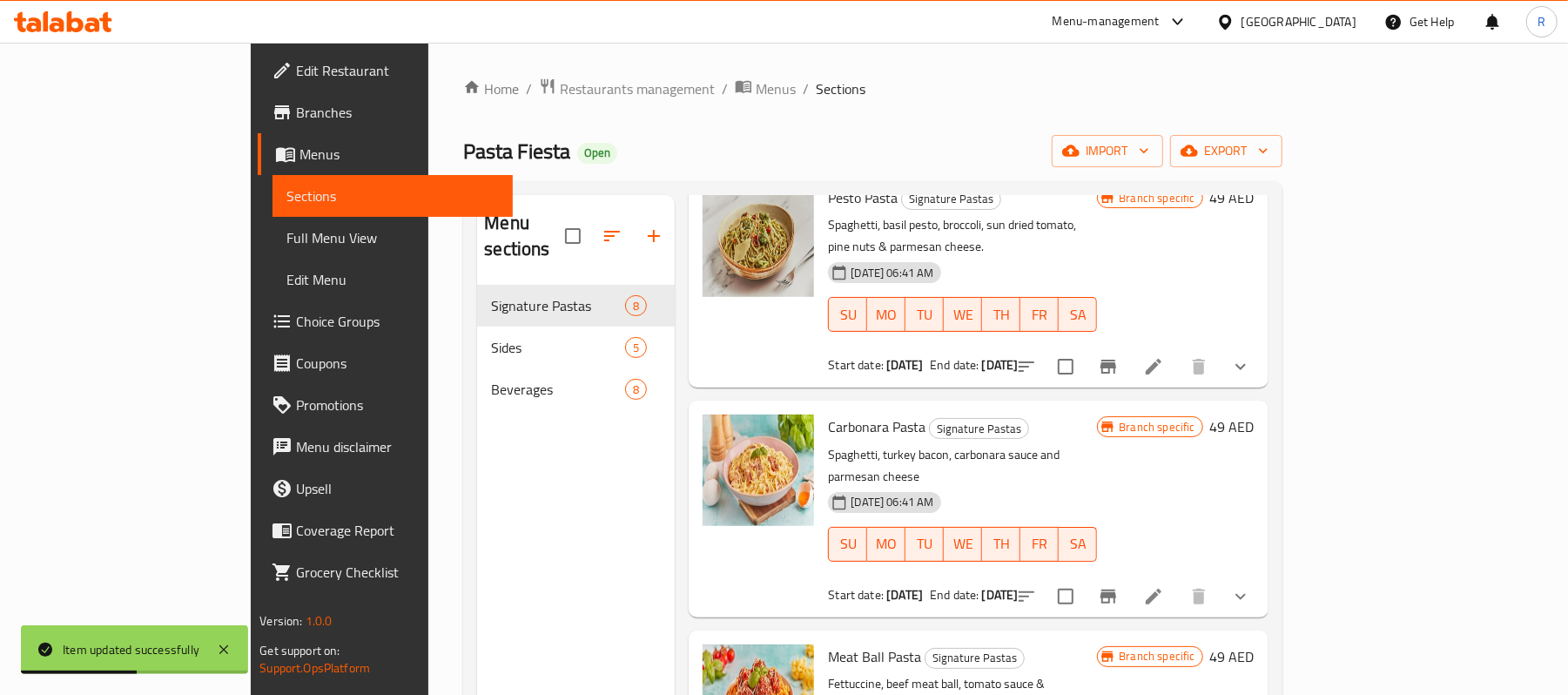
scroll to position [913, 0]
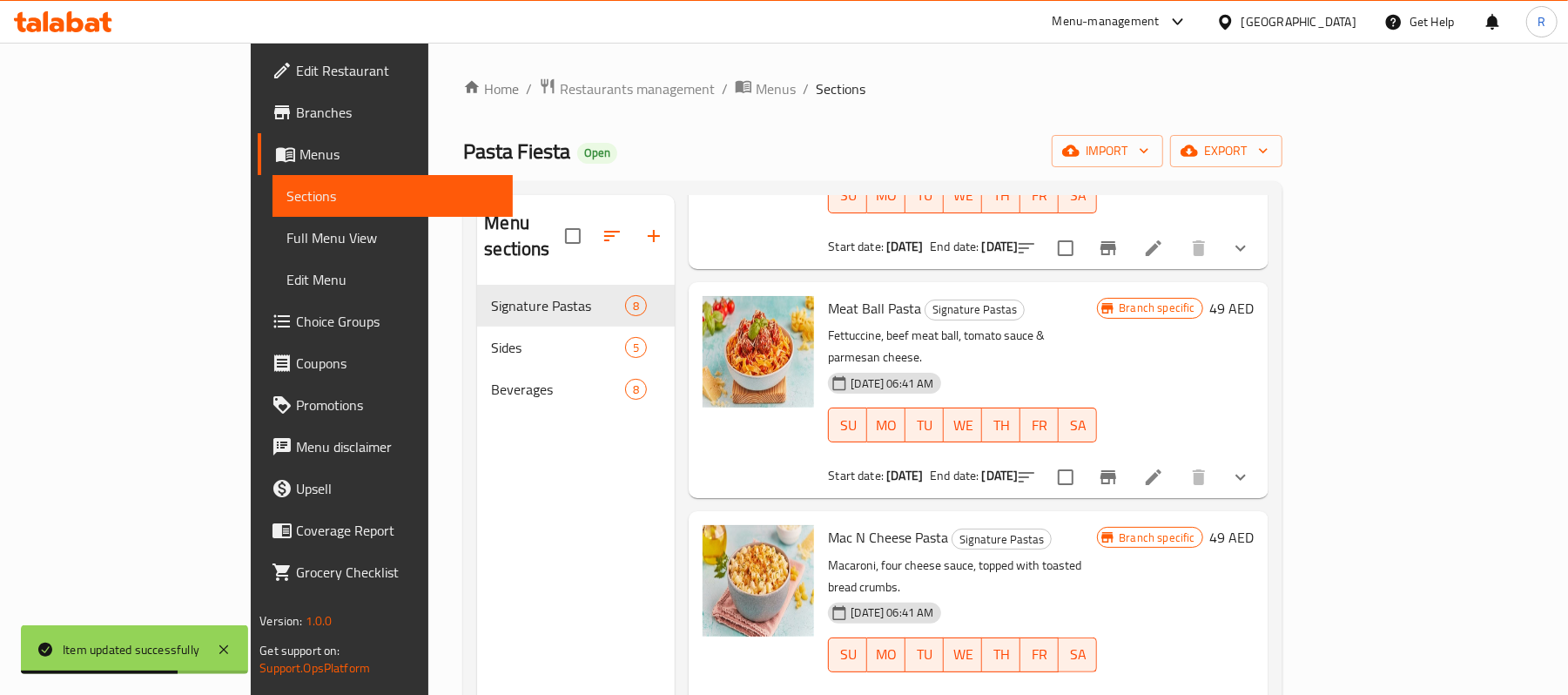
click at [1178, 692] on li at bounding box center [1154, 708] width 48 height 31
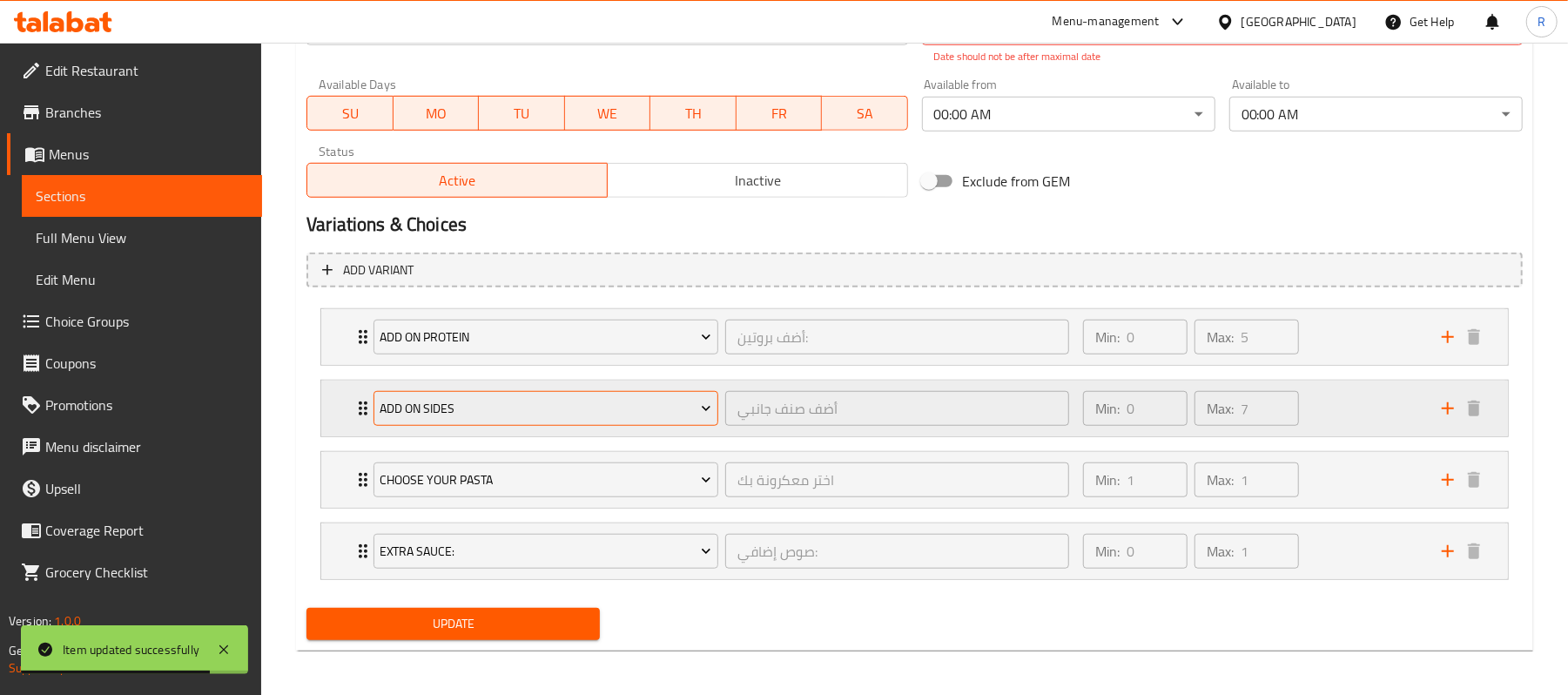
scroll to position [826, 0]
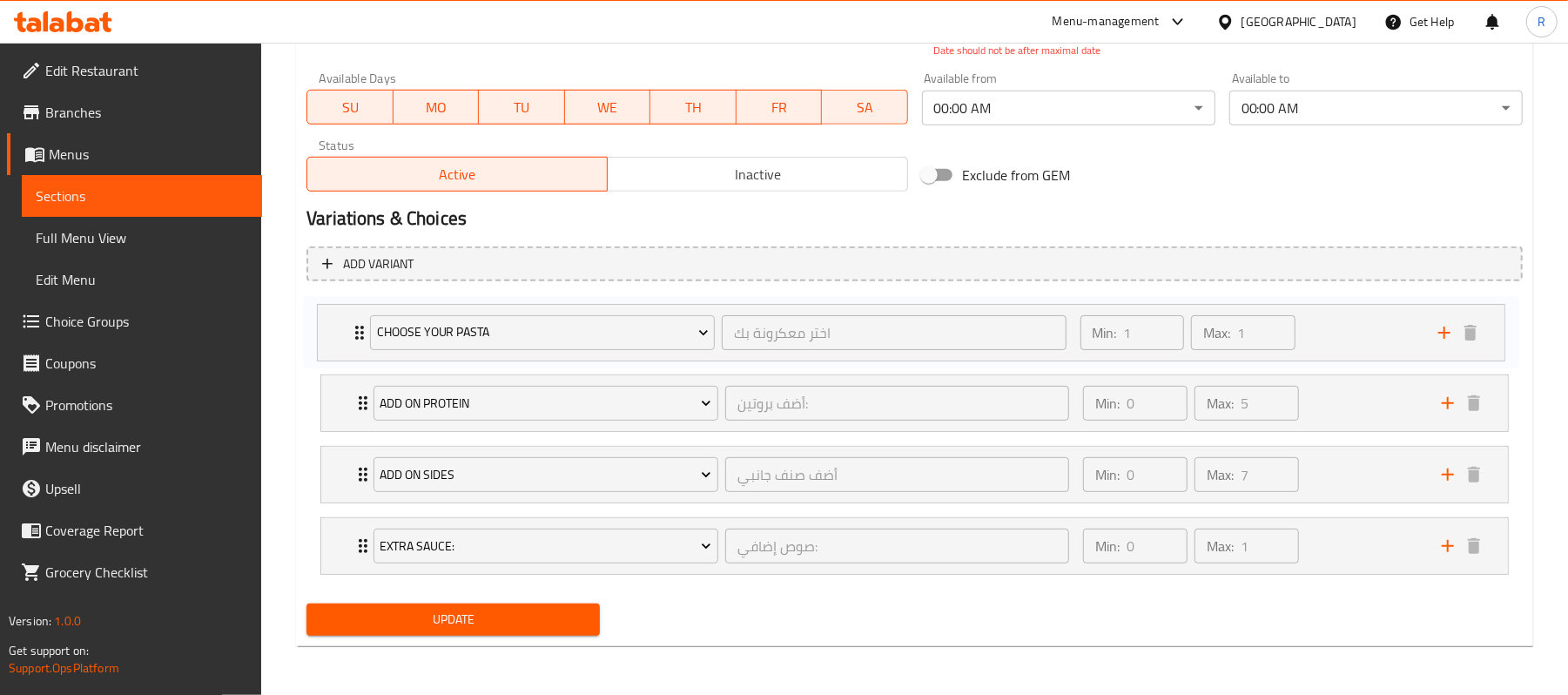
drag, startPoint x: 346, startPoint y: 486, endPoint x: 343, endPoint y: 333, distance: 153.0
click at [343, 333] on div "Add on protein أضف بروتين: ​ Min: 0 ​ Max: 5 ​ Add Salmon (ID: 11923296) 19 AED…" at bounding box center [914, 438] width 1216 height 286
drag, startPoint x: 359, startPoint y: 541, endPoint x: 359, endPoint y: 398, distance: 143.0
click at [359, 398] on div "Choose Your Pasta اختر معكرونة بك ​ Min: 1 ​ Max: 1 ​ Penne Pasta (ID: 22612032…" at bounding box center [914, 438] width 1216 height 286
click at [419, 624] on span "Update" at bounding box center [453, 620] width 266 height 22
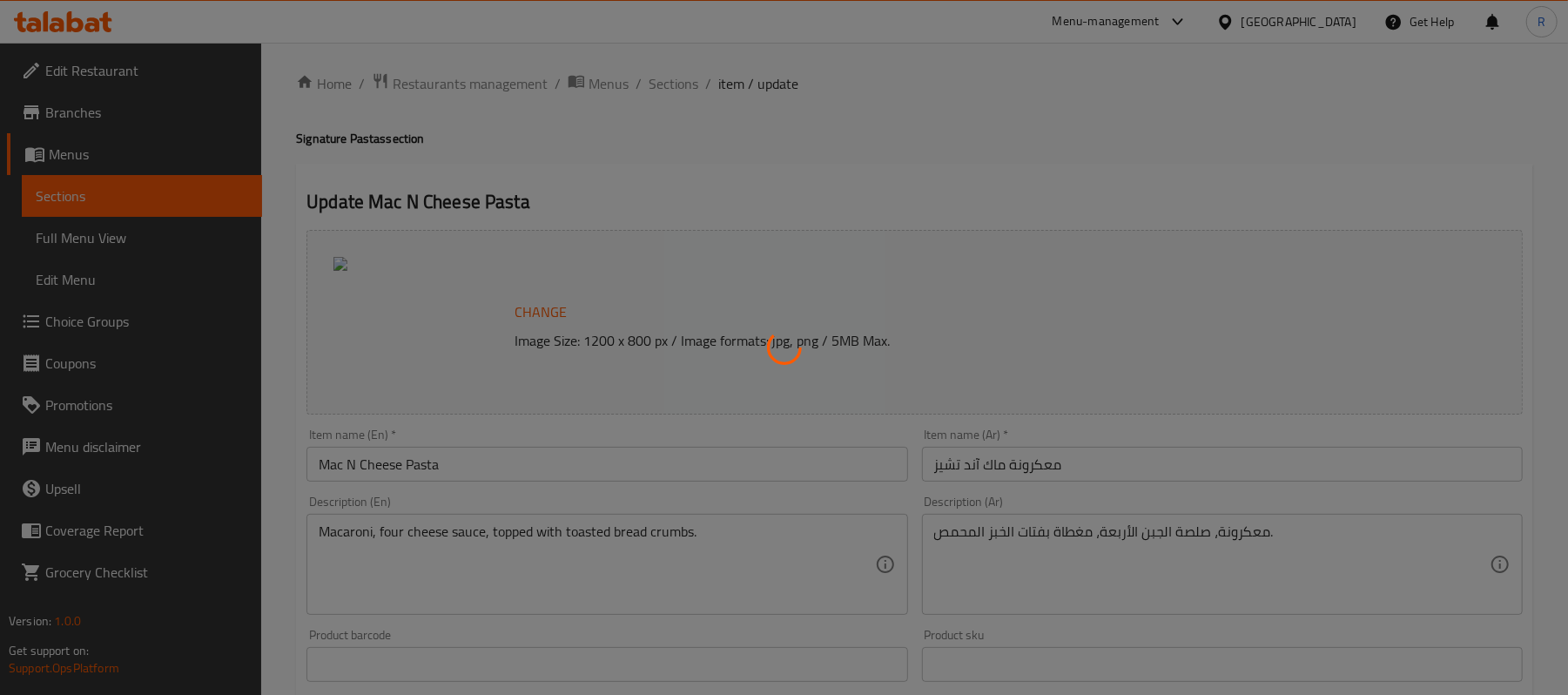
scroll to position [0, 0]
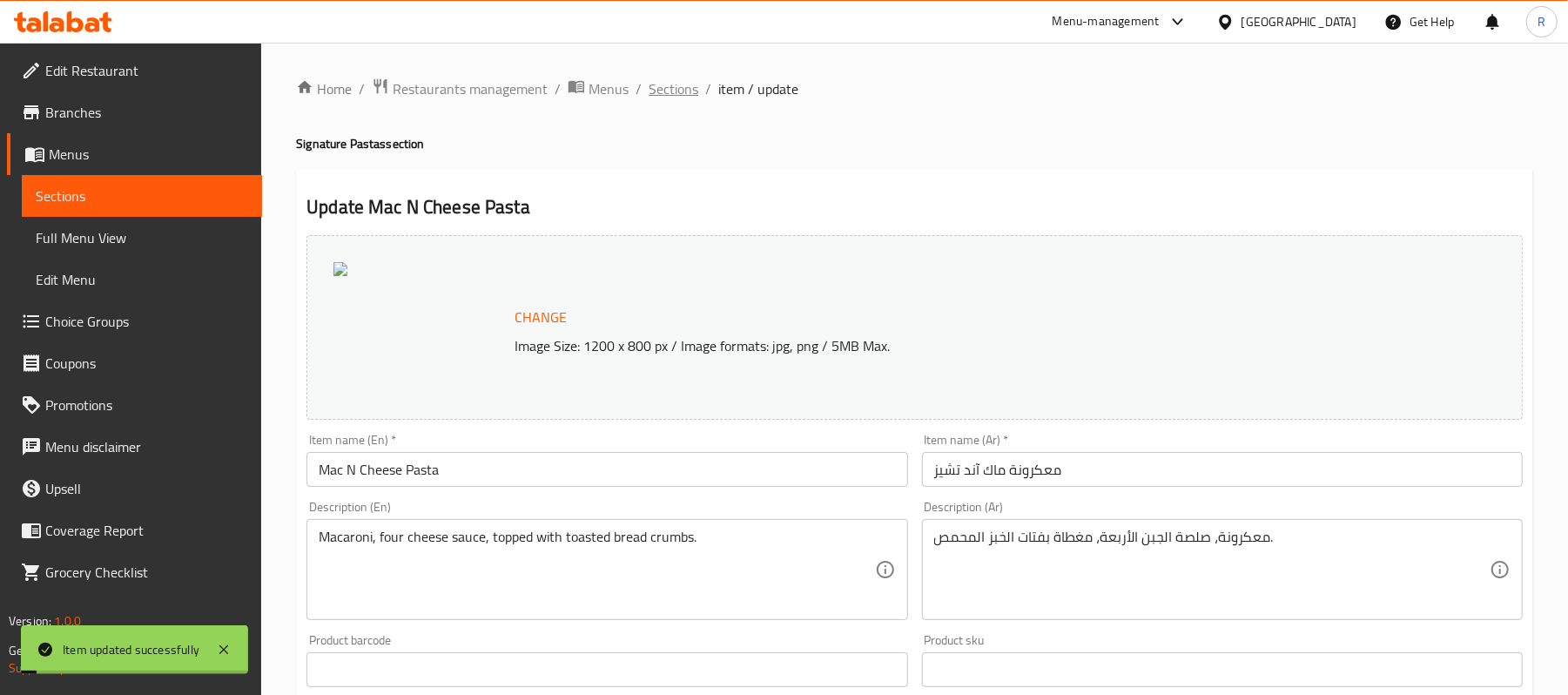
click at [686, 99] on span "Sections" at bounding box center [672, 89] width 49 height 21
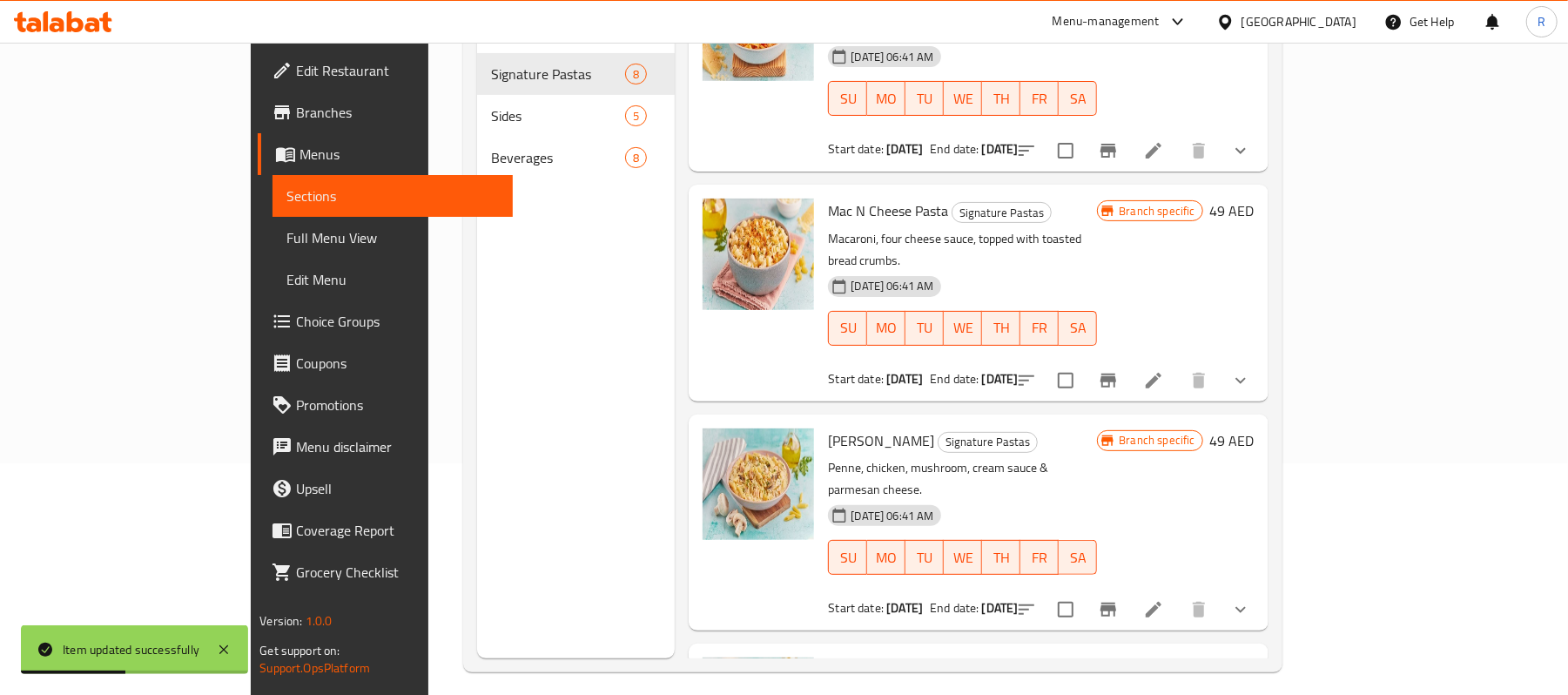
scroll to position [245, 0]
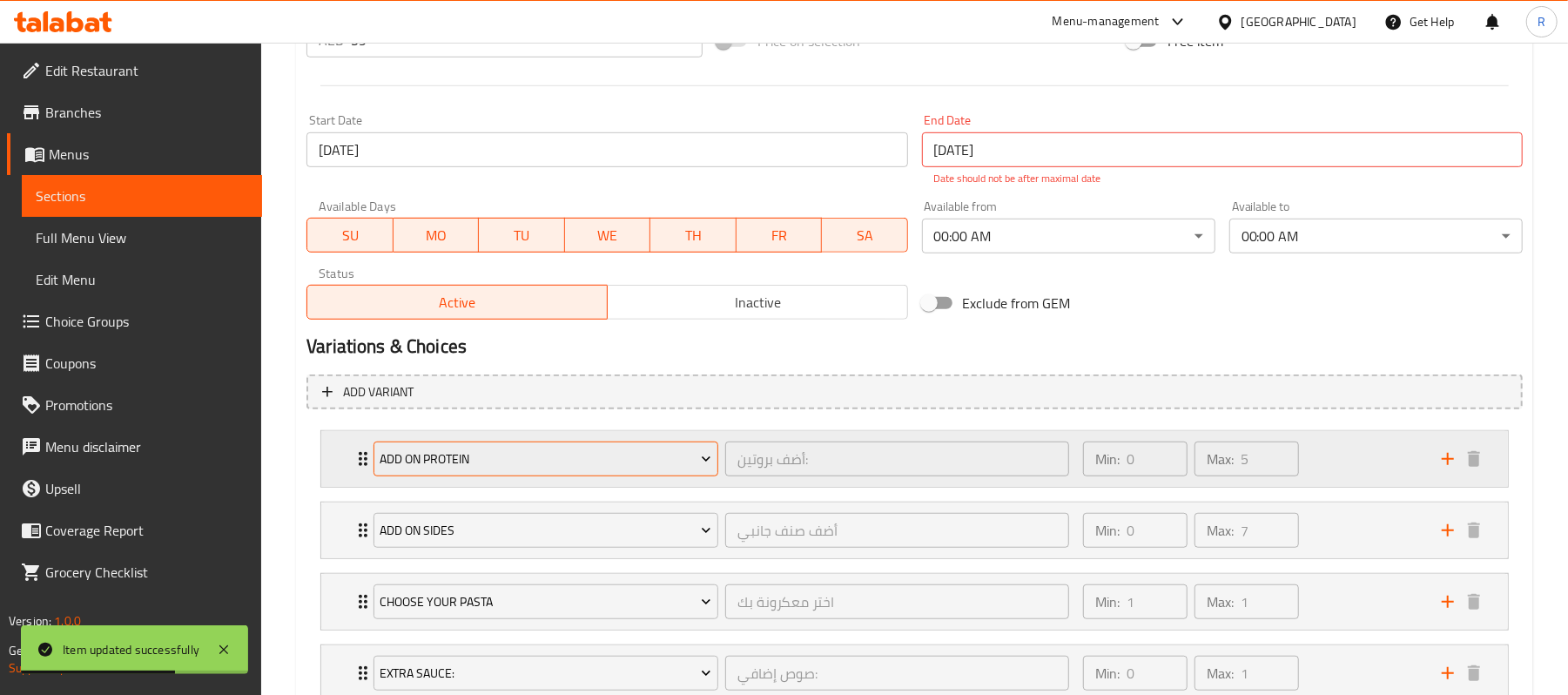
scroll to position [826, 0]
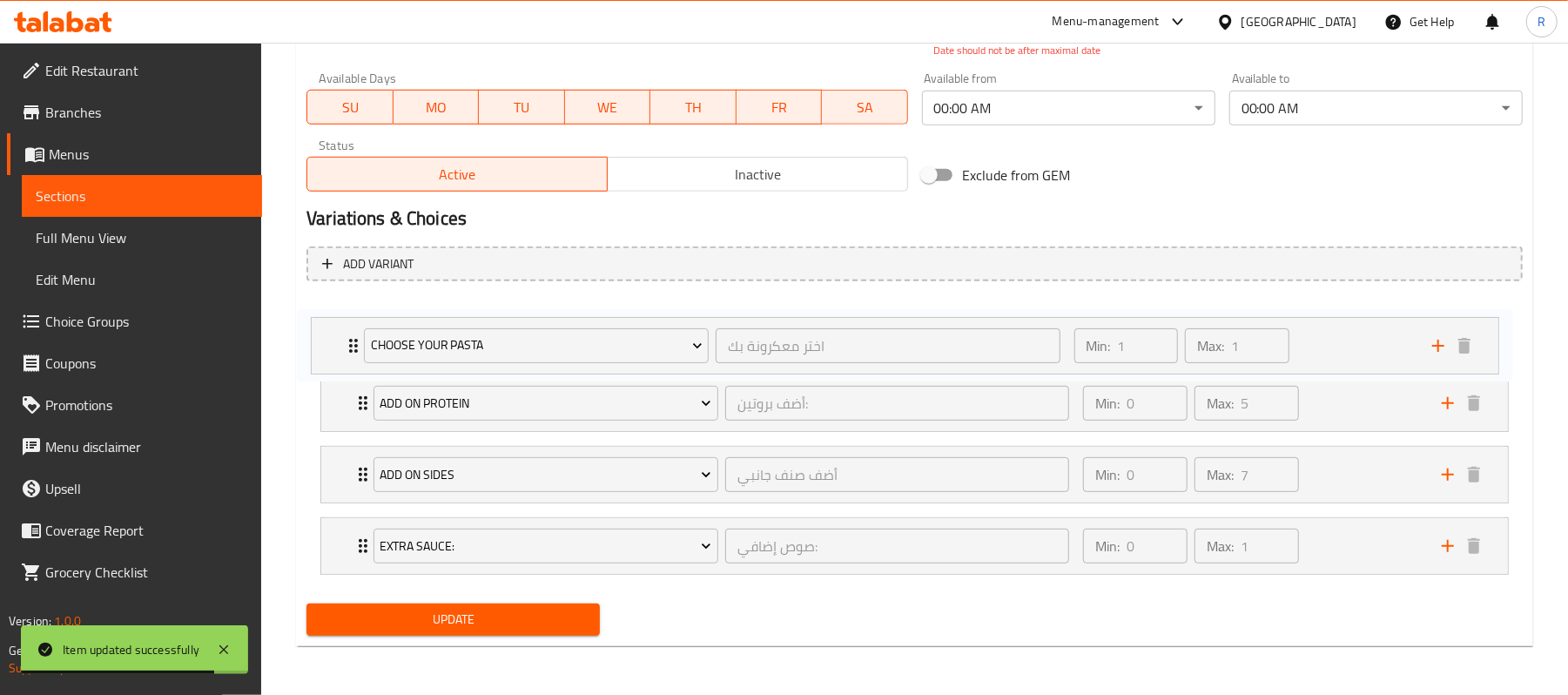
drag, startPoint x: 364, startPoint y: 479, endPoint x: 352, endPoint y: 354, distance: 125.6
click at [354, 341] on div "Add on protein أضف بروتين: ​ Min: 0 ​ Max: 5 ​ Add Salmon (ID: 11923296) 19 AED…" at bounding box center [914, 438] width 1216 height 286
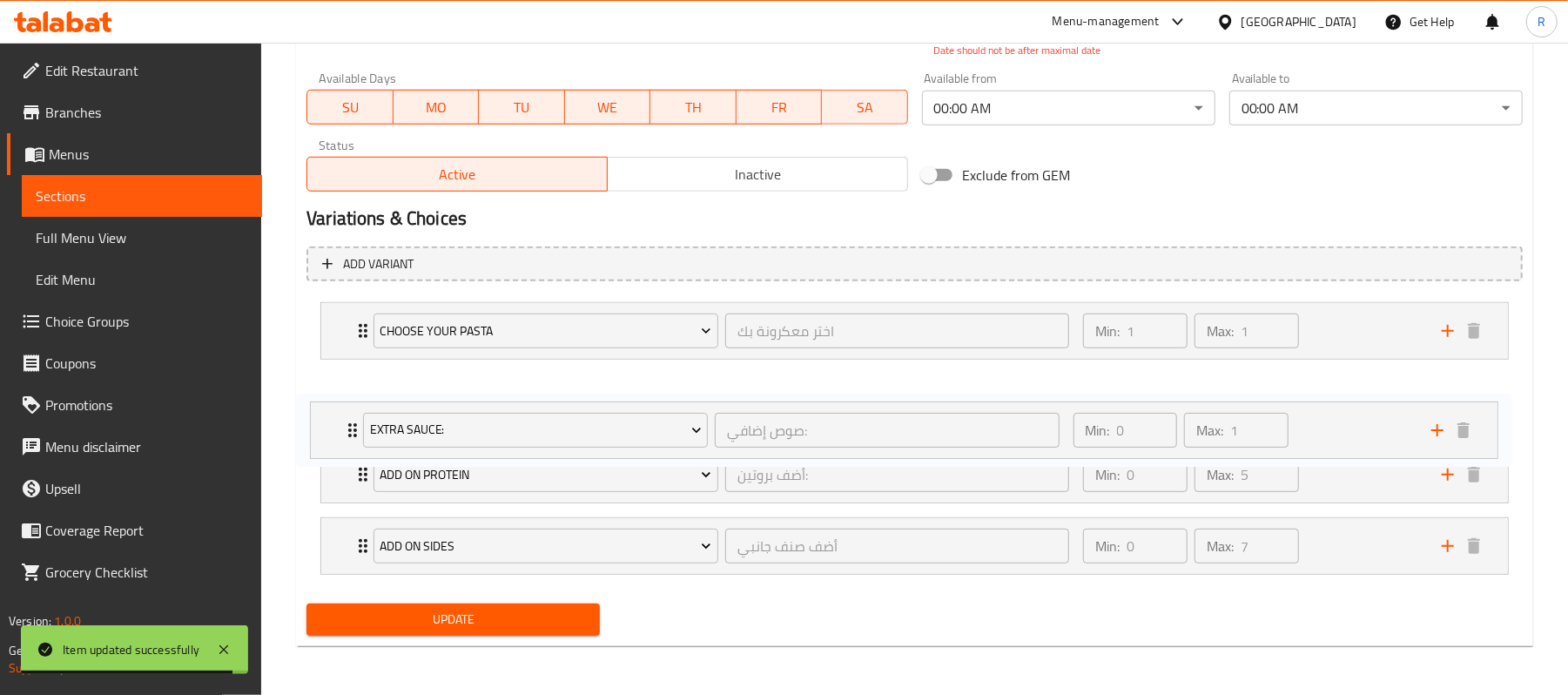
drag, startPoint x: 350, startPoint y: 538, endPoint x: 339, endPoint y: 395, distance: 143.4
click at [339, 394] on div "Choose Your Pasta اختر معكرونة بك ​ Min: 1 ​ Max: 1 ​ Penne Pasta (ID: 22612032…" at bounding box center [914, 438] width 1216 height 286
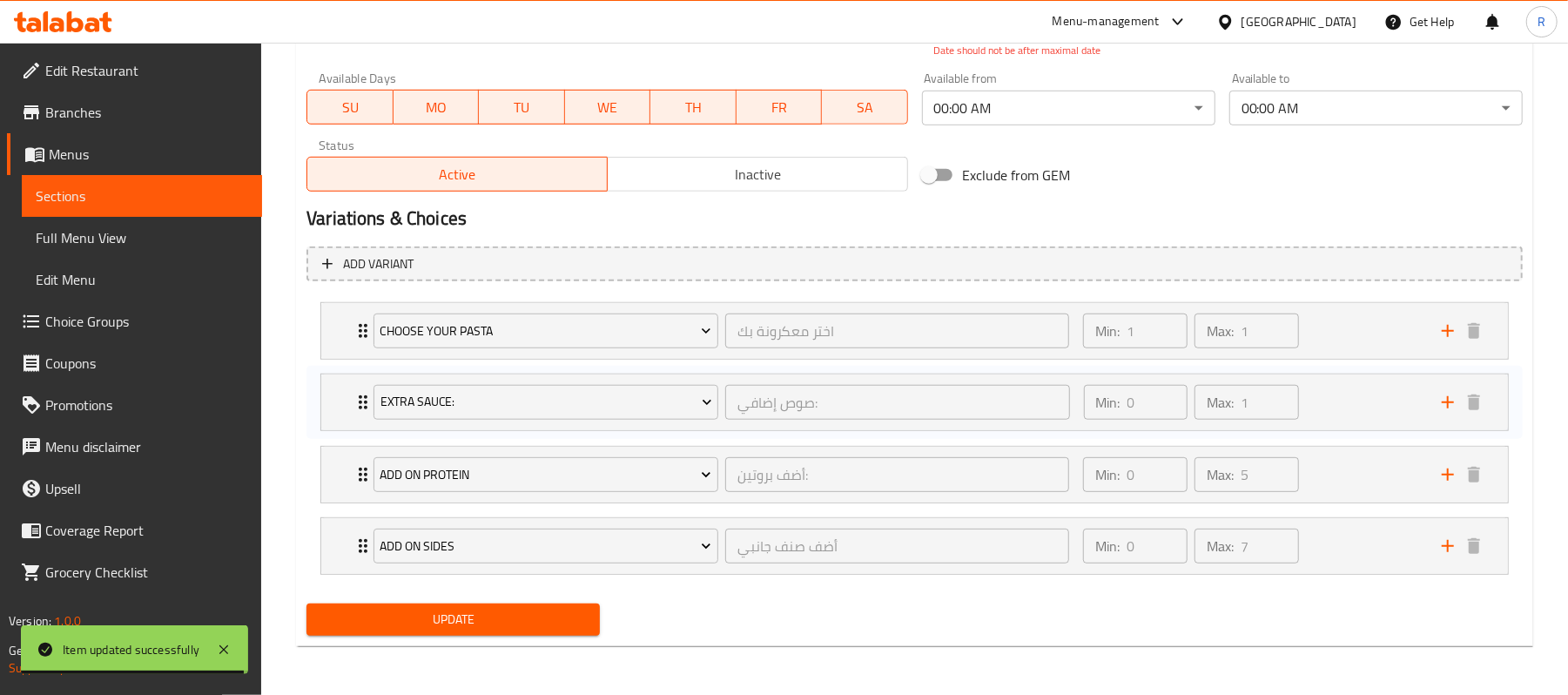
click at [393, 614] on span "Update" at bounding box center [453, 620] width 266 height 22
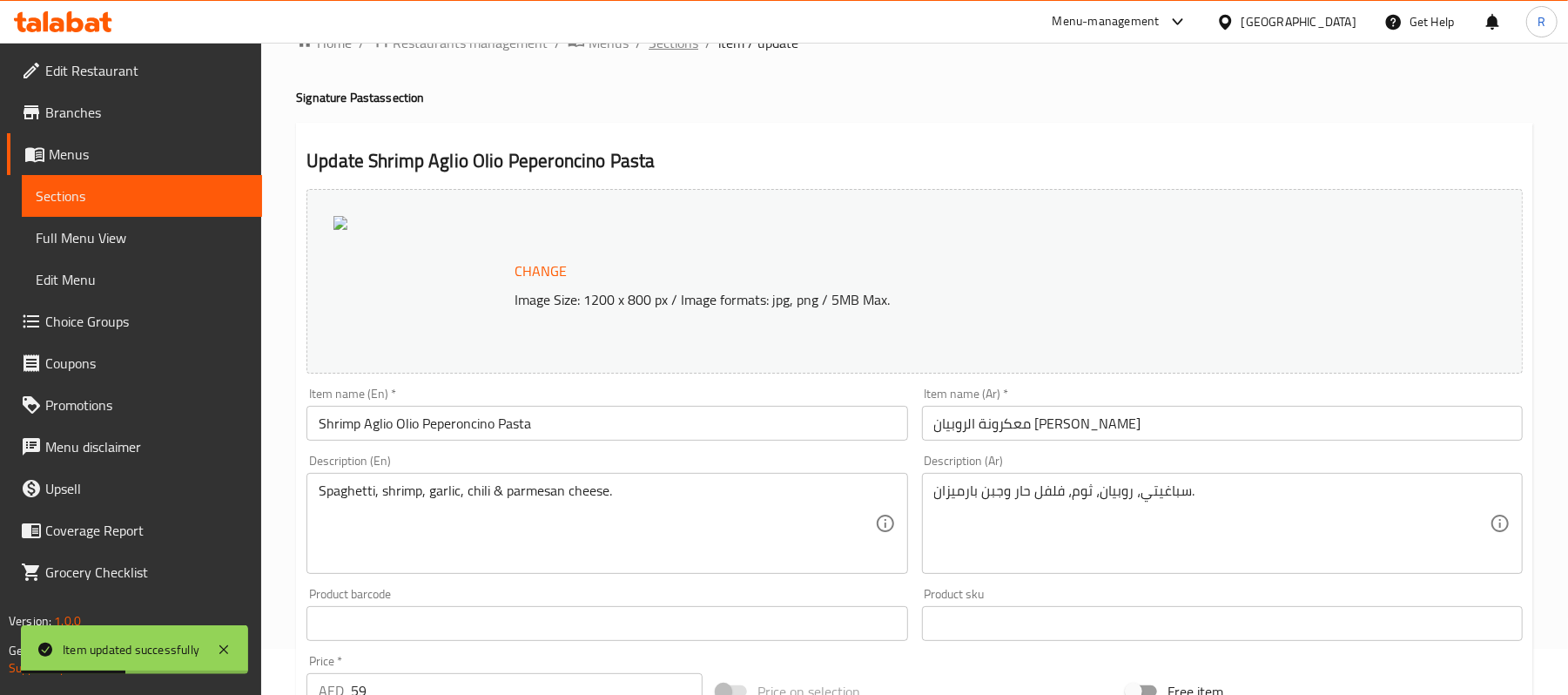
scroll to position [0, 0]
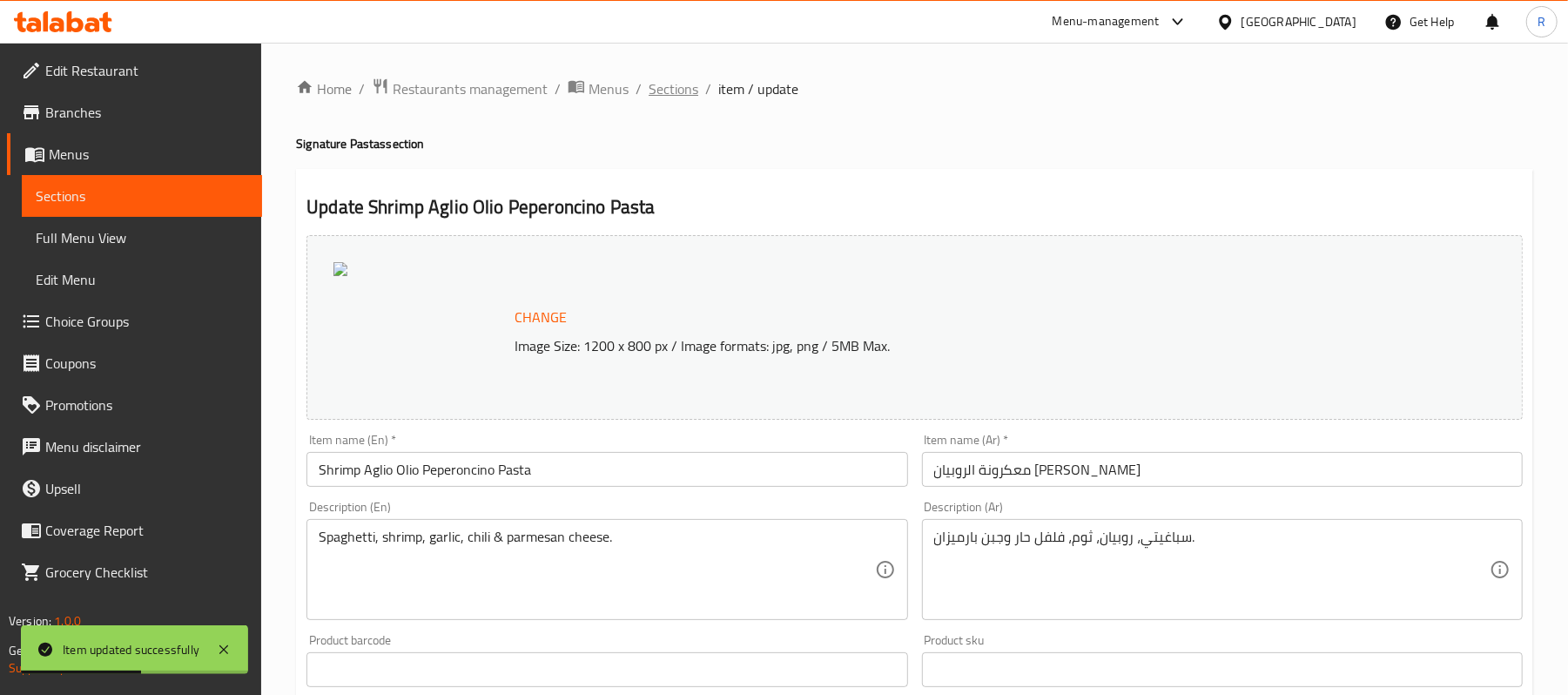
click at [659, 87] on span "Sections" at bounding box center [672, 89] width 49 height 21
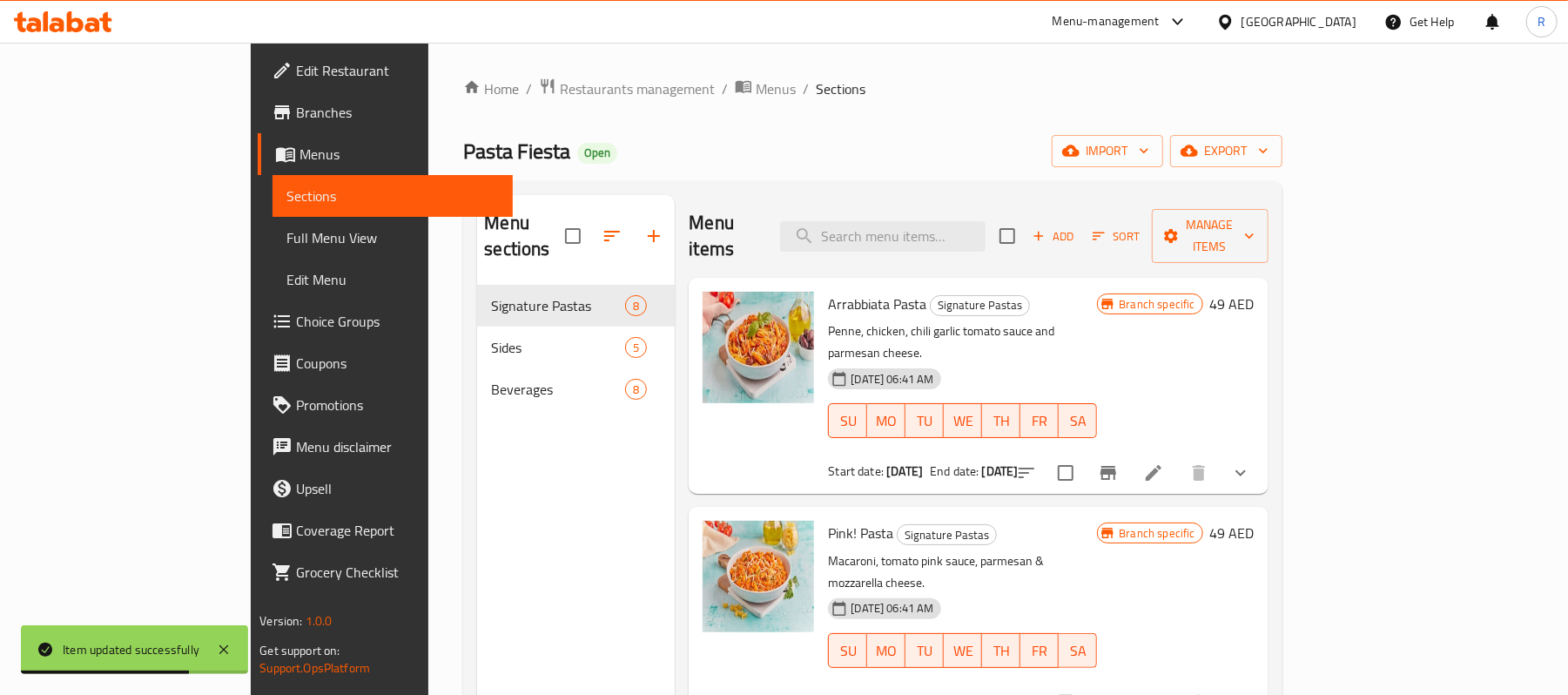
drag, startPoint x: 889, startPoint y: 116, endPoint x: 422, endPoint y: 63, distance: 470.0
click at [889, 117] on div "Home / Restaurants management / Menus / Sections Pasta Fiesta Open import expor…" at bounding box center [871, 490] width 818 height 826
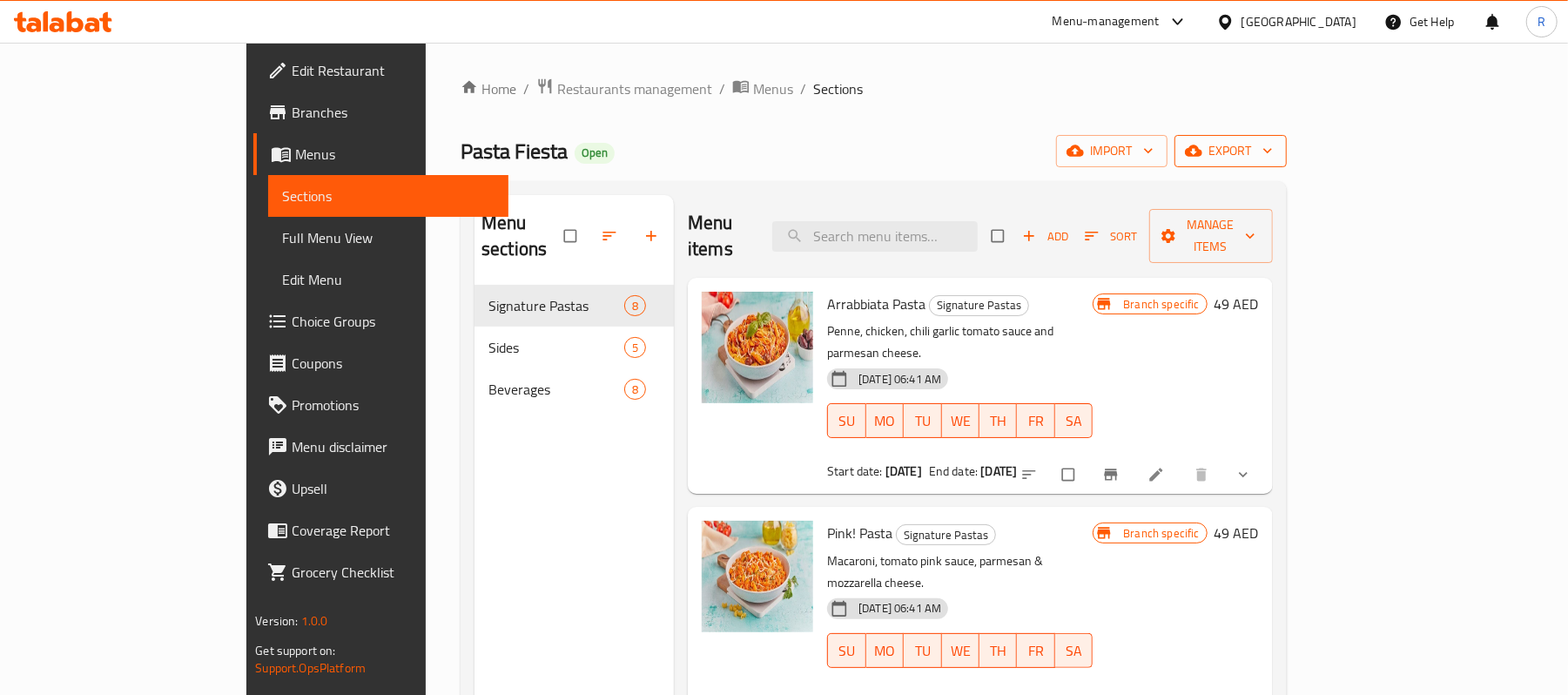
click at [1272, 161] on span "export" at bounding box center [1230, 151] width 84 height 22
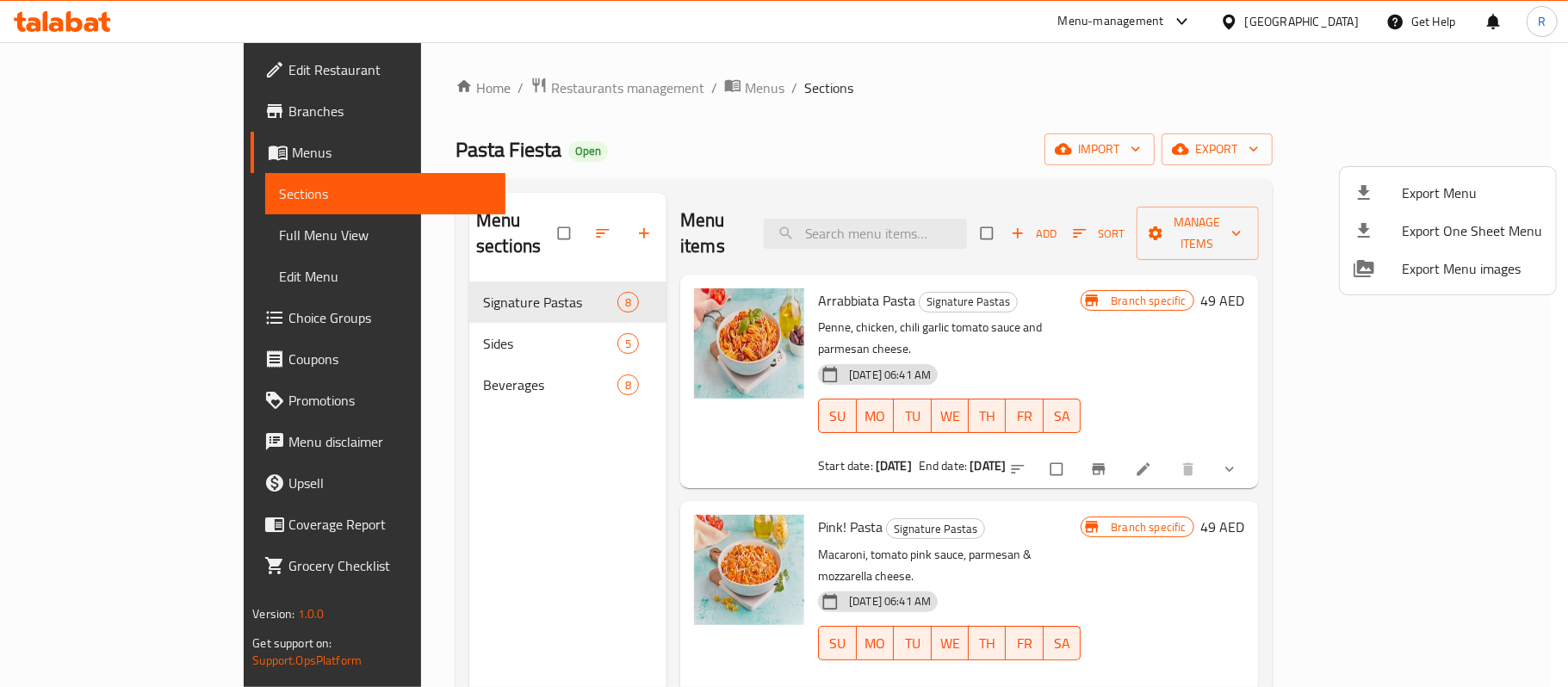
click at [1059, 120] on div at bounding box center [784, 343] width 1568 height 687
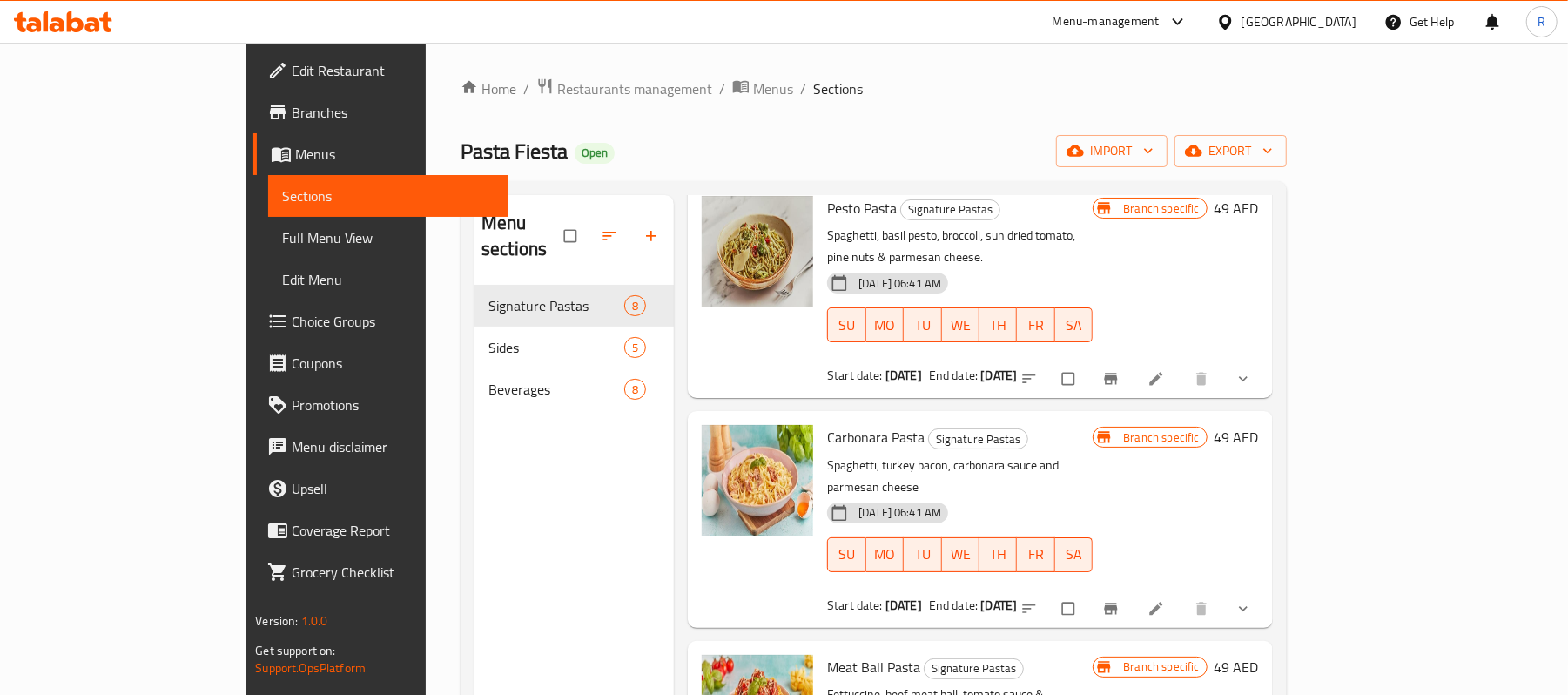
scroll to position [580, 0]
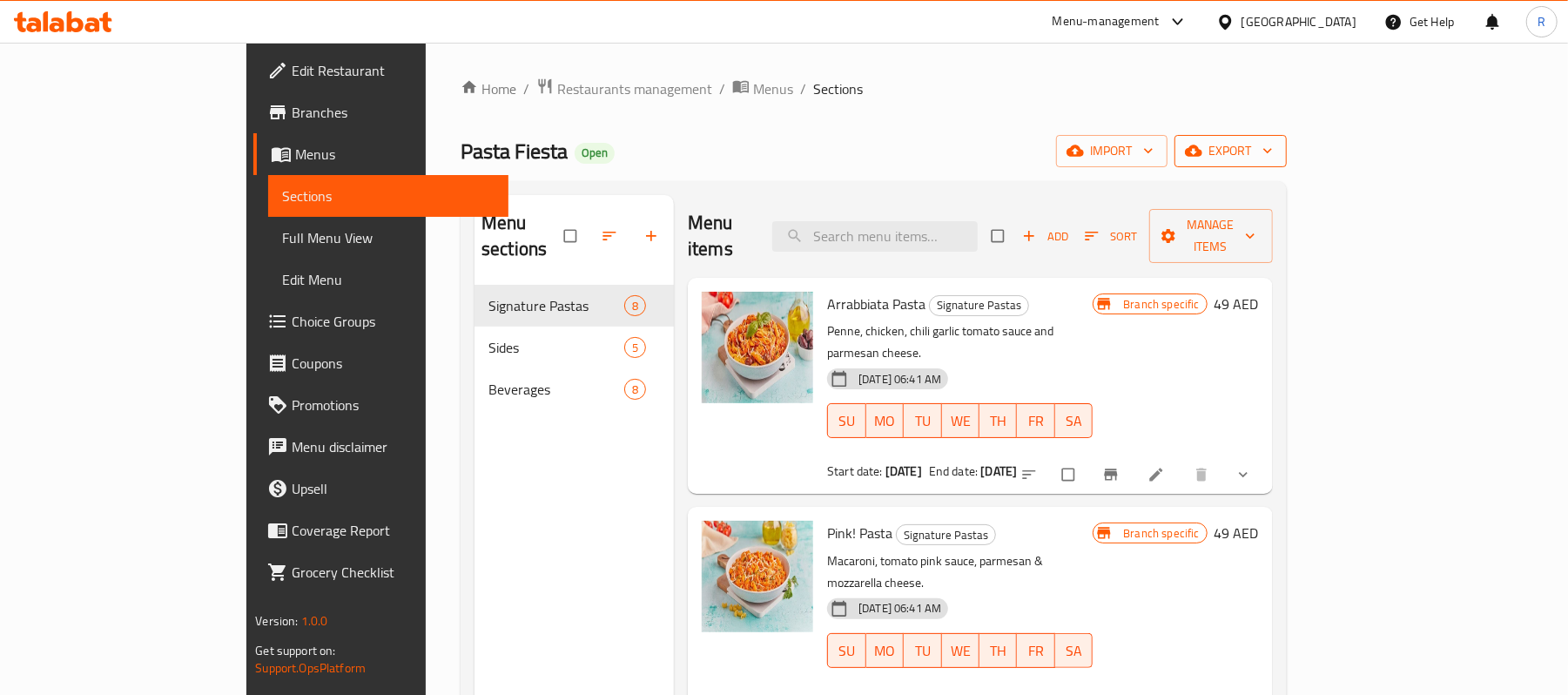
click at [1287, 139] on button "export" at bounding box center [1231, 151] width 112 height 32
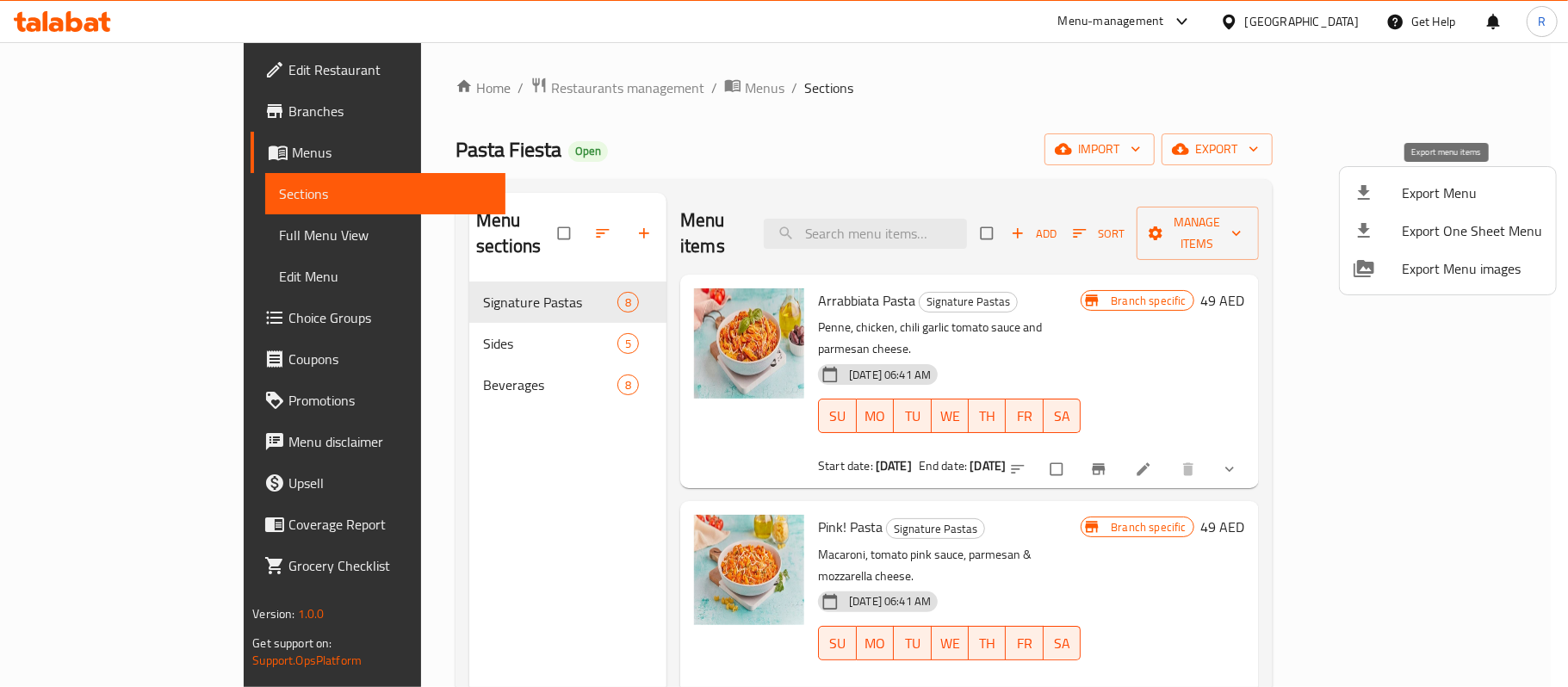
click at [1433, 186] on span "Export Menu" at bounding box center [1471, 193] width 140 height 21
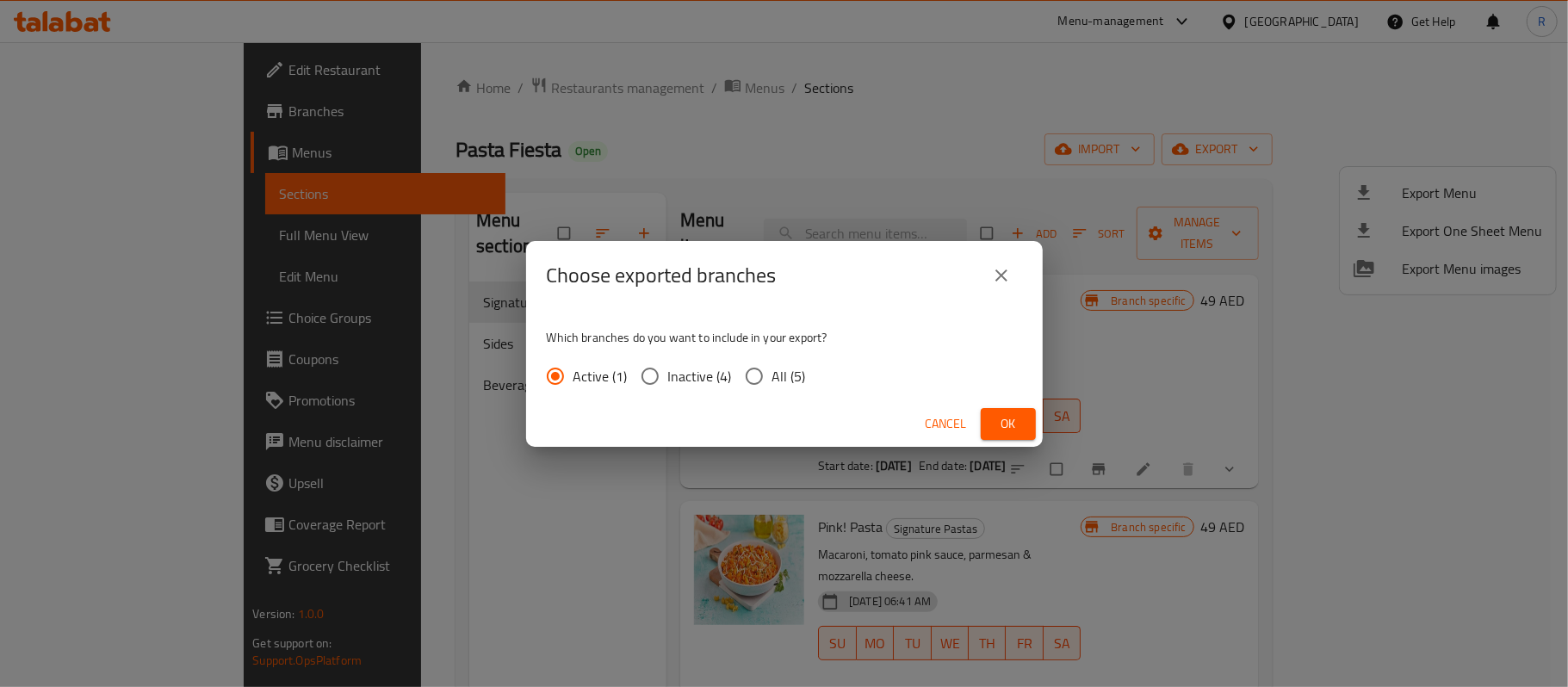
click at [797, 379] on span "All (5)" at bounding box center [788, 376] width 33 height 21
click at [772, 379] on input "All (5)" at bounding box center [754, 376] width 36 height 36
radio input "true"
click at [986, 429] on button "Ok" at bounding box center [1008, 423] width 55 height 32
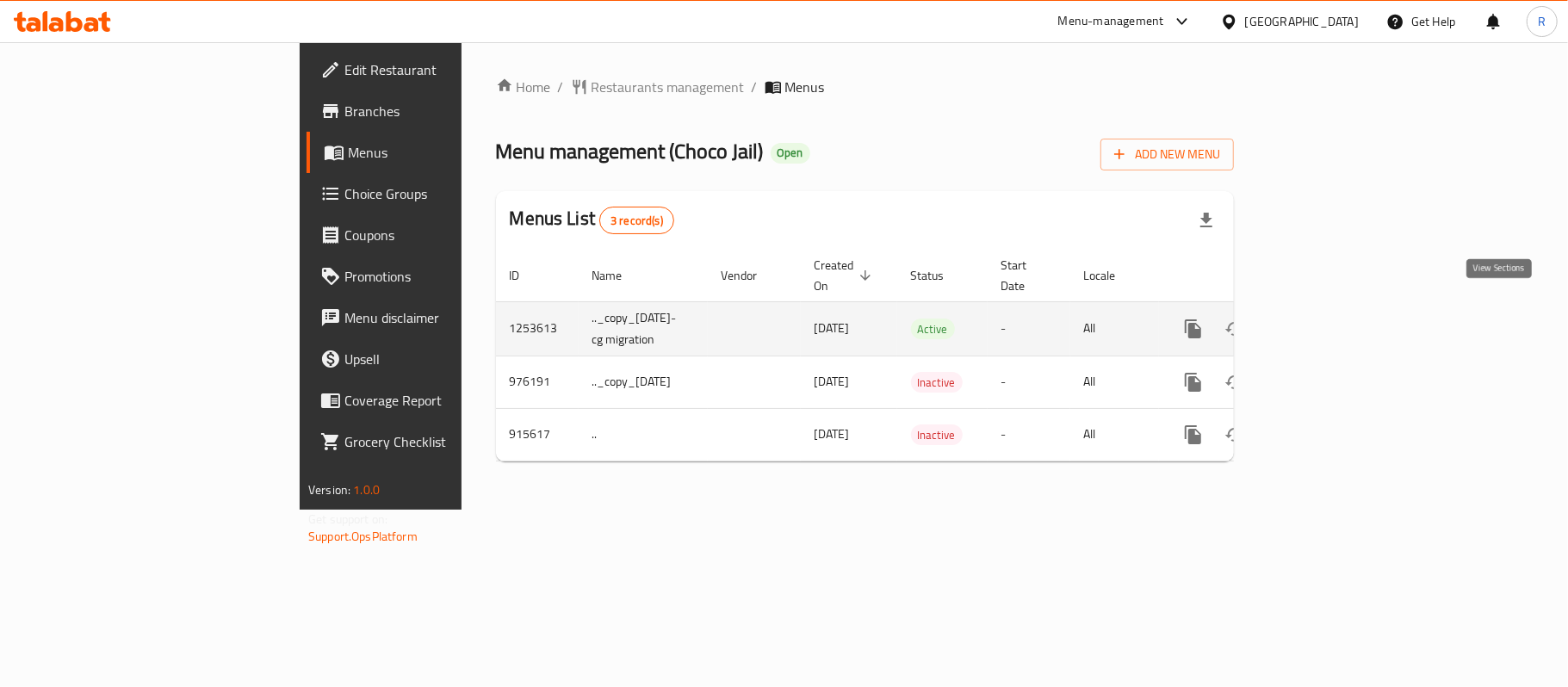
click at [1338, 317] on link "enhanced table" at bounding box center [1317, 329] width 41 height 41
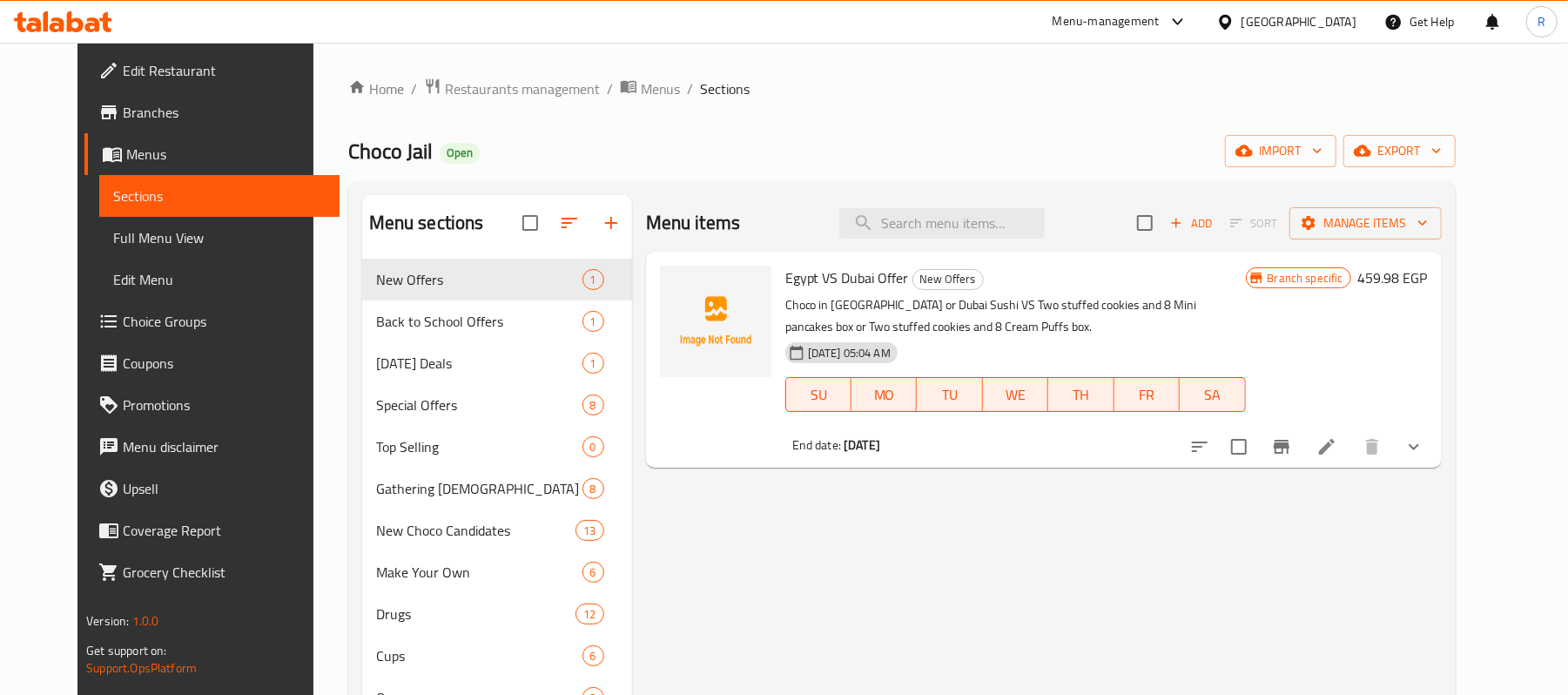
click at [850, 608] on div "Menu items Add Sort Manage items Egypt VS [GEOGRAPHIC_DATA] Offer New Offers Ch…" at bounding box center [1037, 649] width 810 height 907
click at [1441, 148] on span "export" at bounding box center [1399, 151] width 84 height 22
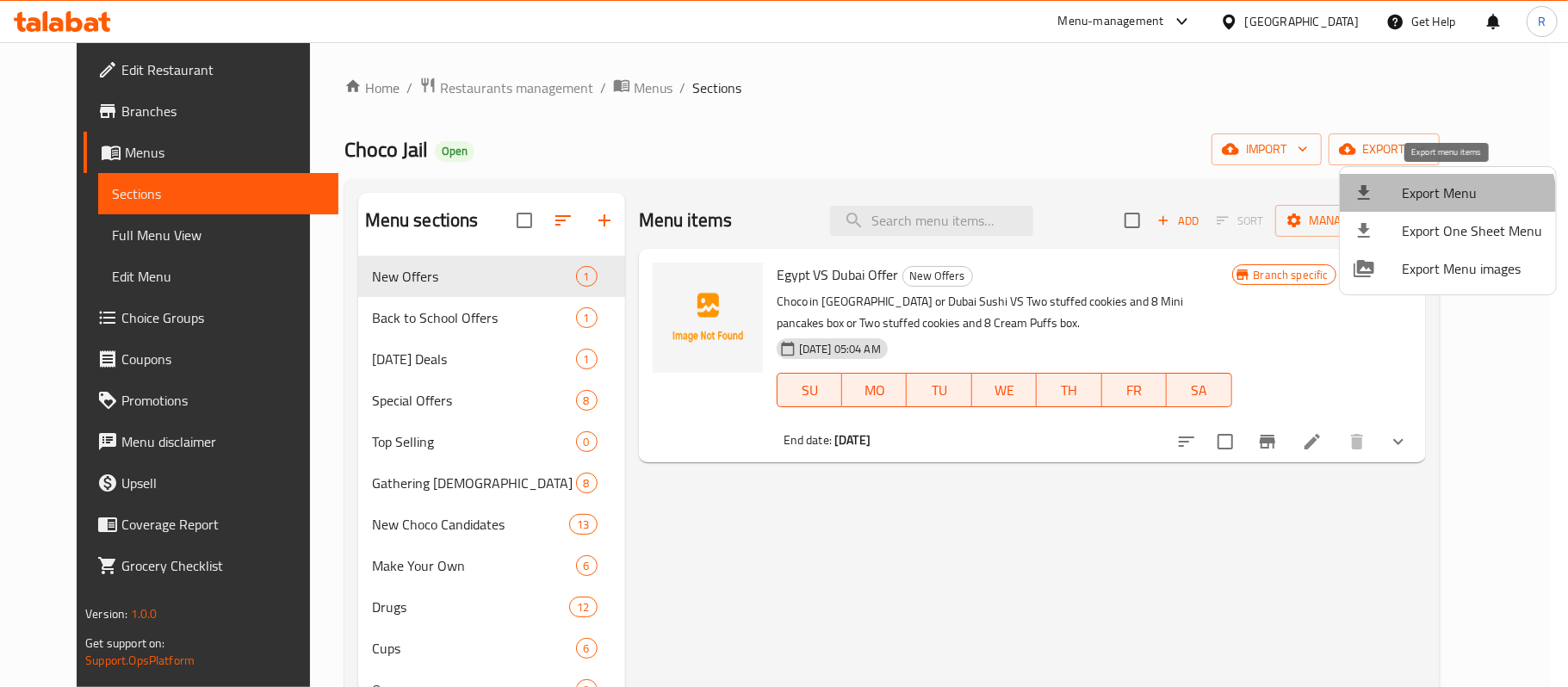
click at [1421, 206] on li "Export Menu" at bounding box center [1448, 193] width 216 height 38
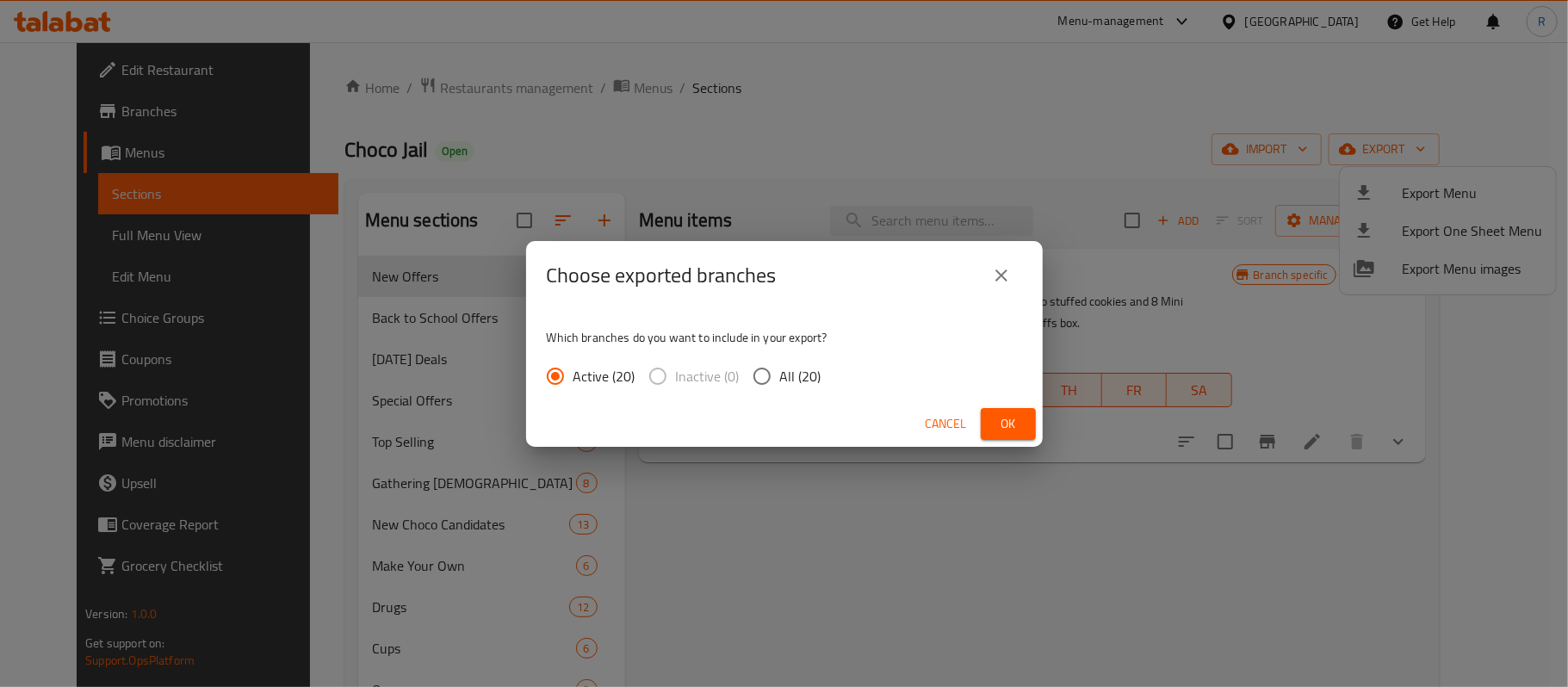
click at [786, 387] on span "All (20)" at bounding box center [800, 376] width 41 height 21
click at [780, 388] on input "All (20)" at bounding box center [763, 376] width 36 height 36
radio input "true"
click at [1002, 435] on button "Ok" at bounding box center [1008, 423] width 55 height 32
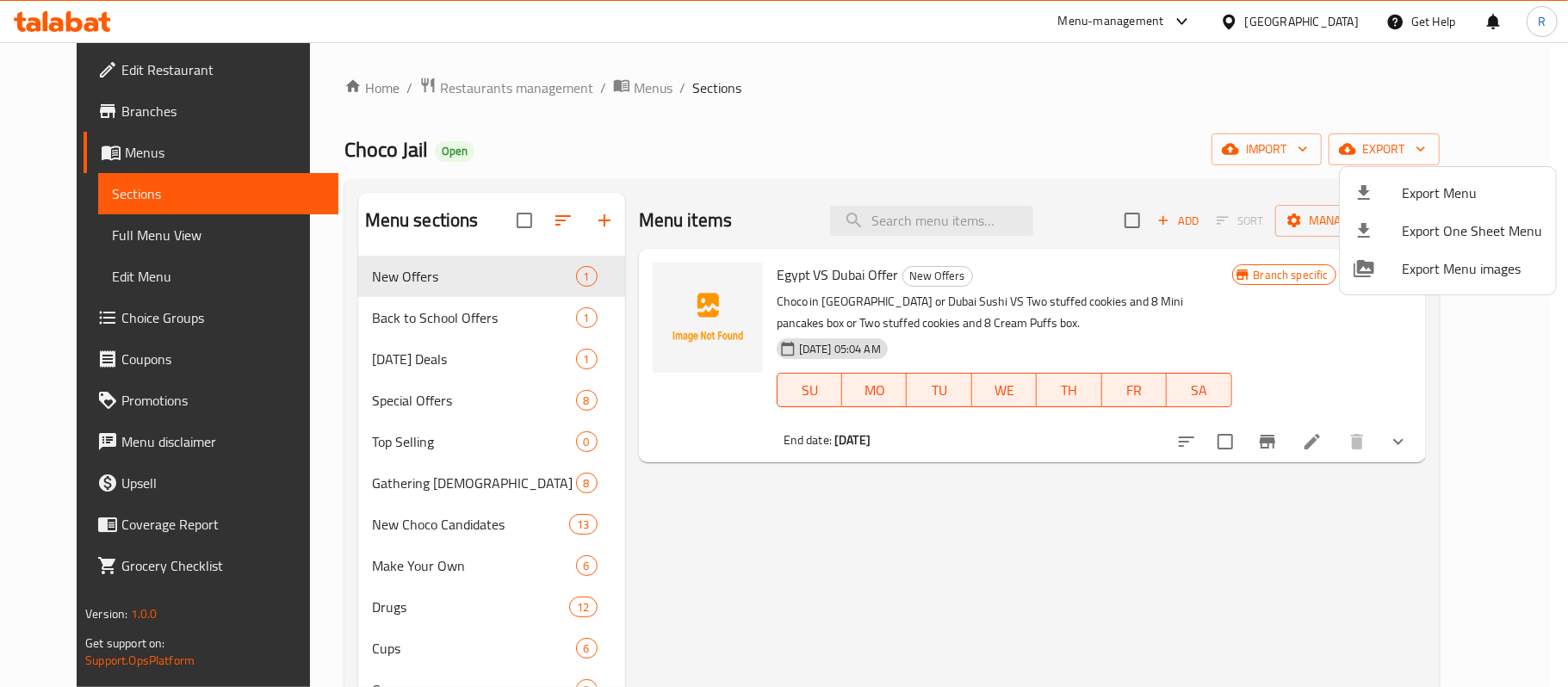
click at [870, 118] on div at bounding box center [784, 343] width 1568 height 687
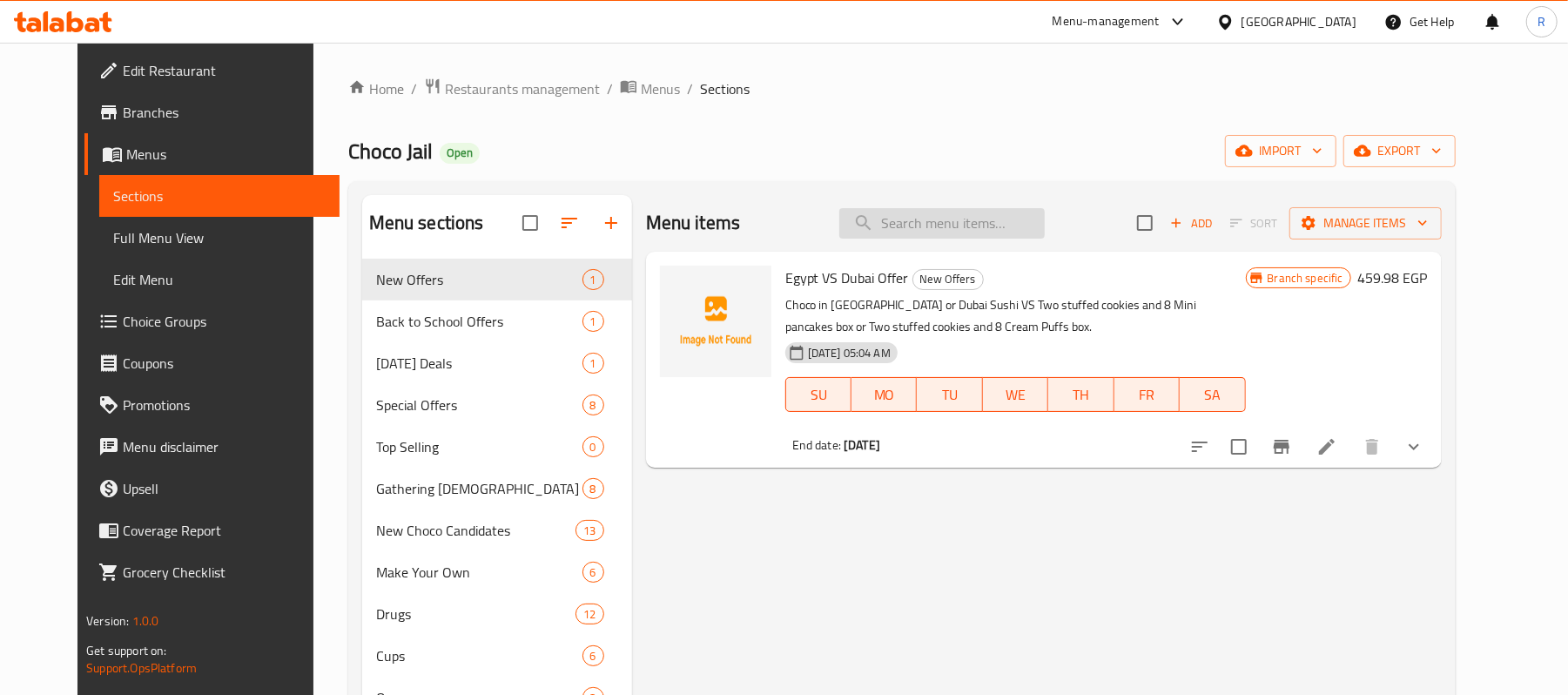
click at [987, 231] on input "search" at bounding box center [942, 223] width 206 height 31
paste input "Make My Day Offer"
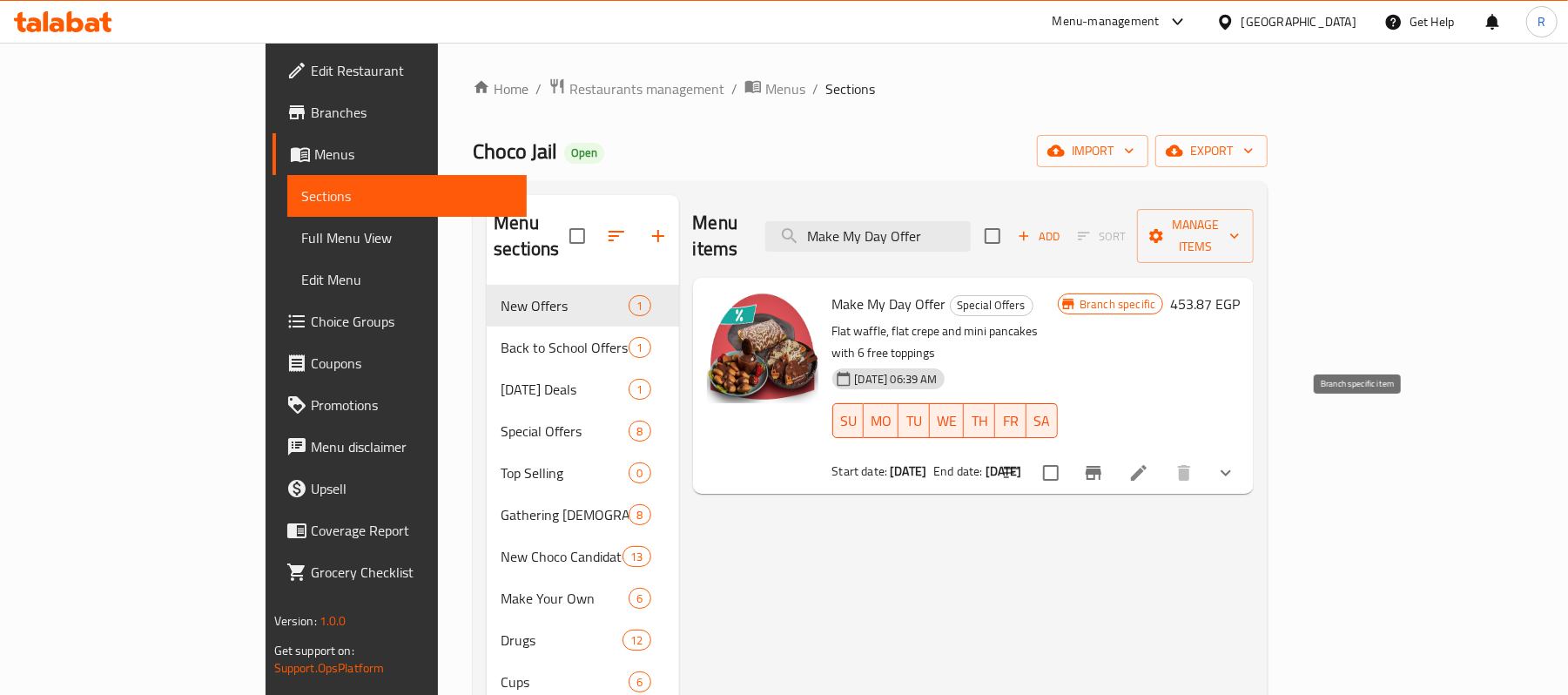
click at [1114, 452] on button "Branch-specific-item" at bounding box center [1093, 473] width 42 height 42
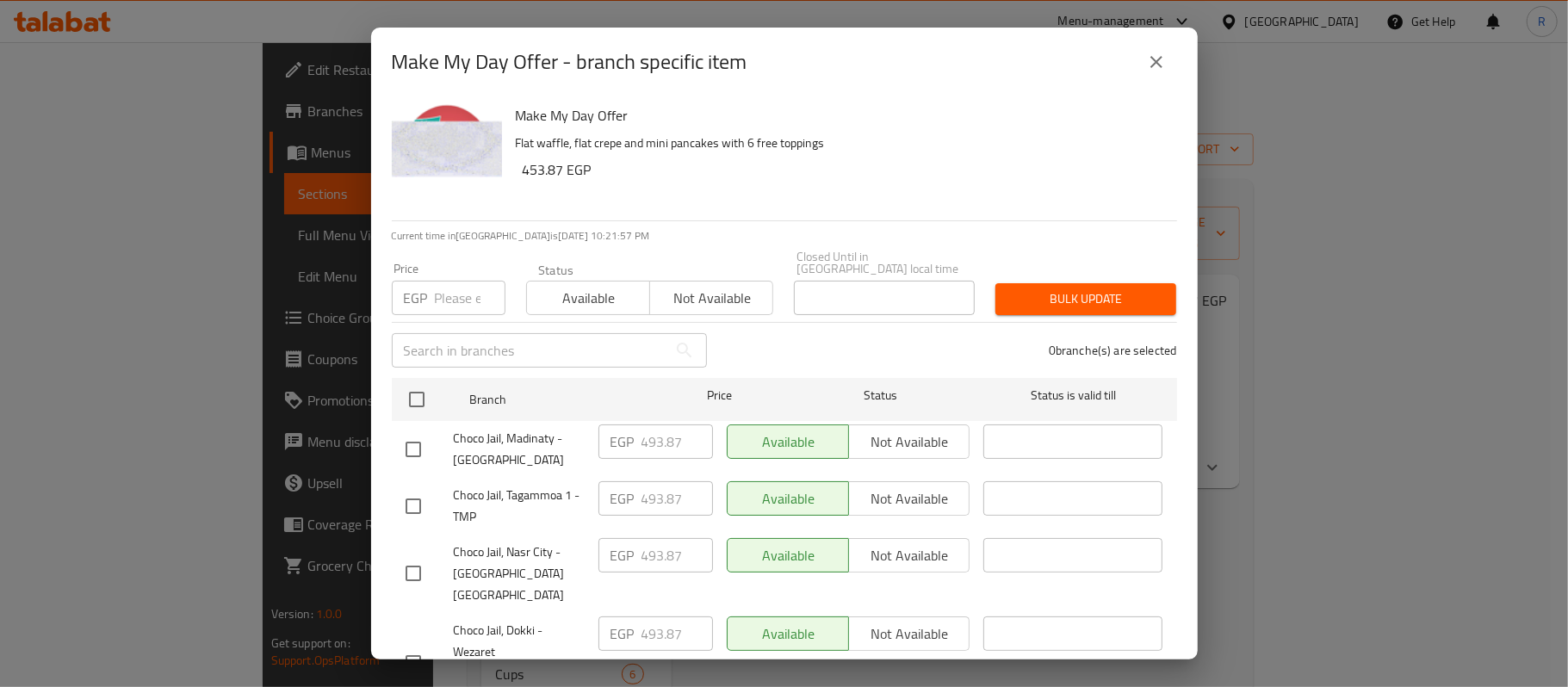
click at [456, 484] on span "Choco Jail, Tagammoa 1 - TMP" at bounding box center [519, 505] width 131 height 43
drag, startPoint x: 456, startPoint y: 483, endPoint x: 569, endPoint y: 489, distance: 113.2
click at [569, 489] on span "Choco Jail, Tagammoa 1 - TMP" at bounding box center [519, 505] width 131 height 43
click at [414, 62] on h2 "Make My Day Offer - branch specific item" at bounding box center [569, 61] width 355 height 28
drag, startPoint x: 414, startPoint y: 63, endPoint x: 522, endPoint y: 64, distance: 108.0
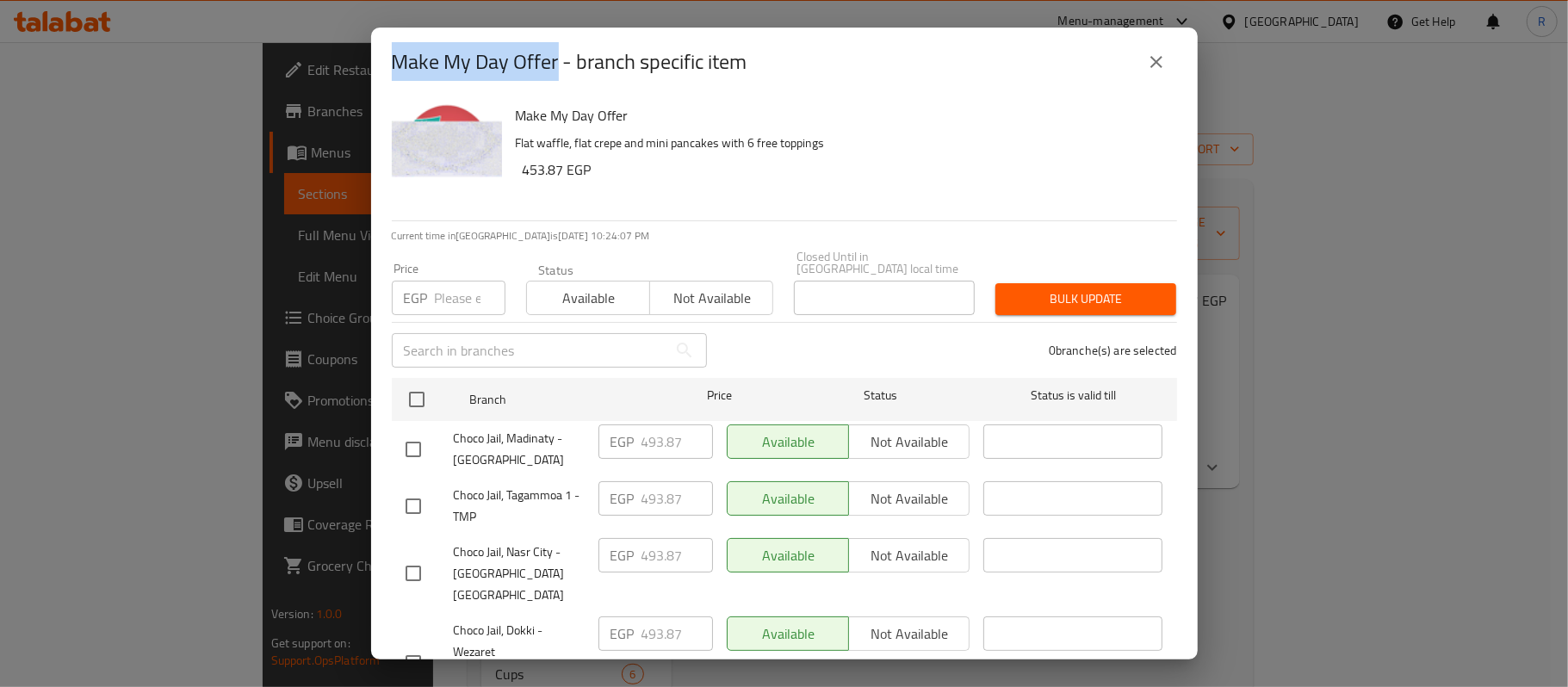
click at [522, 64] on h2 "Make My Day Offer - branch specific item" at bounding box center [569, 61] width 355 height 28
copy h2 "Make My Day Offer"
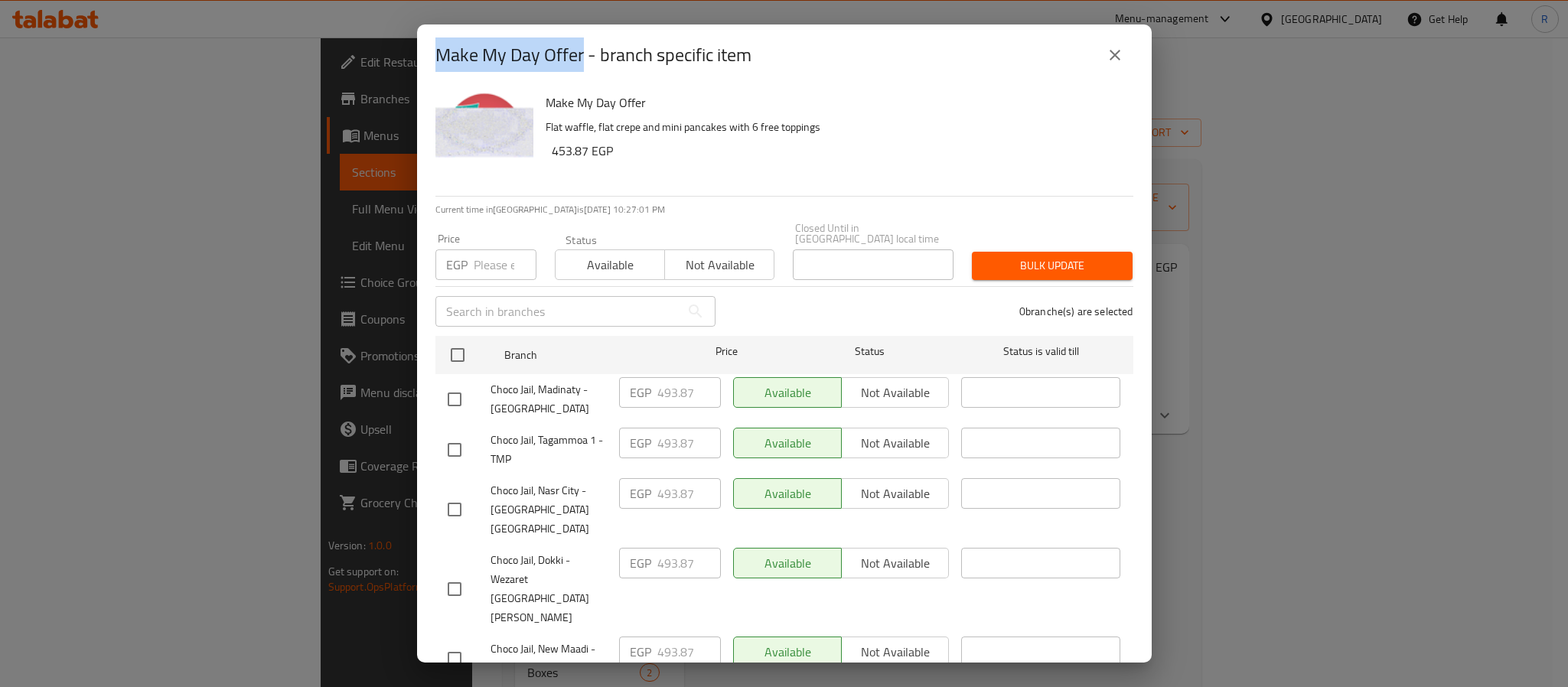
click at [1120, 47] on icon "close" at bounding box center [1115, 55] width 19 height 19
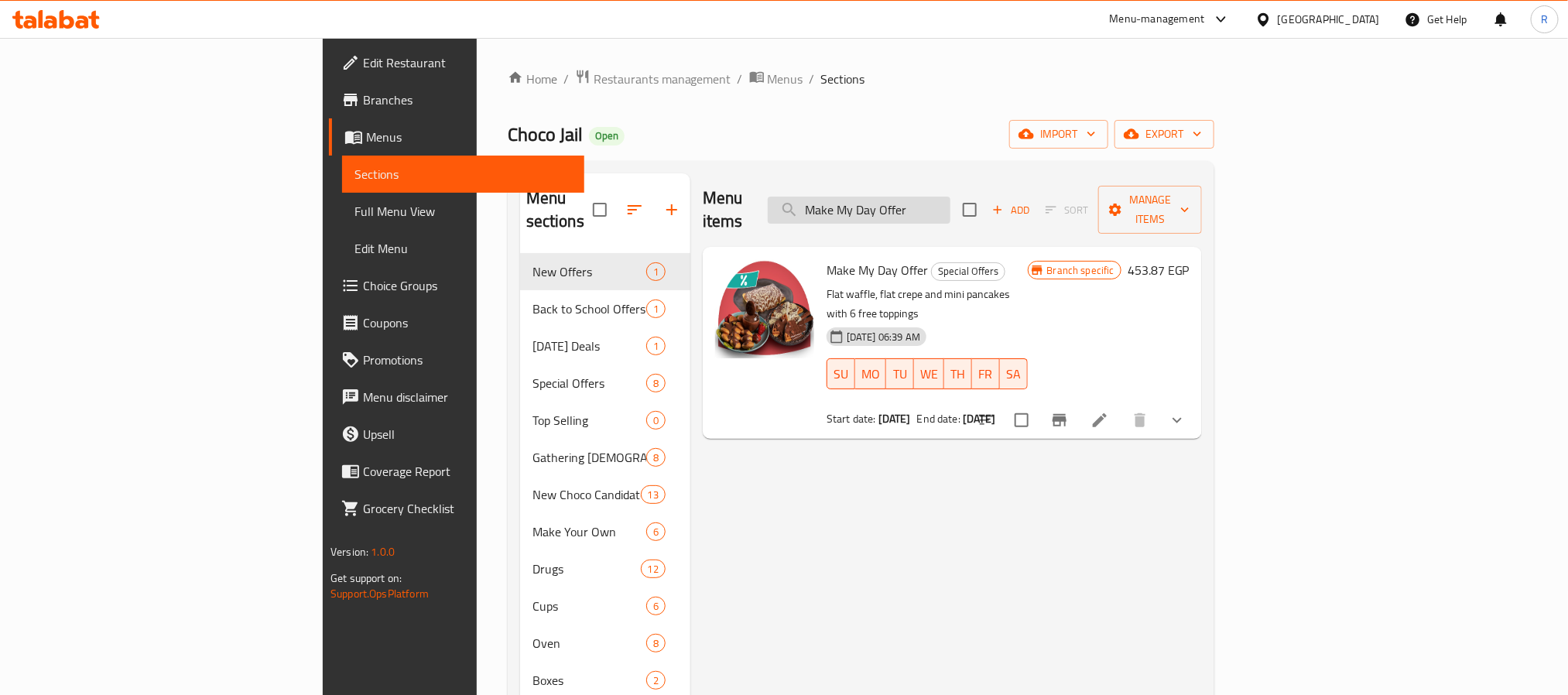
click at [951, 203] on input "Make My Day Offer" at bounding box center [859, 210] width 183 height 27
paste input "Overdose Happiness"
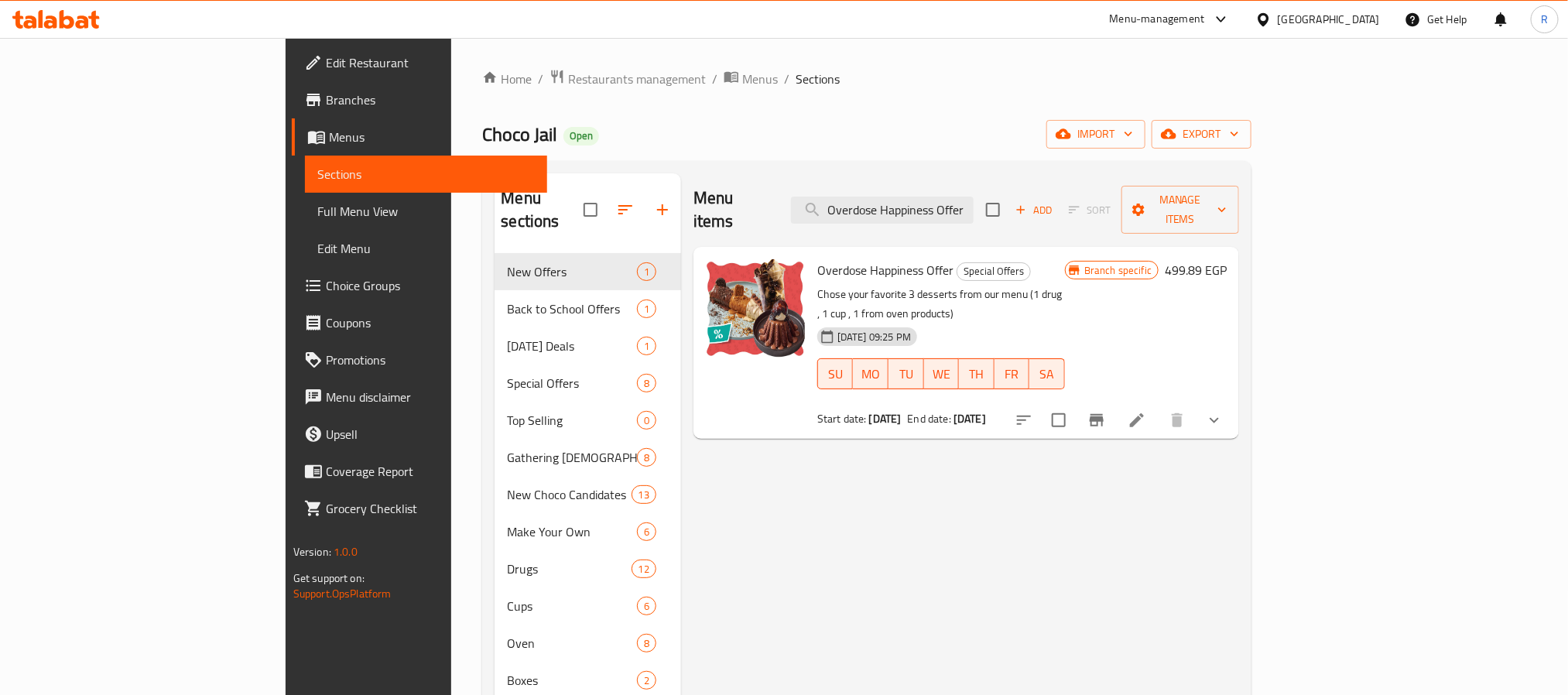
click at [732, 521] on div "Menu items Overdose Happiness Offer Add Sort Manage items Overdose Happiness Of…" at bounding box center [960, 588] width 558 height 829
click at [974, 198] on input "Overdose Happiness Offer" at bounding box center [882, 210] width 183 height 27
paste input "Buy 2 Cup And Get 1 Free"
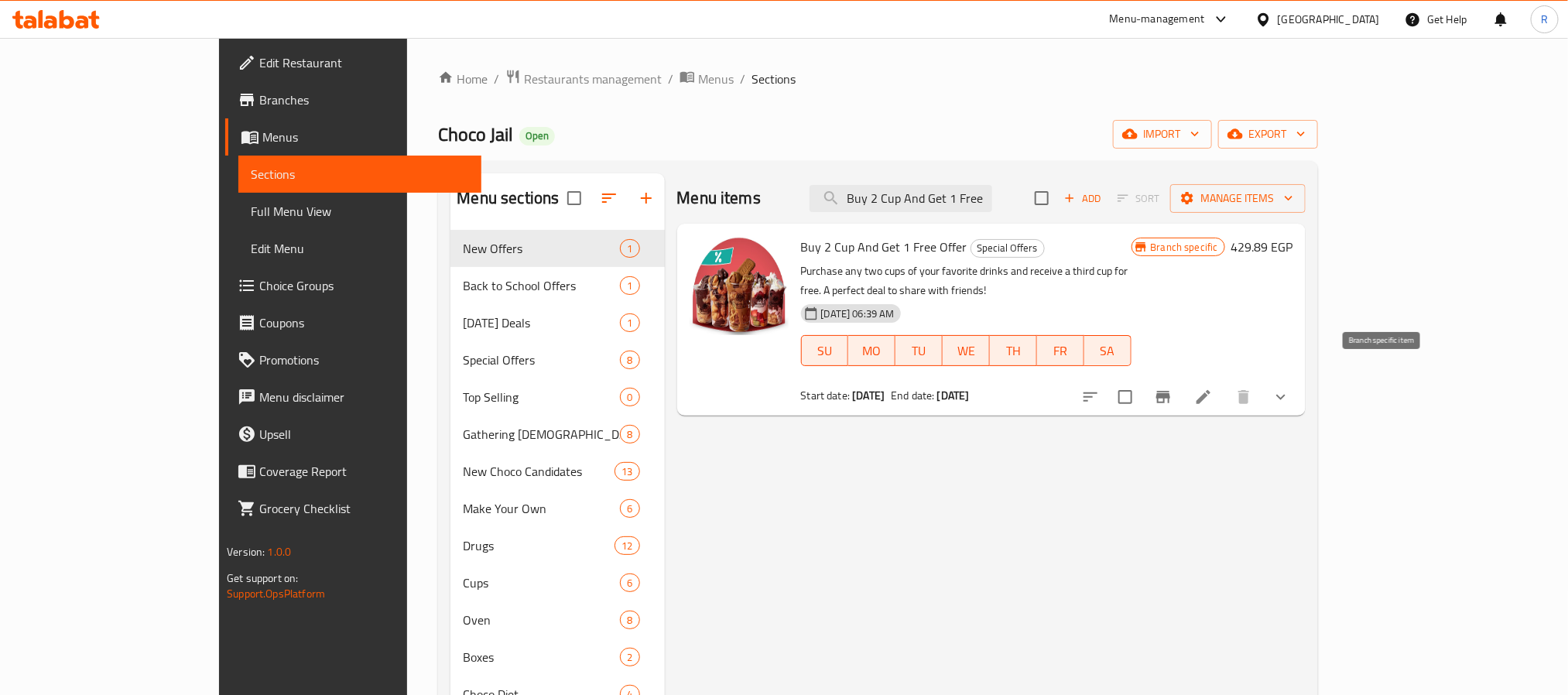
drag, startPoint x: 1377, startPoint y: 365, endPoint x: 1328, endPoint y: 368, distance: 49.1
click at [1305, 412] on div "Menu items Buy 2 Cup And Get 1 Free Offer Add Sort Manage items Buy 2 Cup And G…" at bounding box center [985, 576] width 641 height 806
click at [1172, 387] on icon "Branch-specific-item" at bounding box center [1164, 397] width 19 height 19
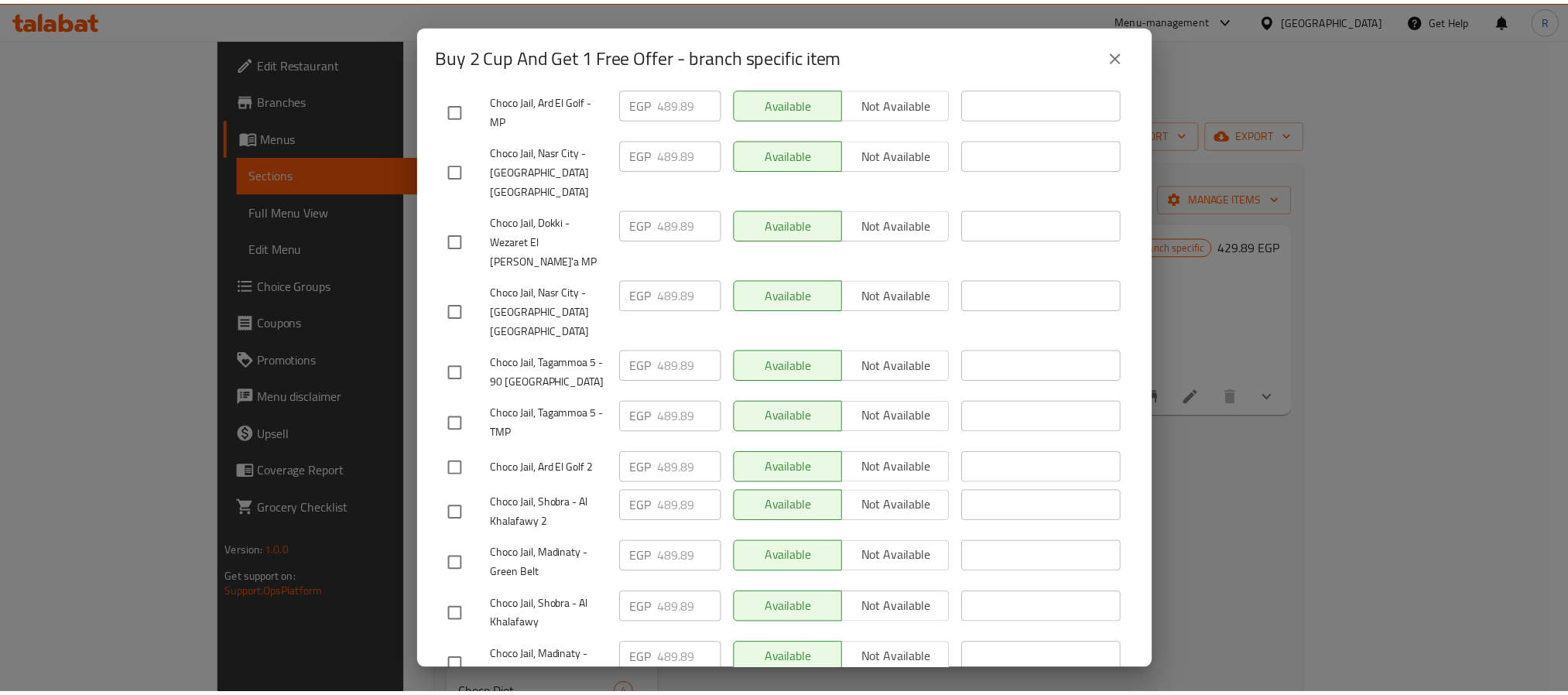
scroll to position [163, 0]
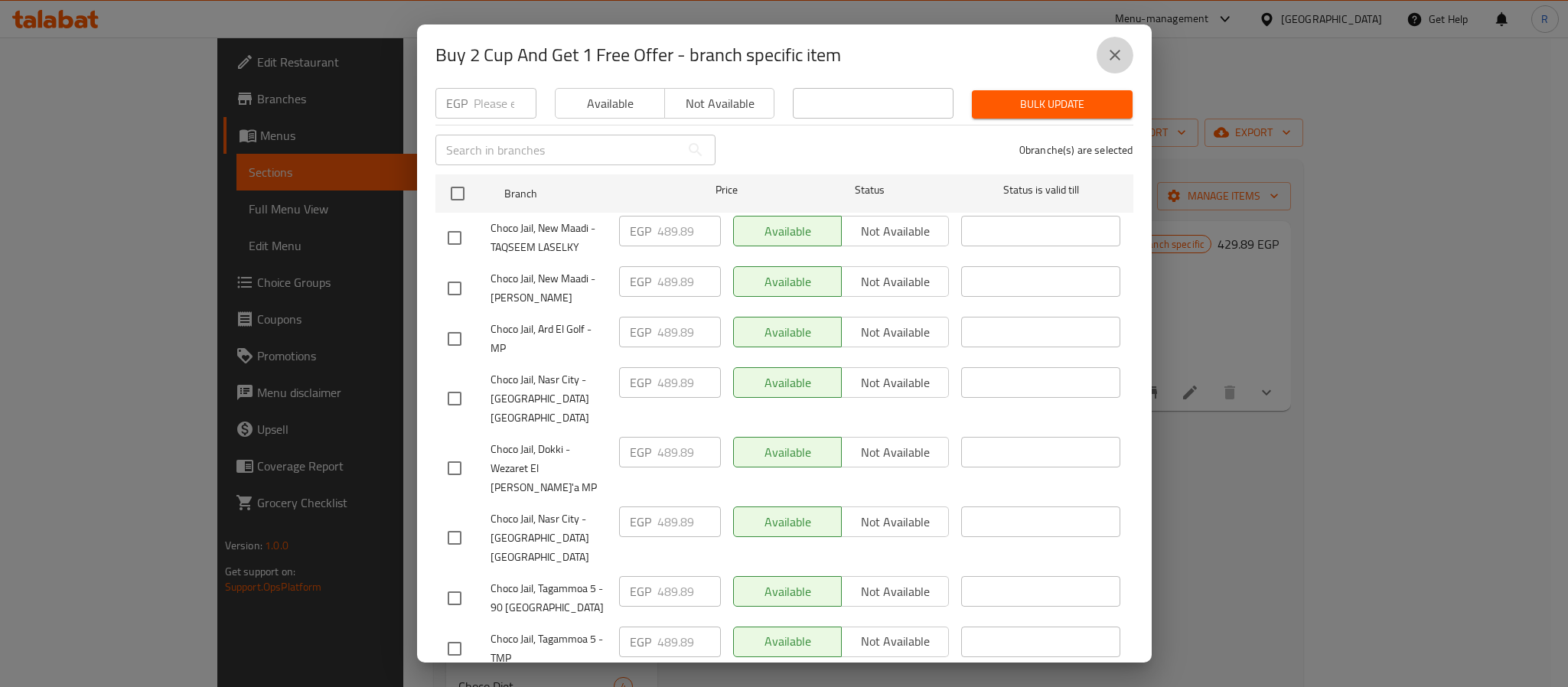
click at [1117, 48] on icon "close" at bounding box center [1115, 55] width 19 height 19
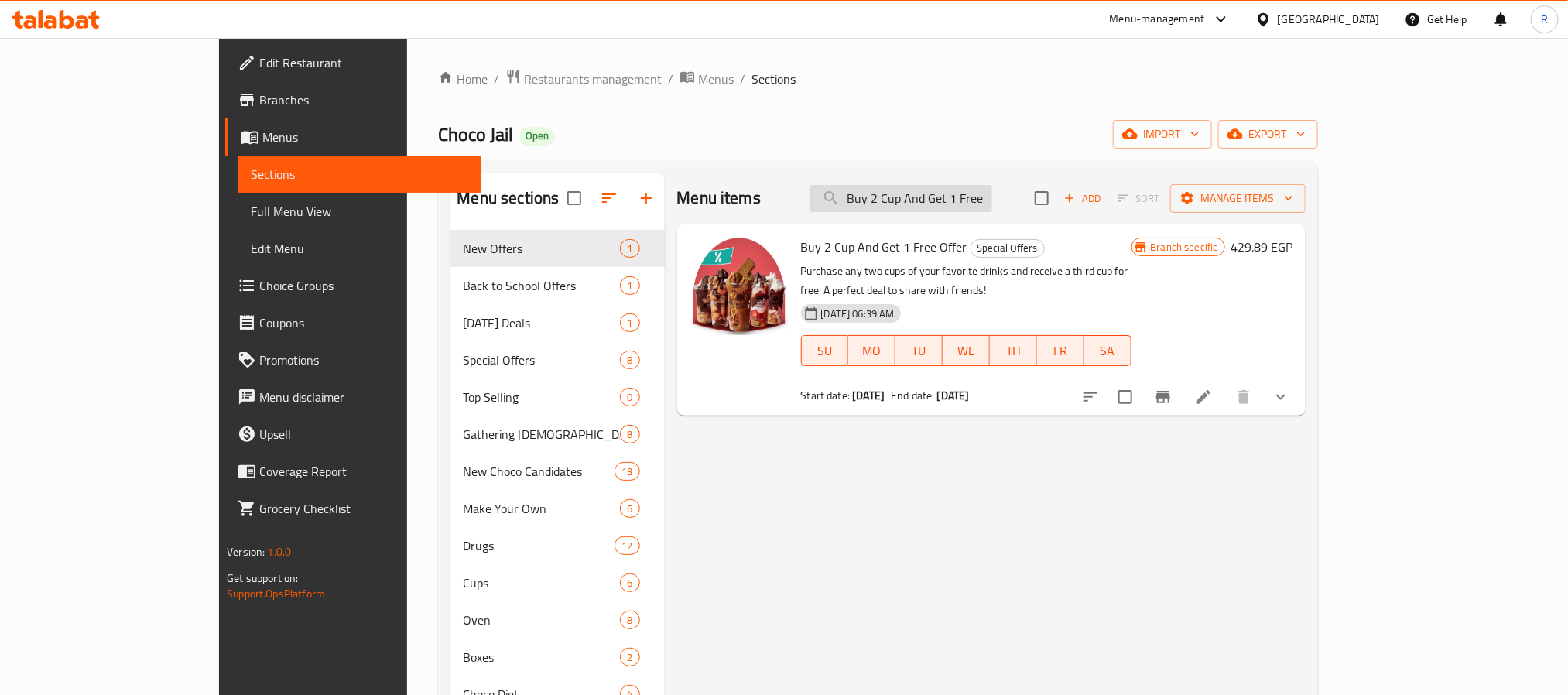
click at [959, 202] on input "Buy 2 Cup And Get 1 Free Offer" at bounding box center [901, 198] width 183 height 27
paste input "Make My Day"
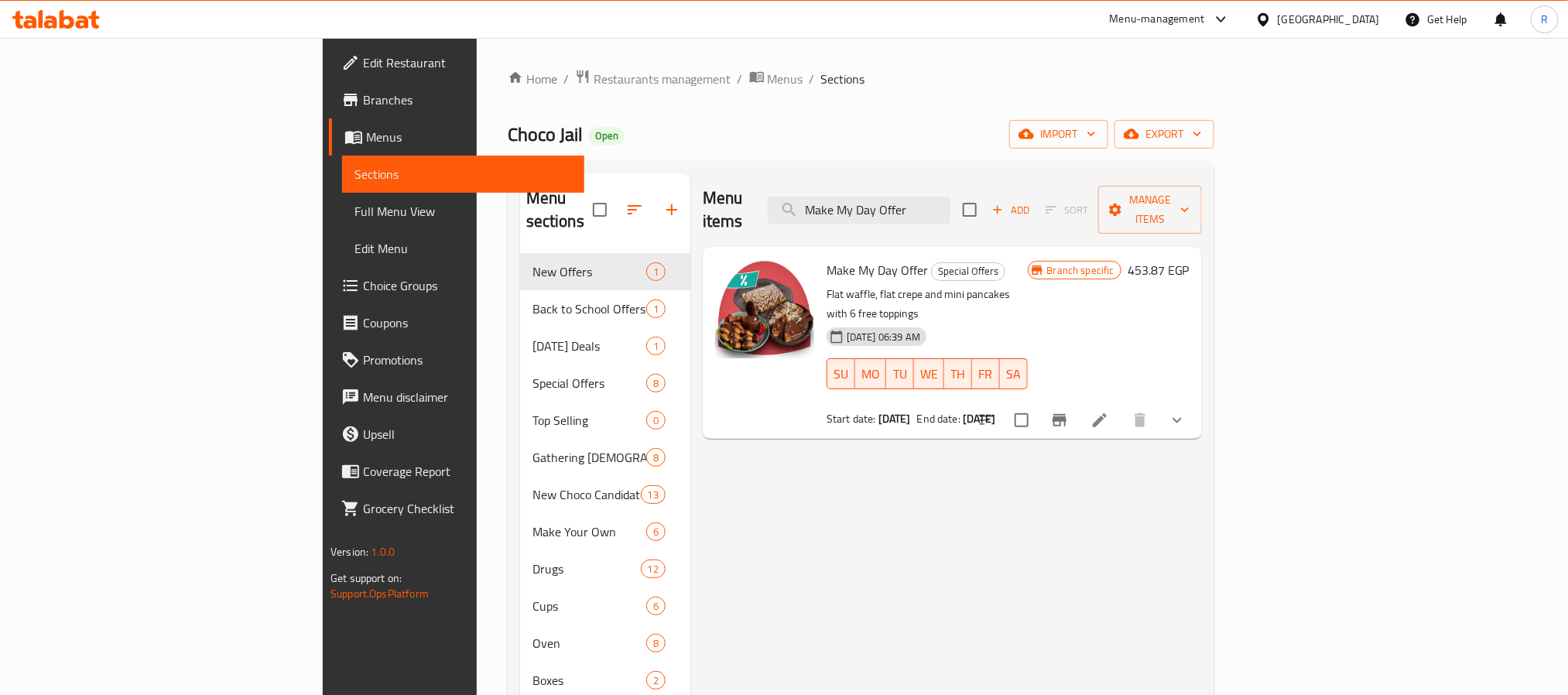
type input "Make My Day Offer"
click at [1107, 413] on icon at bounding box center [1099, 420] width 14 height 14
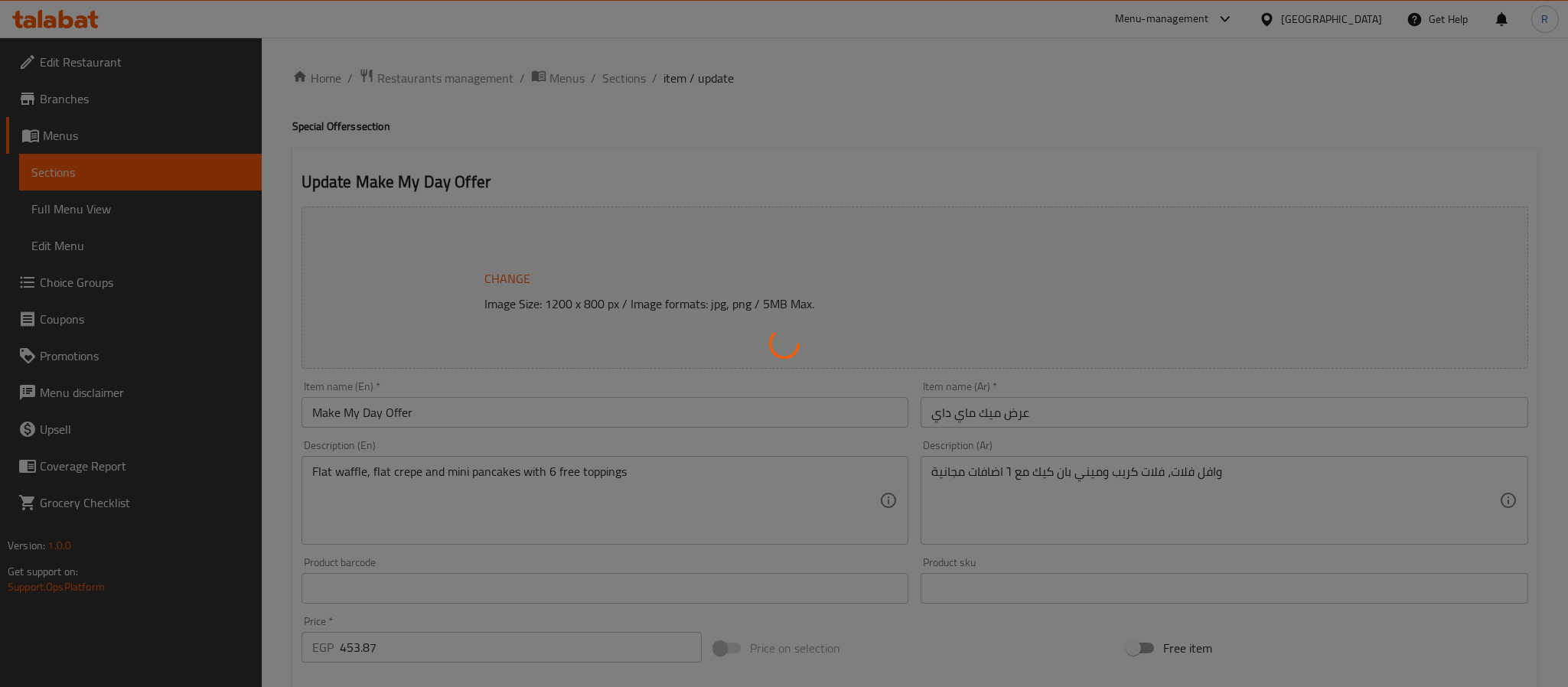
type input "إختيارك من صوص شوكولاتة وافل فلات"
type input "1"
type input "اختيارك من الإضافات المجانية على الوافل المسطح 11"
type input "2"
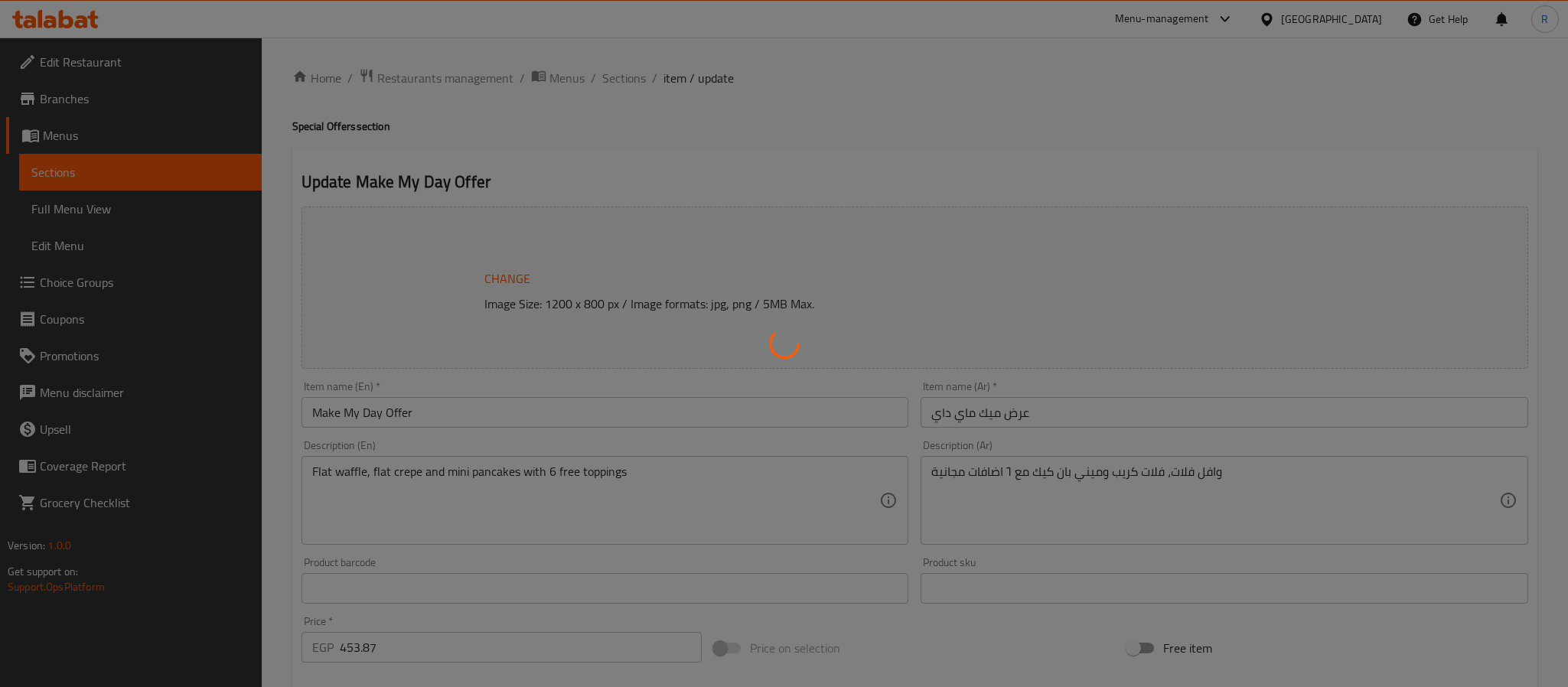
type input "2"
type input "اختيارك من الاضافات على الوافل فلات:"
type input "0"
type input "5"
type input "إختيارك من صوص شوكولاتة الكريب فلات"
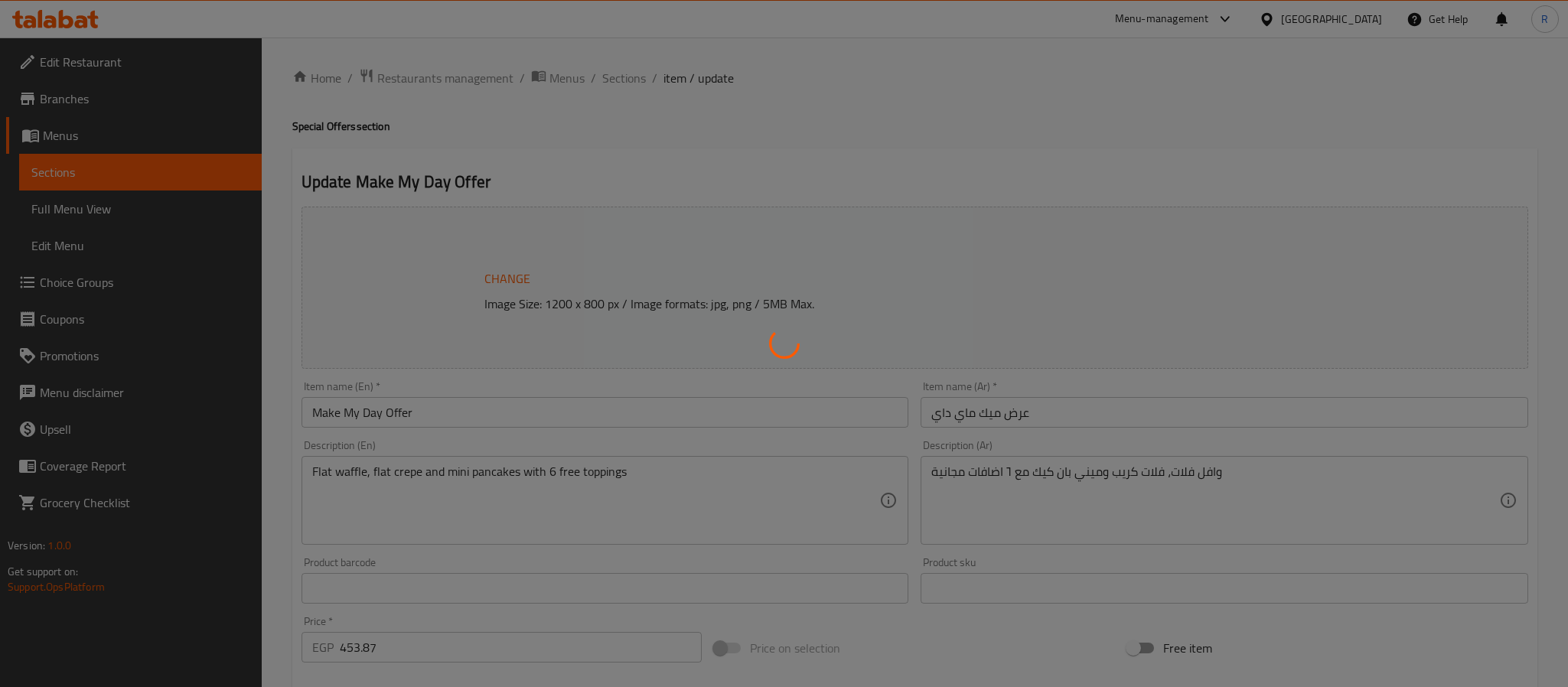
type input "1"
type input "اختيارك من الاضافات المجانية على الكريب فلات:"
type input "2"
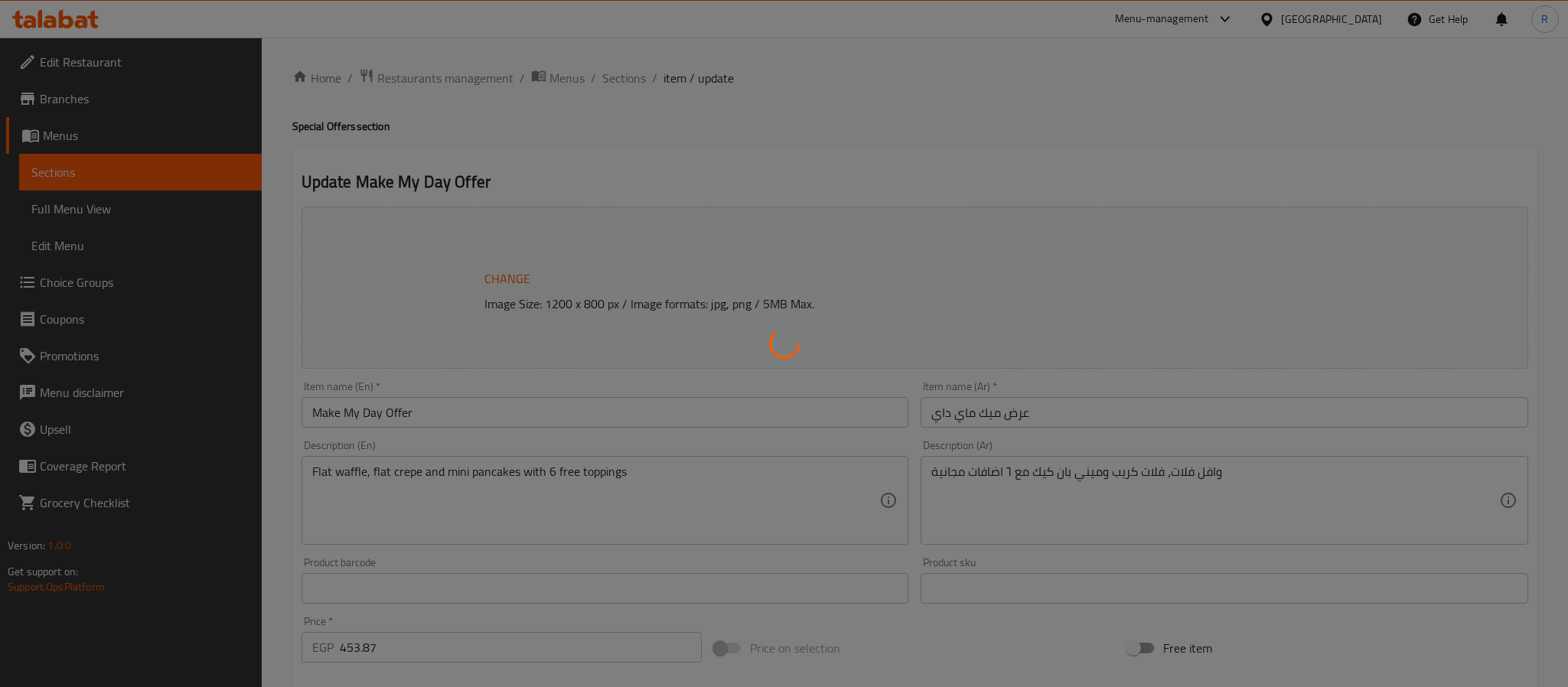
type input "اختيارك من الاضافات على الكريب فلات:"
type input "0"
type input "5"
type input "إختيارك من صوص شوكولاتة الميني بان كيك"
type input "1"
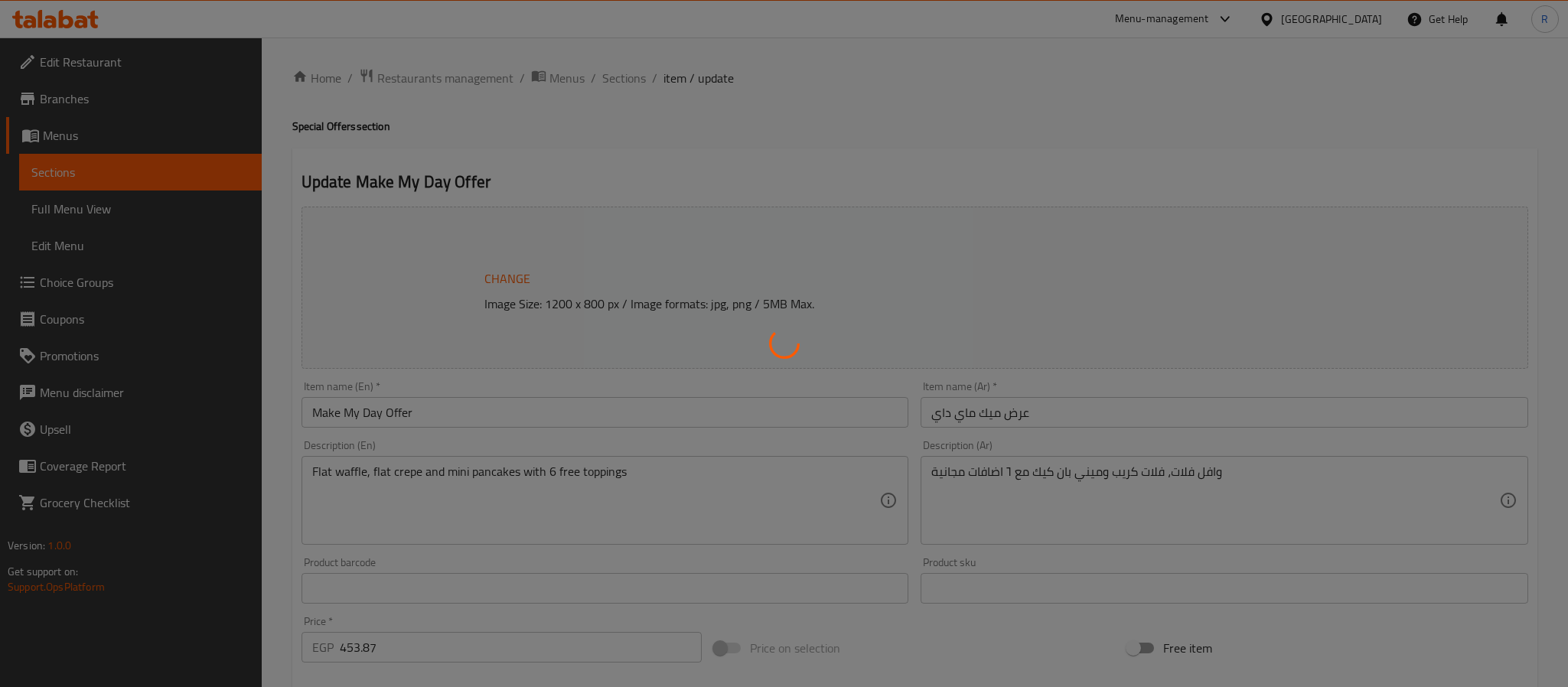
type input "1"
type input "اختيارك من الاضافات المجانية على الميني بان كيك:"
type input "2"
type input "اختيارك من الاضافات على الميني بان كيك:"
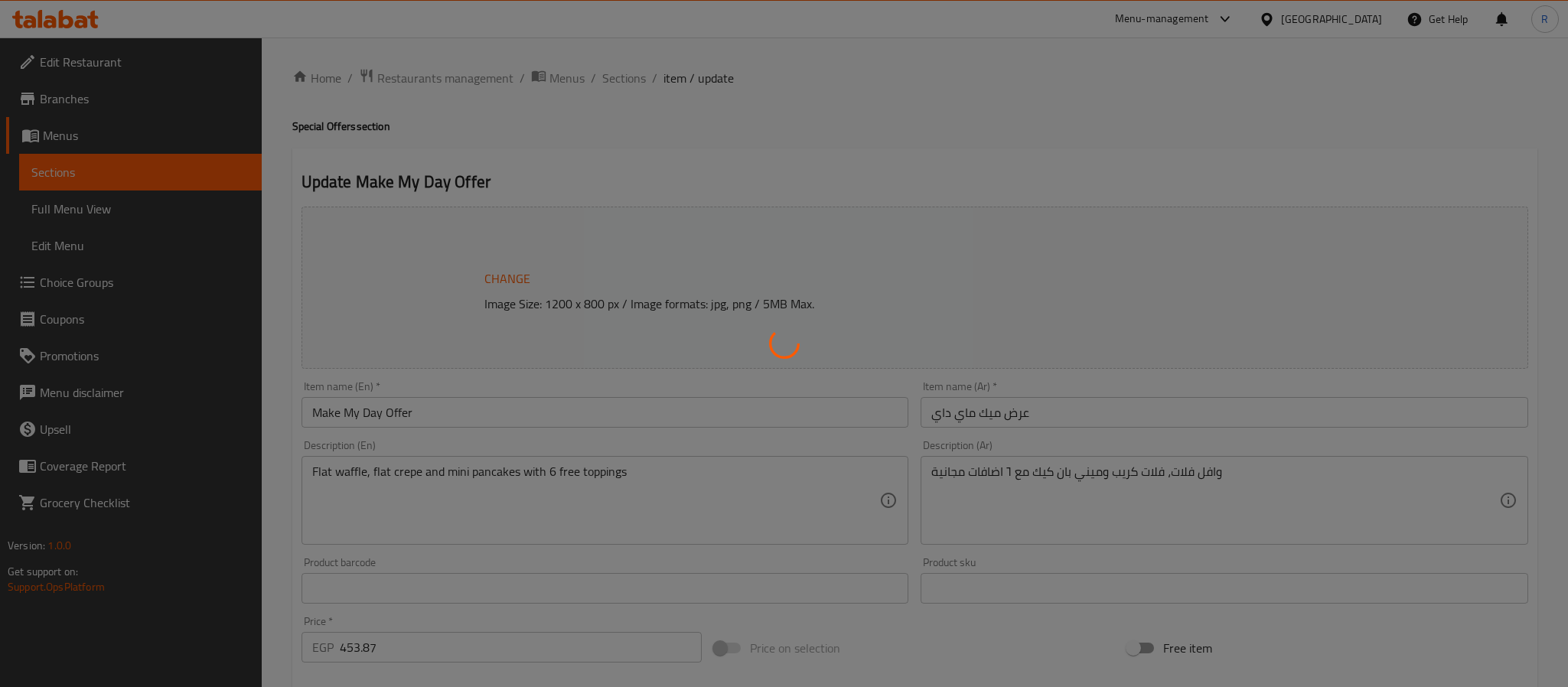
type input "0"
type input "5"
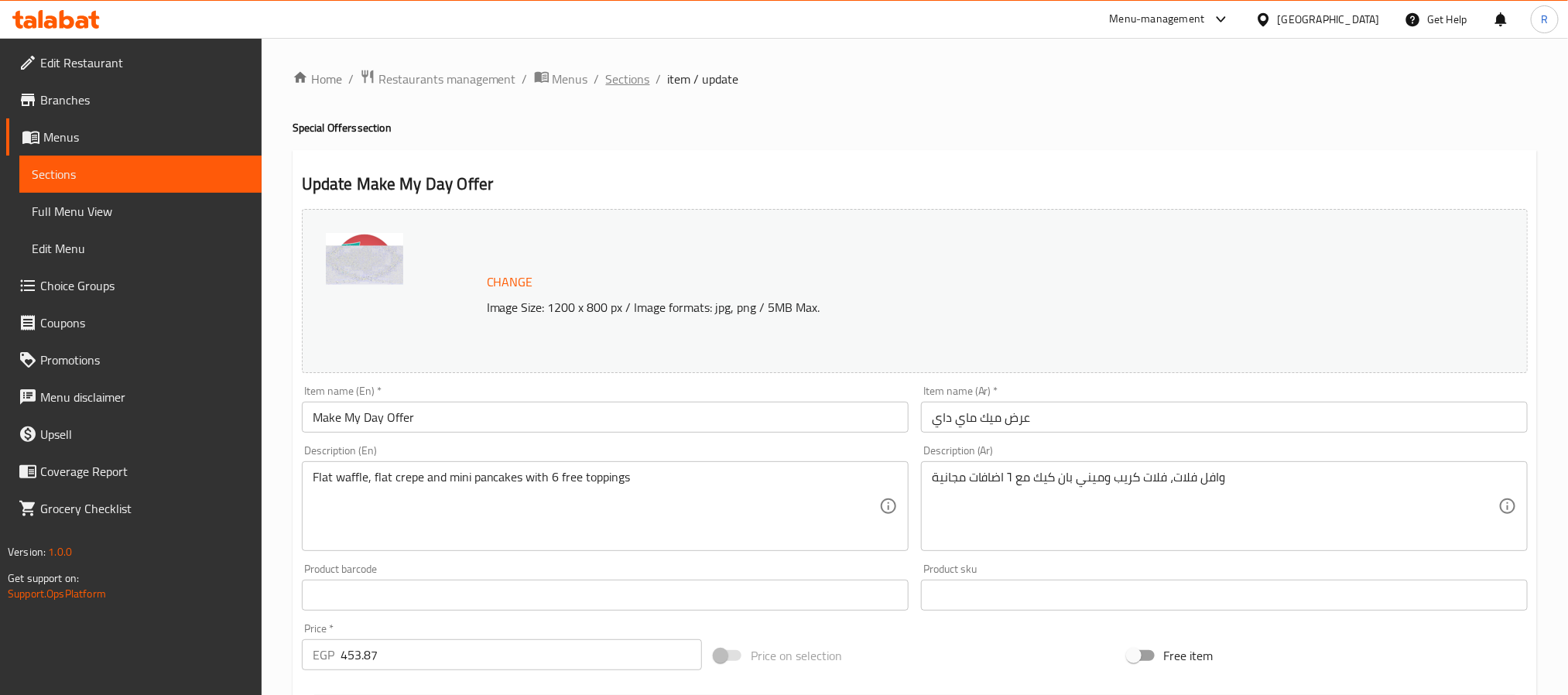
click at [629, 87] on span "Sections" at bounding box center [628, 79] width 44 height 19
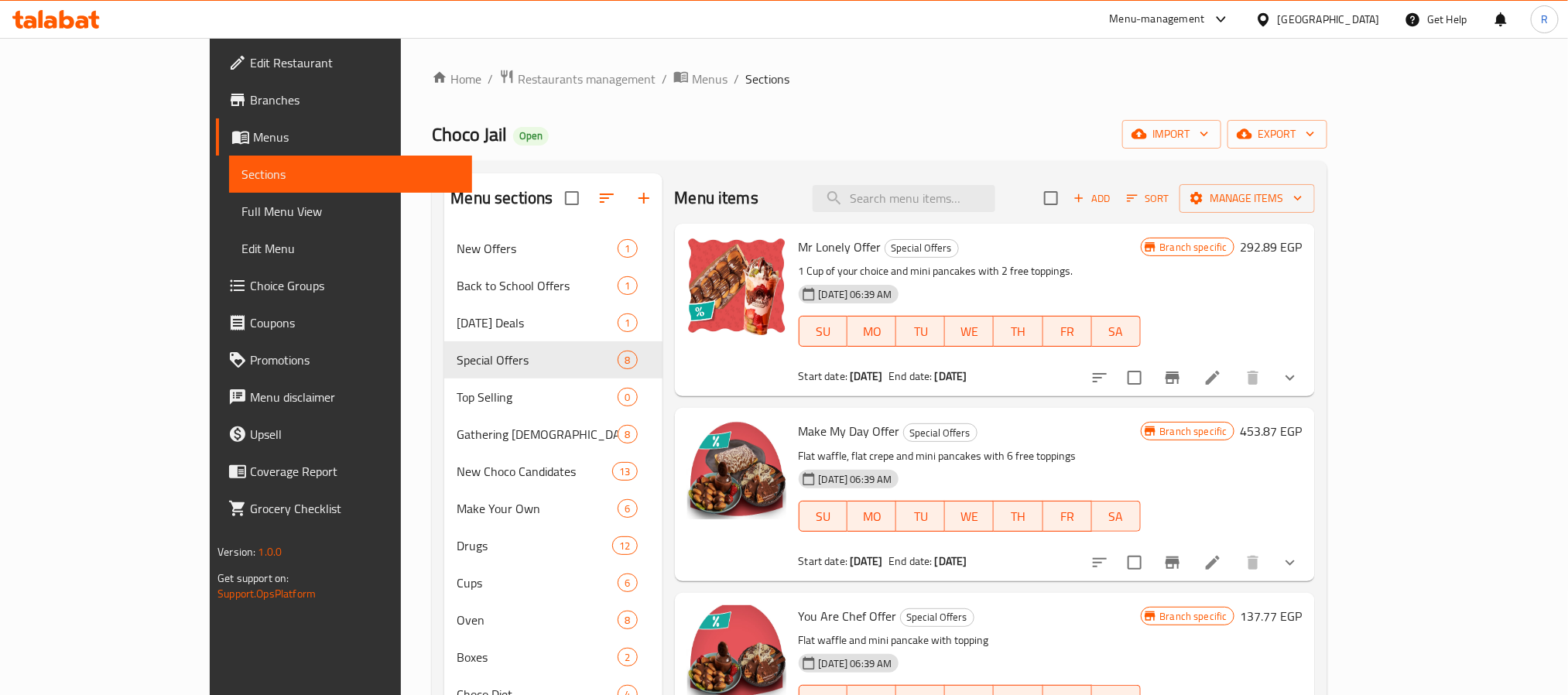
click at [982, 184] on div "Menu items Add Sort Manage items" at bounding box center [994, 198] width 640 height 51
click at [974, 192] on input "search" at bounding box center [903, 198] width 183 height 27
paste input "Buy 2 Cup And Get 1 Free Offer"
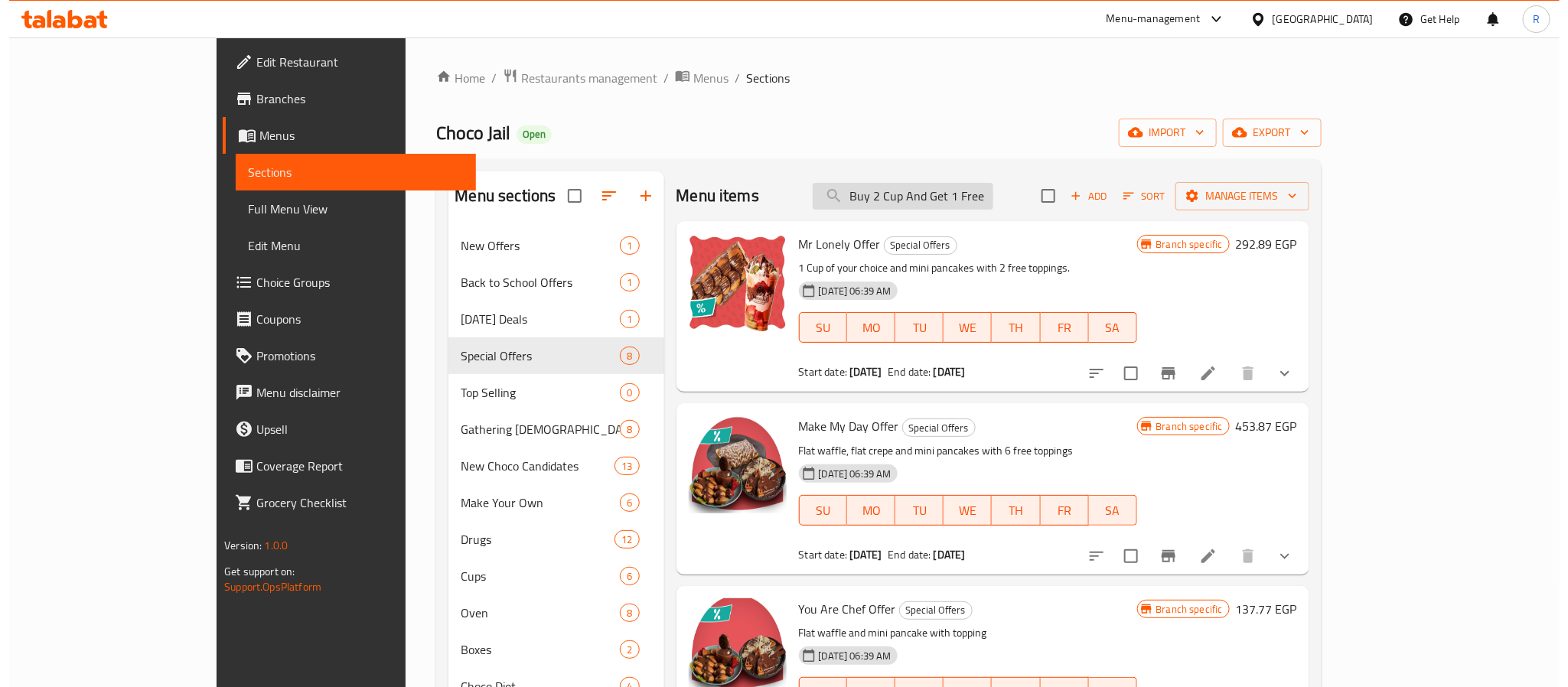
scroll to position [0, 21]
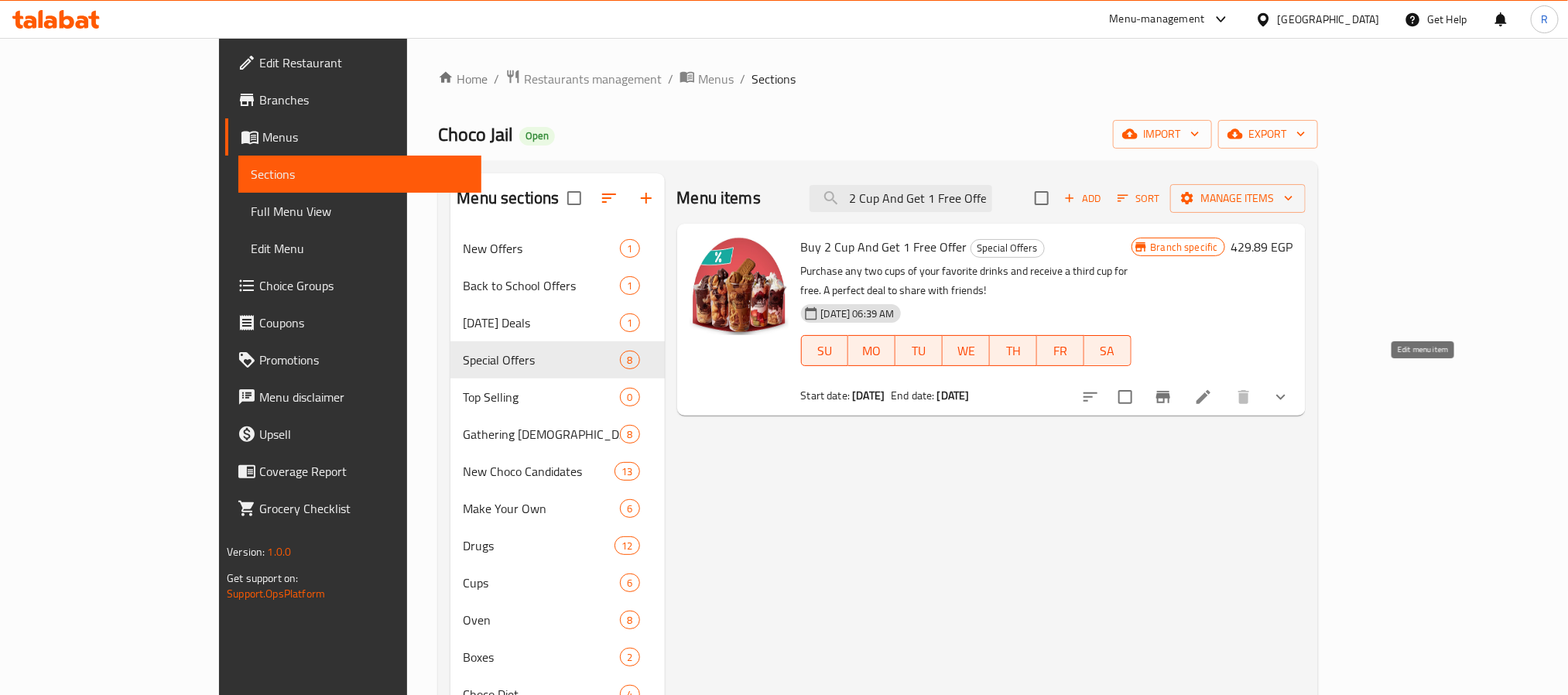
type input "Buy 2 Cup And Get 1 Free Offer"
click at [1212, 387] on icon at bounding box center [1203, 397] width 19 height 19
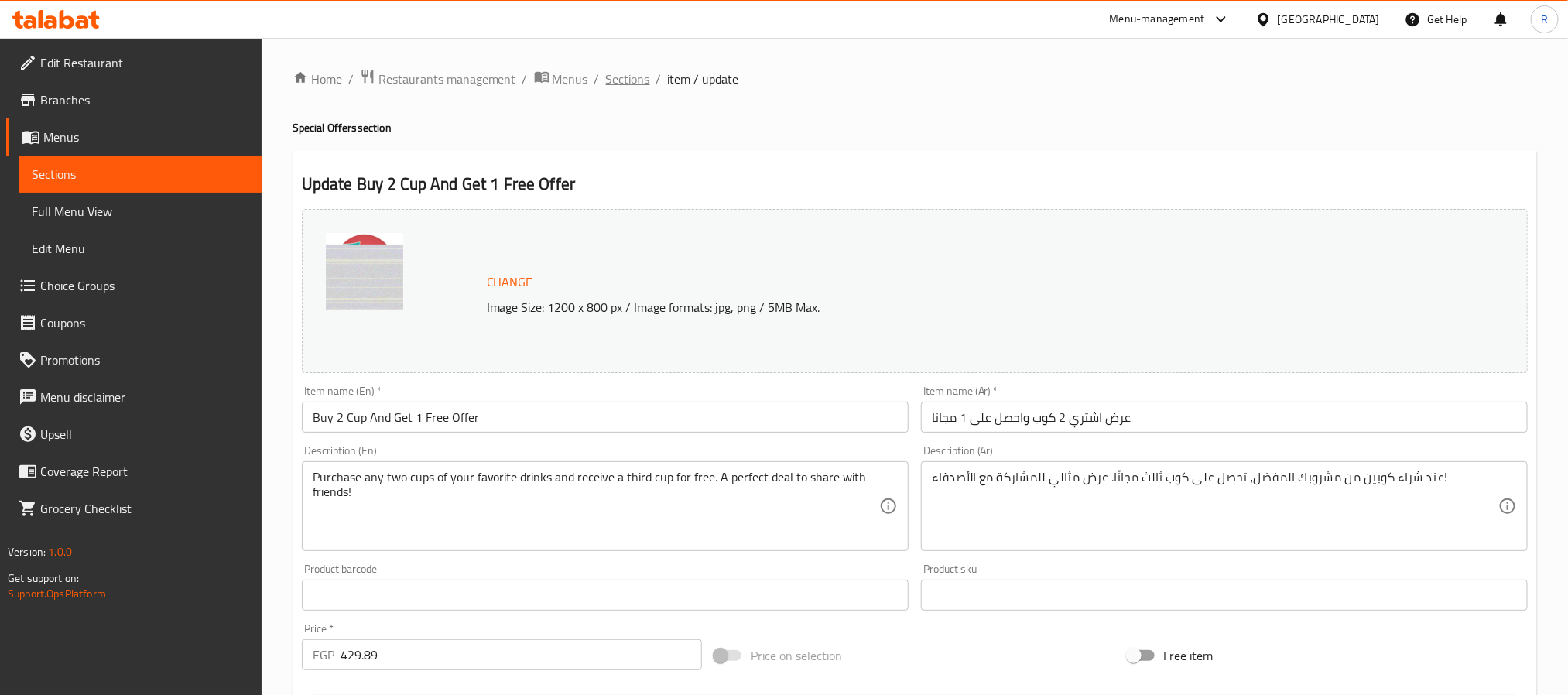
click at [639, 82] on span "Sections" at bounding box center [628, 79] width 44 height 19
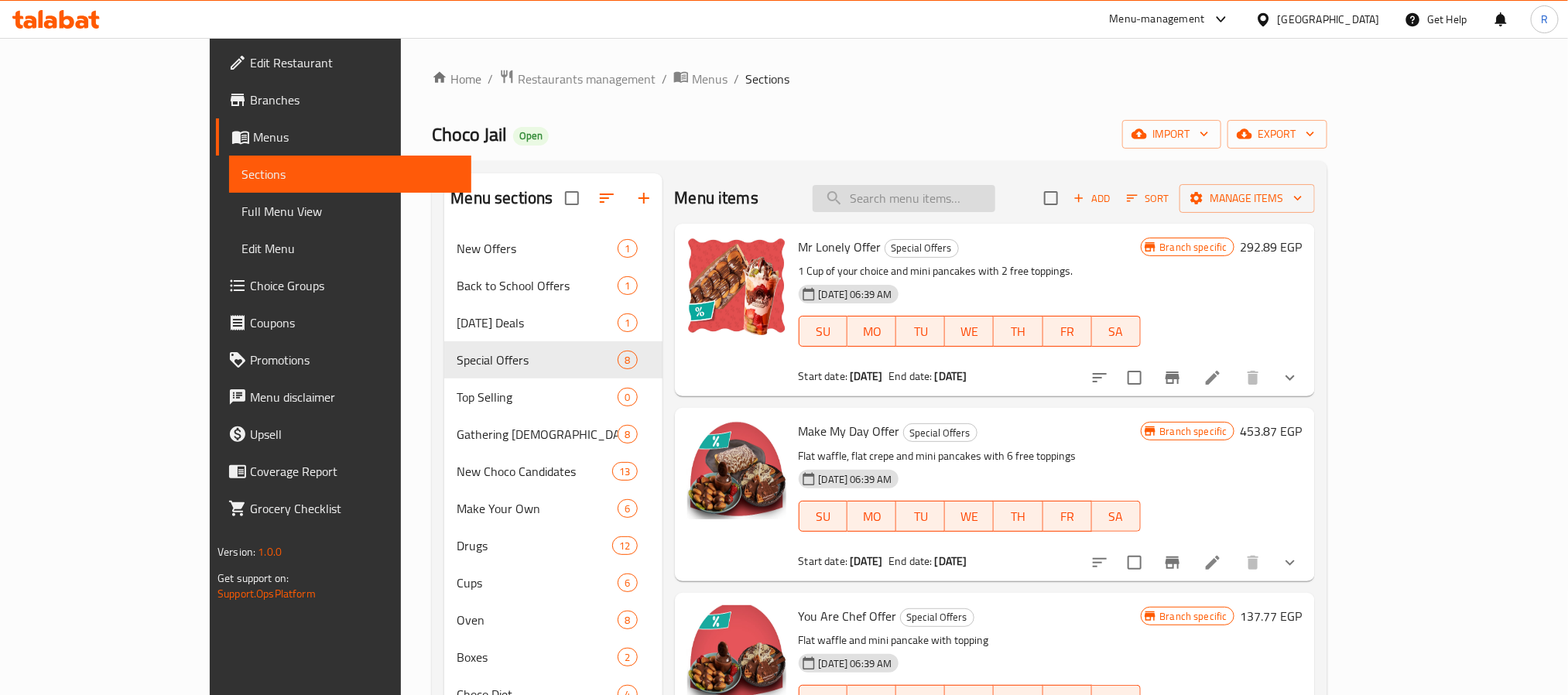
click at [931, 186] on input "search" at bounding box center [903, 198] width 183 height 27
paste input "Choco Bites Offer"
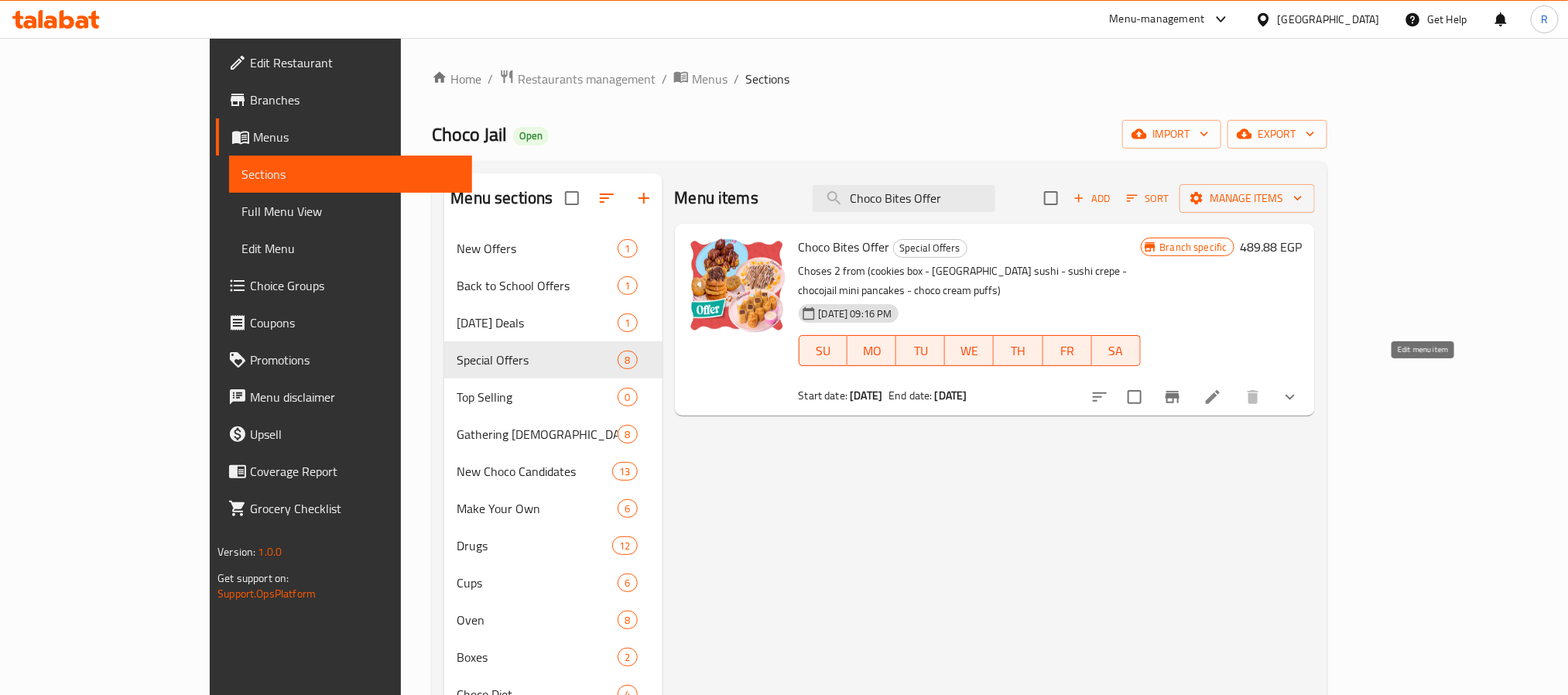
type input "Choco Bites Offer"
click at [1222, 387] on icon at bounding box center [1212, 397] width 19 height 19
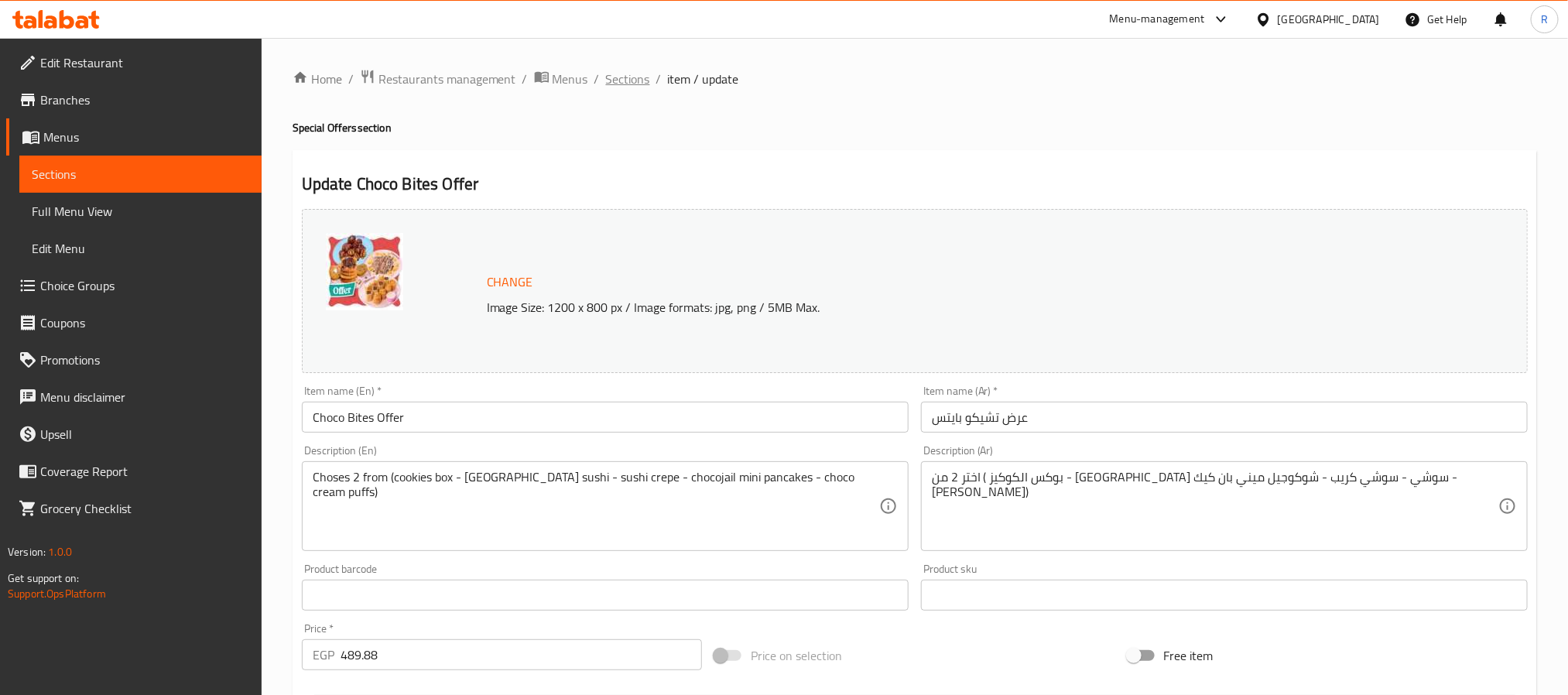
click at [625, 82] on span "Sections" at bounding box center [628, 79] width 44 height 19
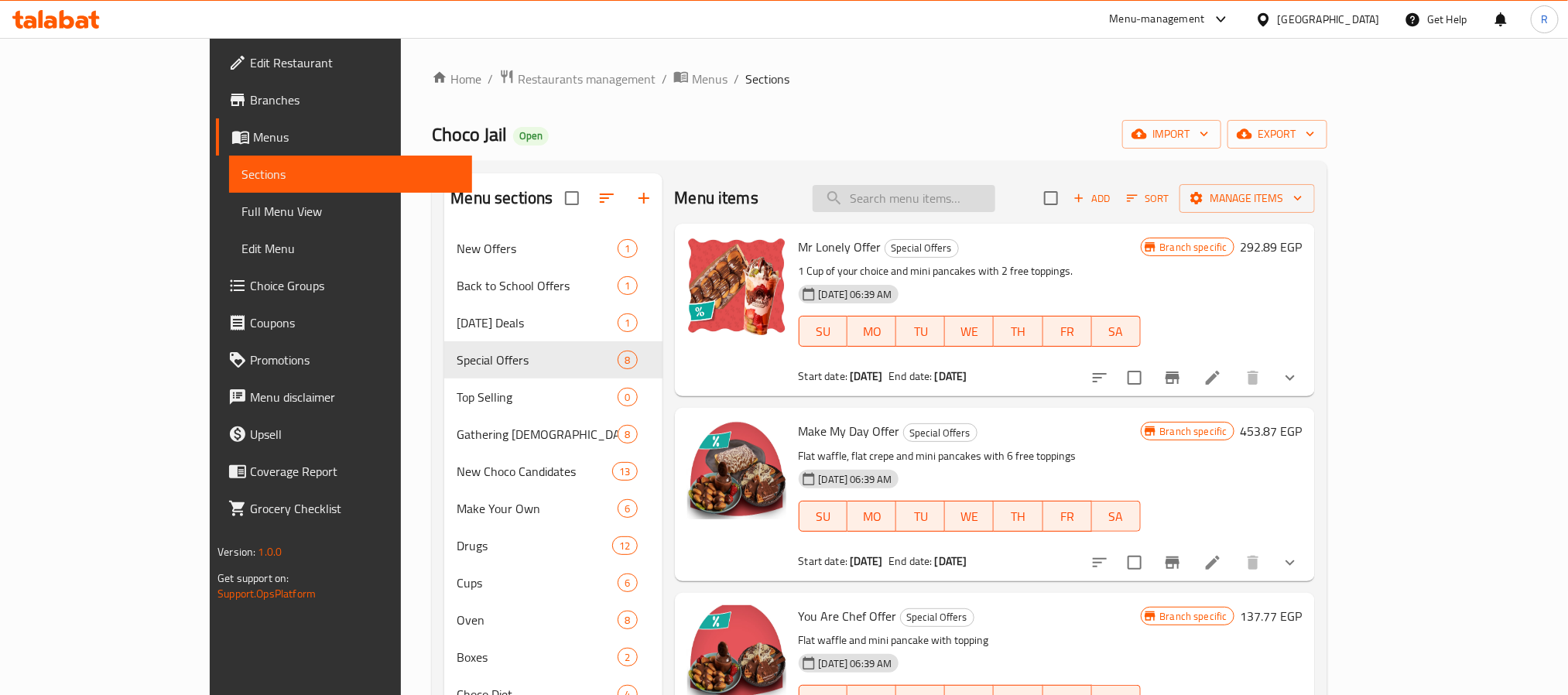
click at [968, 193] on input "search" at bounding box center [903, 198] width 183 height 27
paste input "Make My Day Offer"
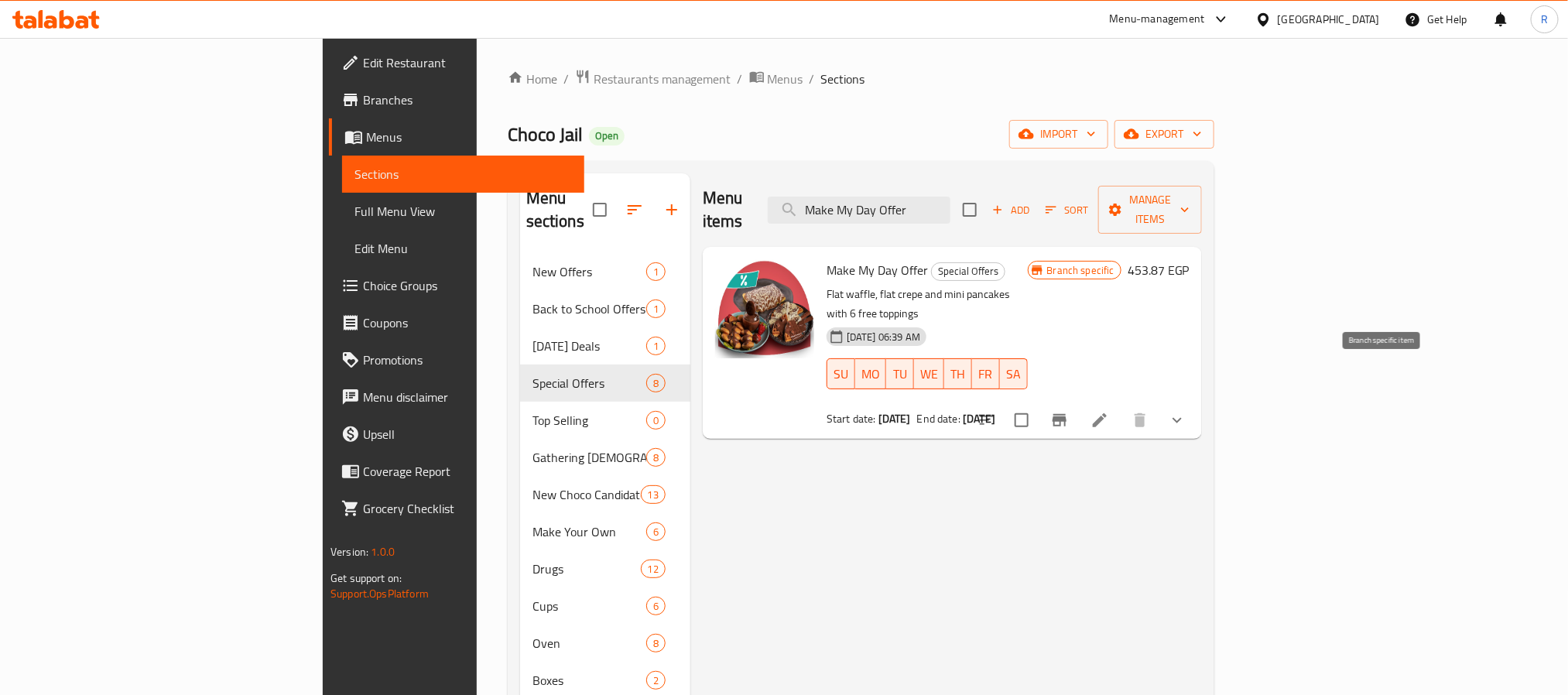
type input "Make My Day Offer"
click at [1068, 412] on icon "Branch-specific-item" at bounding box center [1060, 421] width 19 height 19
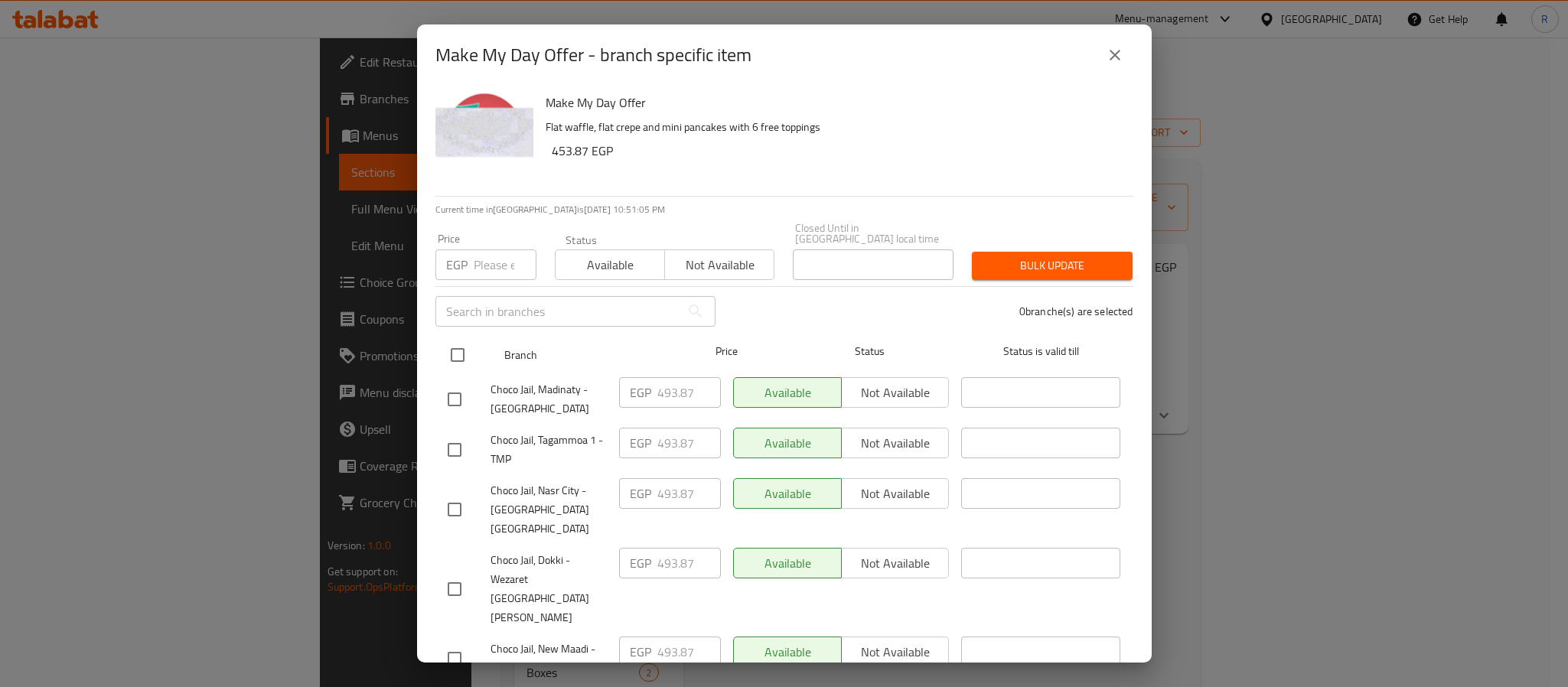
click at [455, 345] on input "checkbox" at bounding box center [458, 355] width 32 height 32
checkbox input "true"
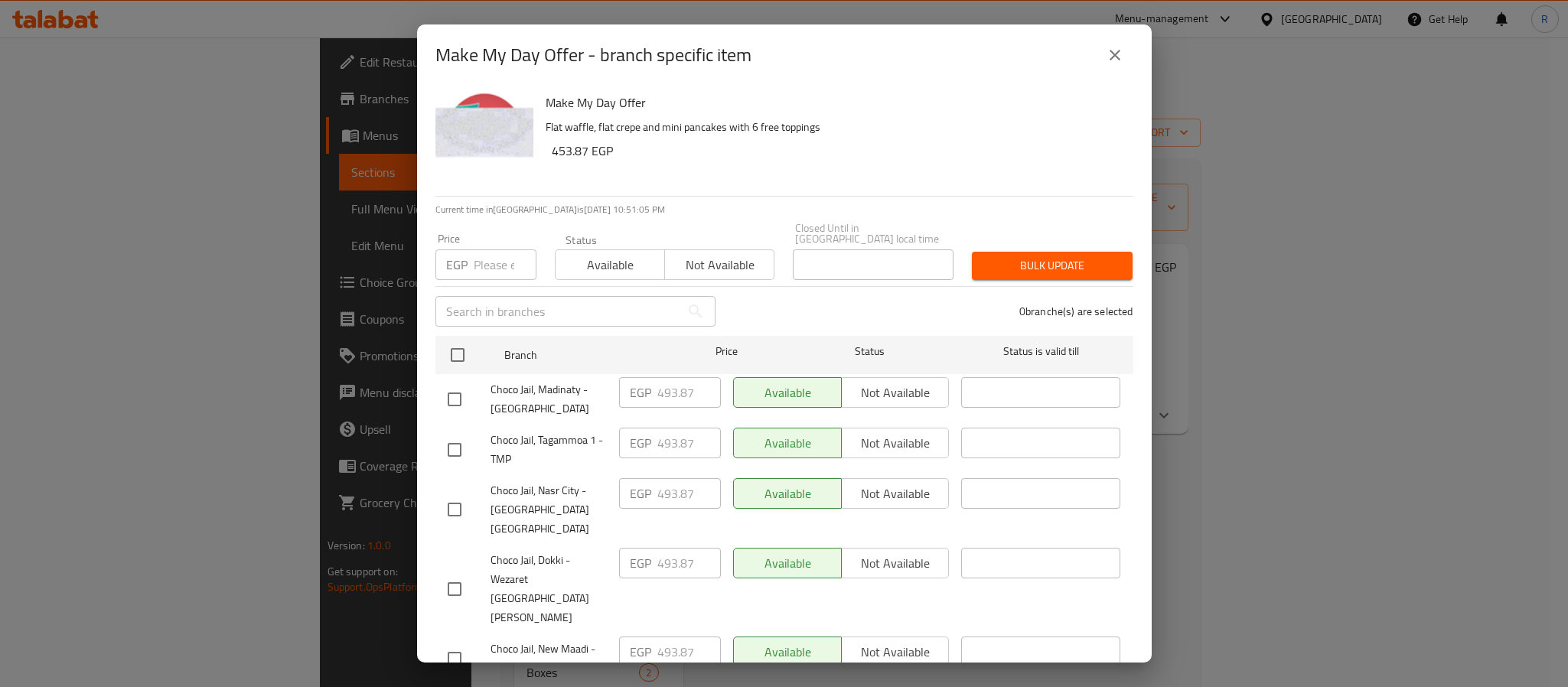
checkbox input "true"
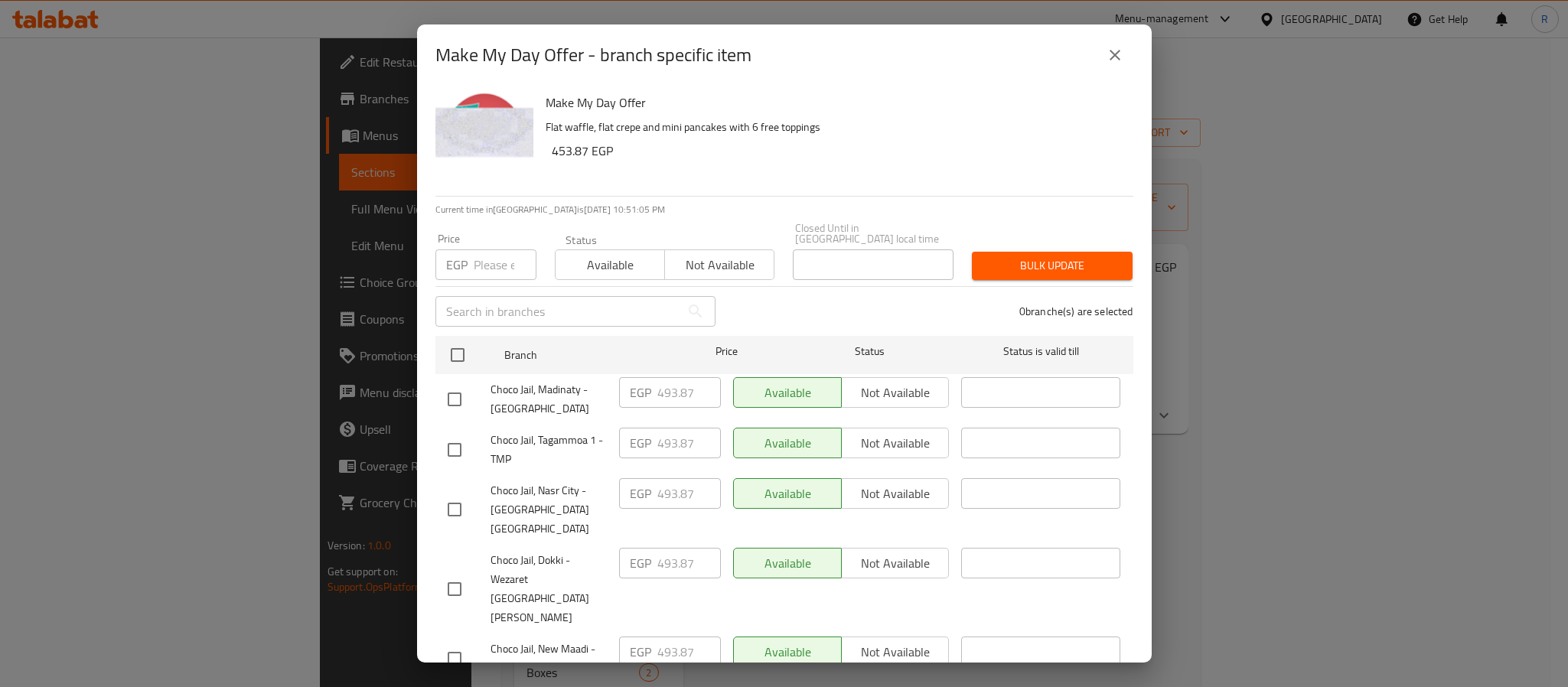
checkbox input "true"
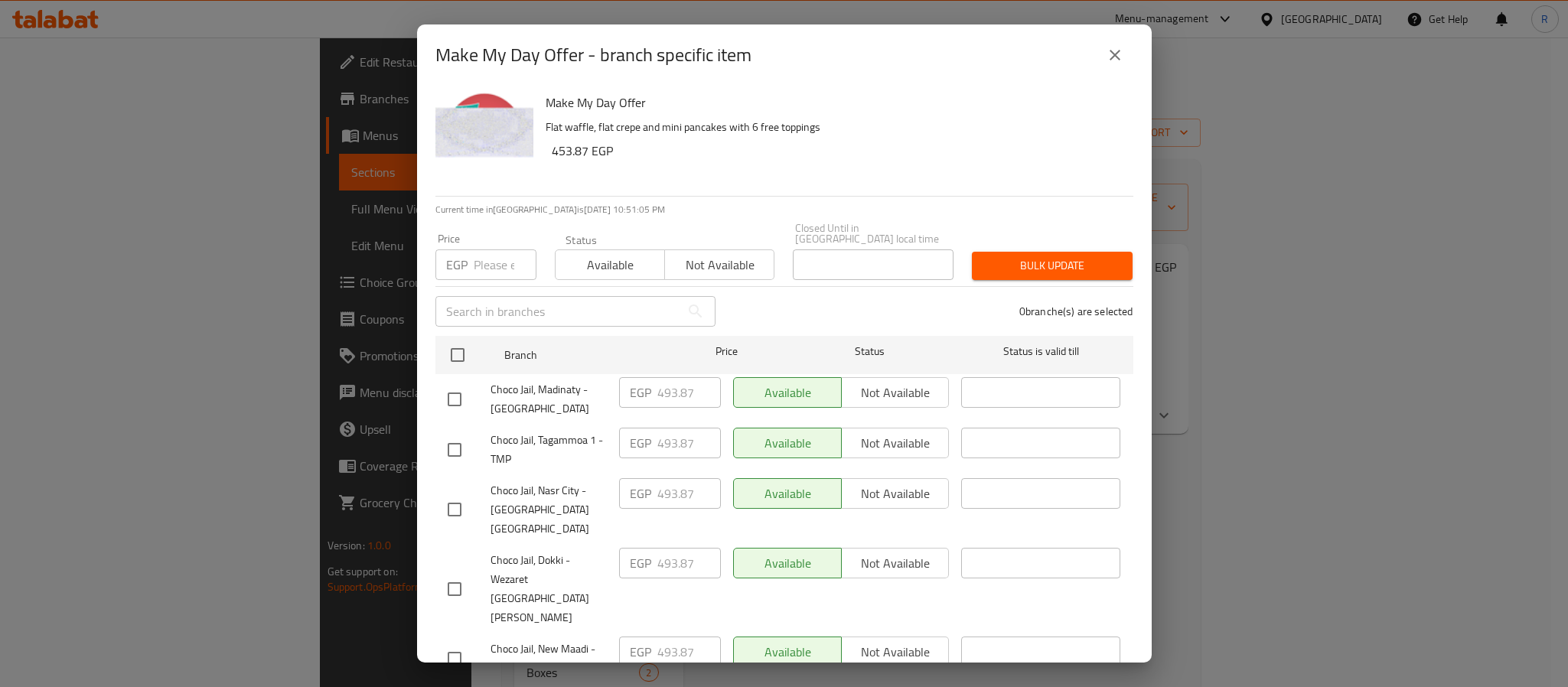
checkbox input "true"
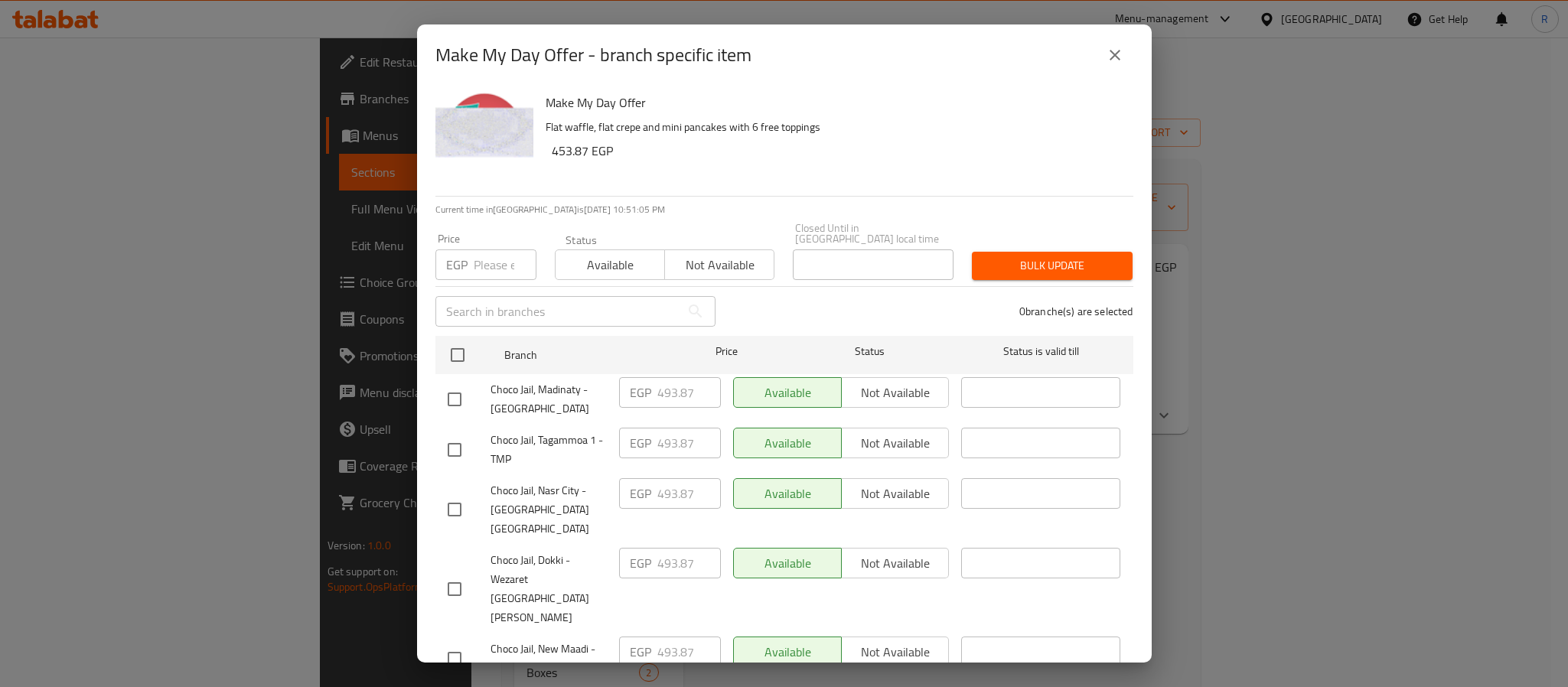
checkbox input "true"
click at [445, 393] on input "checkbox" at bounding box center [454, 399] width 32 height 32
checkbox input "false"
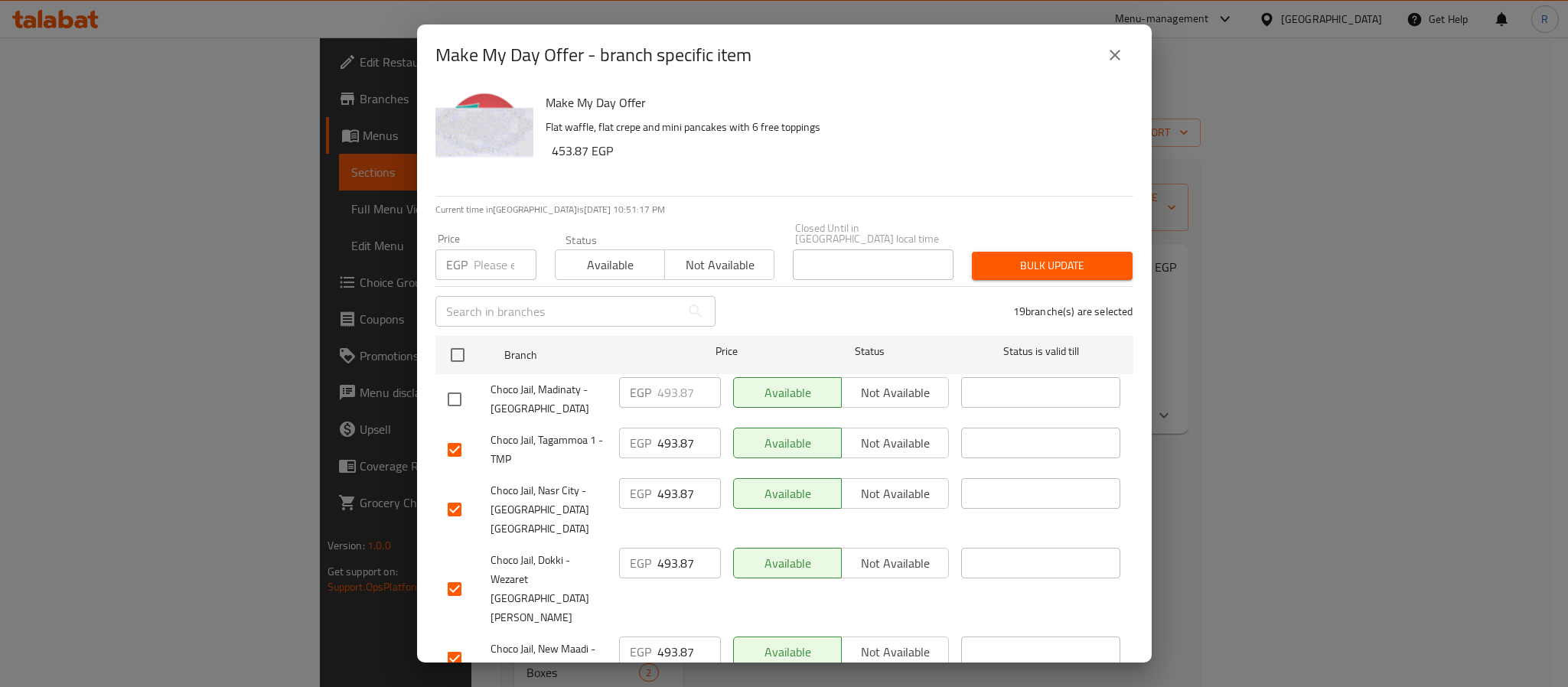
scroll to position [668, 0]
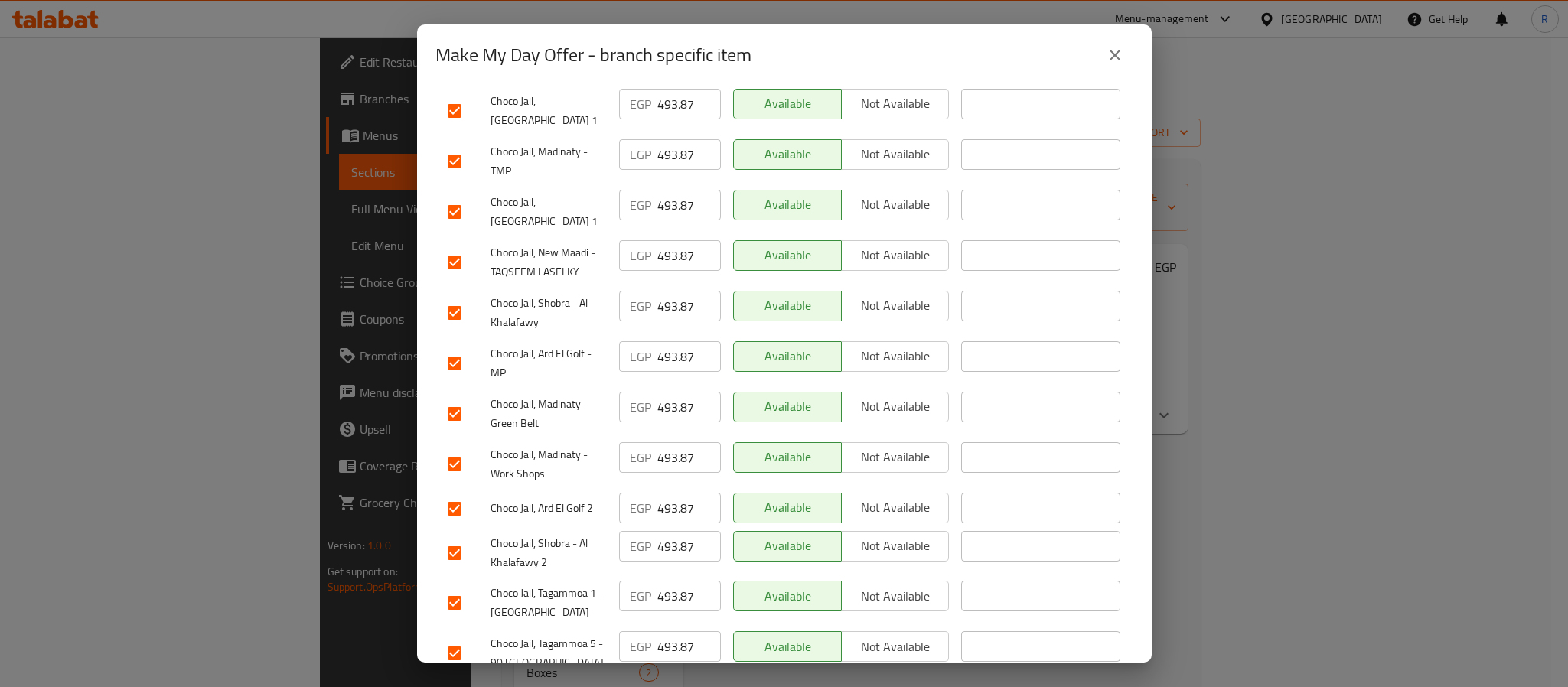
click at [448, 448] on input "checkbox" at bounding box center [454, 465] width 32 height 32
checkbox input "false"
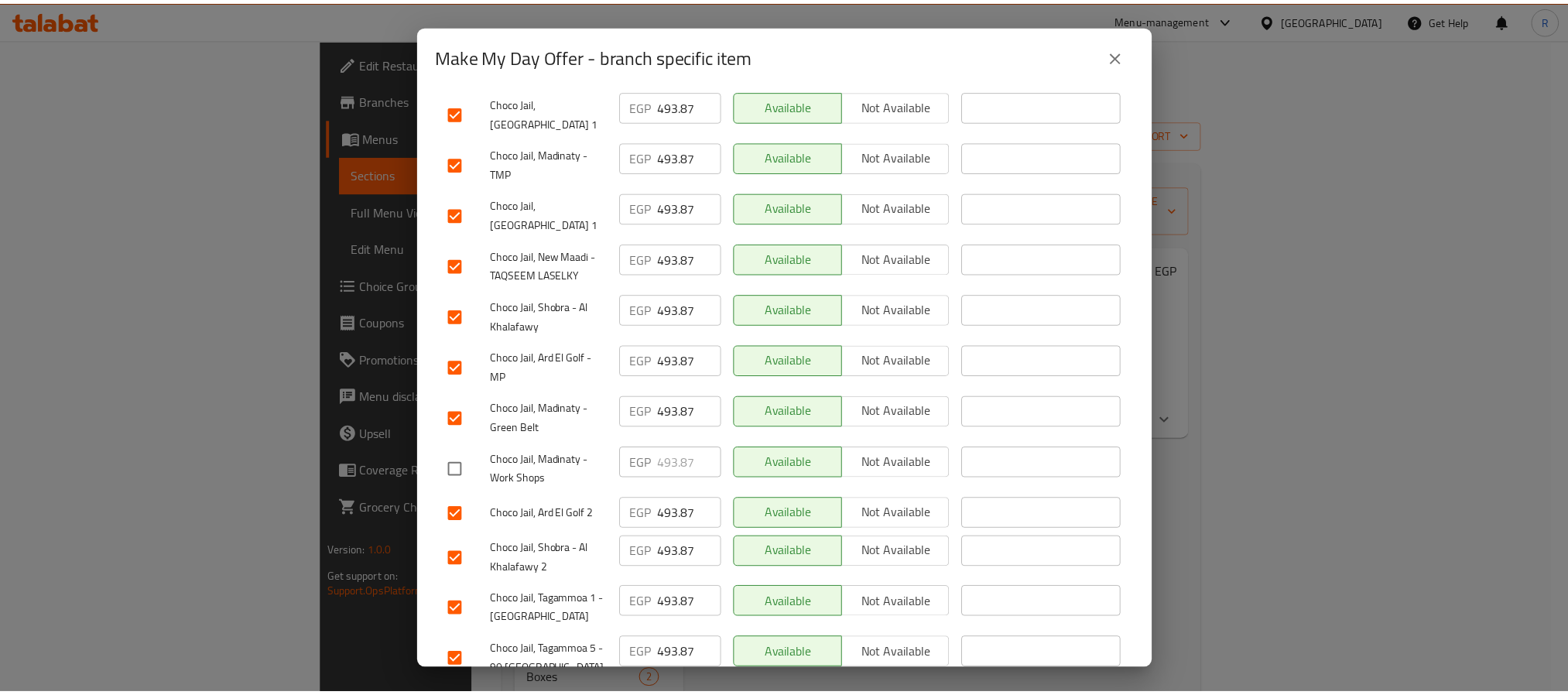
scroll to position [95, 0]
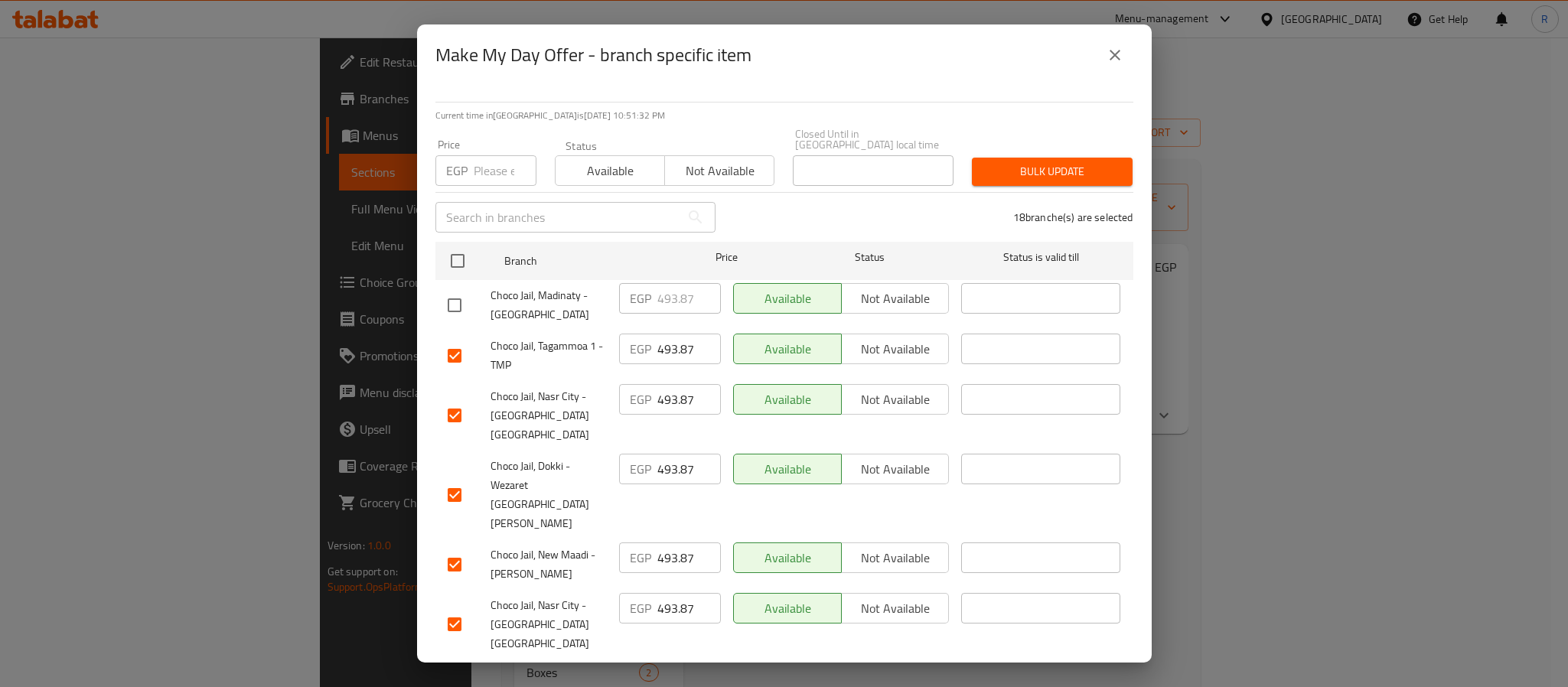
click at [478, 161] on input "number" at bounding box center [505, 171] width 63 height 31
paste input "453.87"
type input "453.87"
click at [984, 162] on span "Bulk update" at bounding box center [1052, 172] width 136 height 20
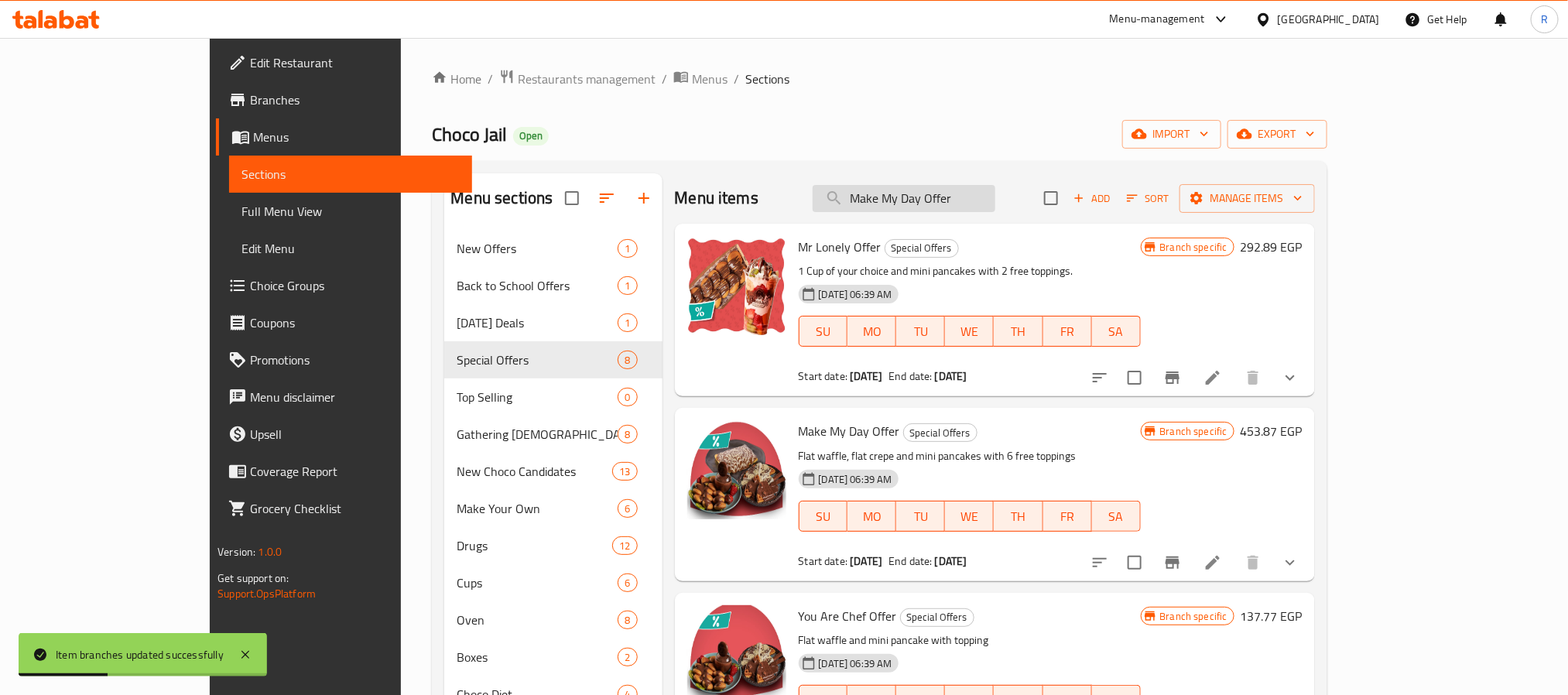
click at [992, 204] on input "Make My Day Offer" at bounding box center [903, 198] width 183 height 27
paste input "Buy 2 Cup And Get 1 Free"
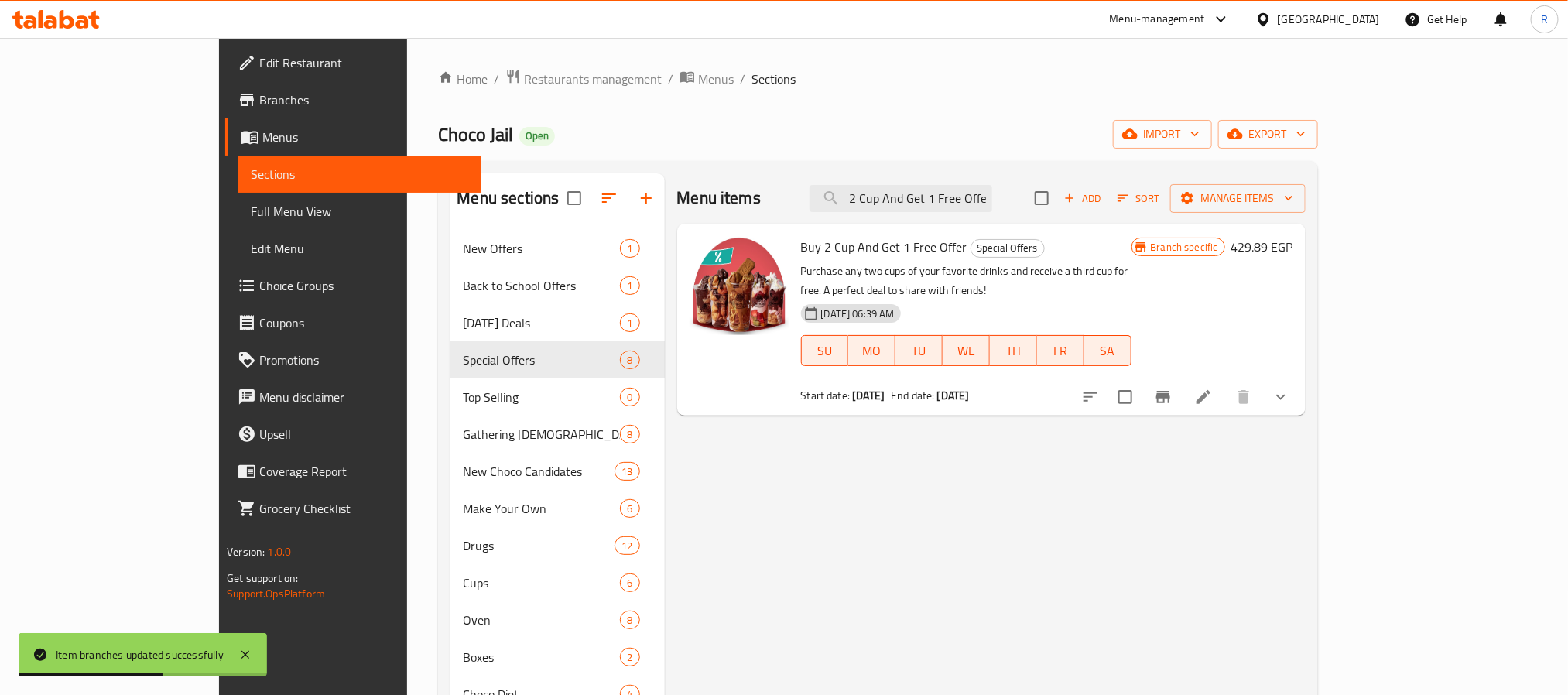
type input "Buy 2 Cup And Get 1 Free Offer"
click at [1172, 387] on icon "Branch-specific-item" at bounding box center [1164, 397] width 19 height 19
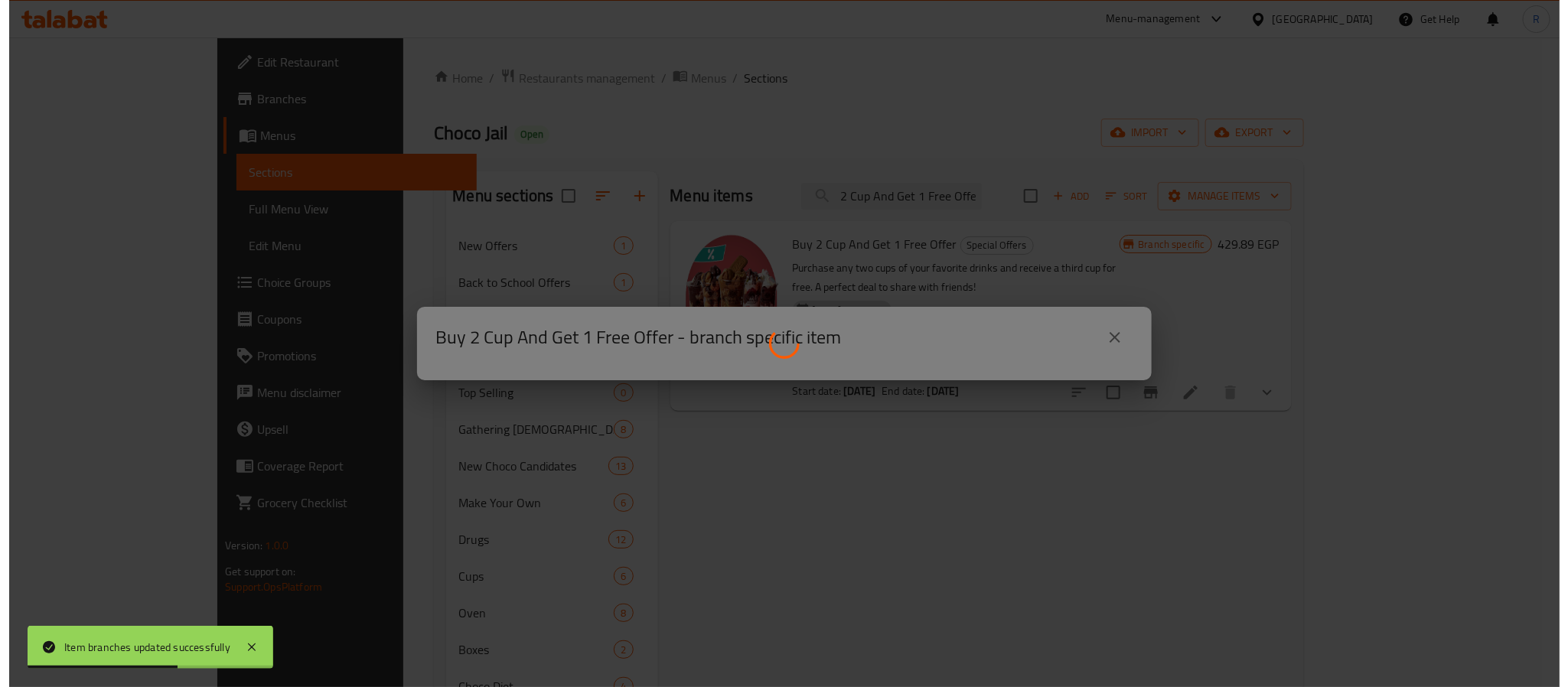
scroll to position [0, 0]
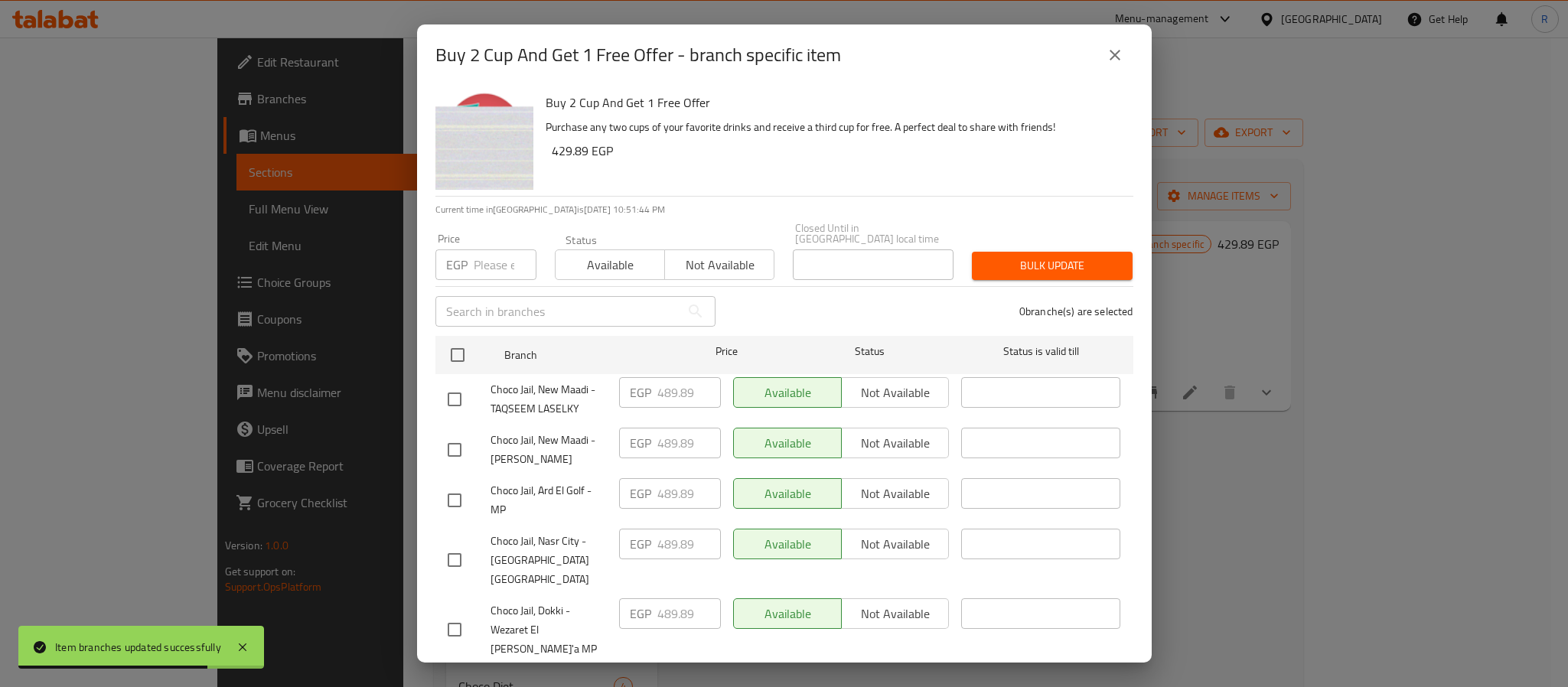
click at [462, 339] on input "checkbox" at bounding box center [458, 355] width 32 height 32
checkbox input "true"
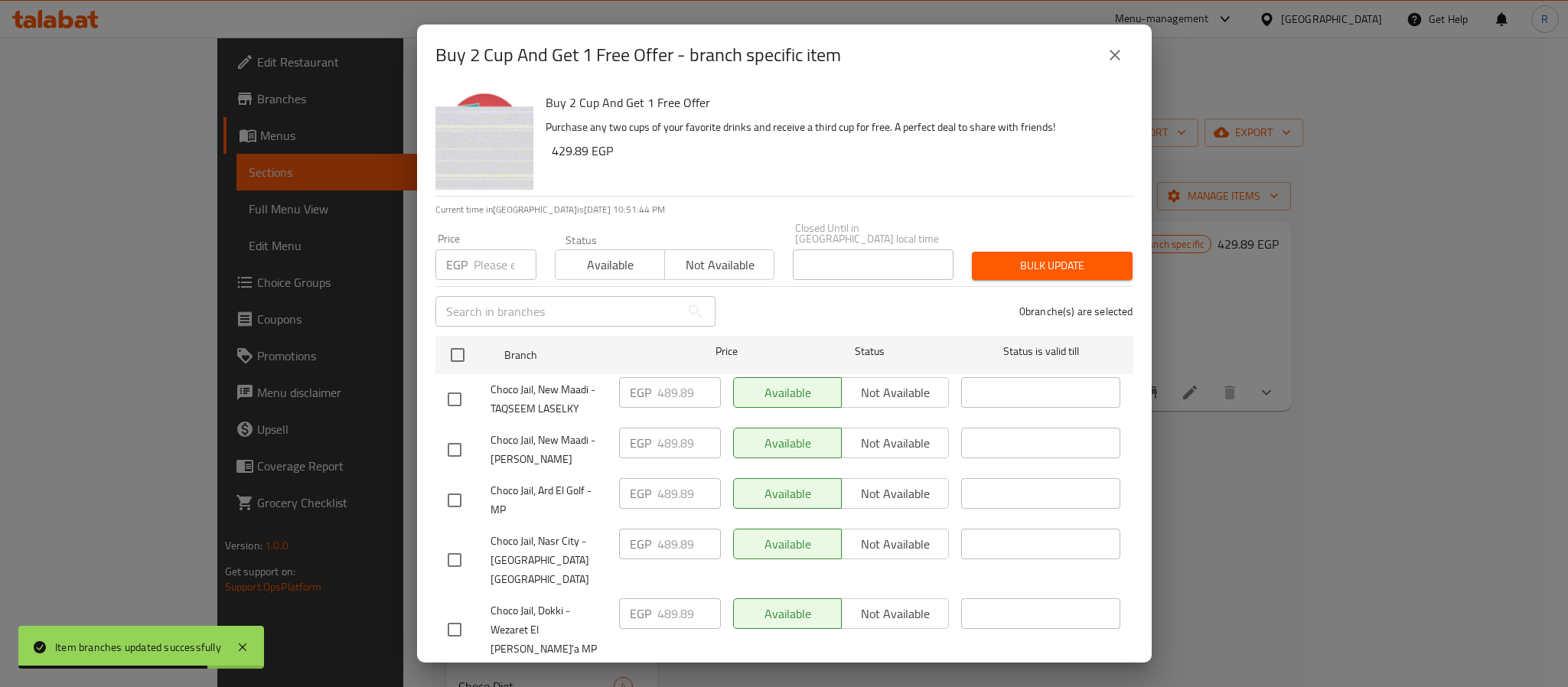
checkbox input "true"
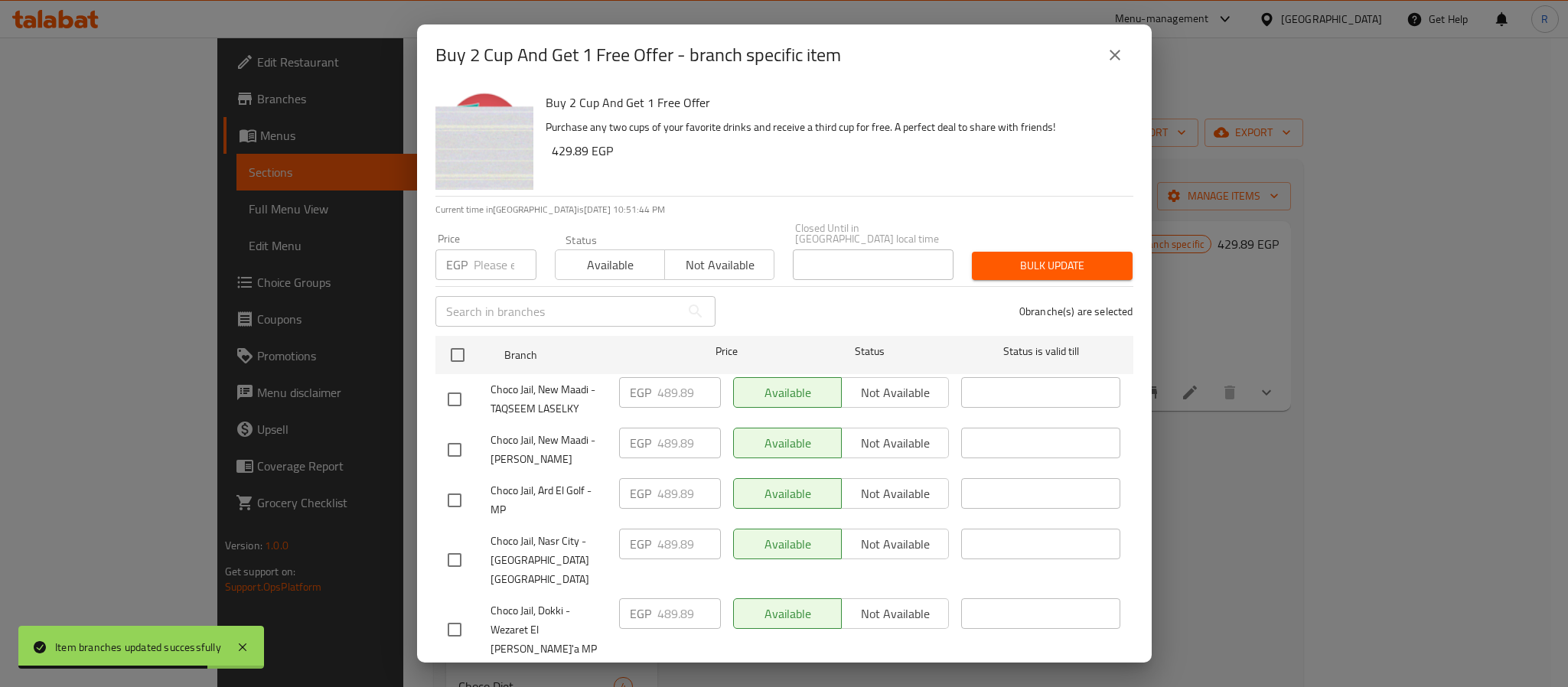
checkbox input "true"
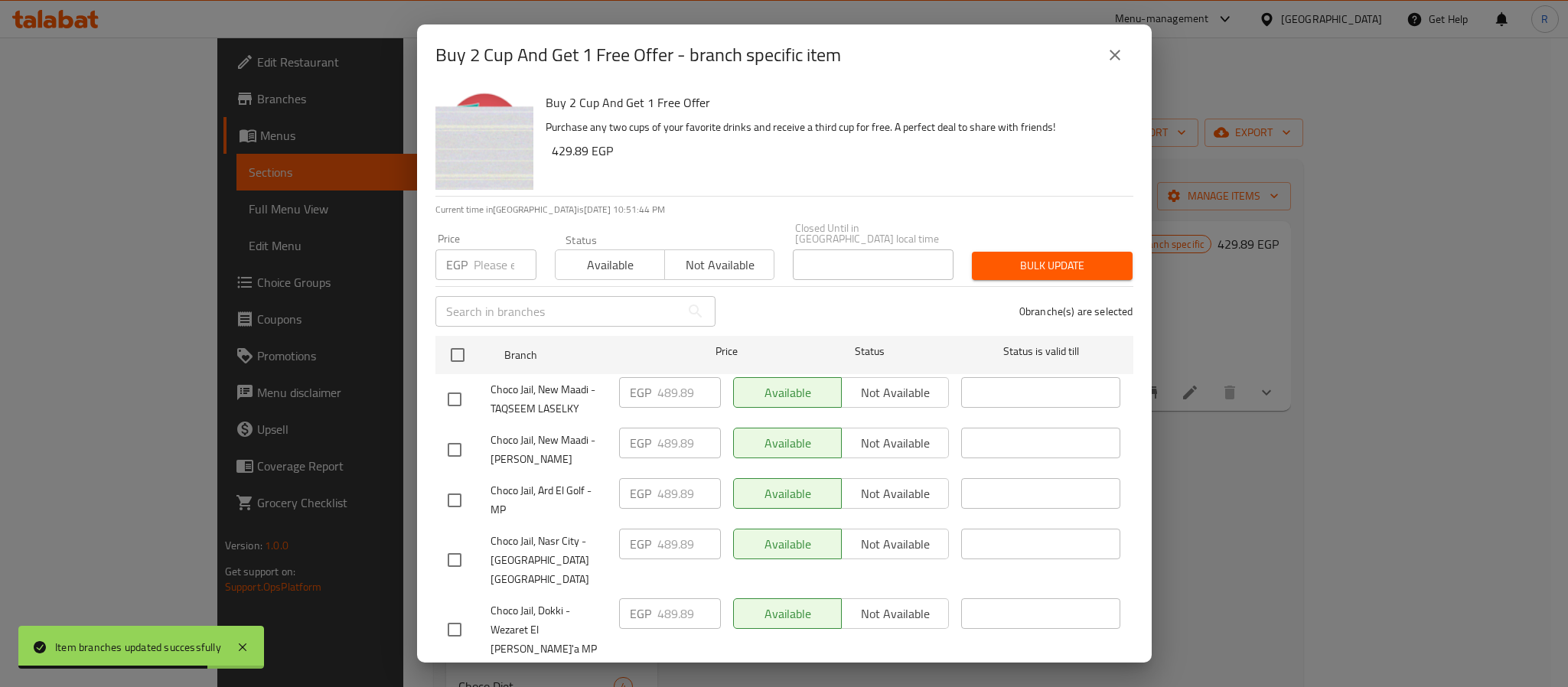
checkbox input "true"
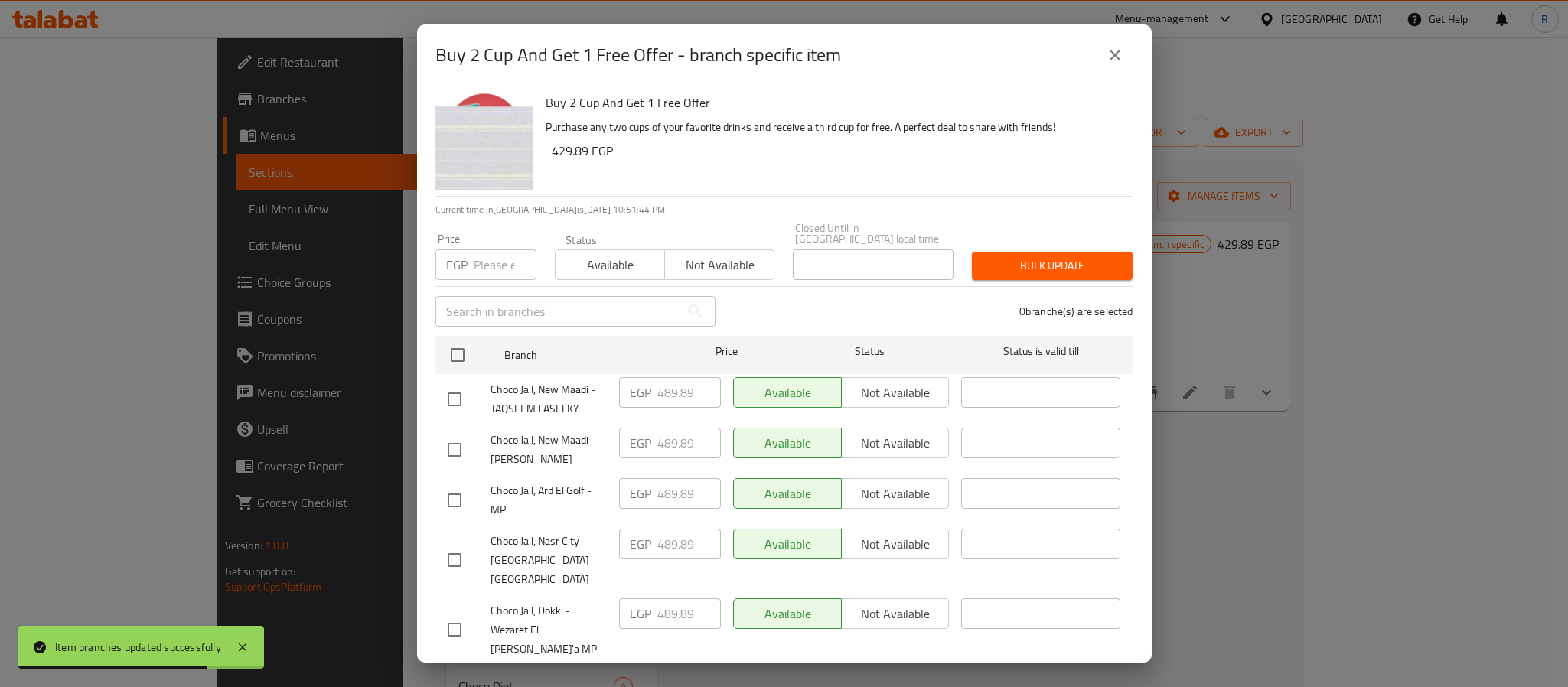
checkbox input "true"
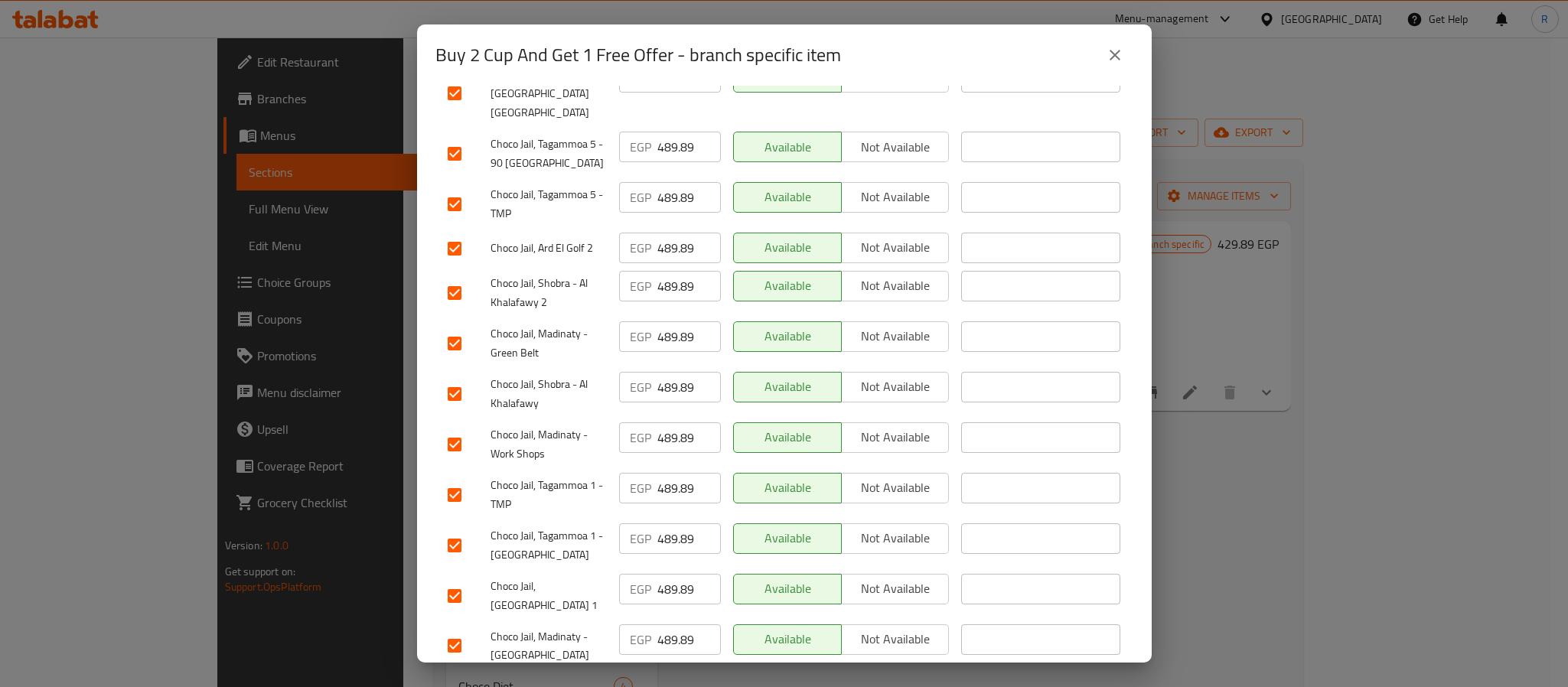
click at [450, 429] on input "checkbox" at bounding box center [454, 445] width 32 height 32
checkbox input "false"
click at [460, 610] on input "checkbox" at bounding box center [454, 646] width 32 height 32
checkbox input "false"
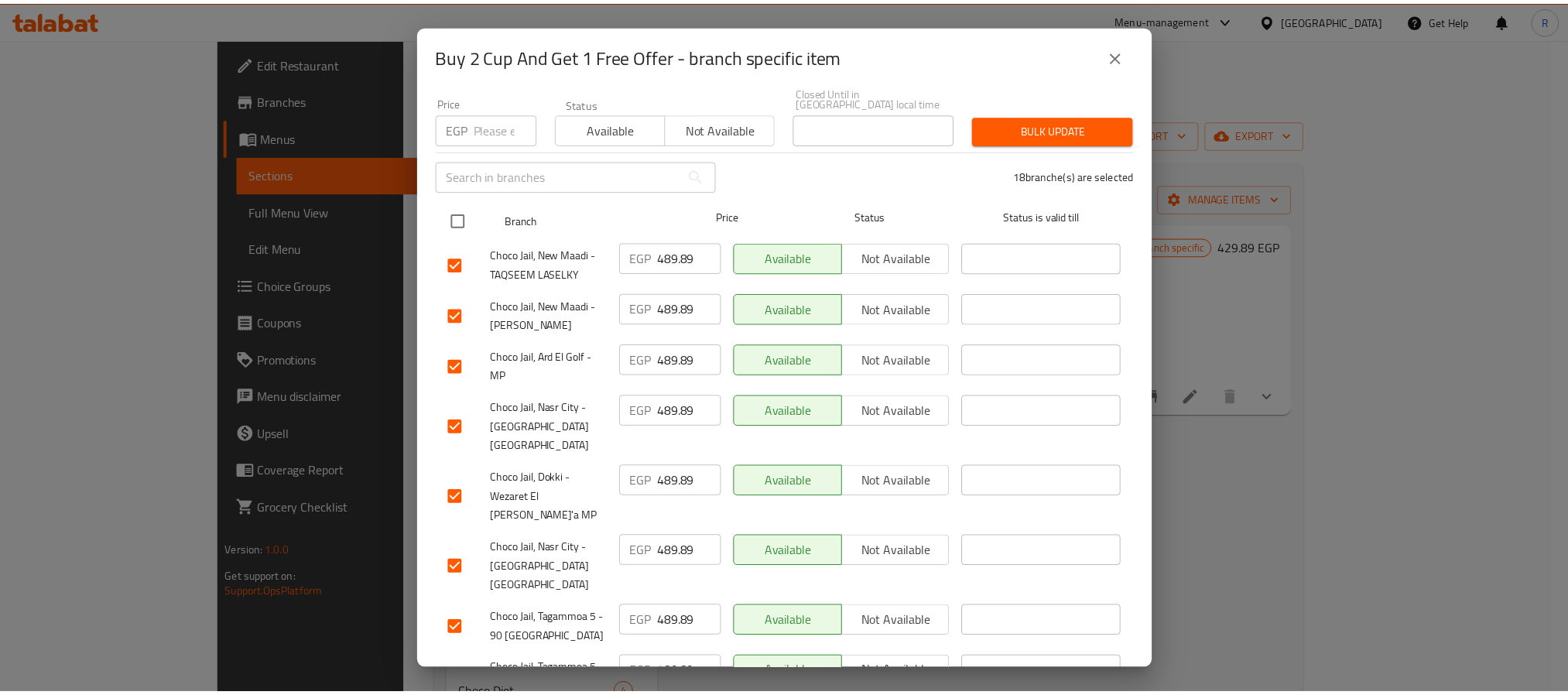
scroll to position [0, 0]
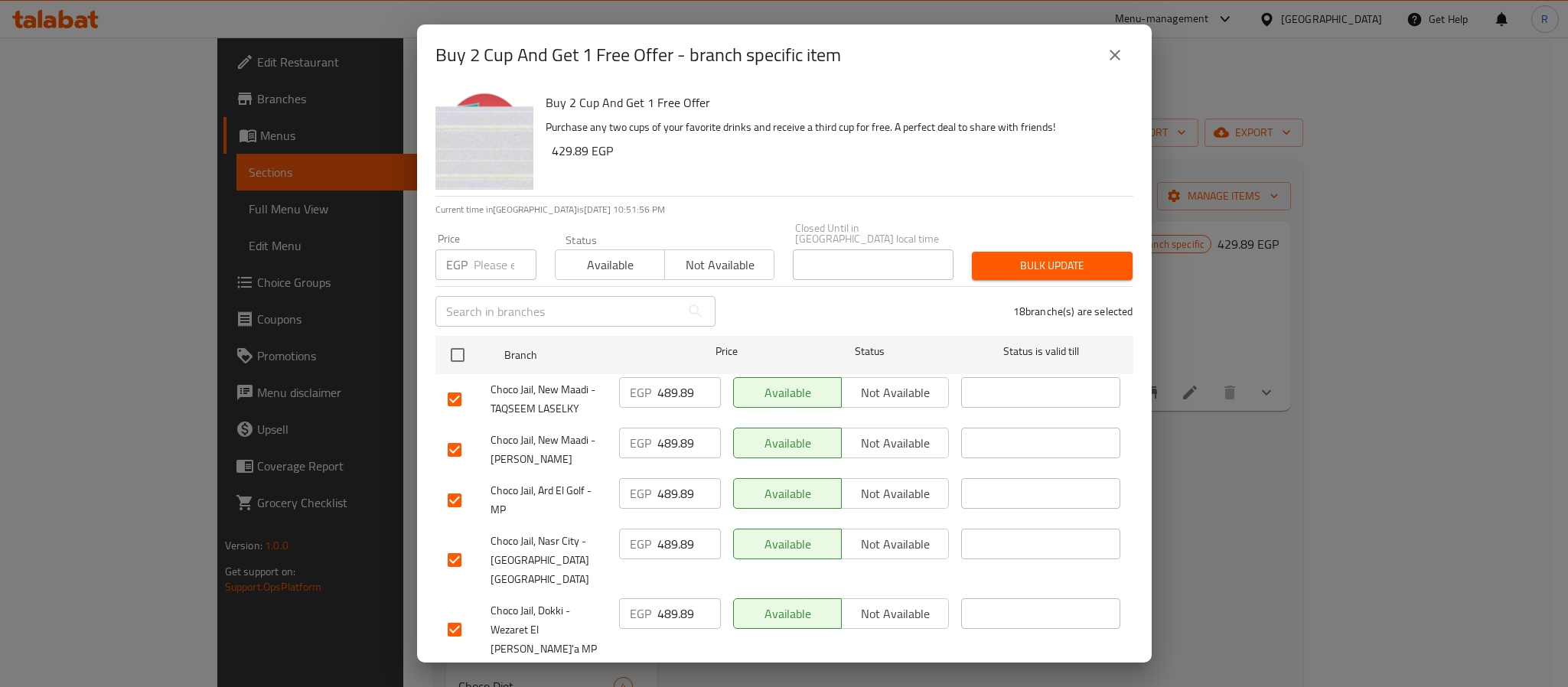
click at [488, 252] on input "number" at bounding box center [505, 265] width 63 height 31
paste input "429.89"
type input "429.89"
click at [1050, 258] on span "Bulk update" at bounding box center [1052, 266] width 136 height 20
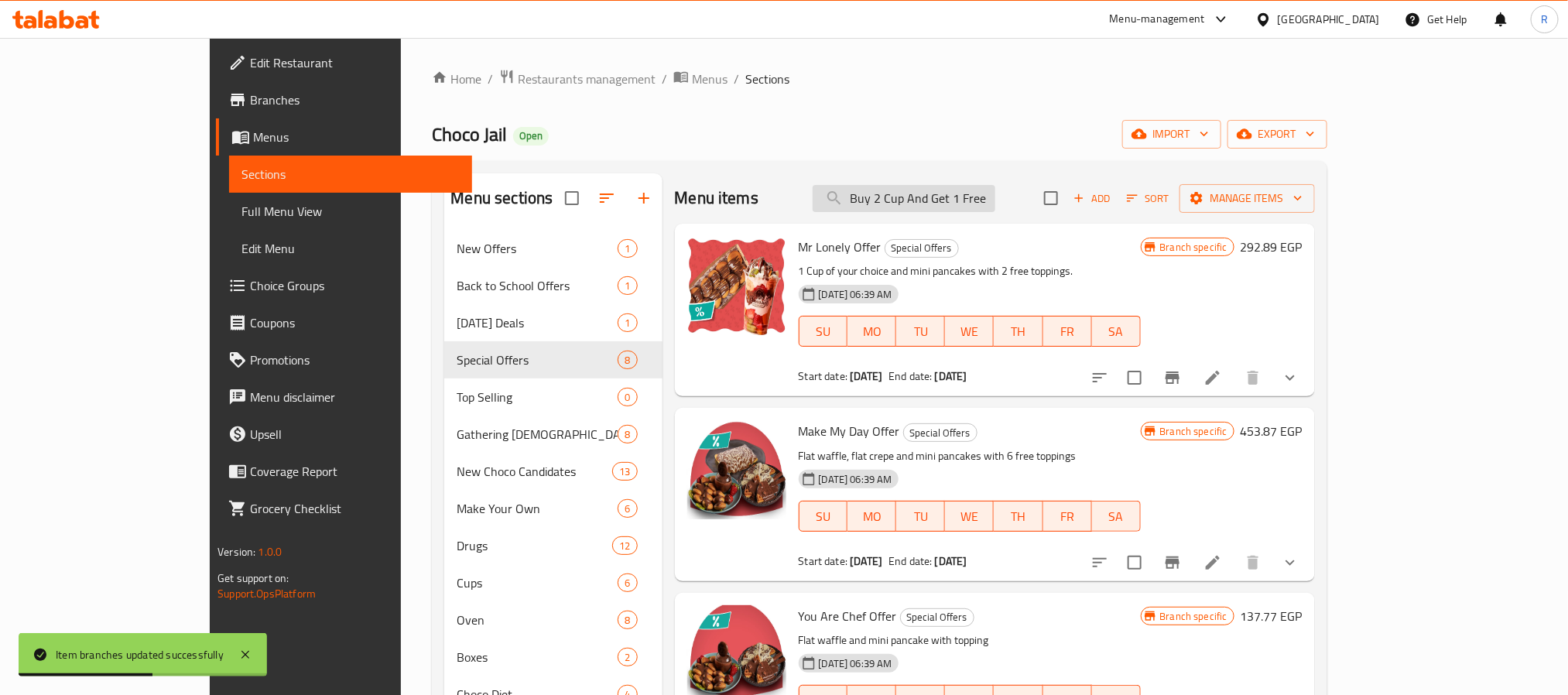
click at [995, 198] on input "Buy 2 Cup And Get 1 Free Offer" at bounding box center [903, 198] width 183 height 27
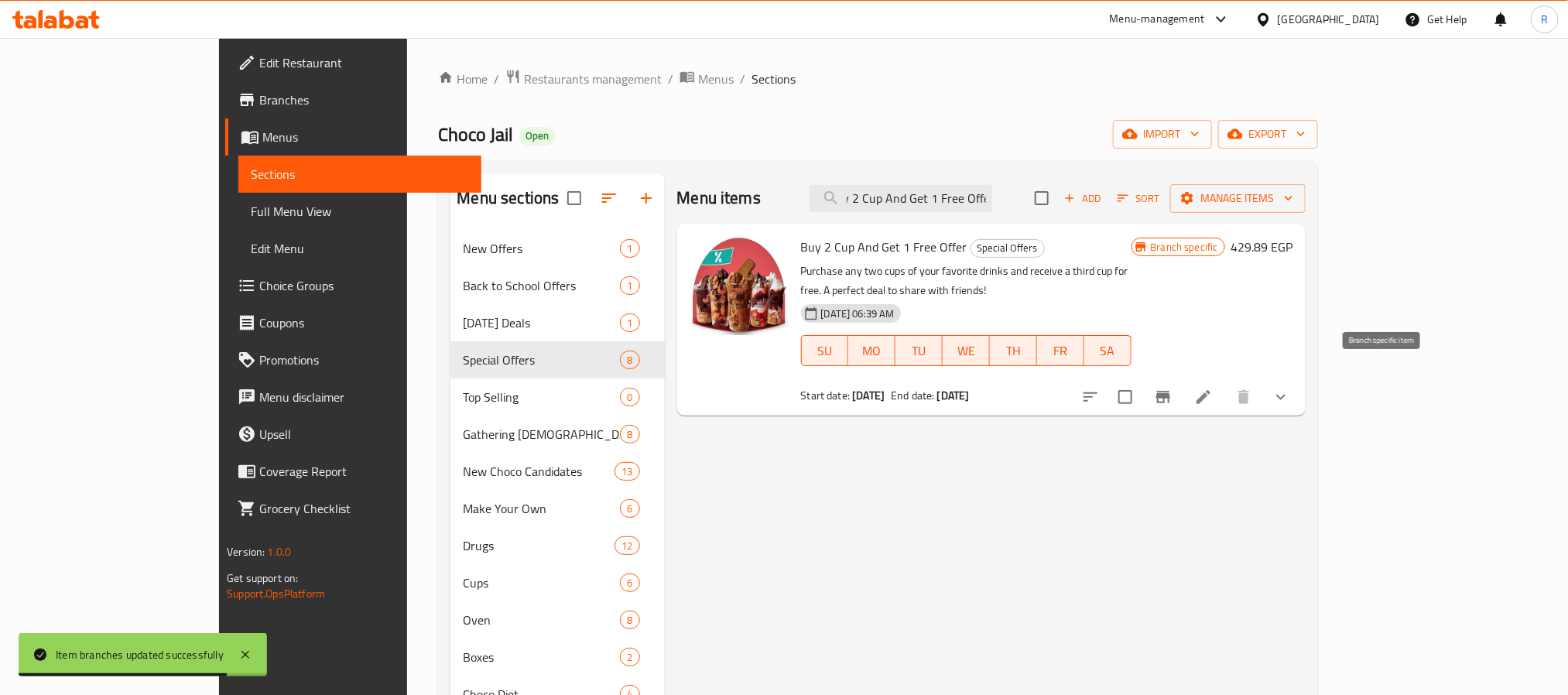
click at [1182, 381] on button "Branch-specific-item" at bounding box center [1163, 397] width 37 height 37
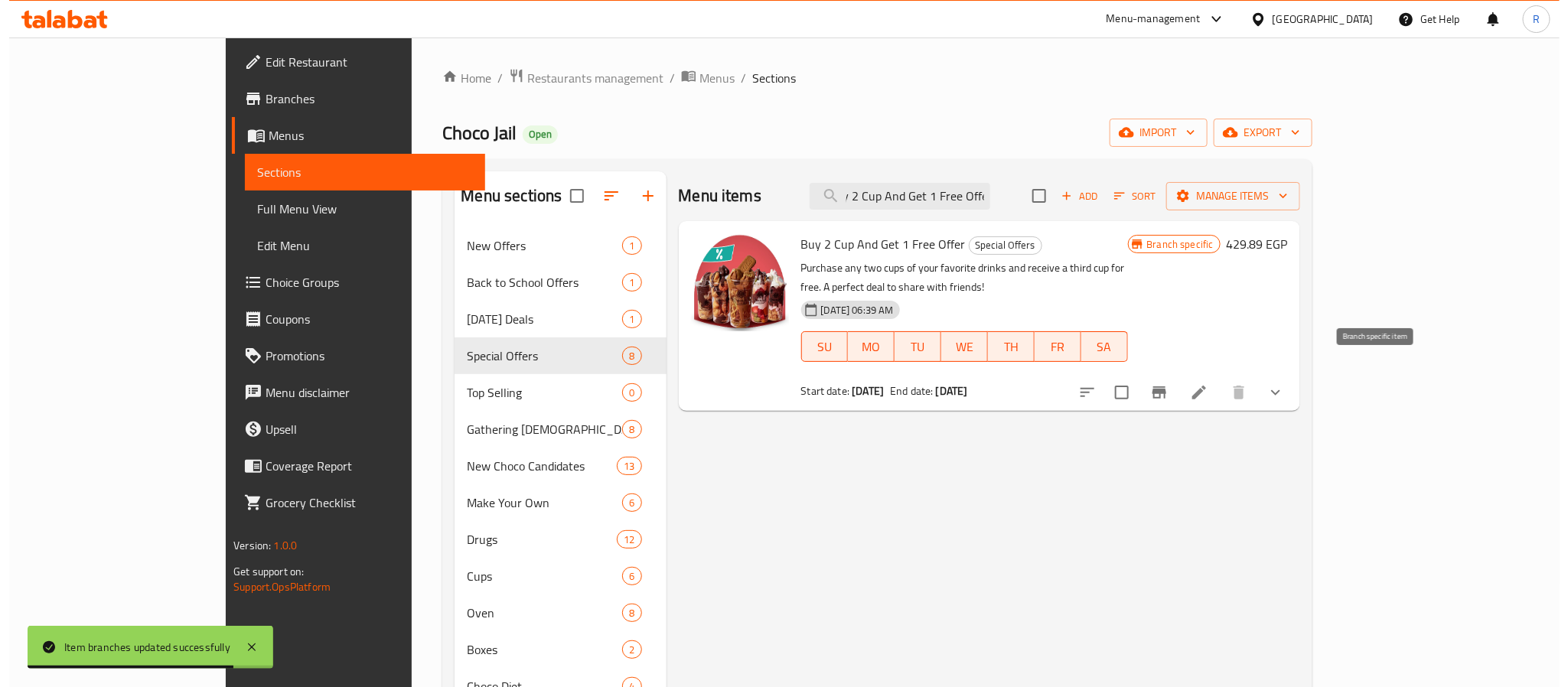
scroll to position [0, 0]
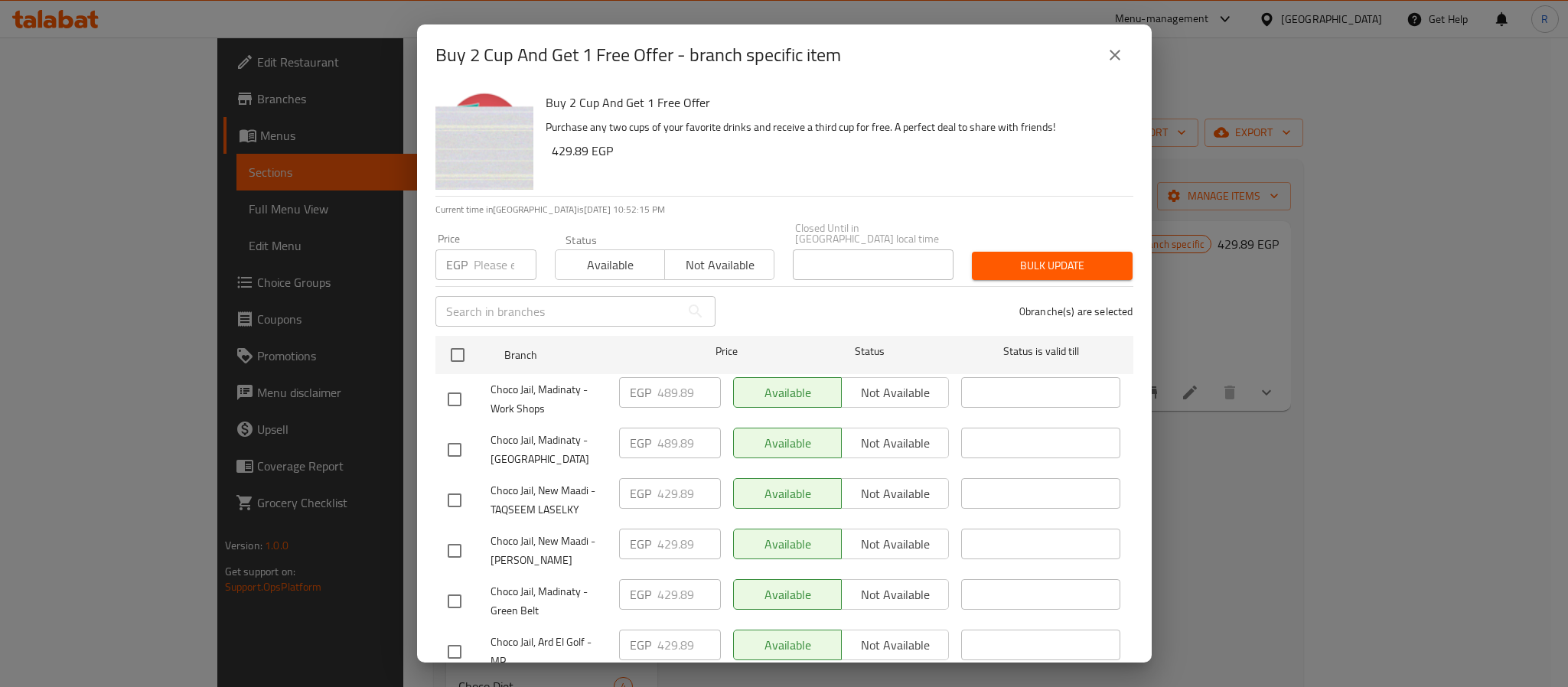
click at [1110, 70] on button "close" at bounding box center [1114, 54] width 37 height 37
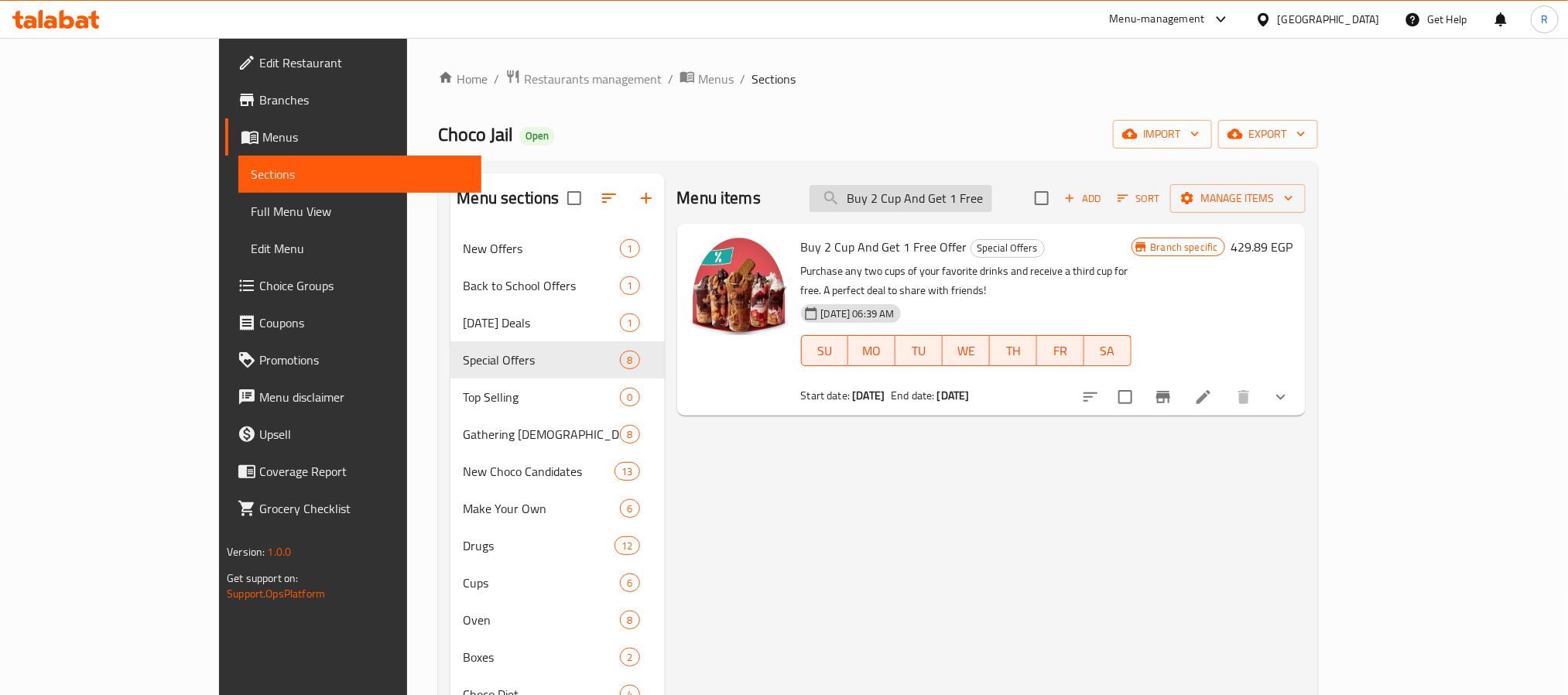
click at [964, 186] on input "Buy 2 Cup And Get 1 Free Offe" at bounding box center [901, 198] width 183 height 27
paste input "Choco Bites Offer"
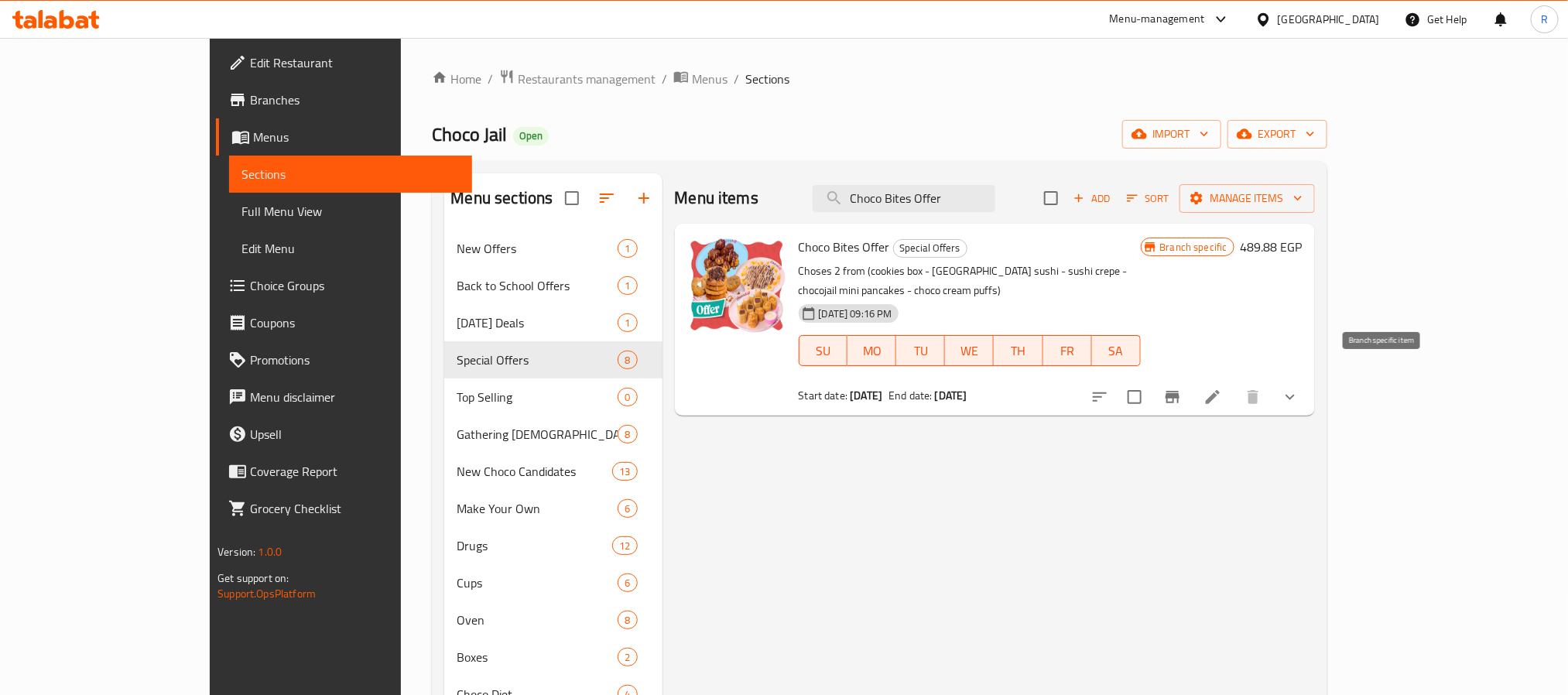
type input "Choco Bites Offer"
click at [1179, 391] on icon "Branch-specific-item" at bounding box center [1172, 397] width 14 height 12
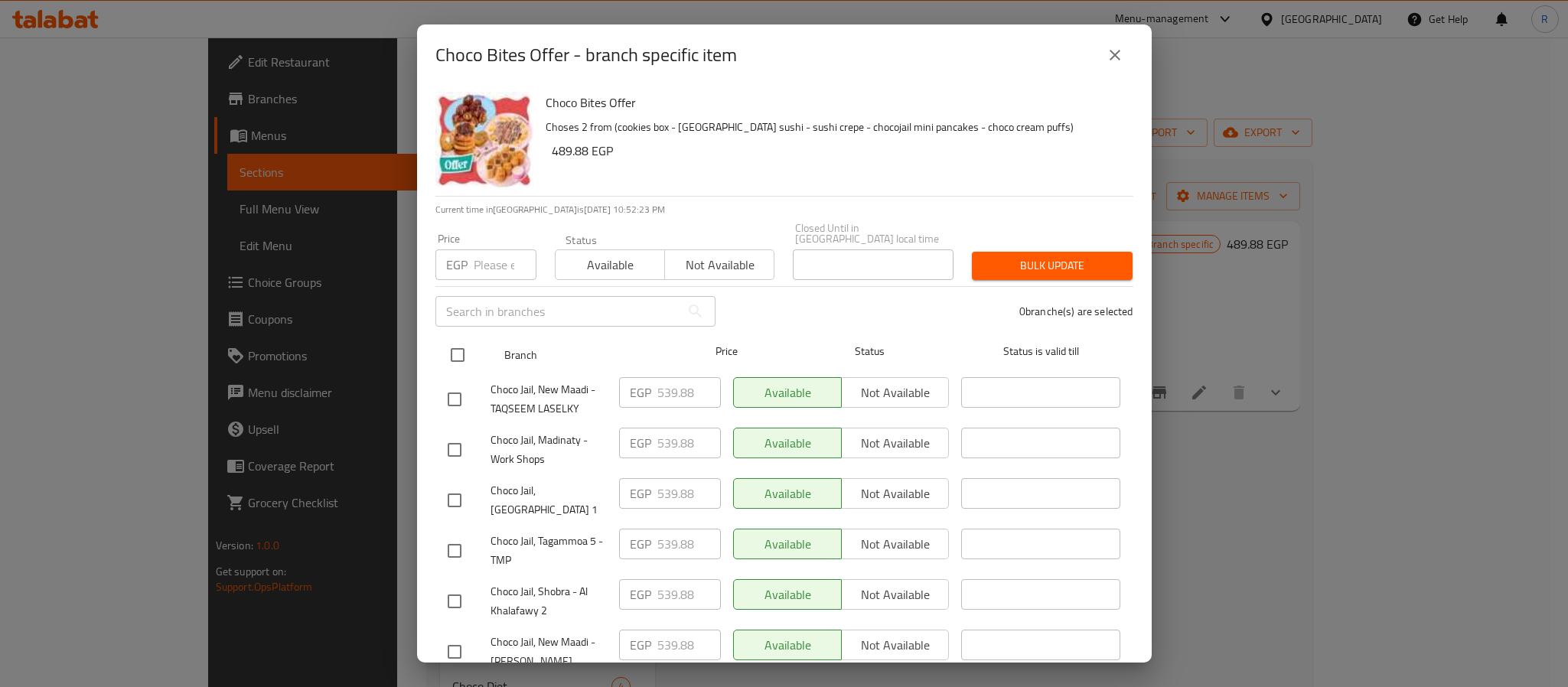
click at [454, 341] on input "checkbox" at bounding box center [458, 355] width 32 height 32
checkbox input "true"
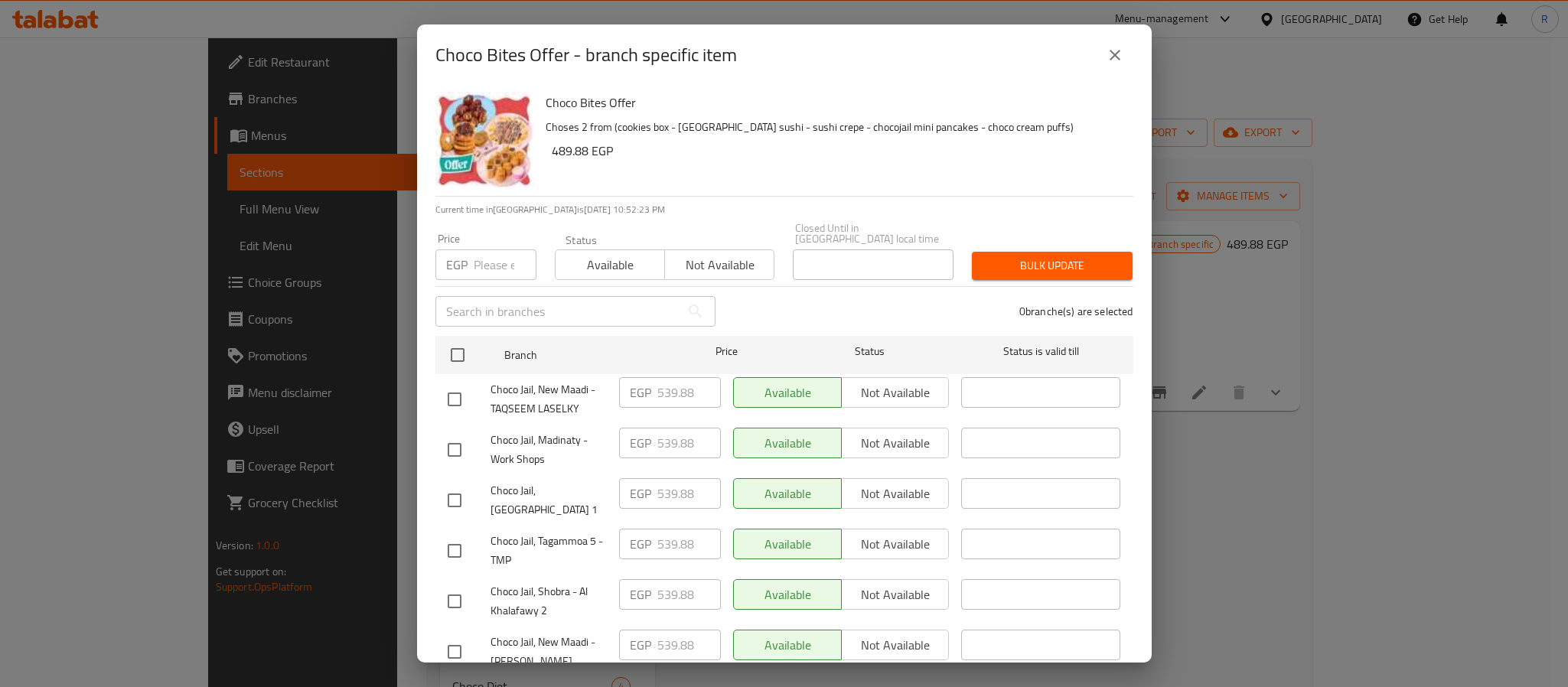
checkbox input "true"
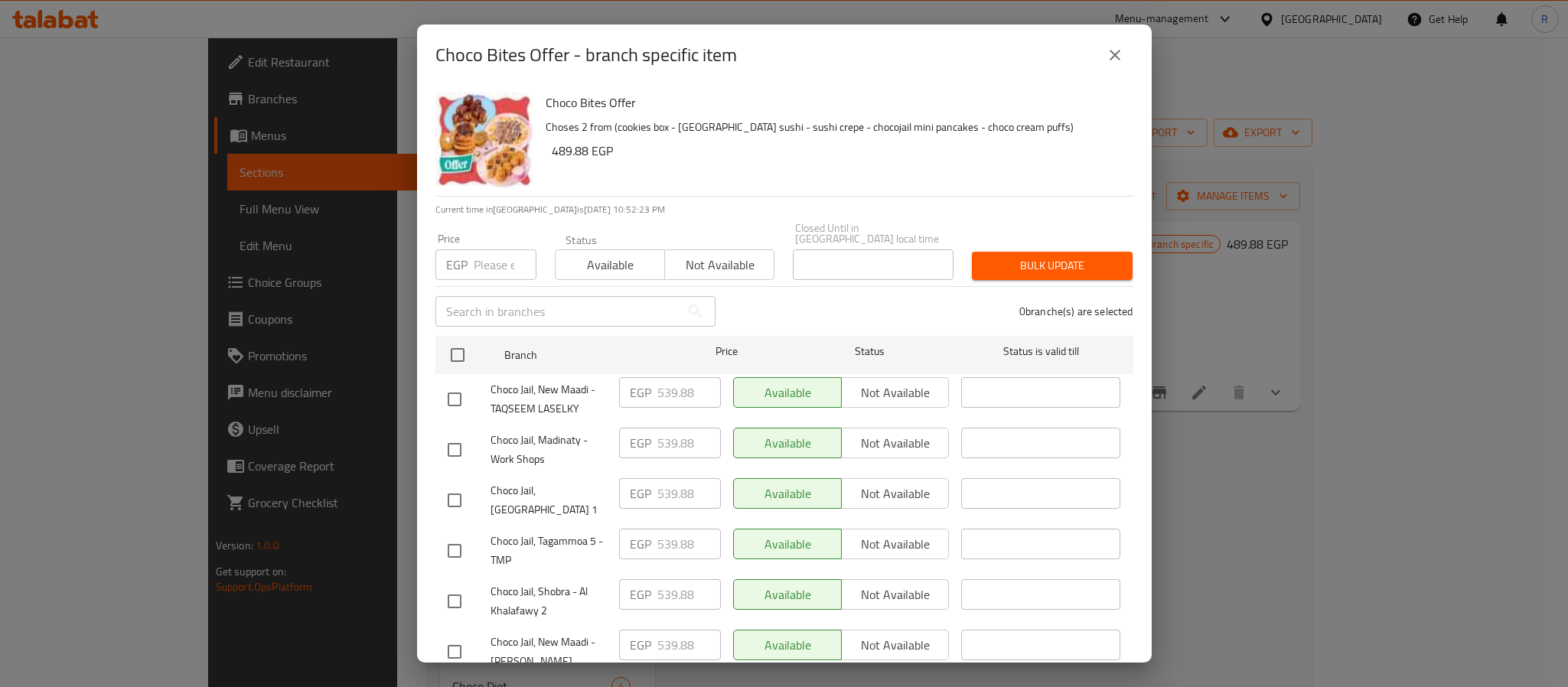
checkbox input "true"
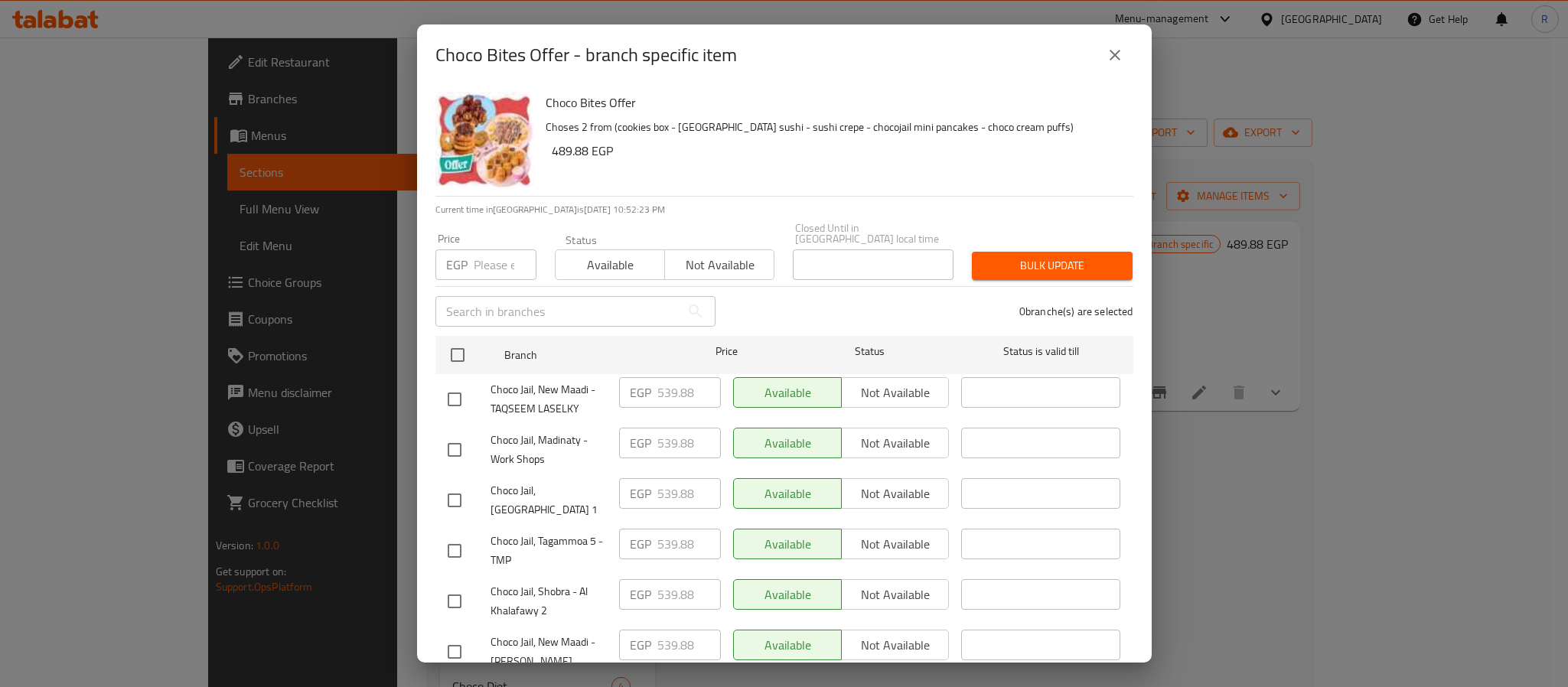
checkbox input "true"
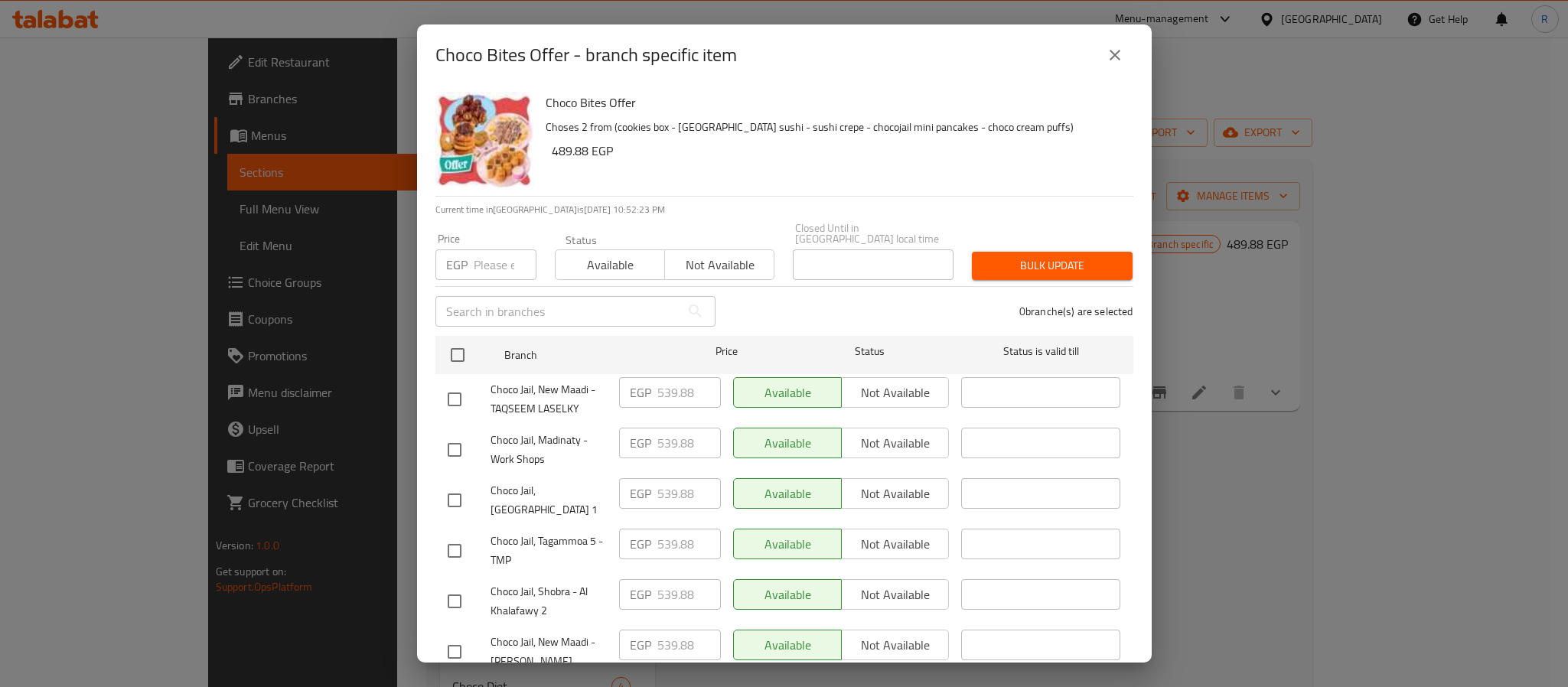
checkbox input "true"
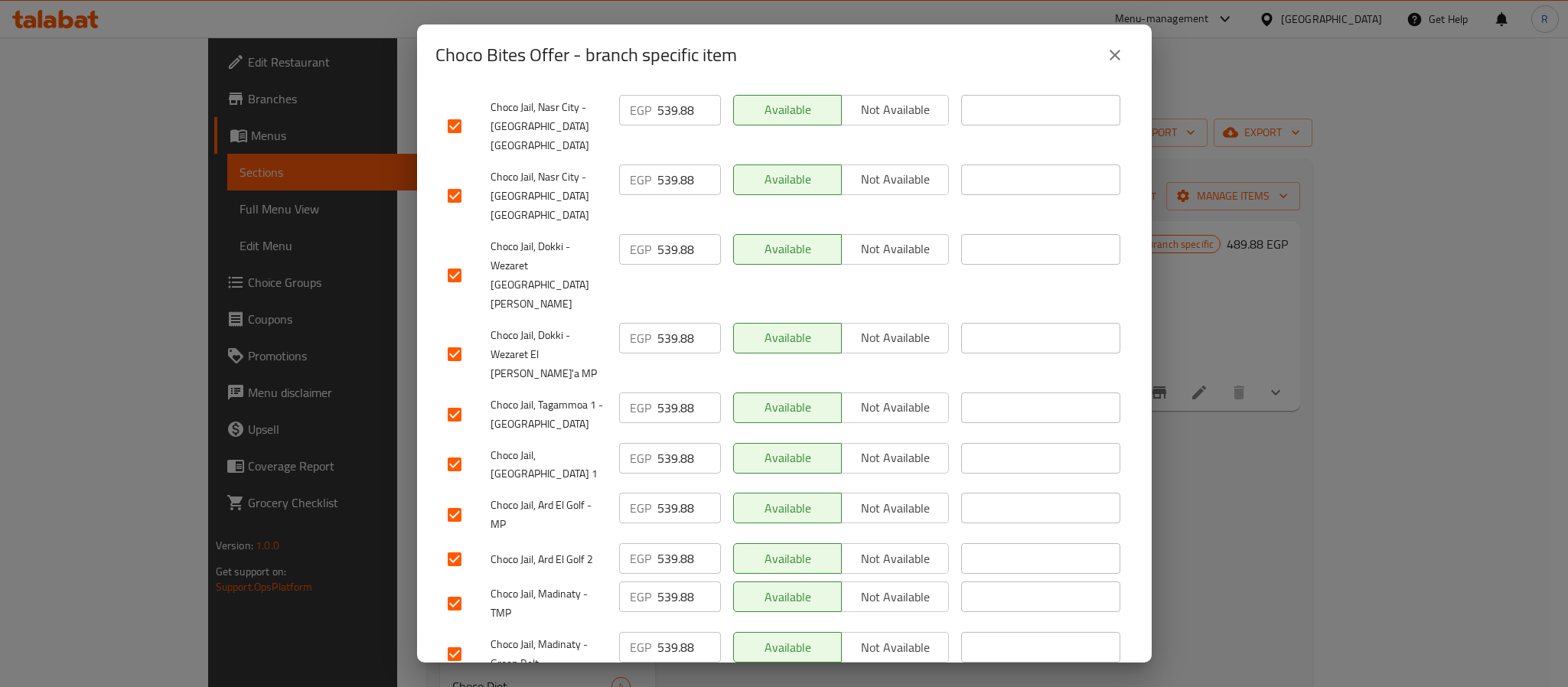
drag, startPoint x: 460, startPoint y: 597, endPoint x: 477, endPoint y: 572, distance: 30.2
checkbox input "false"
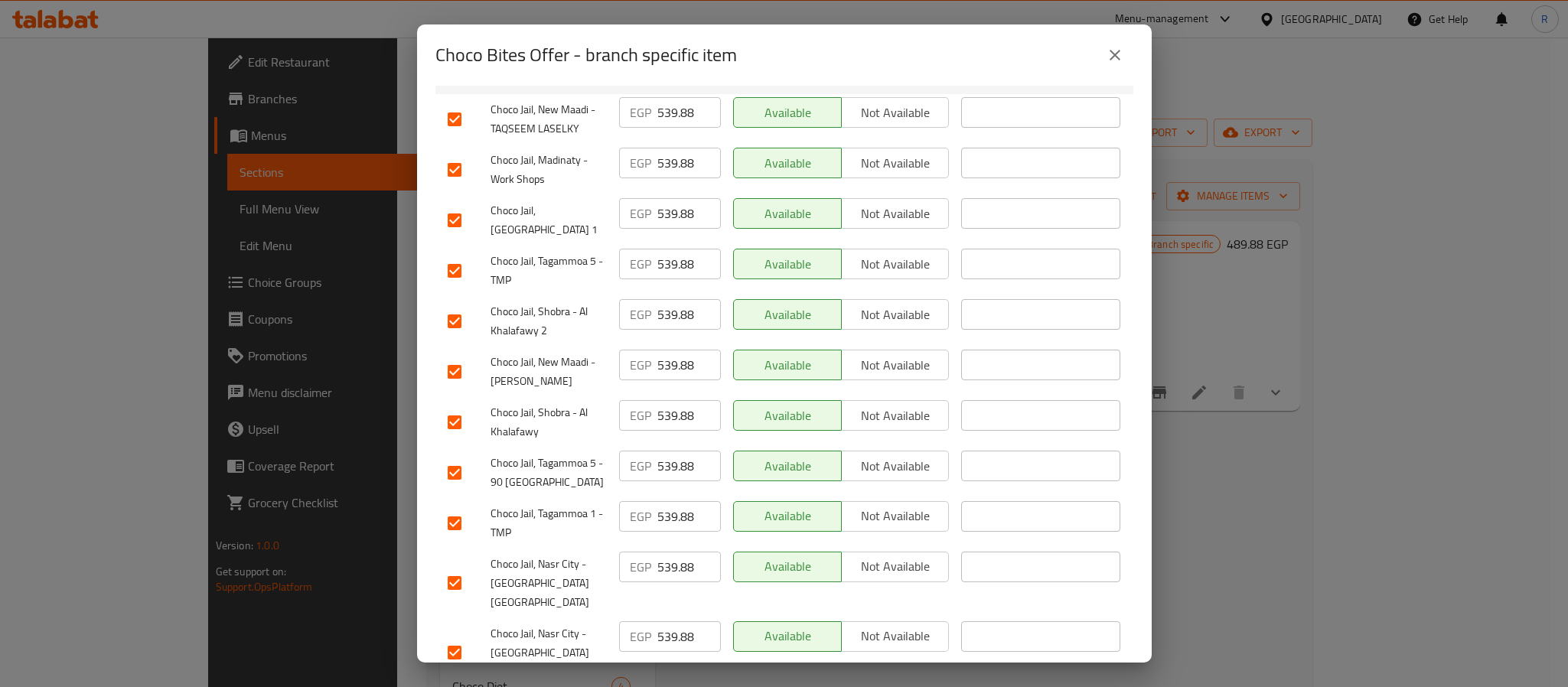
scroll to position [278, 0]
click at [460, 156] on input "checkbox" at bounding box center [454, 172] width 32 height 32
checkbox input "false"
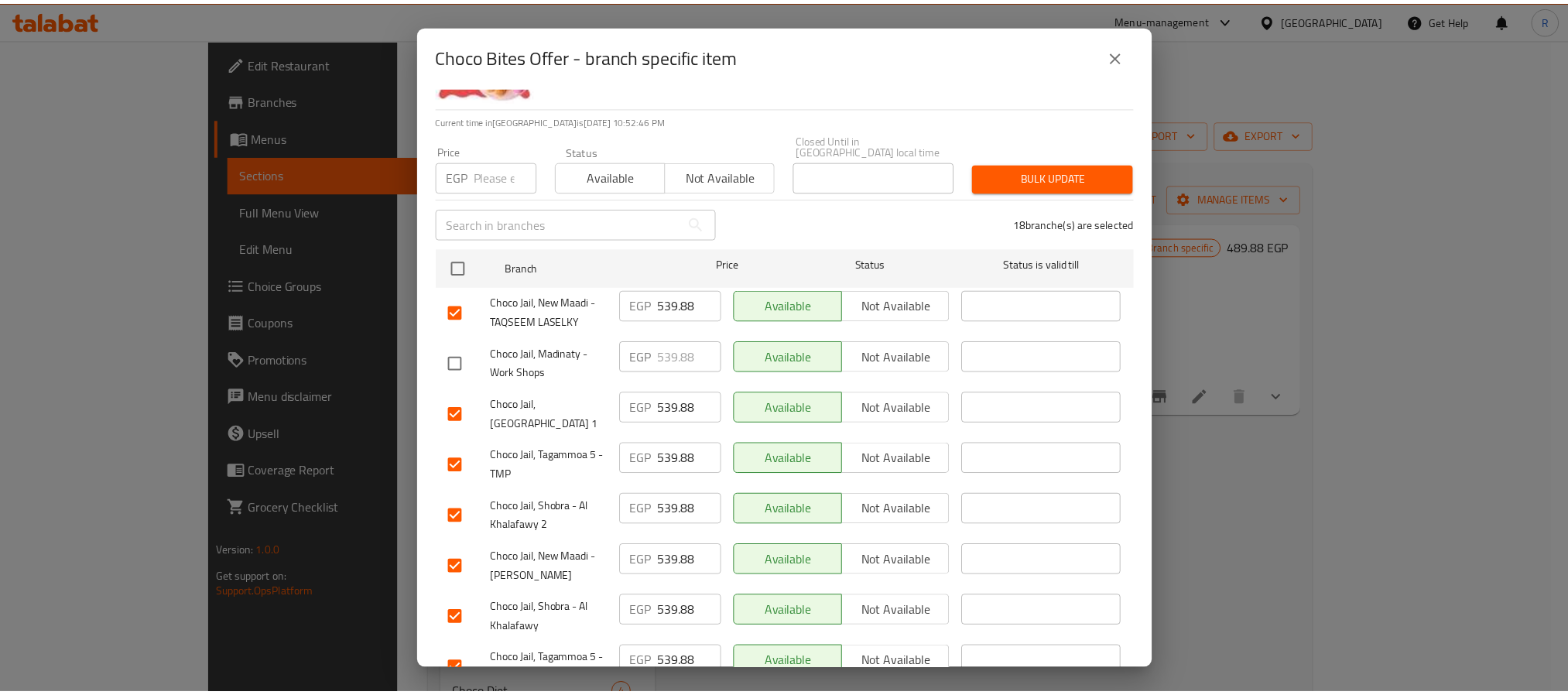
scroll to position [0, 0]
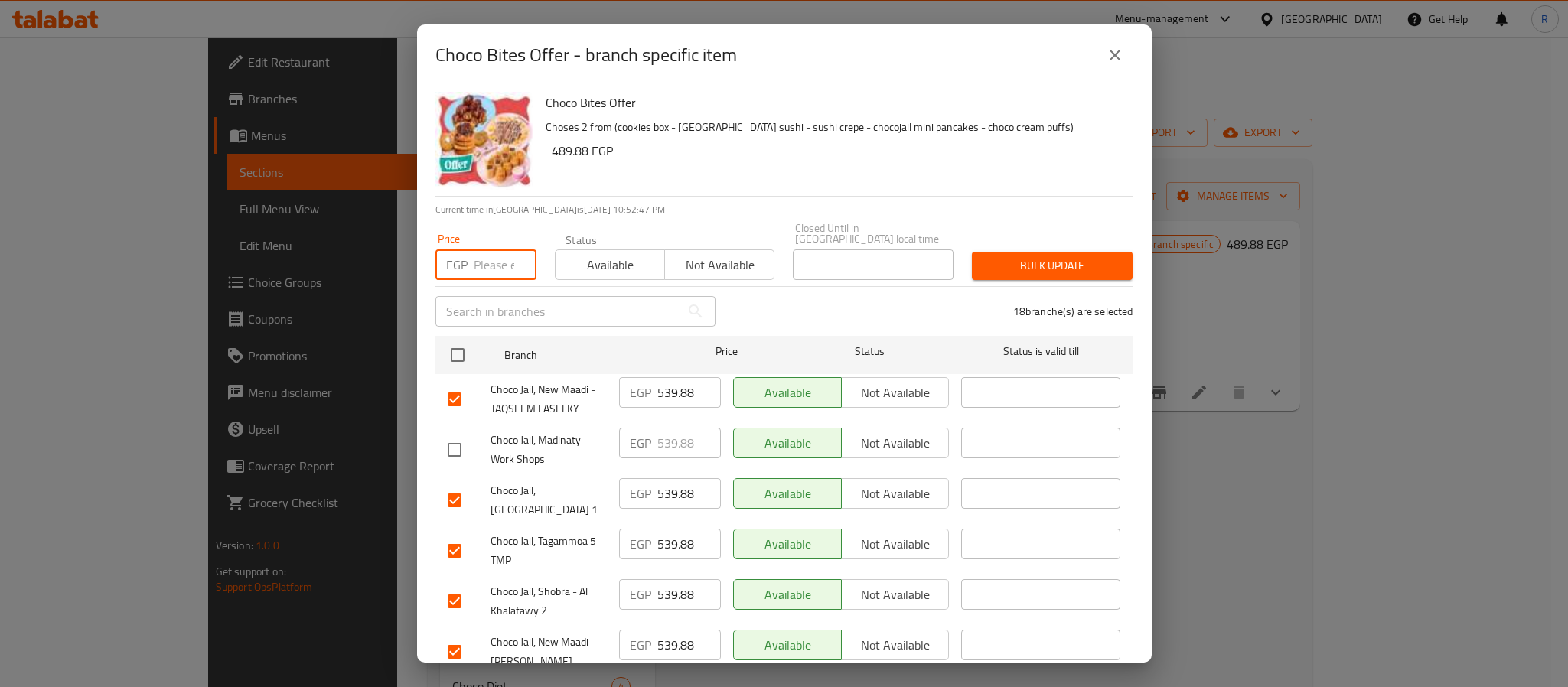
click at [496, 260] on input "number" at bounding box center [505, 265] width 63 height 31
paste input "489.88"
type input "489.88"
click at [1057, 256] on span "Bulk update" at bounding box center [1052, 266] width 136 height 20
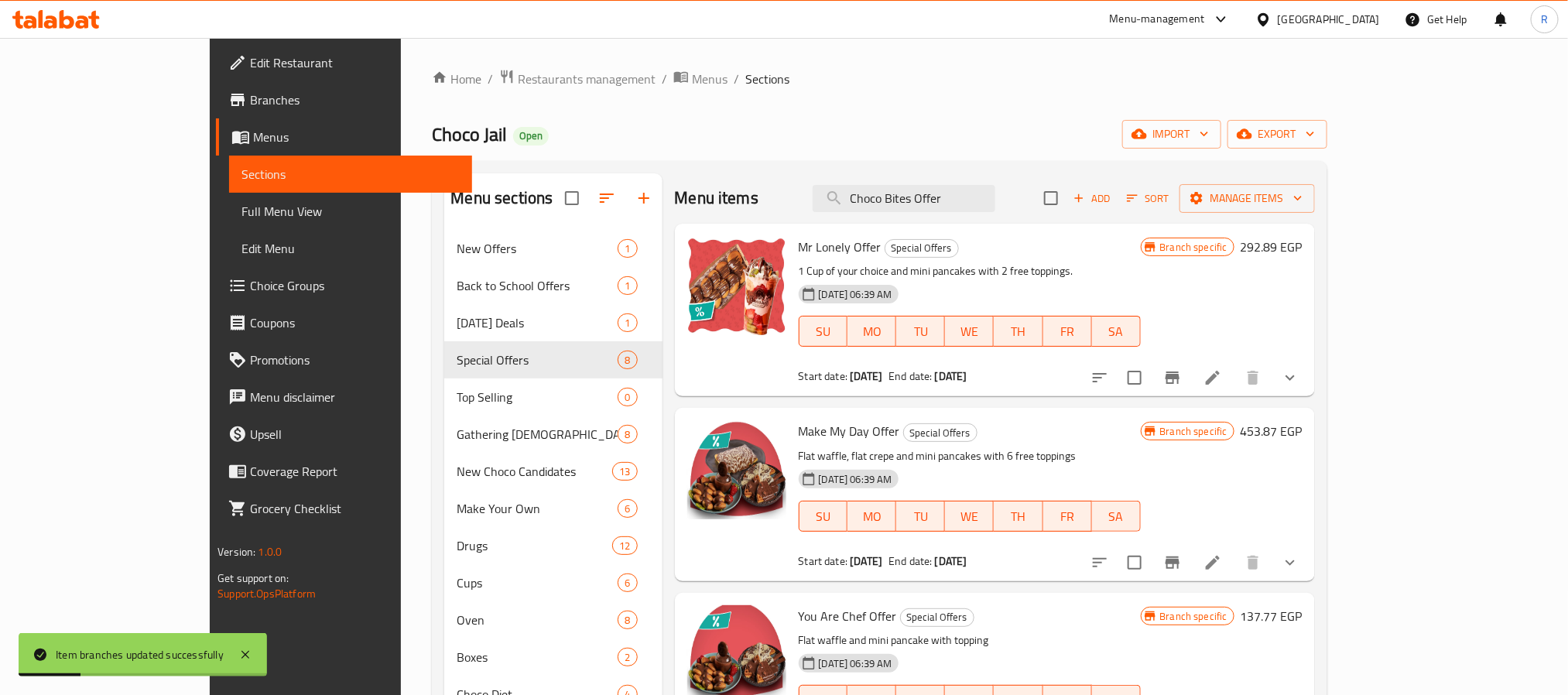
click at [1010, 76] on ol "Home / Restaurants management / Menus / Sections" at bounding box center [879, 78] width 895 height 20
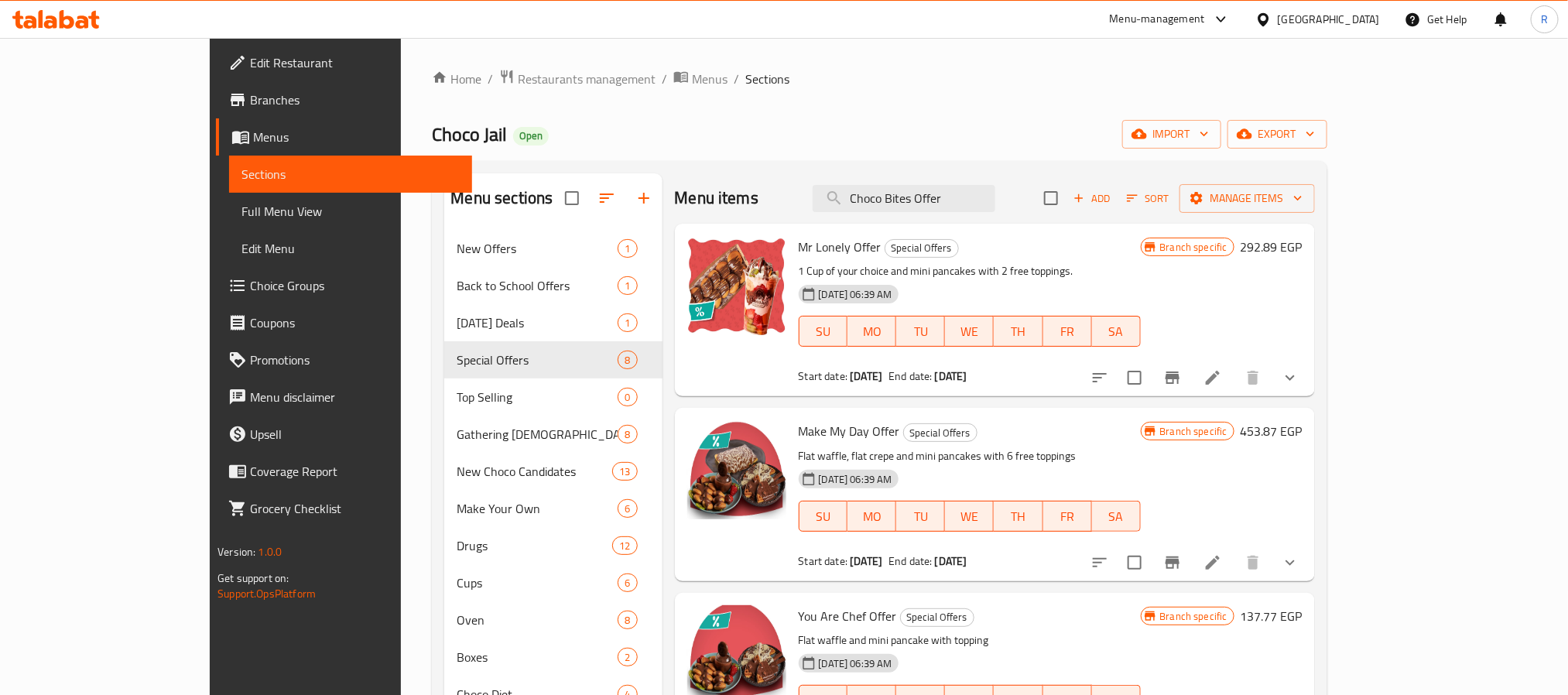
click at [787, 152] on div "Home / Restaurants management / Menus / Sections Choco Jail Open import export …" at bounding box center [879, 530] width 895 height 923
click at [982, 200] on input "Choco Bites Offer" at bounding box center [903, 198] width 183 height 27
paste input "Make My Day"
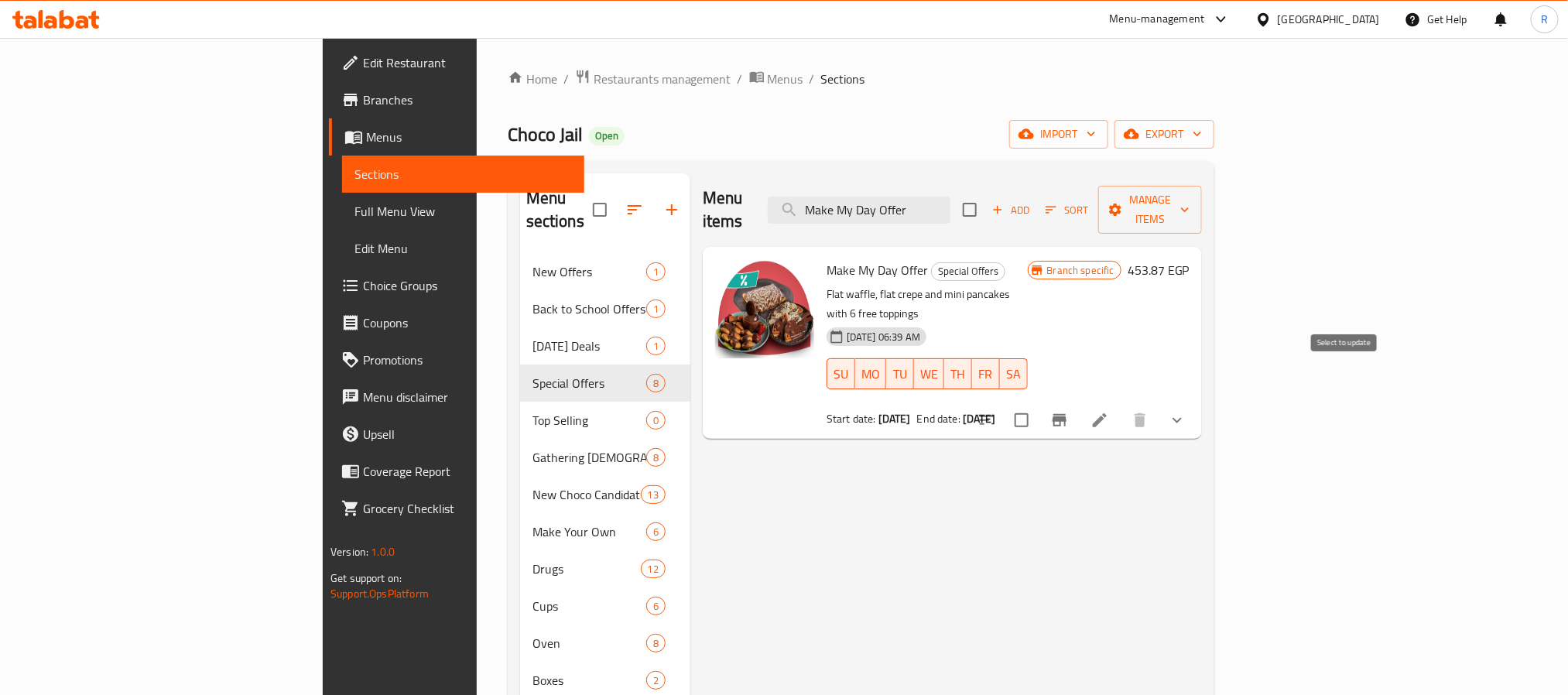
type input "Make My Day Offer"
click at [1037, 404] on input "checkbox" at bounding box center [1022, 420] width 33 height 33
checkbox input "true"
drag, startPoint x: 794, startPoint y: 556, endPoint x: 812, endPoint y: 372, distance: 184.9
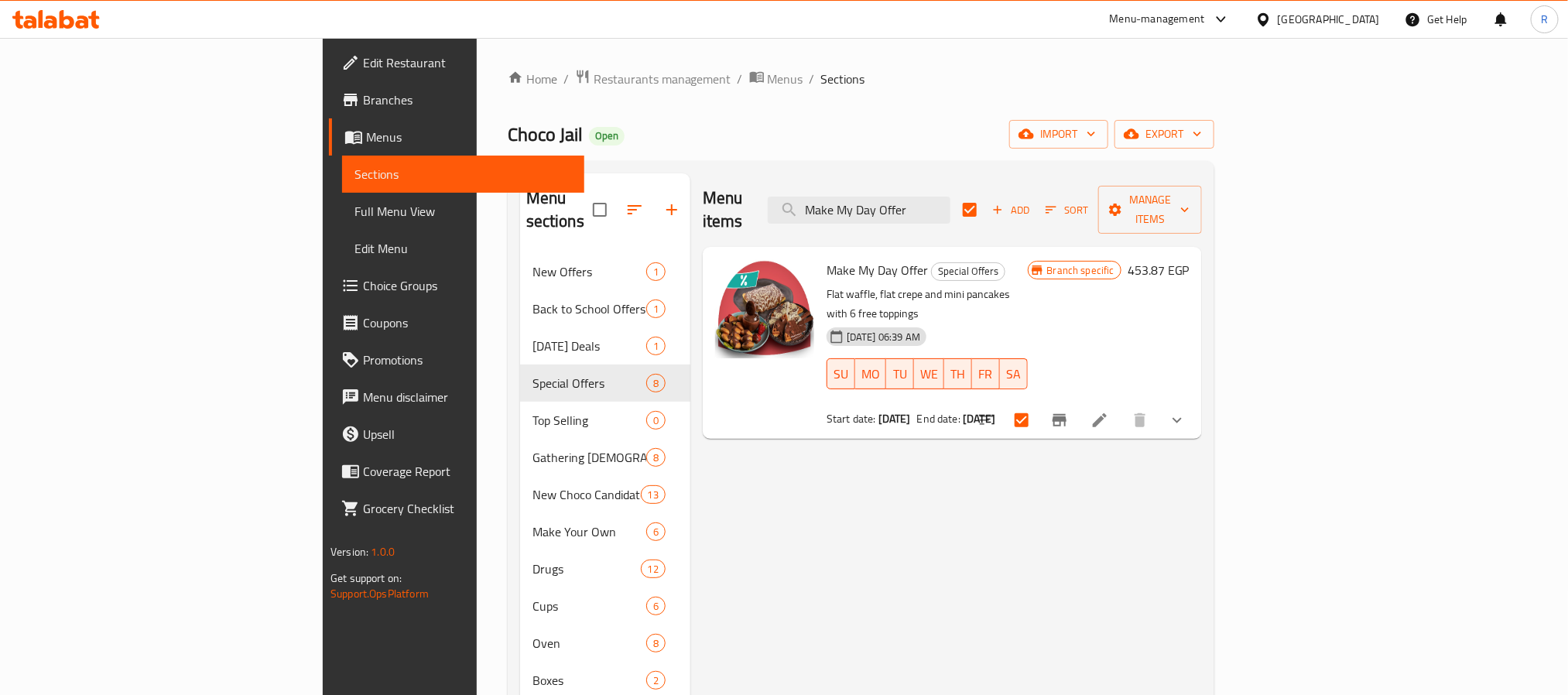
click at [794, 555] on div "Menu items Make My Day Offer Add Sort Manage items Make My Day Offer Special Of…" at bounding box center [946, 588] width 512 height 829
click at [951, 197] on input "Make My Day Offer" at bounding box center [859, 210] width 183 height 27
paste input "Buy 2 Cup And Get 1 Free"
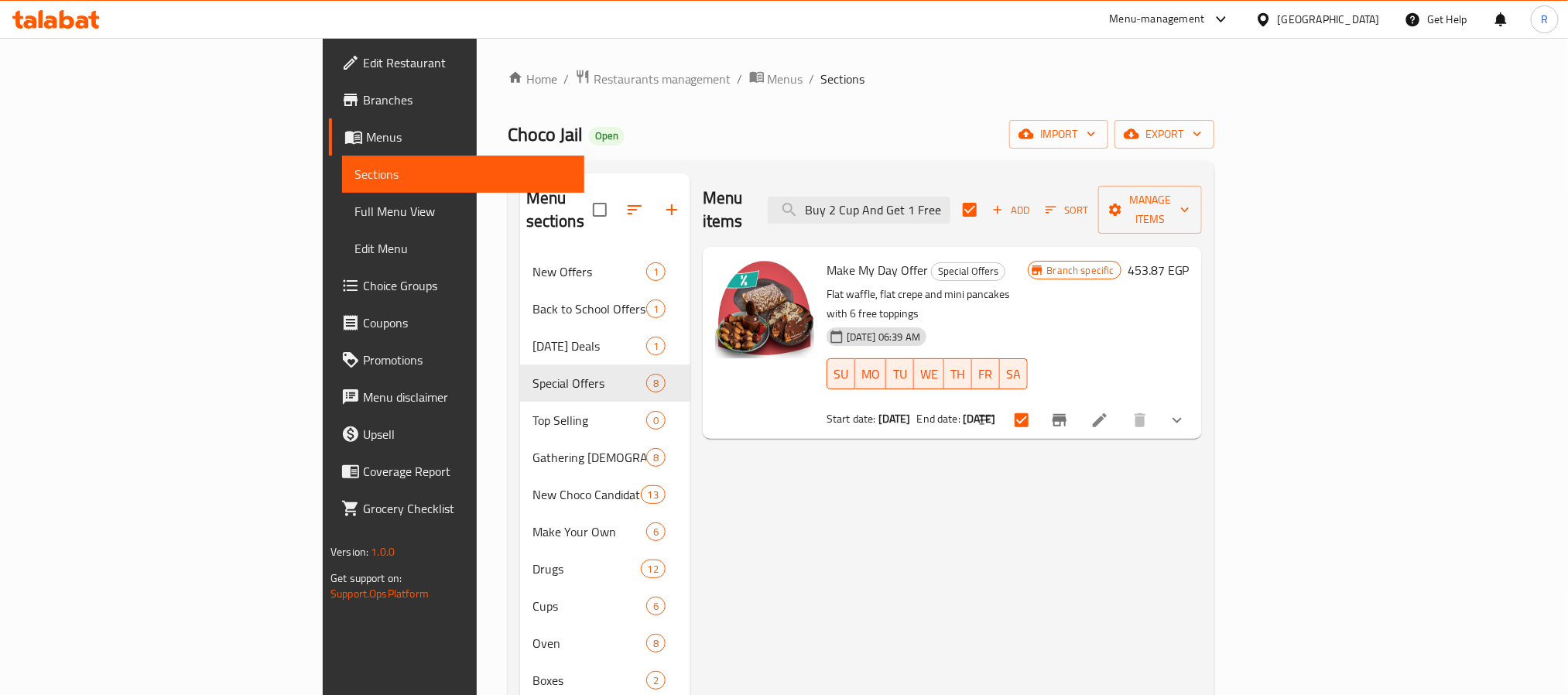
scroll to position [0, 21]
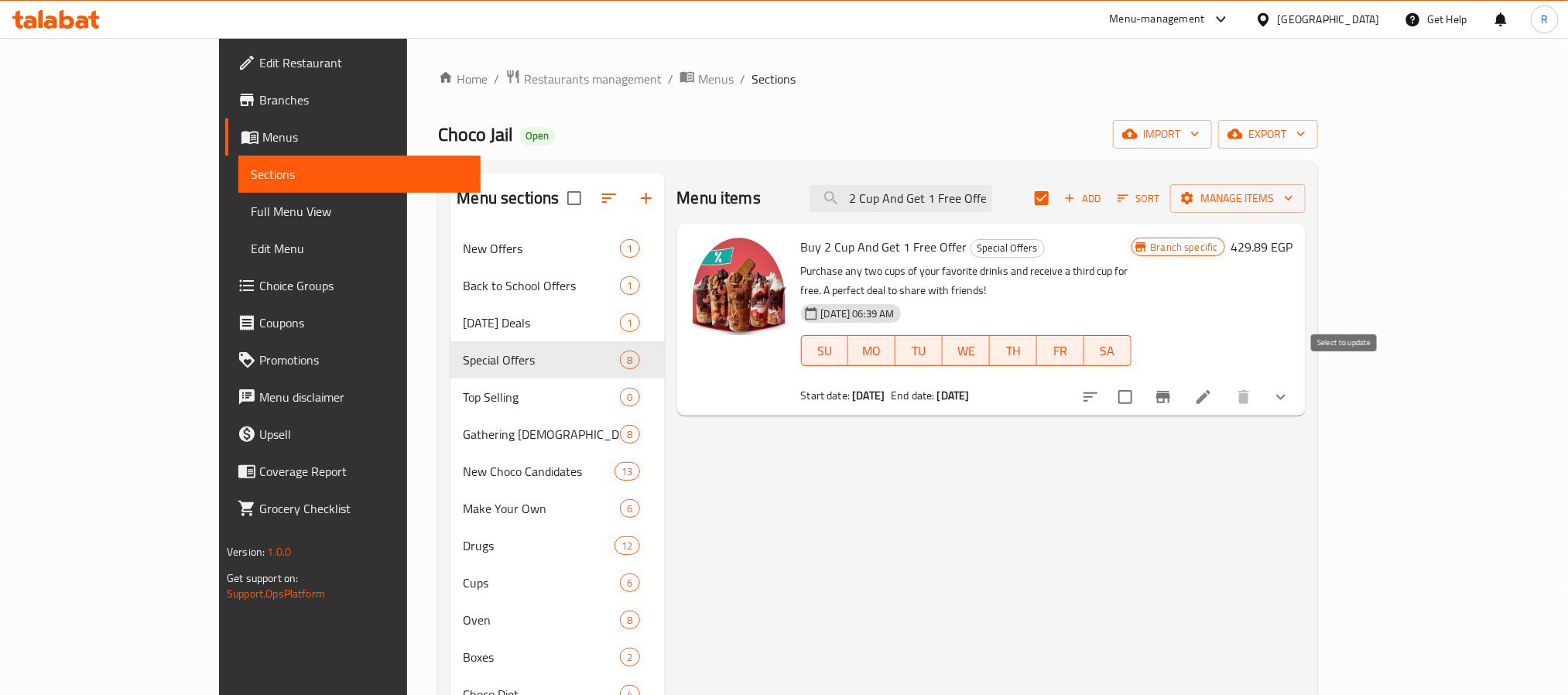
type input "Buy 2 Cup And Get 1 Free Offer"
click at [1141, 387] on input "checkbox" at bounding box center [1125, 397] width 33 height 33
checkbox input "true"
checkbox input "false"
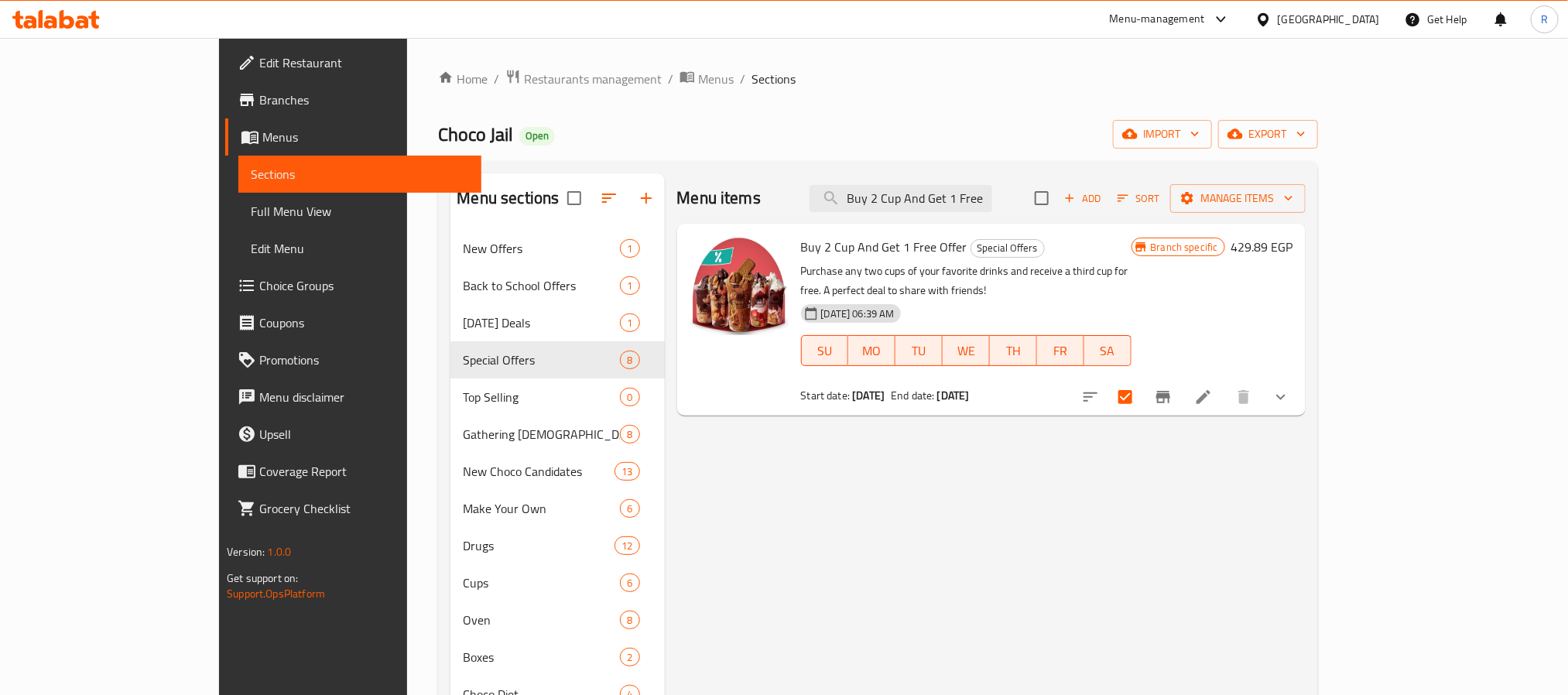
click at [786, 617] on div "Menu items Buy 2 Cup And Get 1 Free Offer Add Sort Manage items Buy 2 Cup And G…" at bounding box center [985, 576] width 641 height 806
click at [992, 203] on input "Buy 2 Cup And Get 1 Free Offer" at bounding box center [901, 198] width 183 height 27
paste input "Choco Bites"
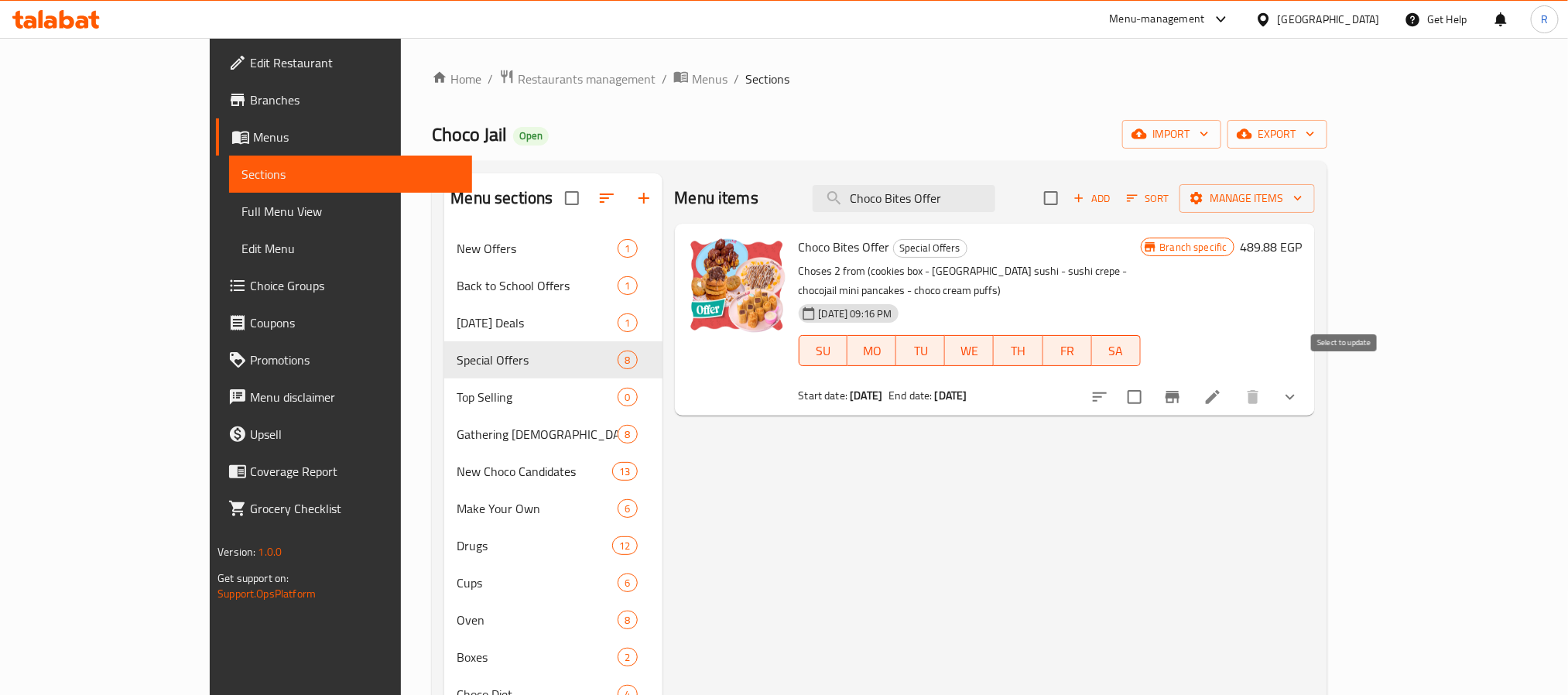
type input "Choco Bites Offer"
click at [1151, 381] on input "checkbox" at bounding box center [1134, 397] width 33 height 33
checkbox input "true"
click at [1303, 192] on span "Manage items" at bounding box center [1247, 198] width 111 height 20
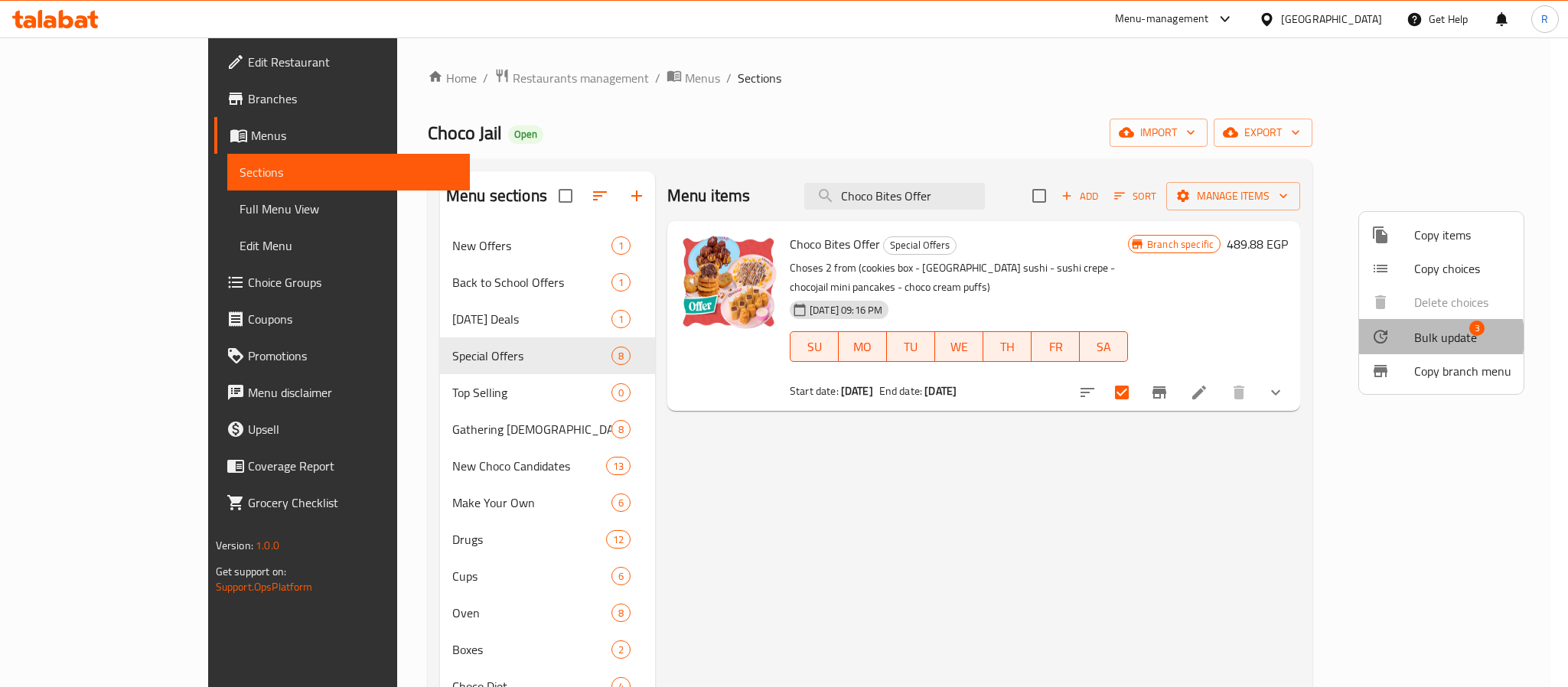
click at [1393, 337] on span "Bulk update" at bounding box center [1446, 338] width 63 height 19
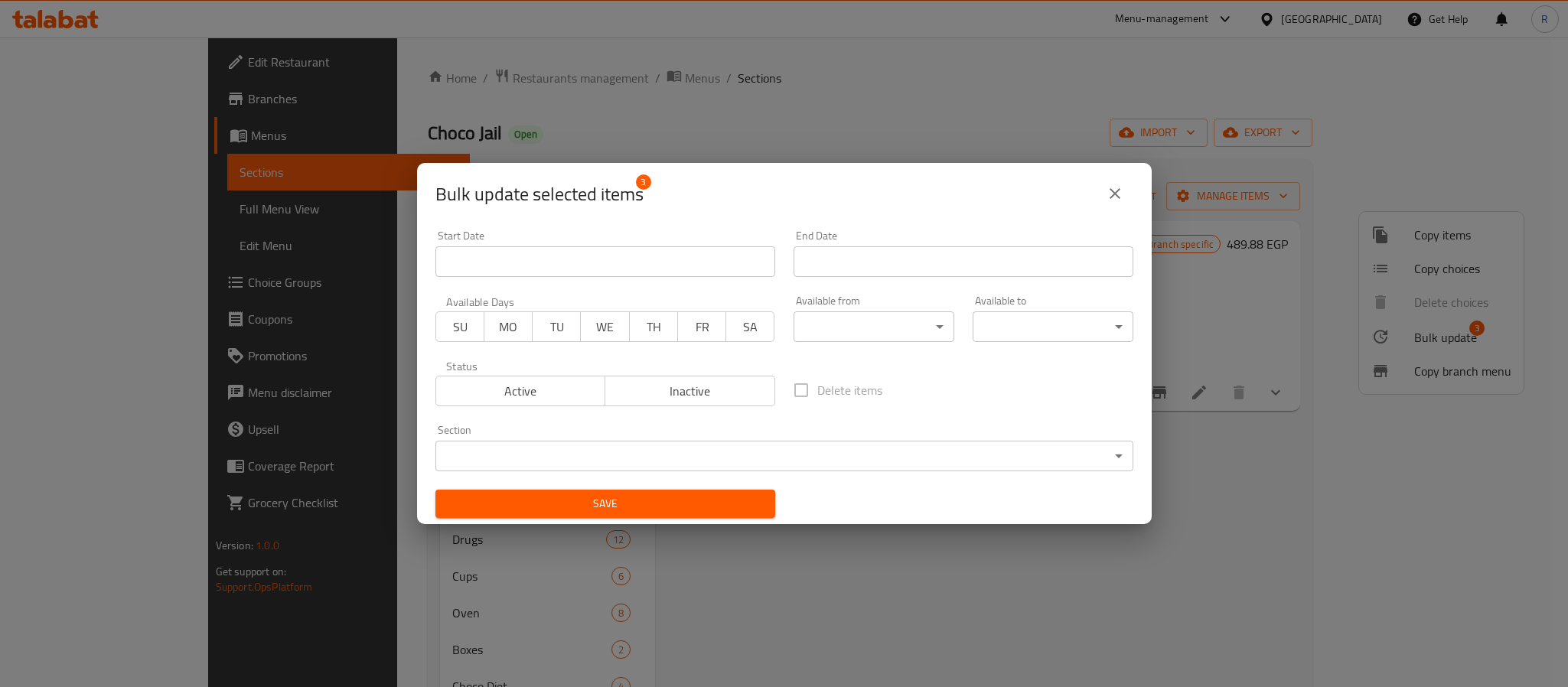
click at [716, 404] on button "Inactive" at bounding box center [690, 391] width 171 height 31
click at [616, 264] on input "Start Date" at bounding box center [606, 262] width 340 height 31
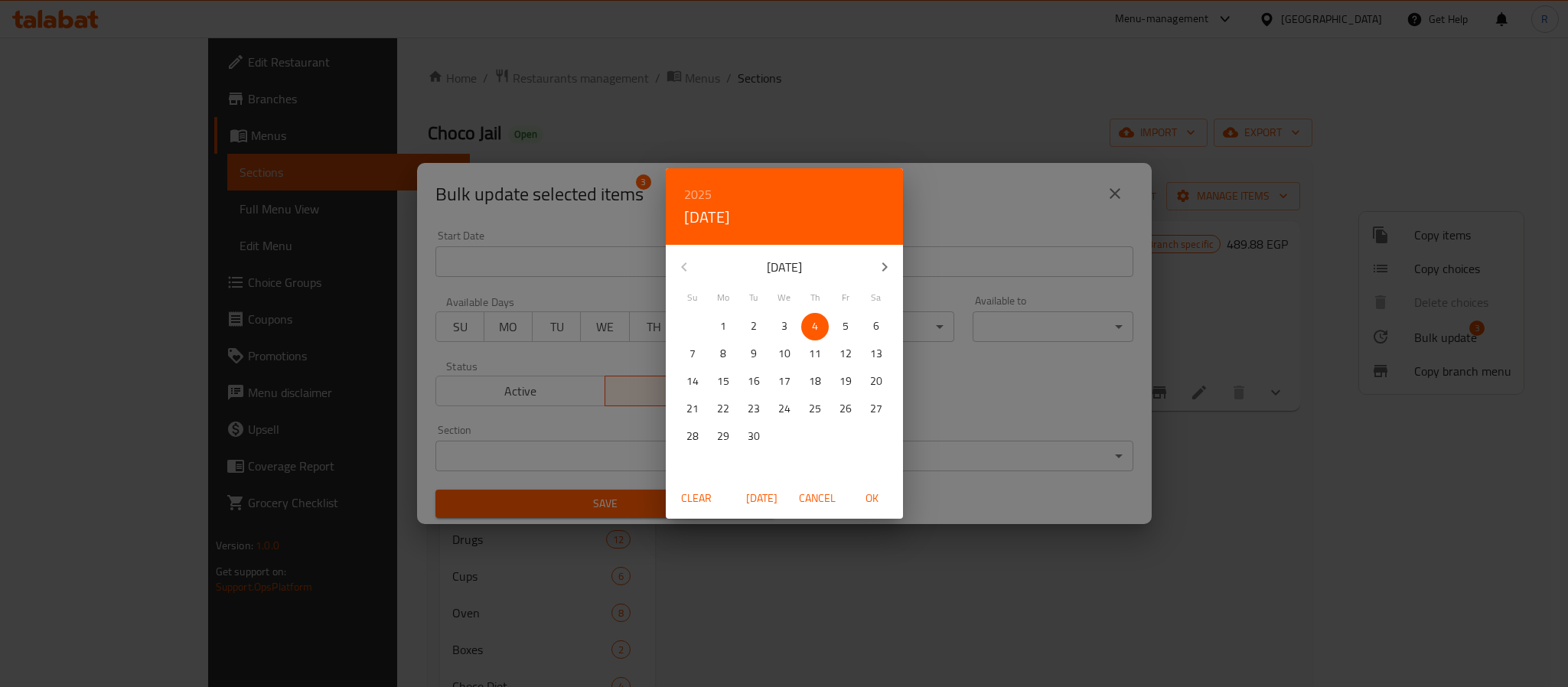
click at [878, 504] on span "OK" at bounding box center [872, 498] width 37 height 20
type input "[DATE]"
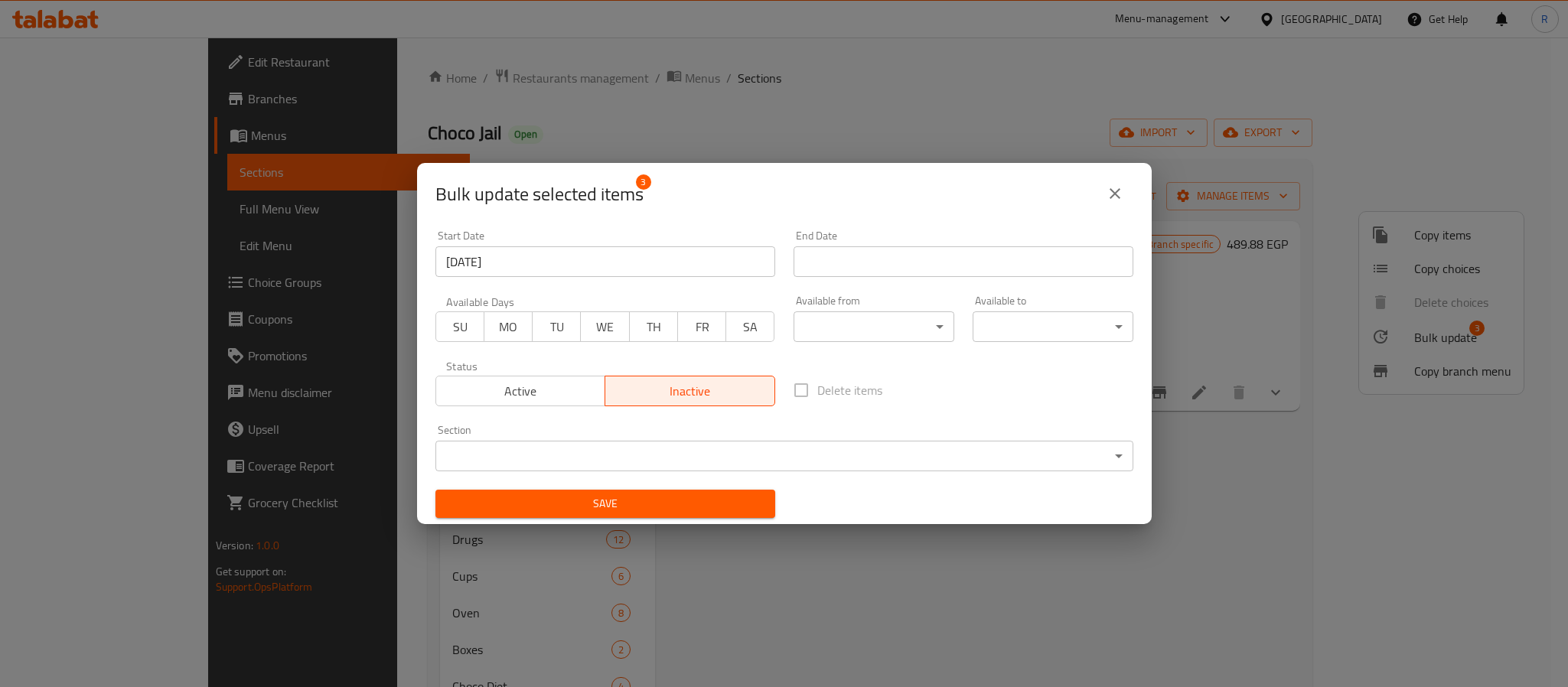
click at [882, 280] on div "End Date End Date" at bounding box center [964, 253] width 358 height 65
click at [882, 259] on input "Start Date" at bounding box center [963, 262] width 340 height 31
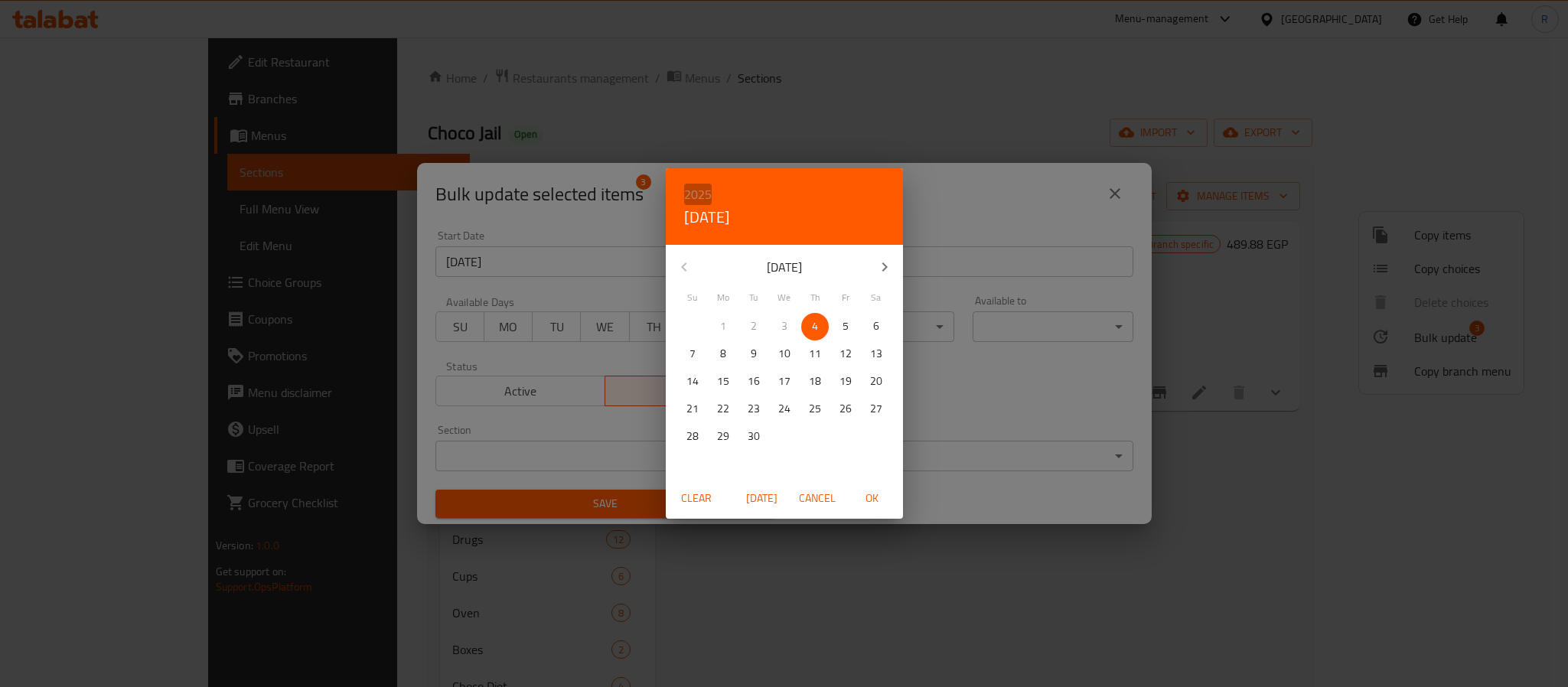
click at [703, 198] on h6 "2025" at bounding box center [698, 194] width 27 height 21
click at [767, 304] on div "2026" at bounding box center [784, 308] width 237 height 31
click at [691, 267] on icon "button" at bounding box center [685, 267] width 19 height 19
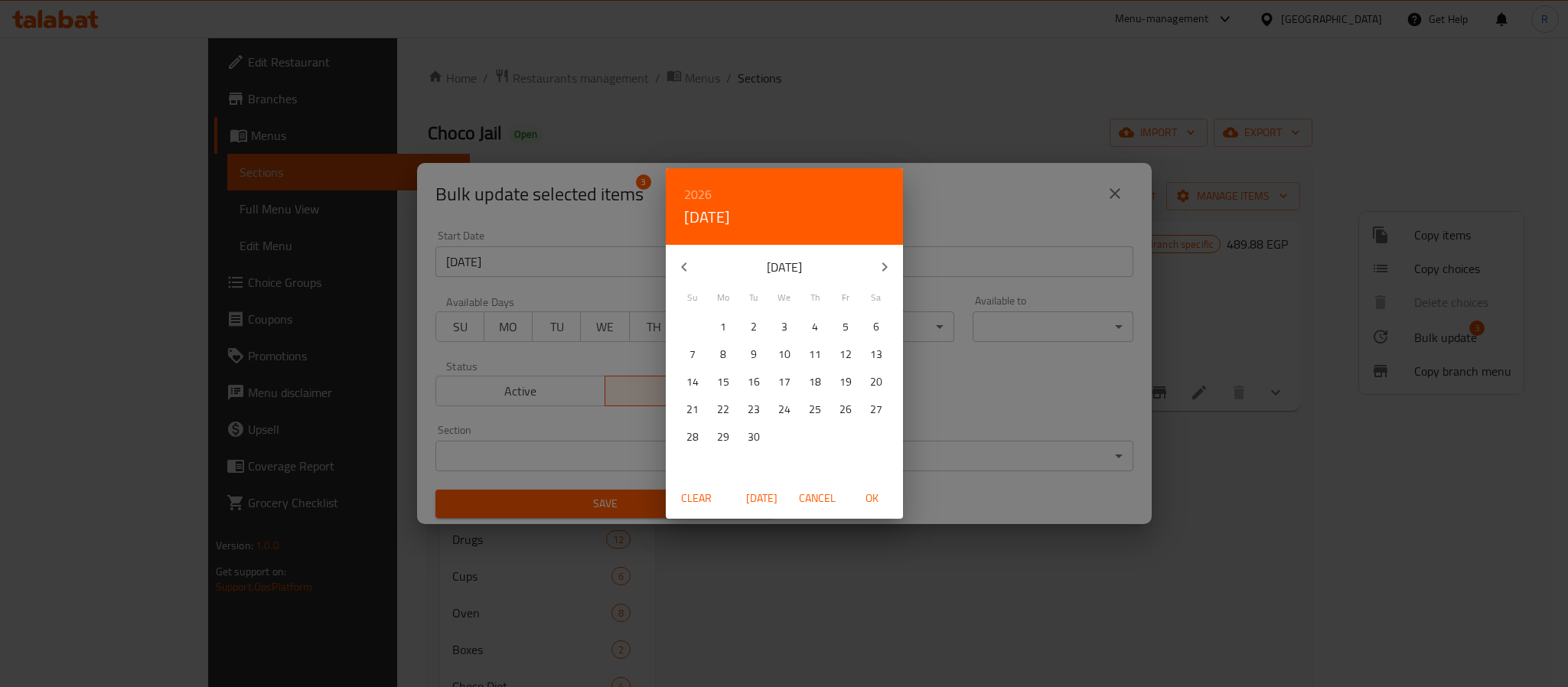
click at [691, 265] on icon "button" at bounding box center [685, 267] width 19 height 19
click at [692, 265] on icon "button" at bounding box center [685, 267] width 19 height 19
click at [696, 265] on button "button" at bounding box center [684, 267] width 37 height 37
click at [697, 265] on button "button" at bounding box center [684, 267] width 37 height 37
click at [698, 267] on button "button" at bounding box center [684, 267] width 37 height 37
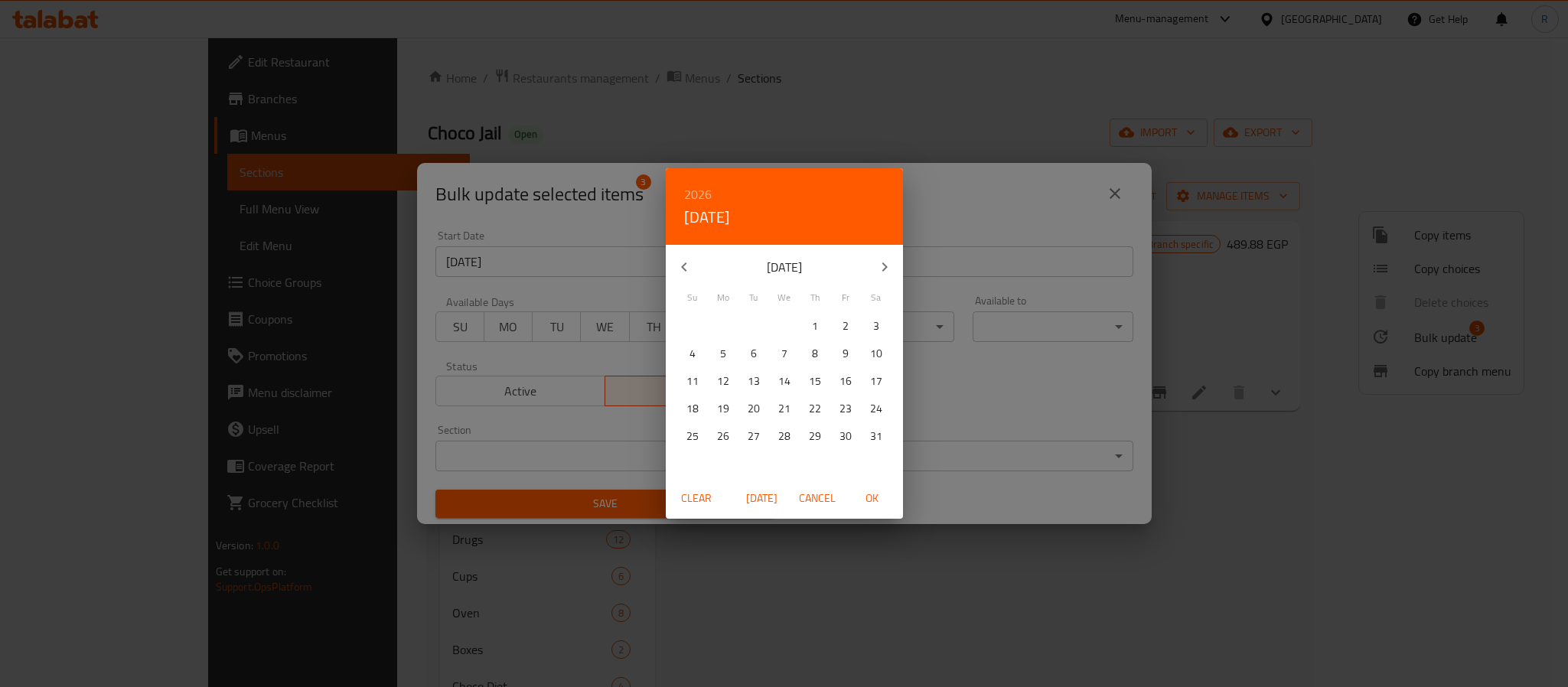
click at [878, 430] on p "31" at bounding box center [877, 436] width 12 height 20
click at [880, 499] on span "OK" at bounding box center [872, 498] width 37 height 20
type input "[DATE]"
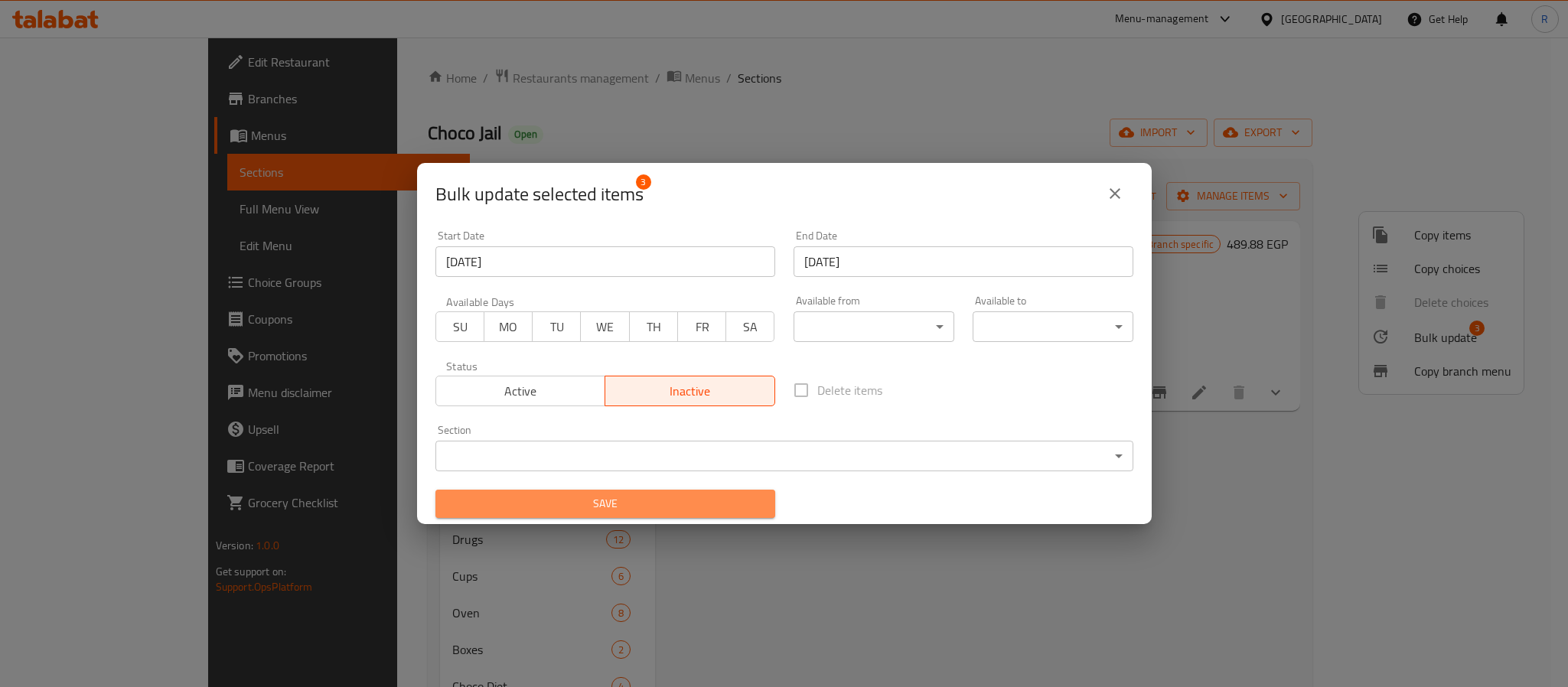
click at [713, 505] on span "Save" at bounding box center [605, 504] width 315 height 20
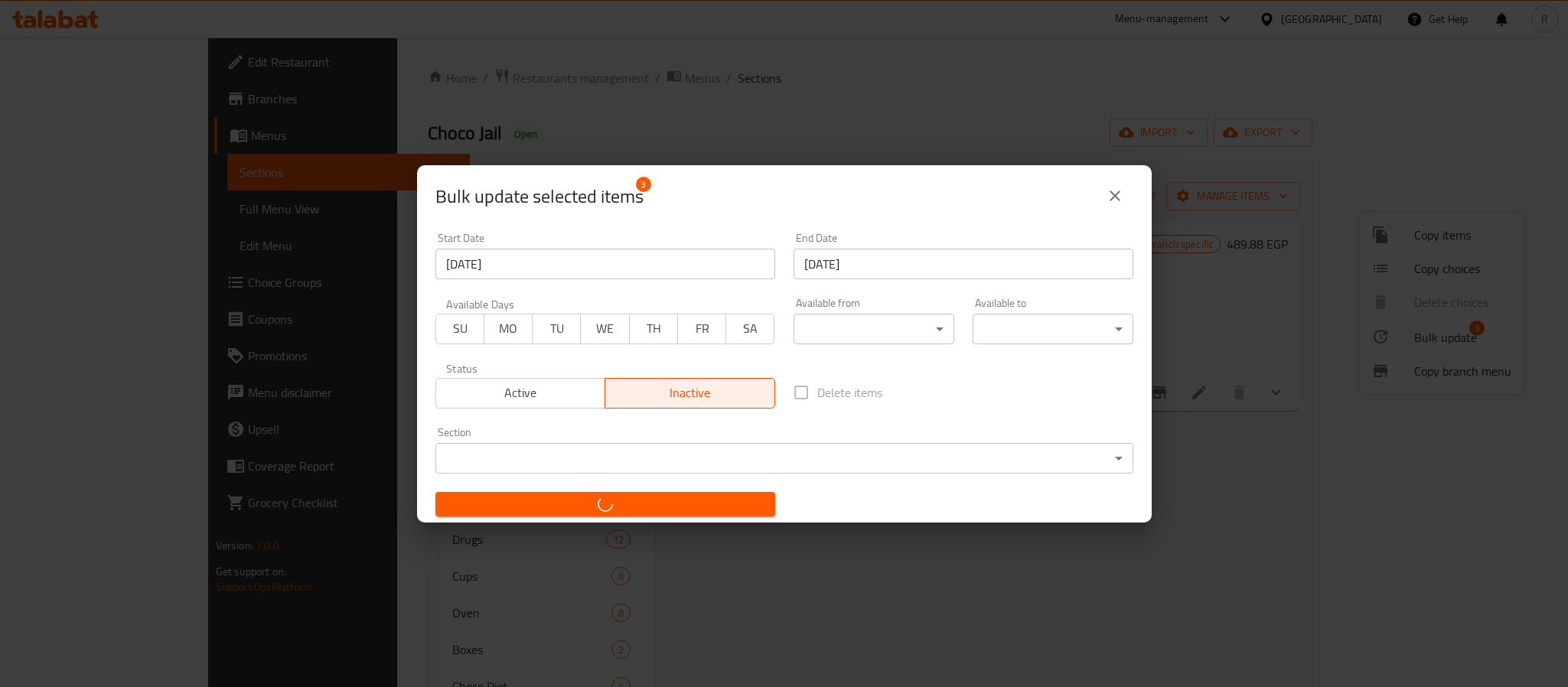
checkbox input "false"
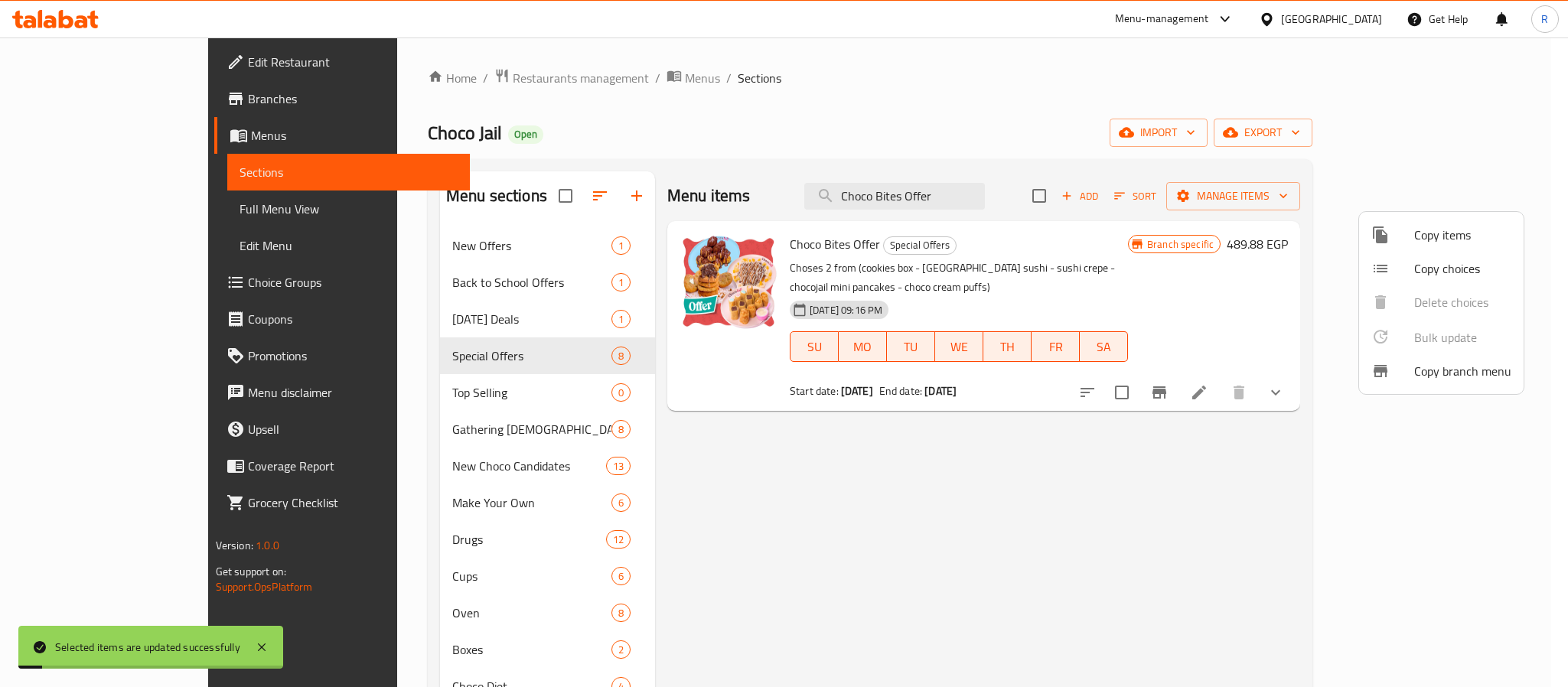
click at [941, 469] on div at bounding box center [784, 343] width 1568 height 687
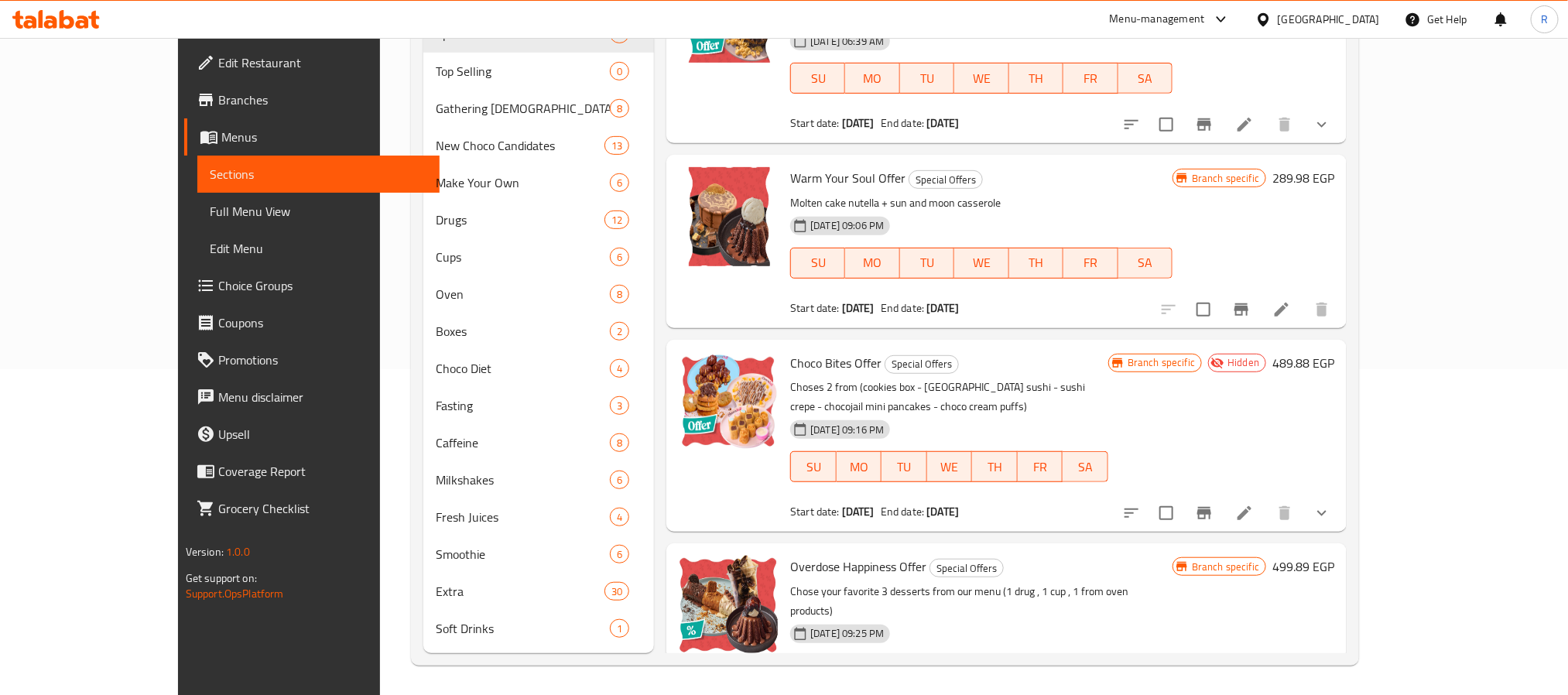
scroll to position [709, 0]
